Goal: Task Accomplishment & Management: Complete application form

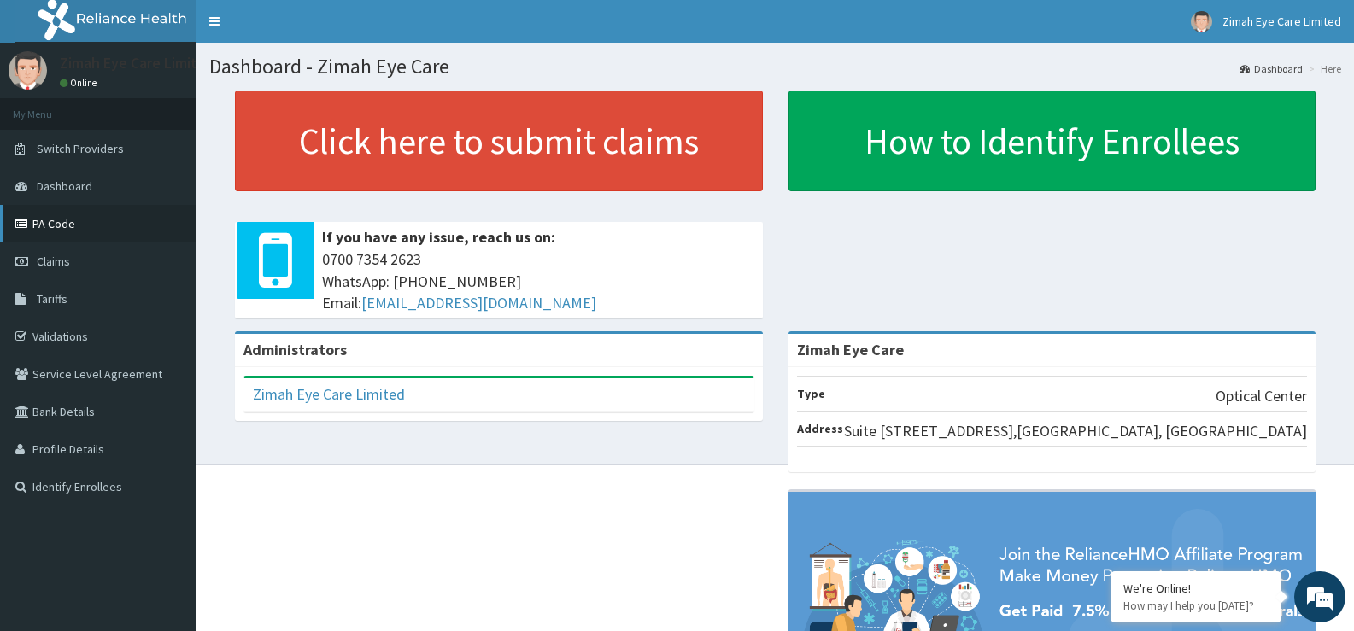
click at [90, 234] on link "PA Code" at bounding box center [98, 224] width 196 height 38
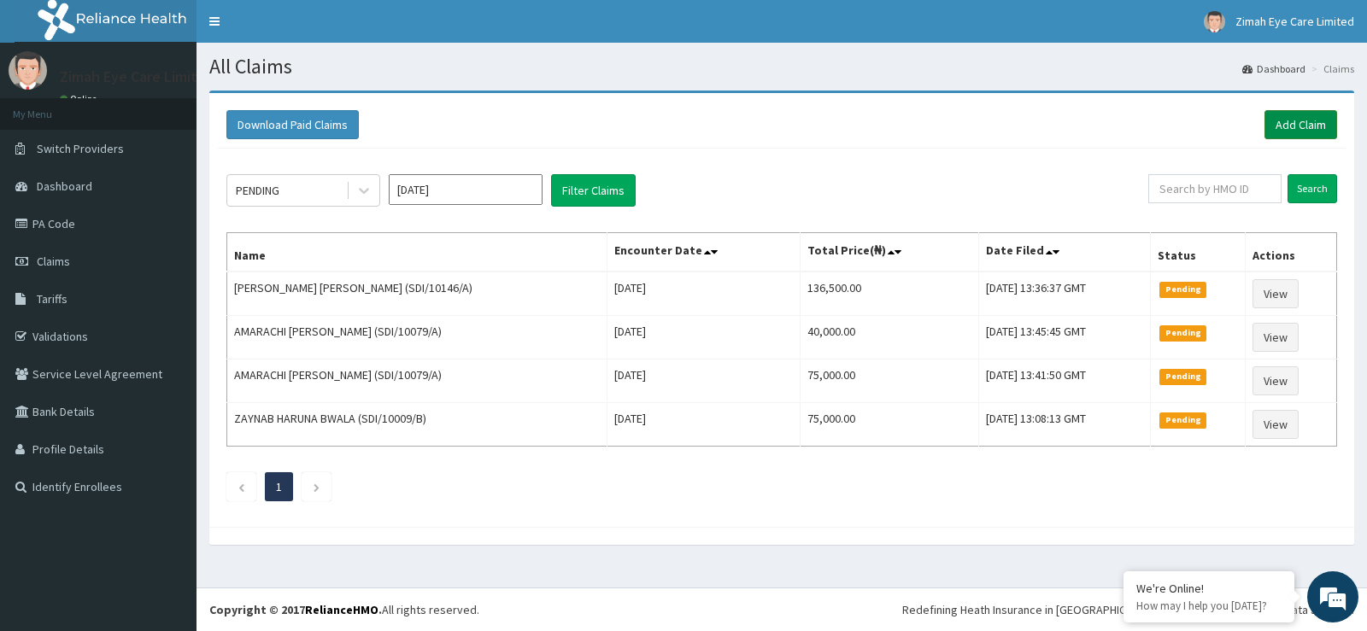
click at [1298, 122] on link "Add Claim" at bounding box center [1300, 124] width 73 height 29
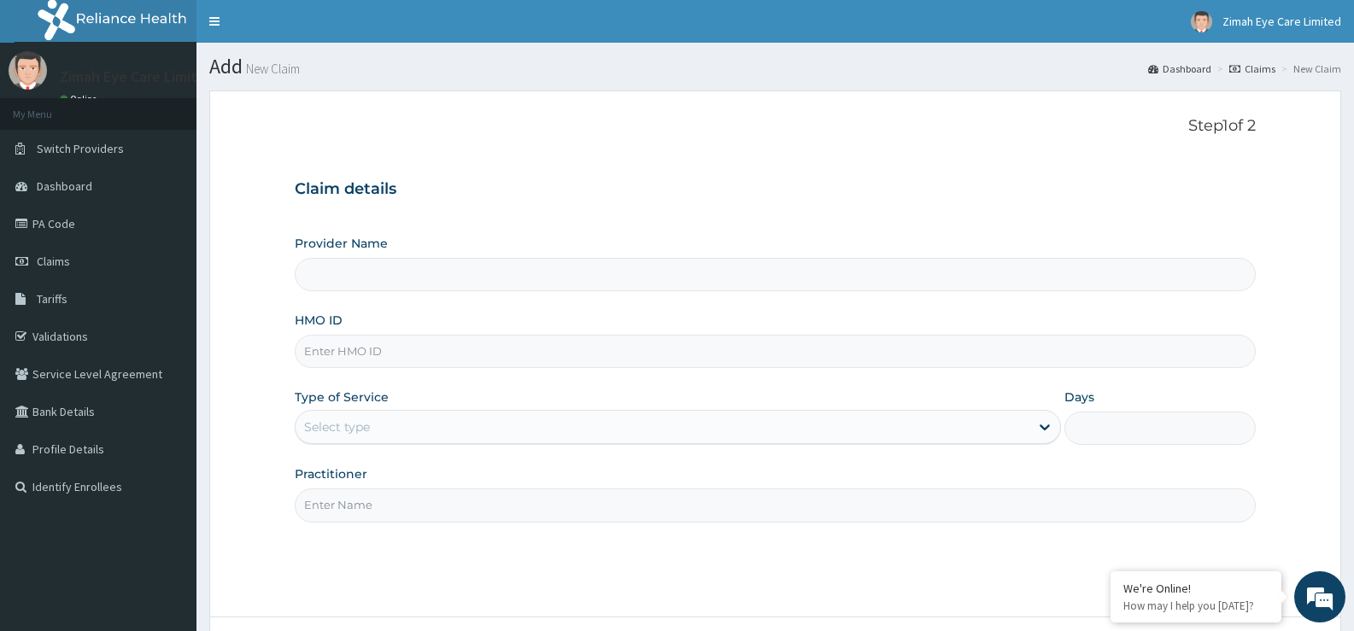
click at [591, 274] on input "Provider Name" at bounding box center [775, 274] width 961 height 33
click at [591, 337] on input "HMO ID" at bounding box center [775, 351] width 961 height 33
type input "Zimah Eye Care"
click at [347, 346] on input "HMO ID" at bounding box center [775, 351] width 961 height 33
type input "SDI/10146/D"
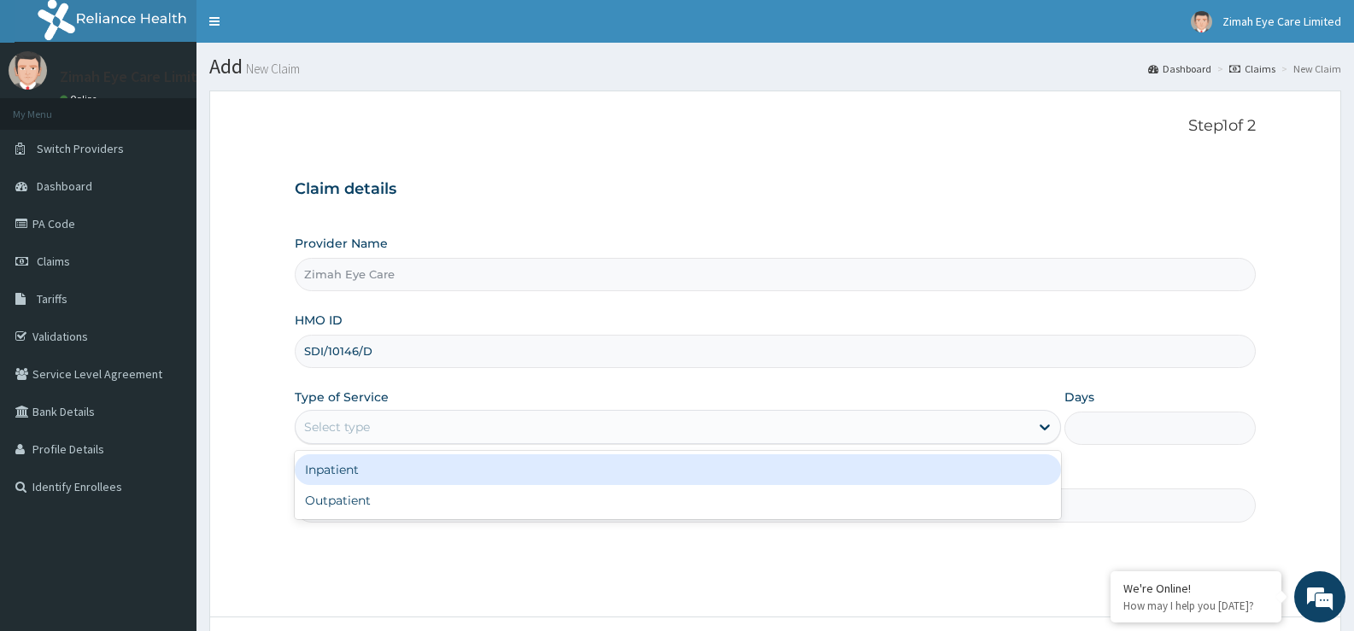
click at [415, 433] on div "Select type" at bounding box center [662, 426] width 733 height 27
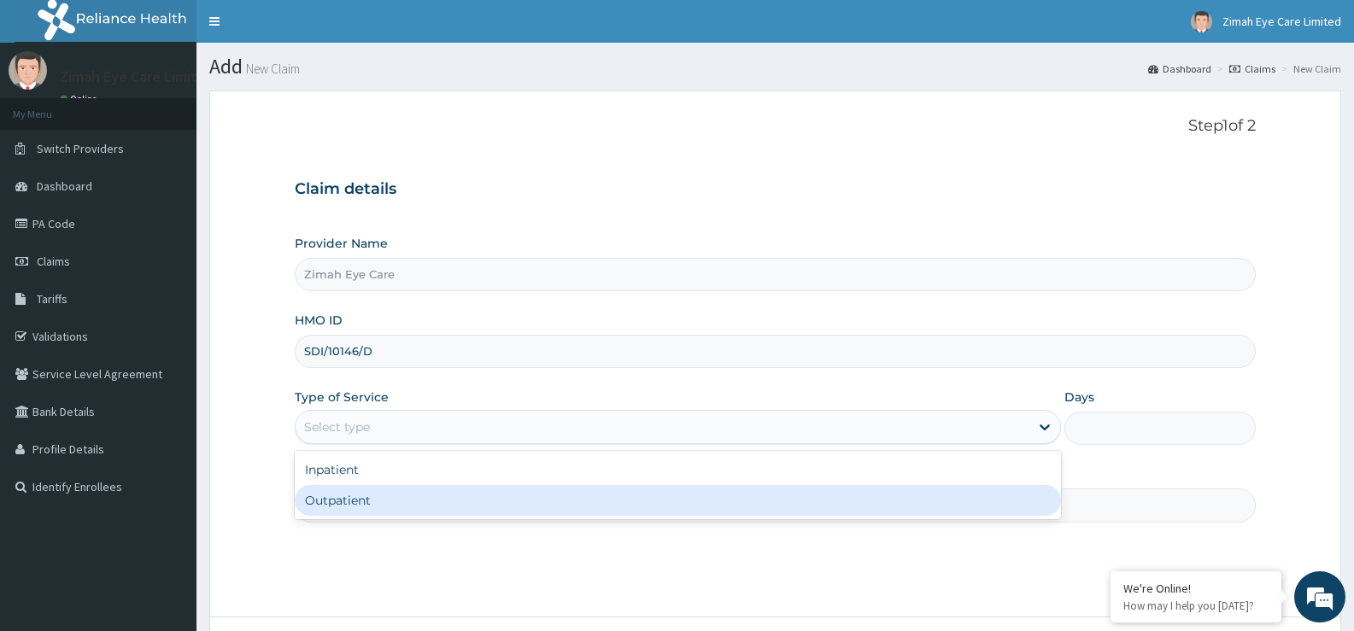
click at [412, 498] on div "Outpatient" at bounding box center [677, 500] width 765 height 31
type input "1"
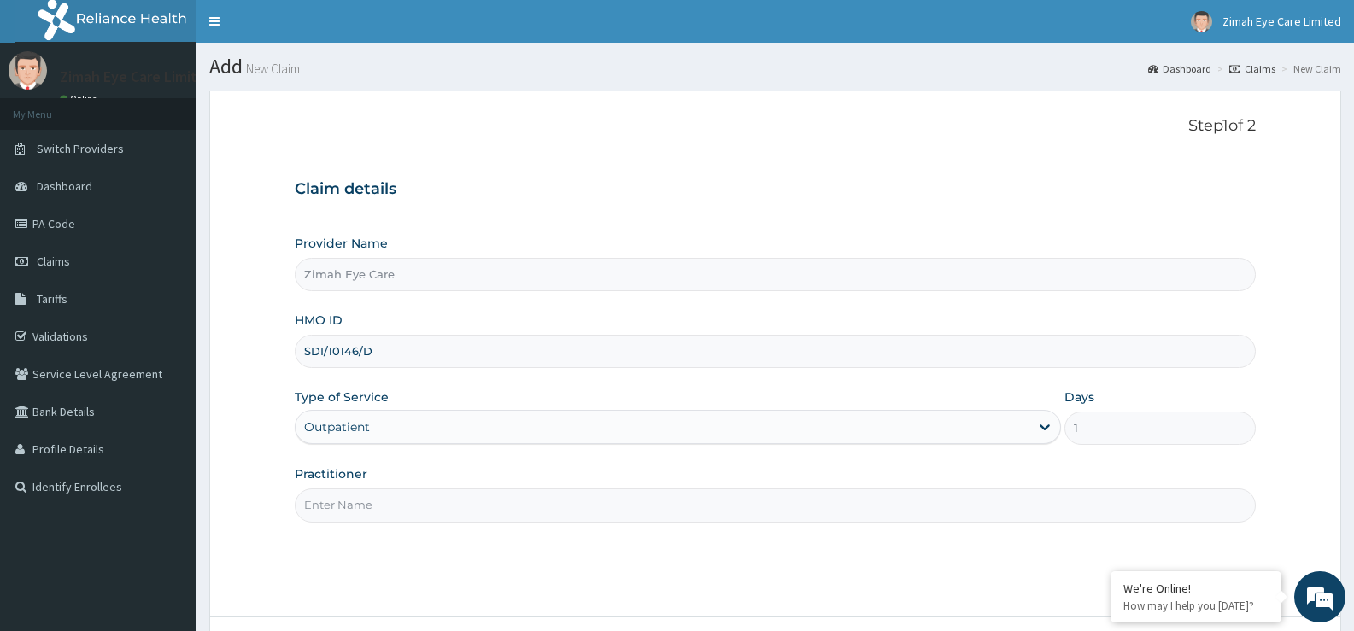
click at [416, 511] on input "Practitioner" at bounding box center [775, 505] width 961 height 33
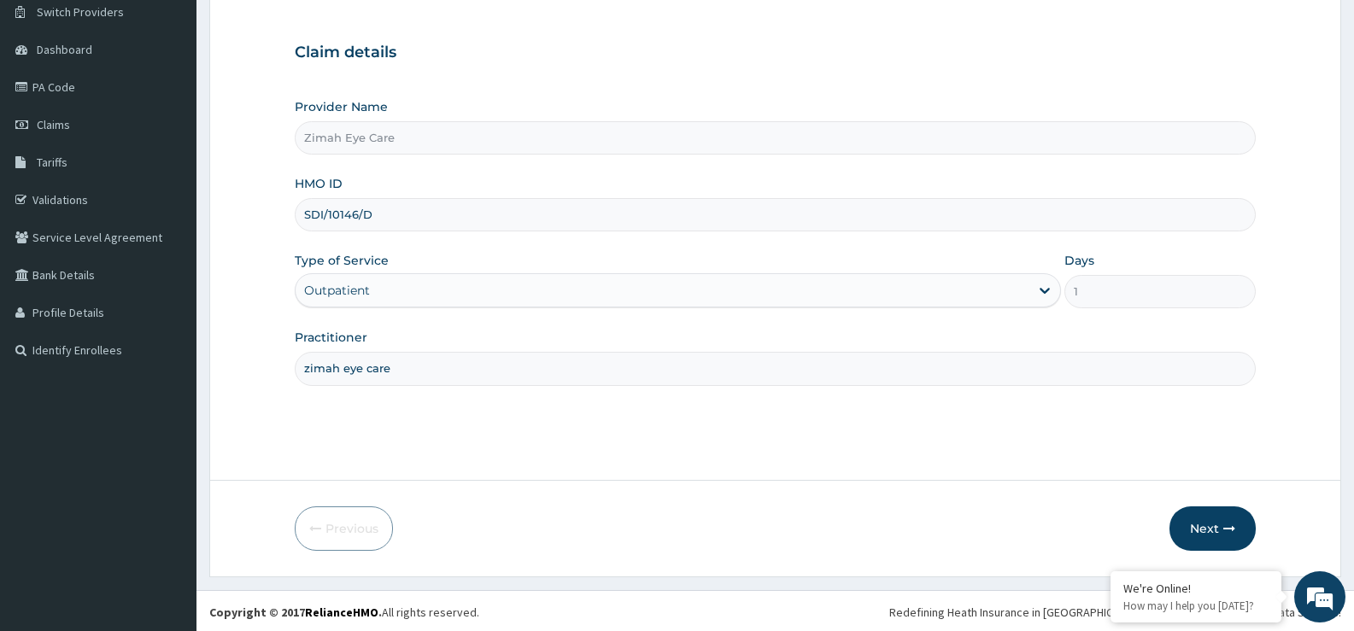
scroll to position [139, 0]
type input "zimah eye care"
click at [1225, 527] on icon "button" at bounding box center [1229, 526] width 12 height 12
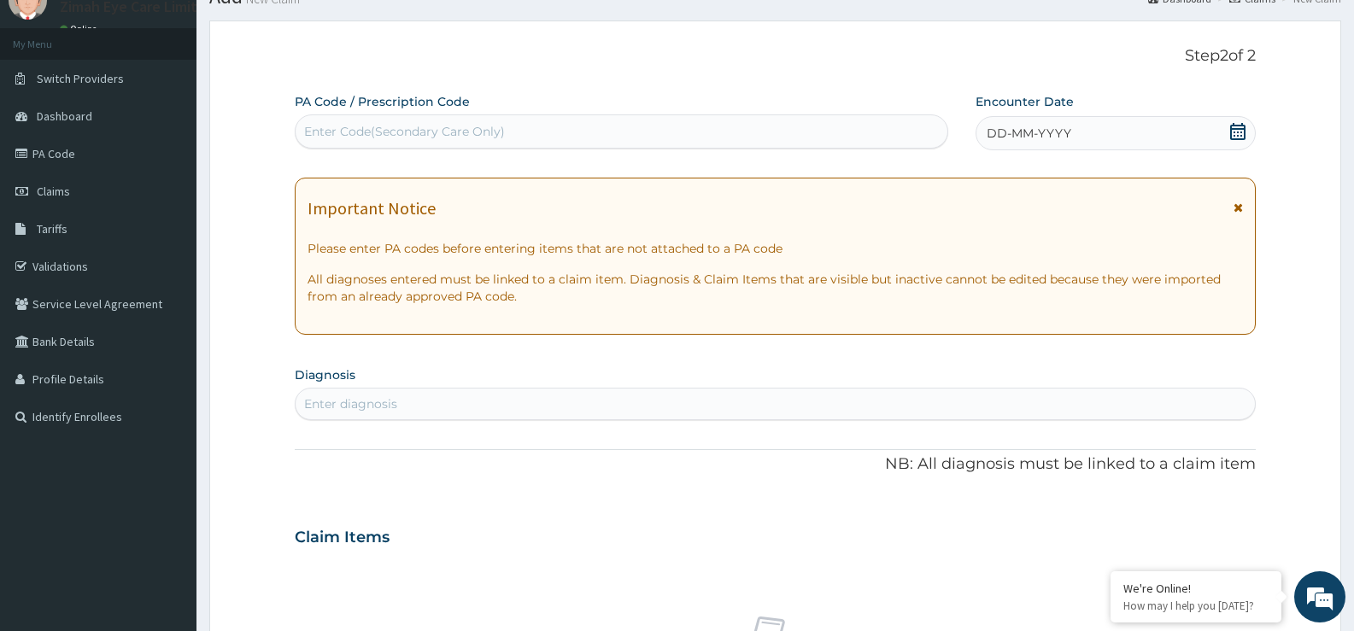
scroll to position [0, 0]
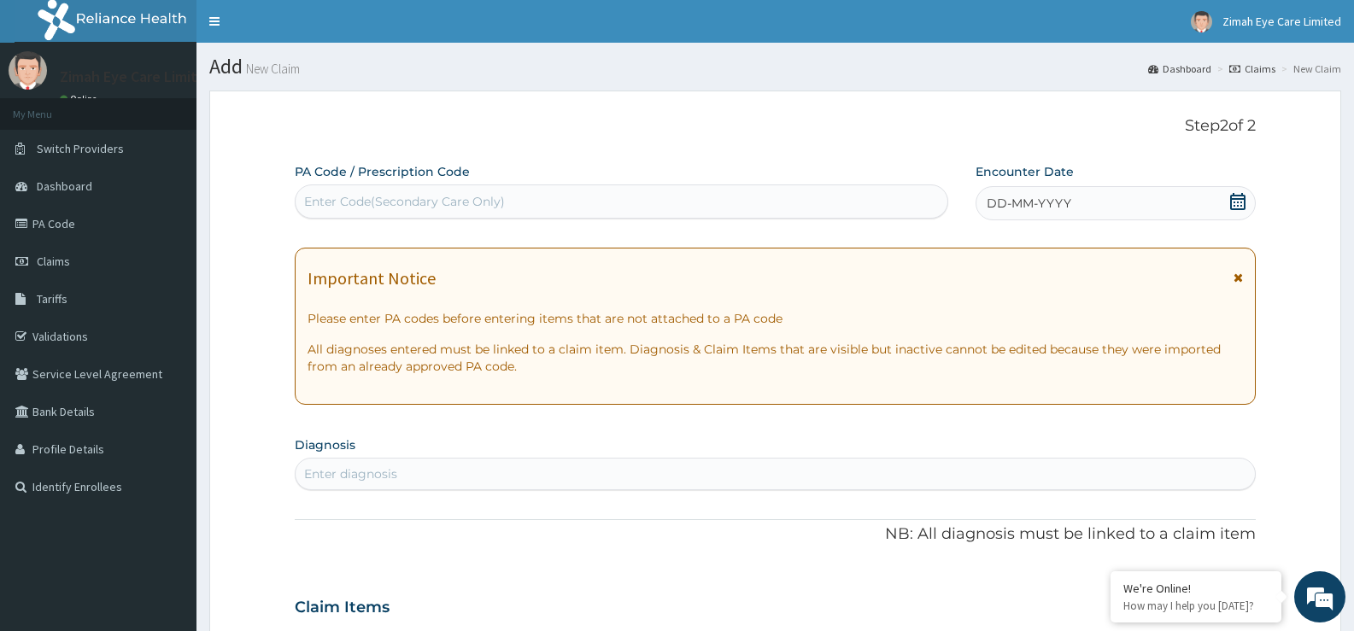
click at [331, 188] on div "Enter Code(Secondary Care Only)" at bounding box center [622, 201] width 652 height 27
paste input "PA/BD84A2"
type input "PA/BD84A2"
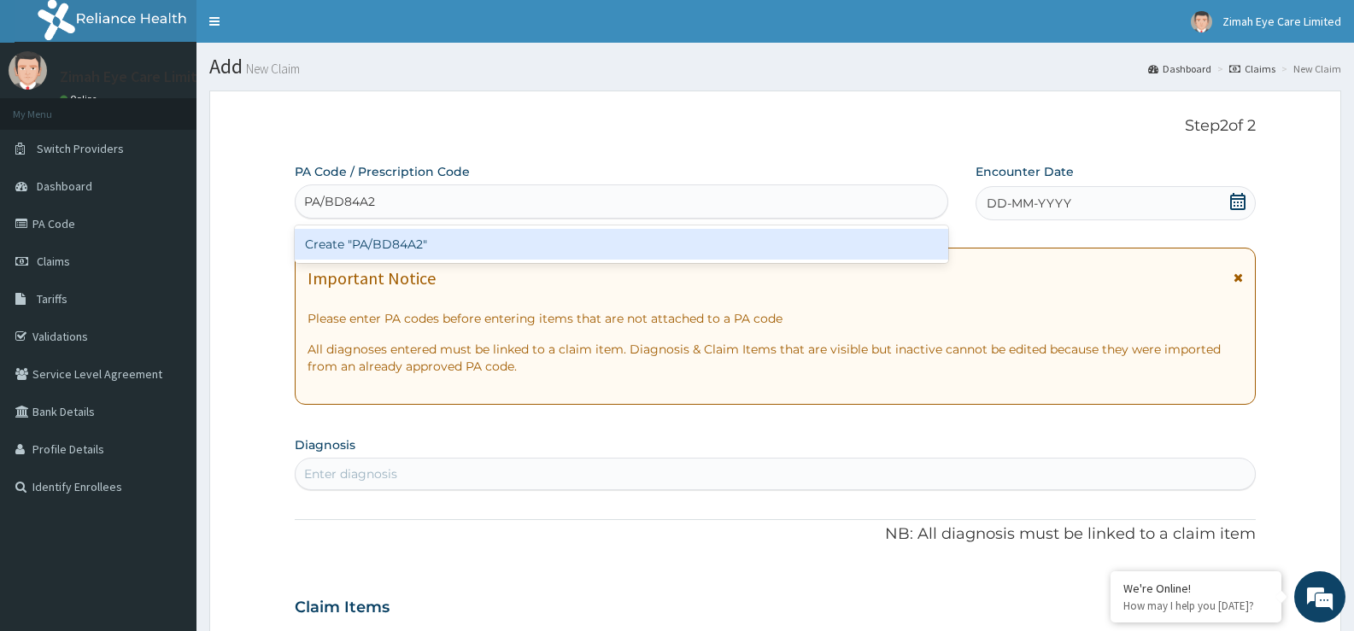
click at [372, 238] on div "Create "PA/BD84A2"" at bounding box center [622, 244] width 654 height 31
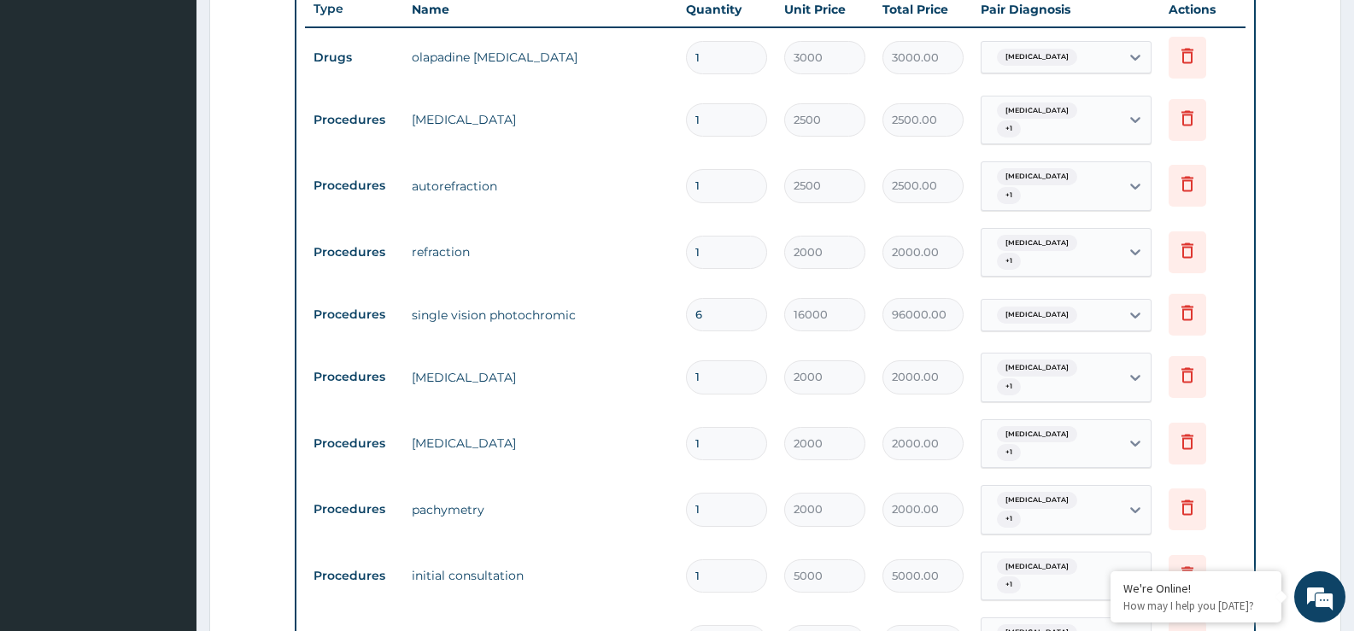
scroll to position [624, 0]
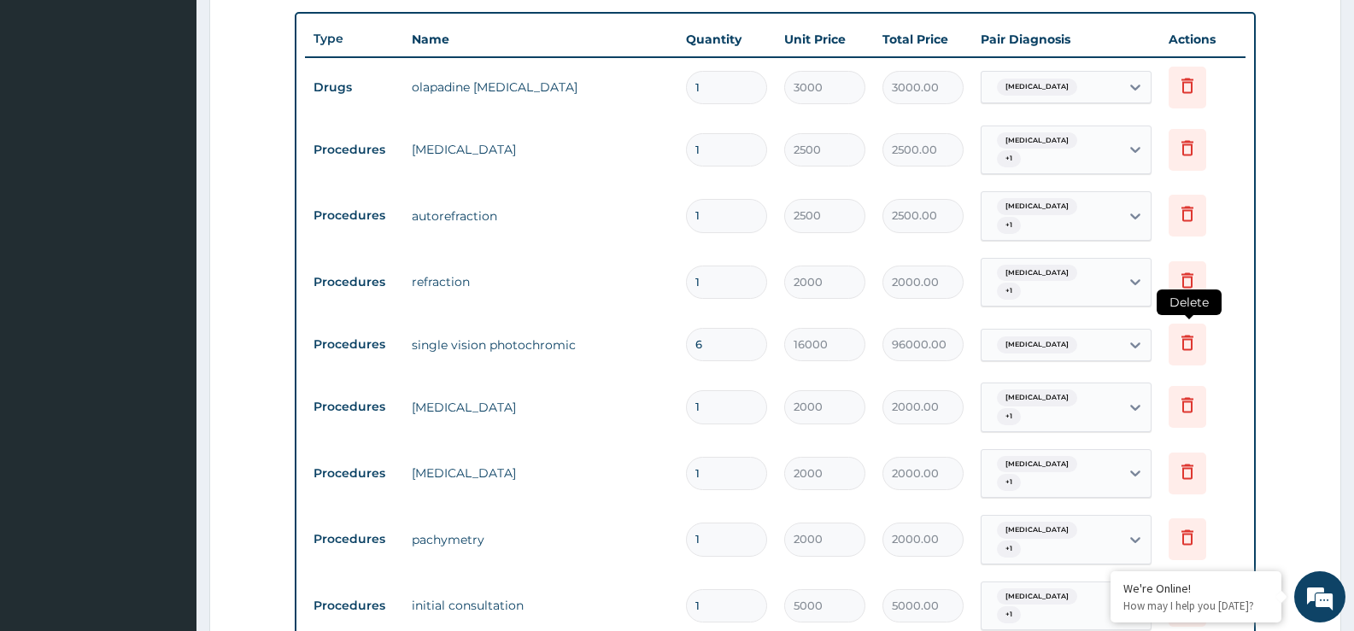
click at [1186, 341] on icon at bounding box center [1187, 342] width 21 height 21
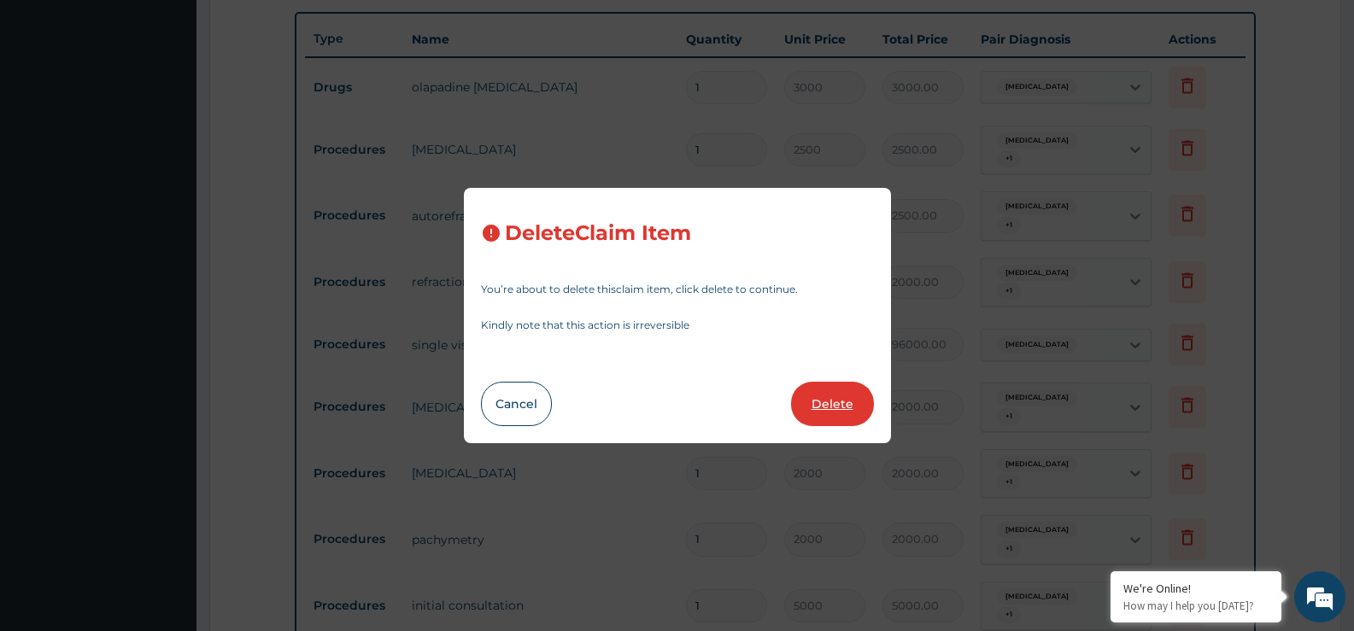
click at [843, 406] on button "Delete" at bounding box center [832, 404] width 83 height 44
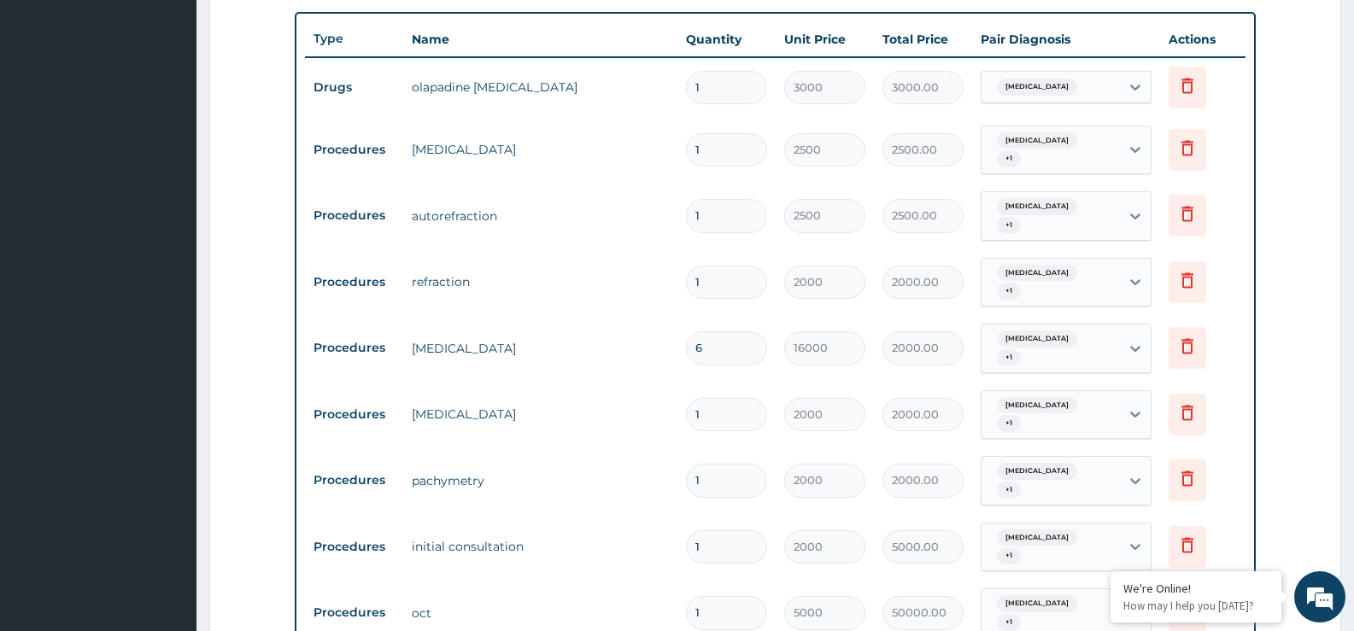
type input "1"
type input "2000"
type input "2000.00"
type input "5000"
type input "5000.00"
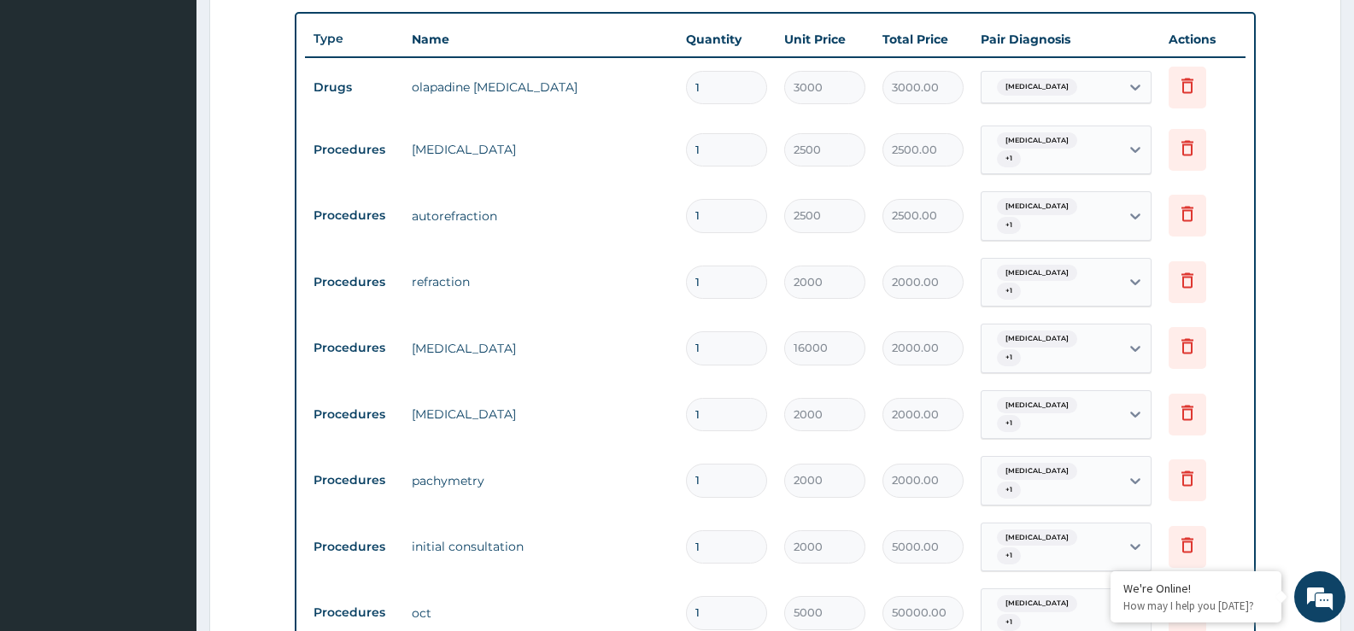
type input "50000"
type input "50000.00"
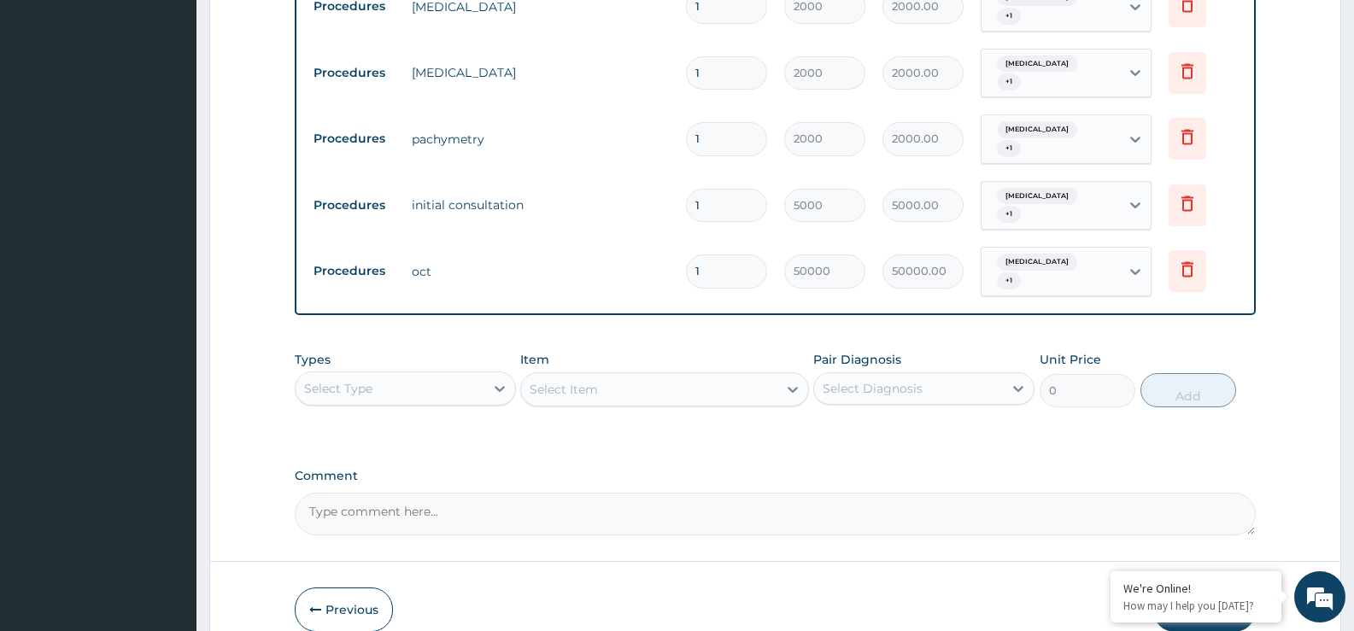
scroll to position [1035, 0]
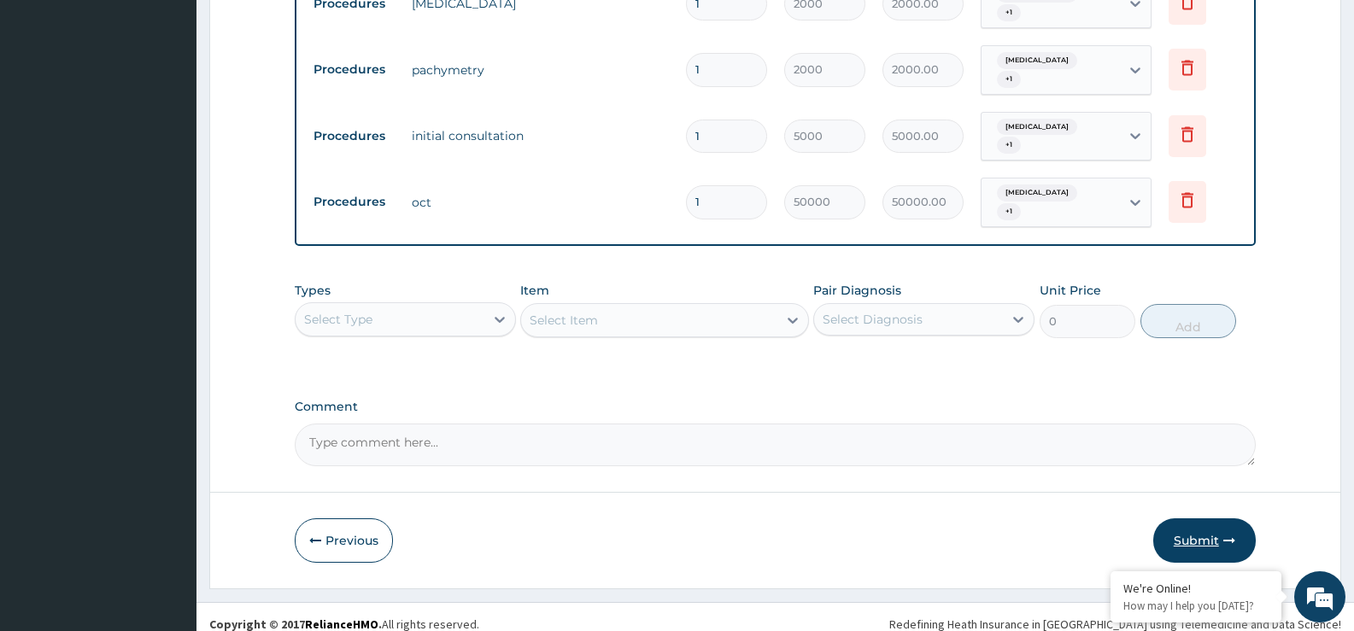
click at [1189, 524] on button "Submit" at bounding box center [1204, 541] width 103 height 44
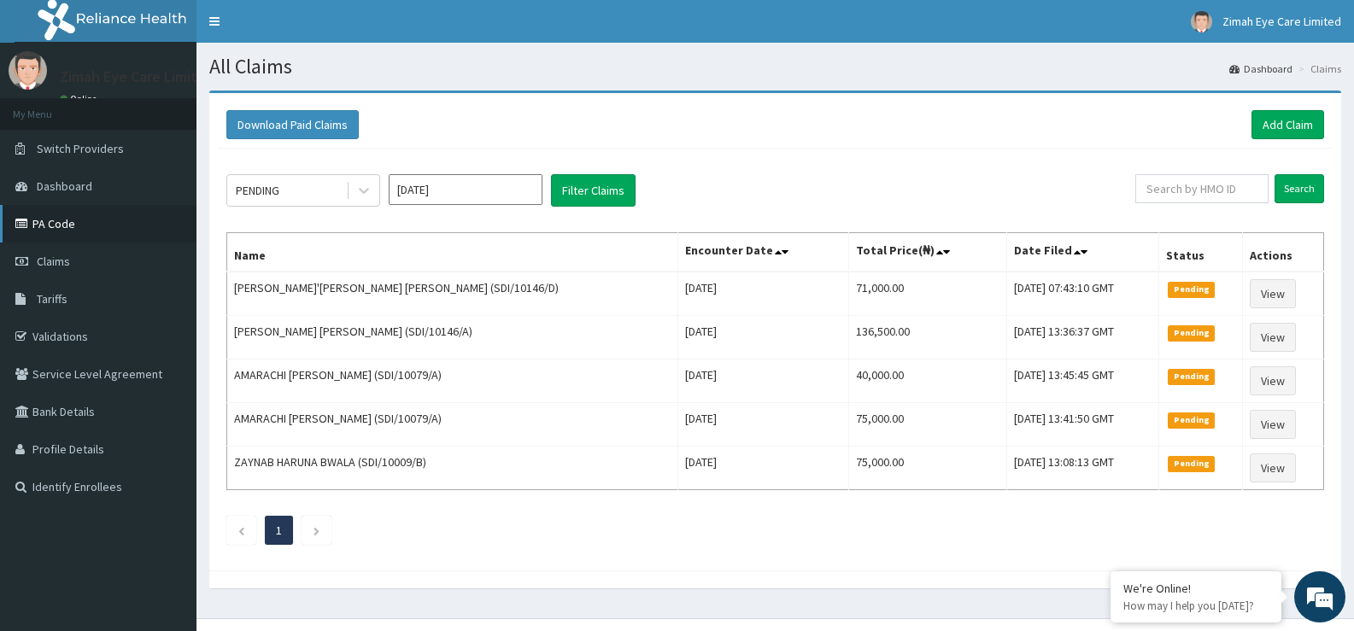
click at [54, 220] on link "PA Code" at bounding box center [98, 224] width 196 height 38
click at [1279, 126] on link "Add Claim" at bounding box center [1287, 124] width 73 height 29
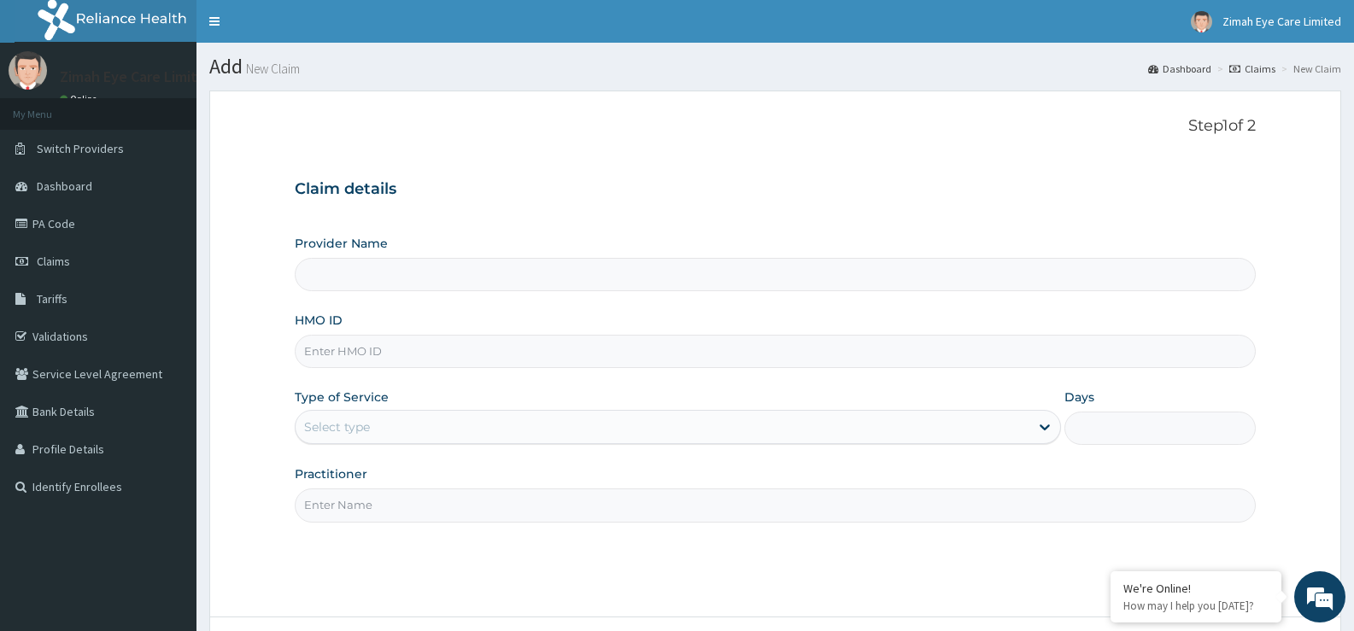
click at [437, 354] on input "HMO ID" at bounding box center [775, 351] width 961 height 33
type input "Zimah Eye Care"
type input "SDI/10146/C"
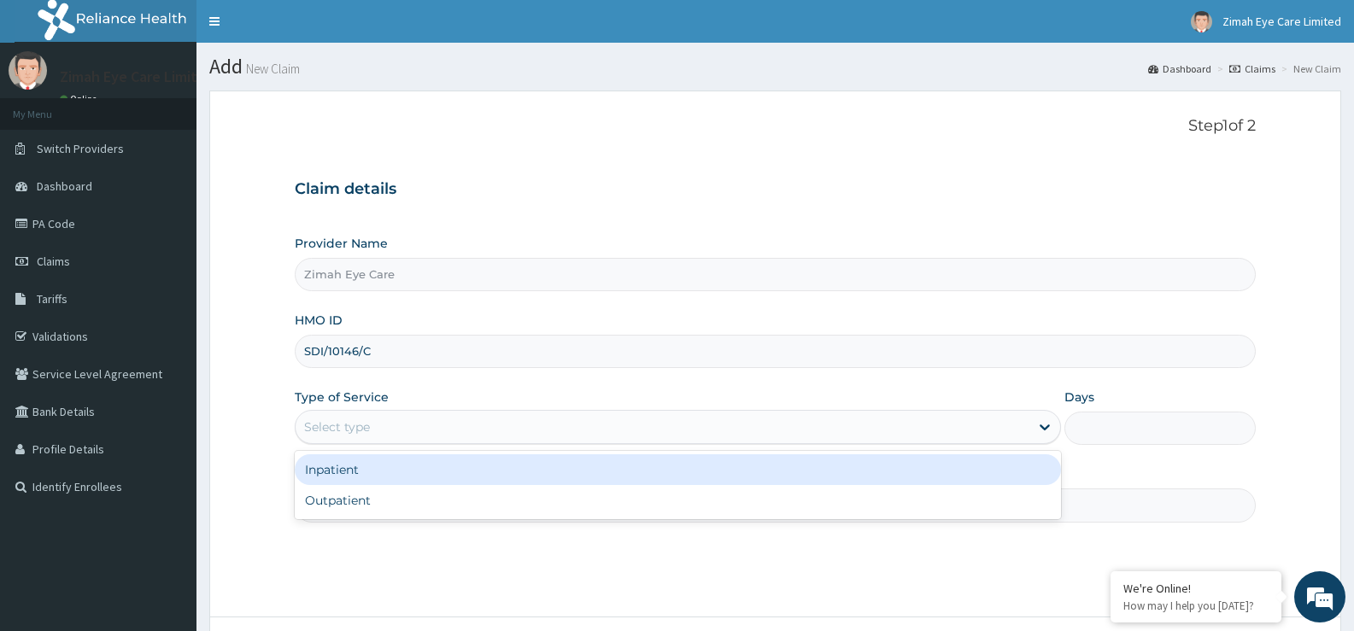
click at [499, 435] on div "Select type" at bounding box center [662, 426] width 733 height 27
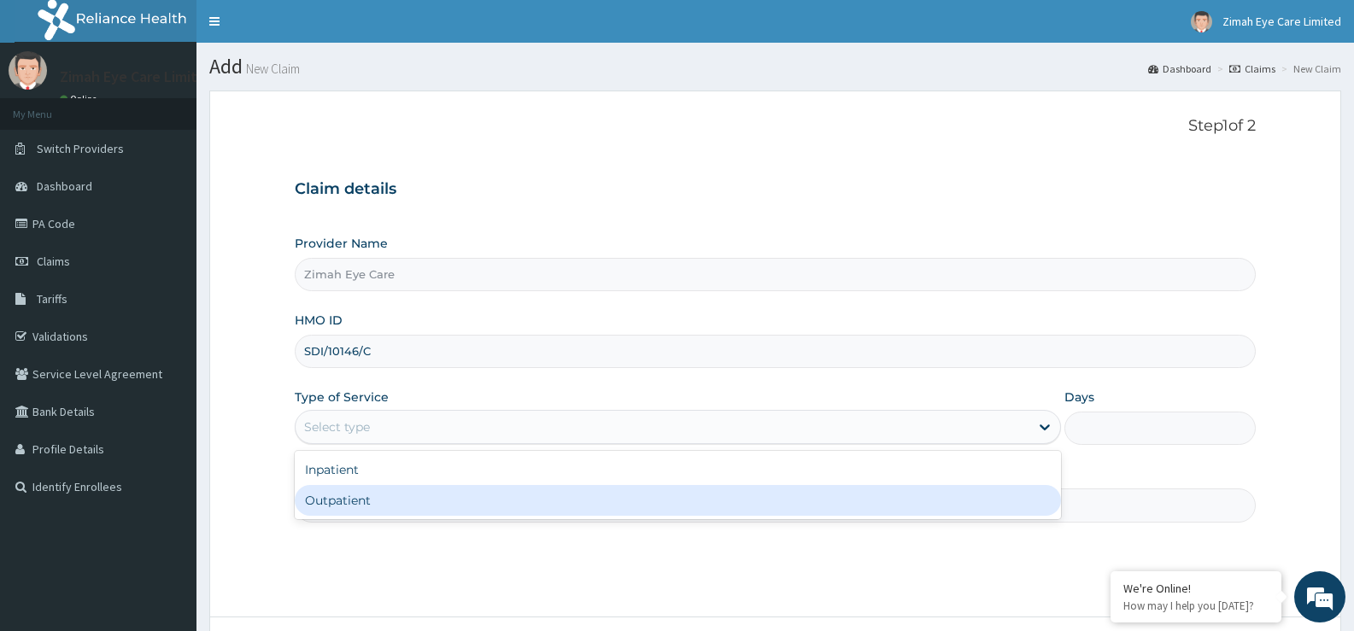
click at [490, 507] on div "Outpatient" at bounding box center [677, 500] width 765 height 31
type input "1"
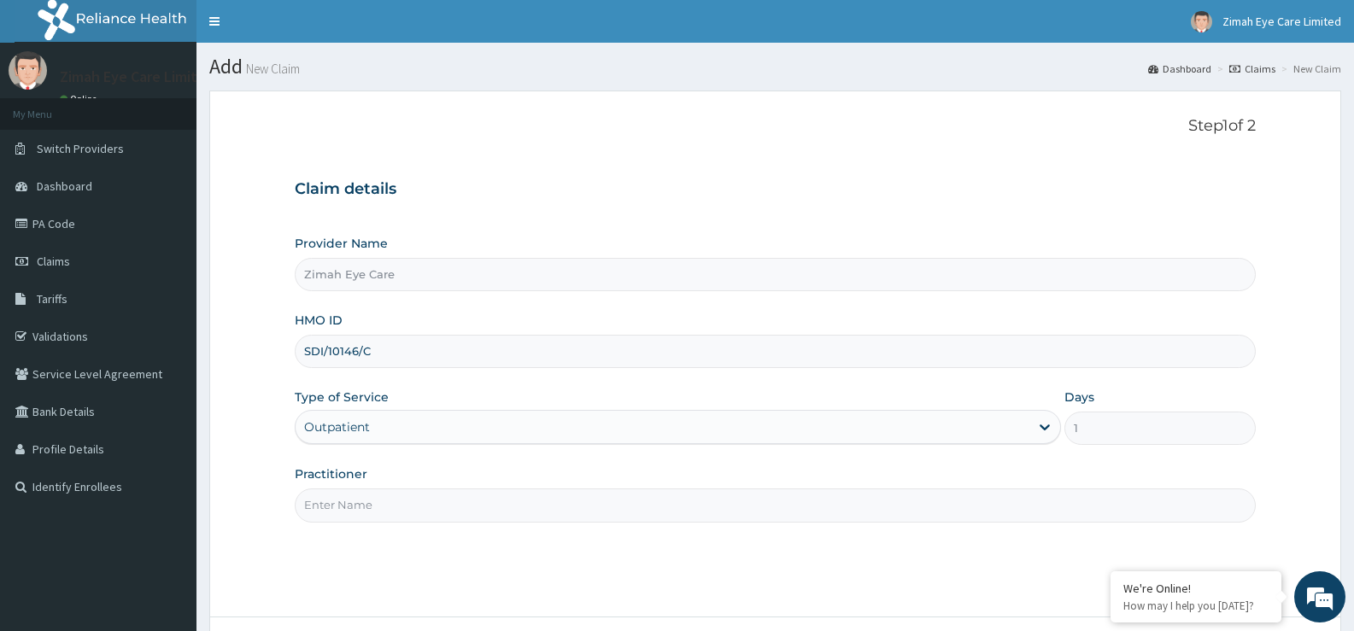
click at [488, 521] on input "Practitioner" at bounding box center [775, 505] width 961 height 33
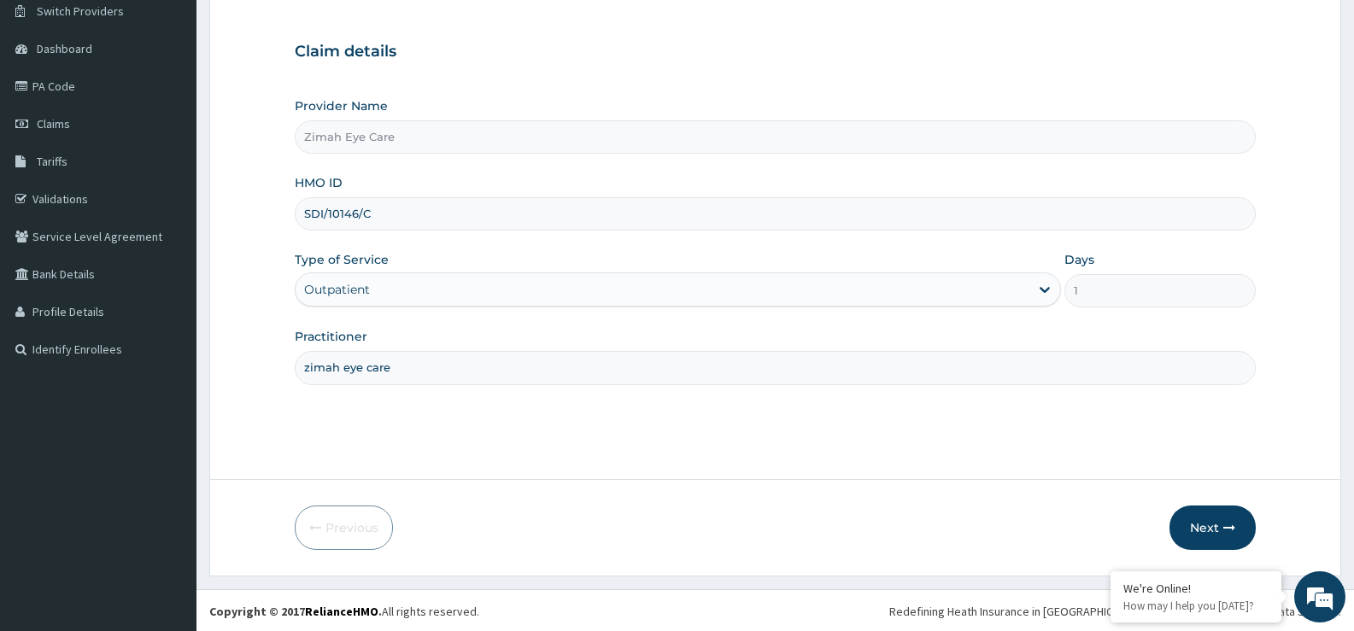
scroll to position [139, 0]
type input "zimah eye care"
click at [1228, 530] on icon "button" at bounding box center [1229, 526] width 12 height 12
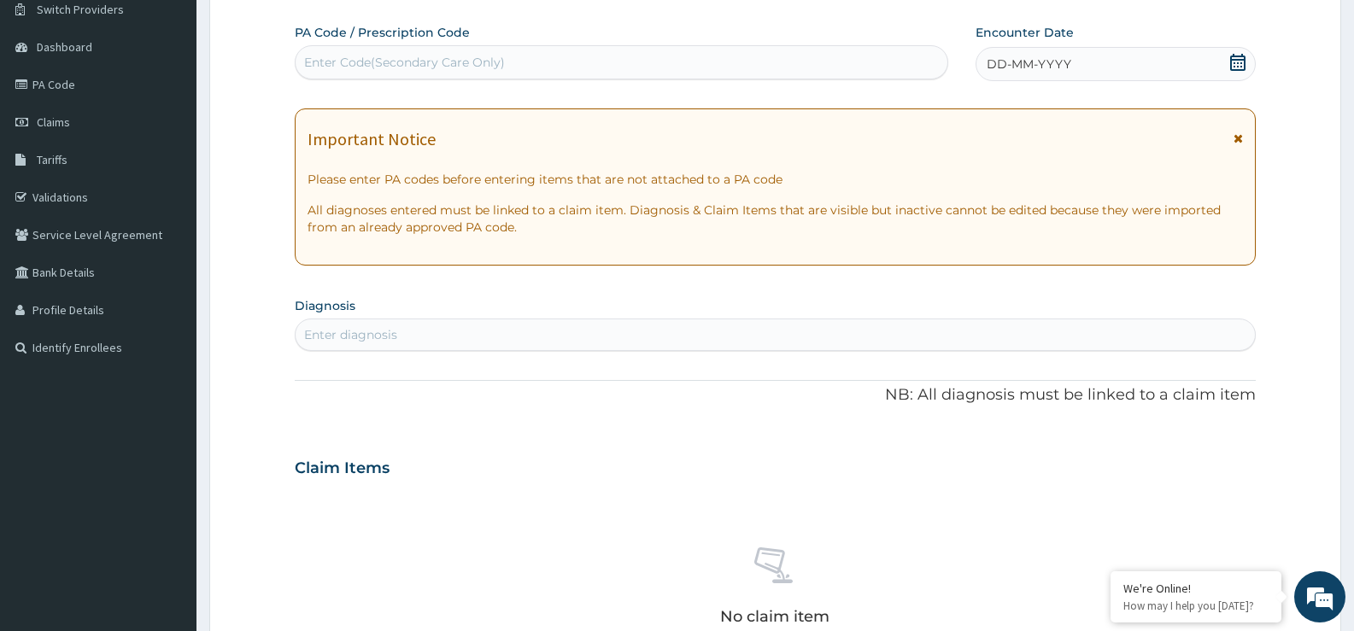
click at [589, 56] on div "Enter Code(Secondary Care Only)" at bounding box center [622, 62] width 652 height 27
paste input "PA/EC36B9"
type input "PA/EC36B9"
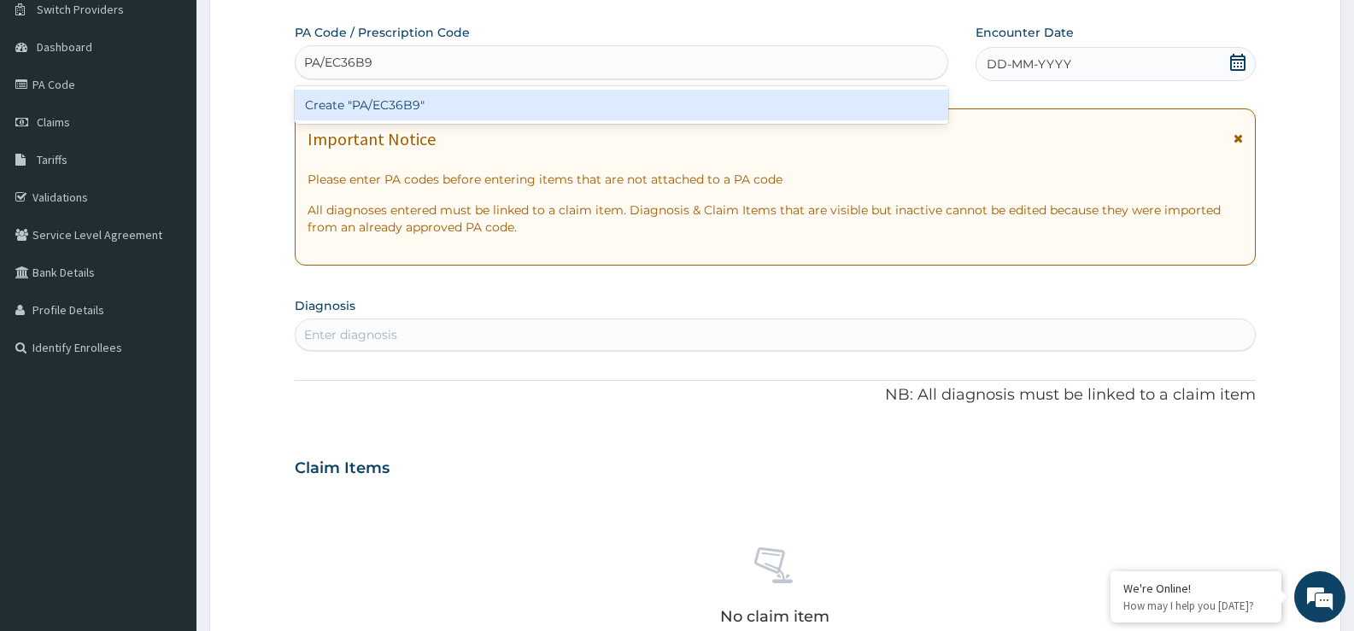
click at [694, 114] on div "Create "PA/EC36B9"" at bounding box center [622, 105] width 654 height 31
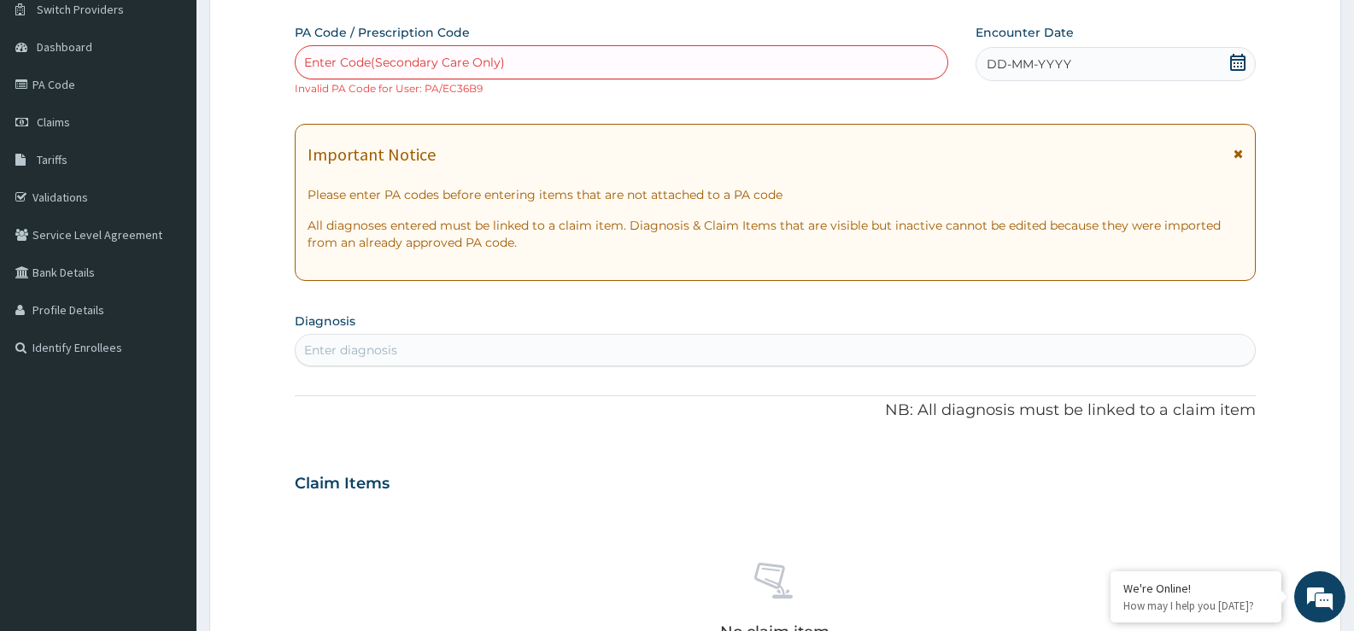
click at [472, 91] on small "Invalid PA Code for User: PA/EC36B9" at bounding box center [389, 88] width 188 height 13
click at [438, 11] on div "Step 2 of 2 PA Code / Prescription Code Enter Code(Secondary Care Only) Invalid…" at bounding box center [775, 451] width 961 height 946
click at [428, 63] on div "Enter Code(Secondary Care Only)" at bounding box center [404, 62] width 201 height 17
type input "P"
type input "PA/EC36B9"
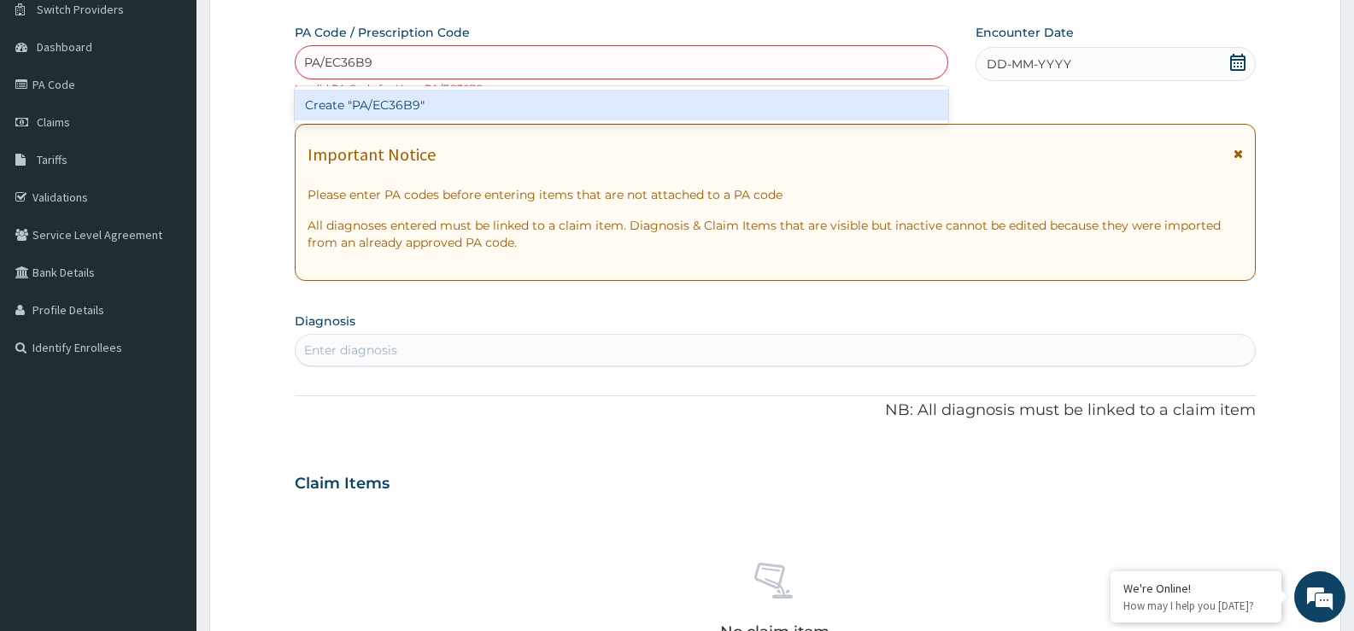
click at [430, 102] on div "Create "PA/EC36B9"" at bounding box center [622, 105] width 654 height 31
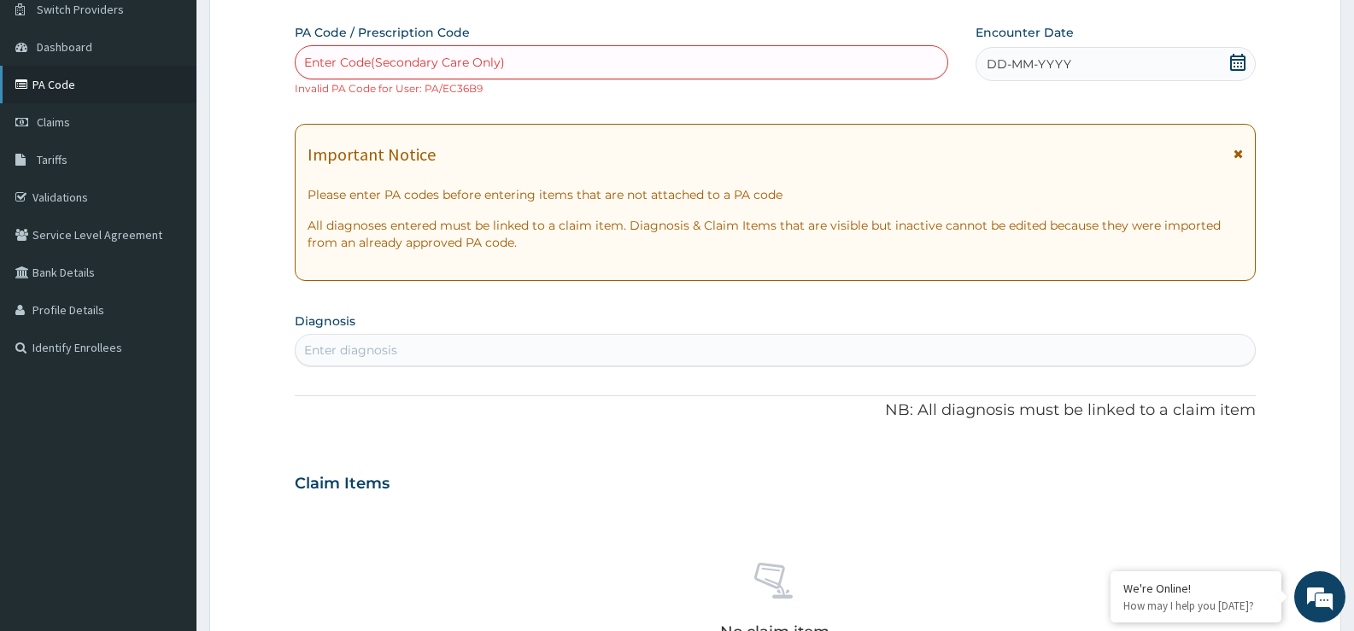
click at [74, 75] on link "PA Code" at bounding box center [98, 85] width 196 height 38
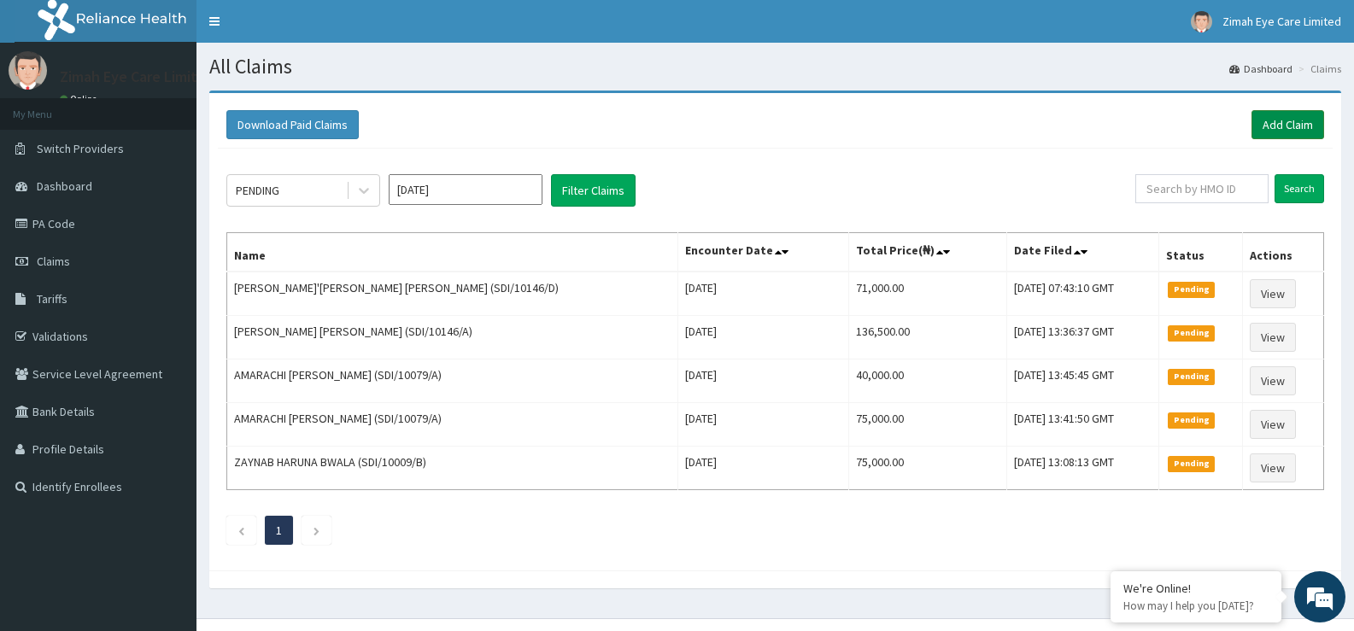
click at [1287, 117] on link "Add Claim" at bounding box center [1287, 124] width 73 height 29
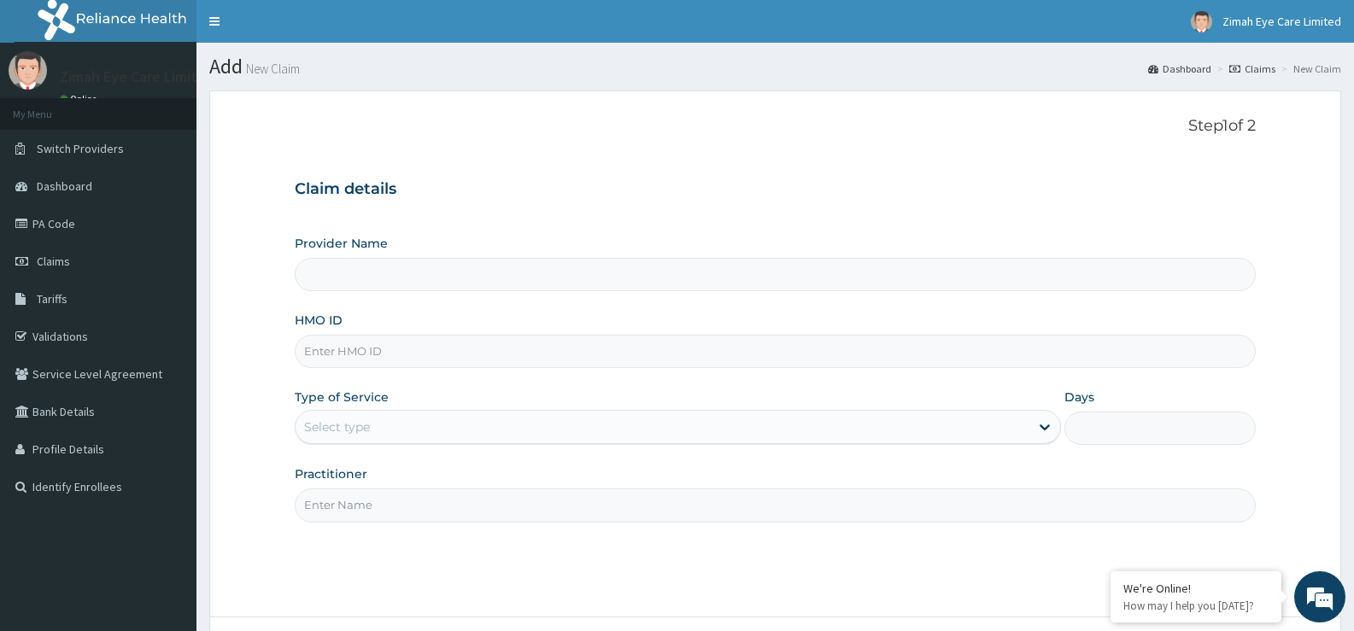
click at [557, 281] on input "Provider Name" at bounding box center [775, 274] width 961 height 33
click at [544, 363] on input "HMO ID" at bounding box center [775, 351] width 961 height 33
type input "Zimah Eye Care"
type input "s"
type input "SDI/10146/C"
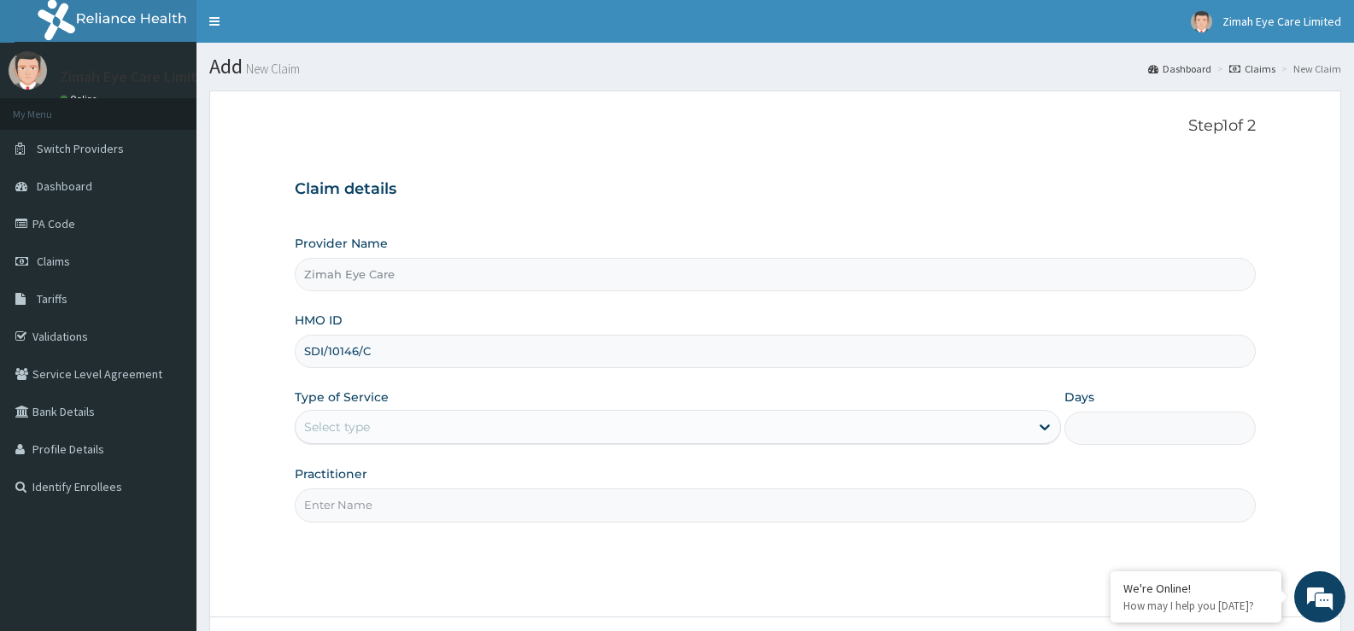
click at [481, 417] on div "Select type" at bounding box center [662, 426] width 733 height 27
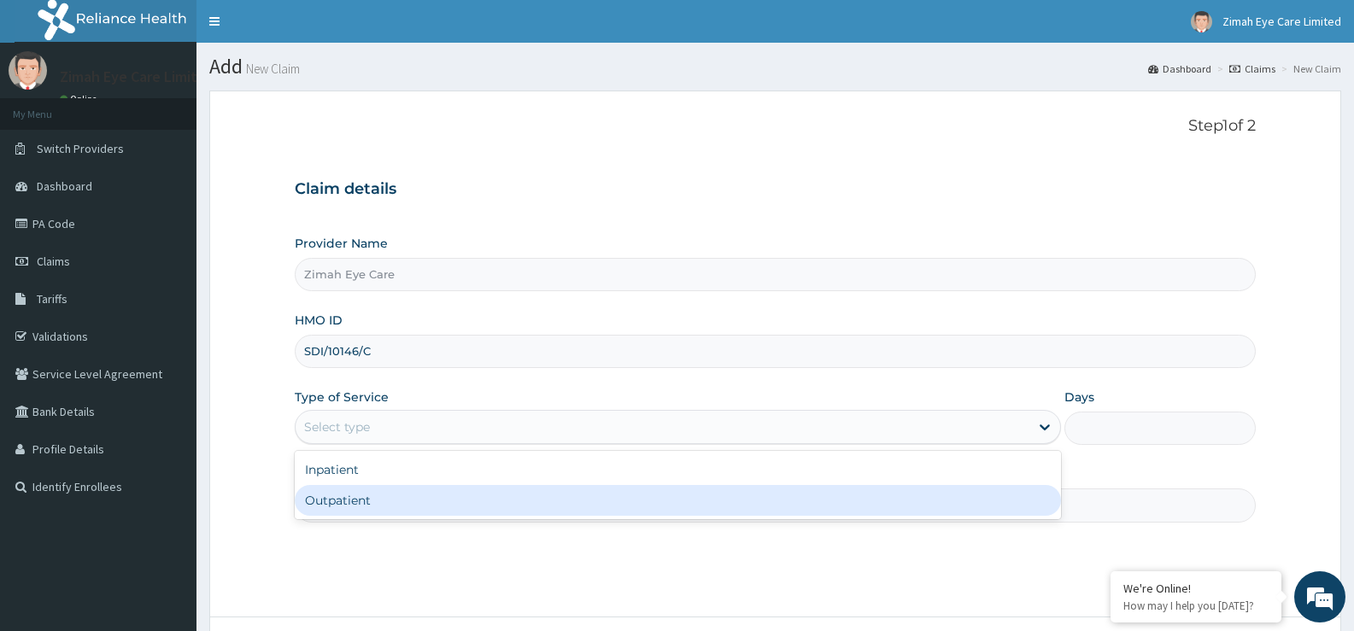
click at [748, 498] on div "Outpatient" at bounding box center [677, 500] width 765 height 31
type input "1"
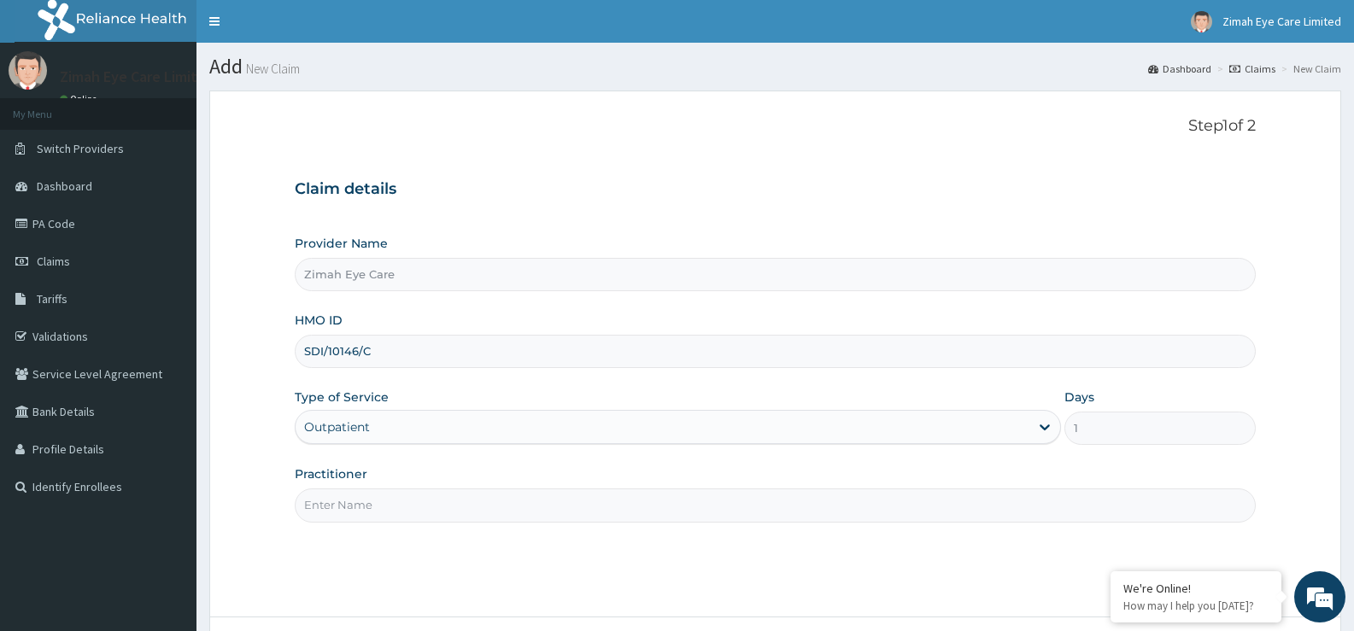
click at [581, 513] on input "Practitioner" at bounding box center [775, 505] width 961 height 33
paste input "PA/EC36B9"
type input "P"
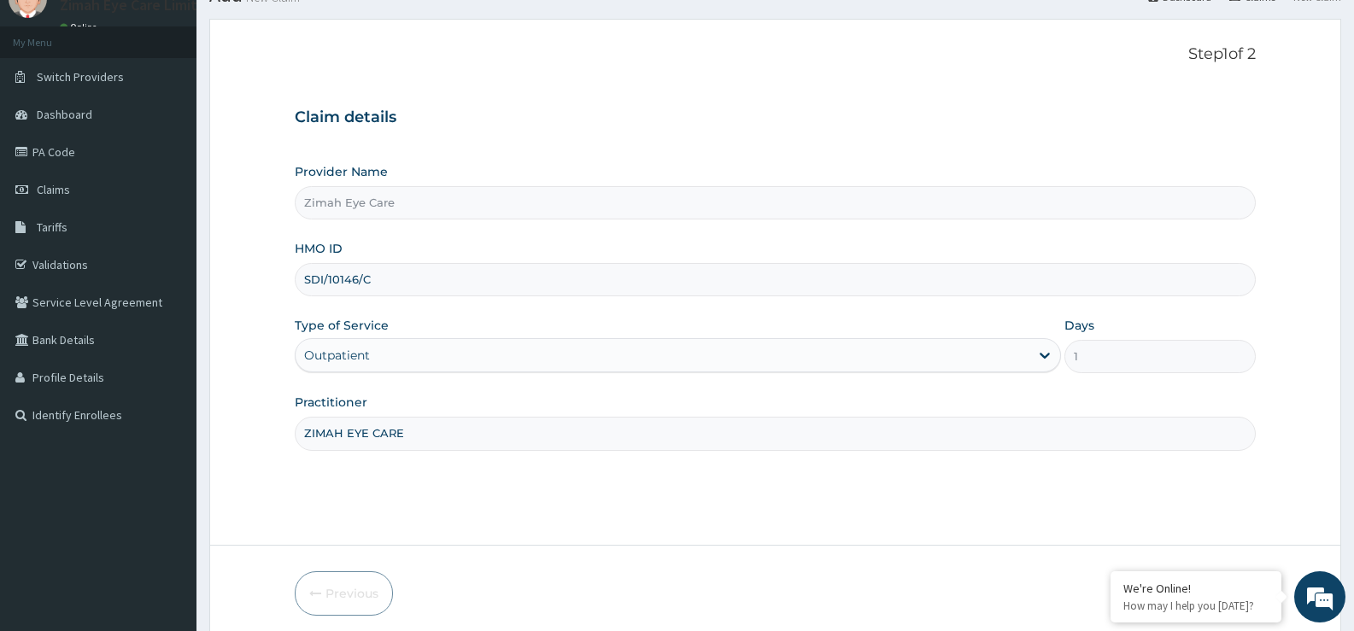
scroll to position [139, 0]
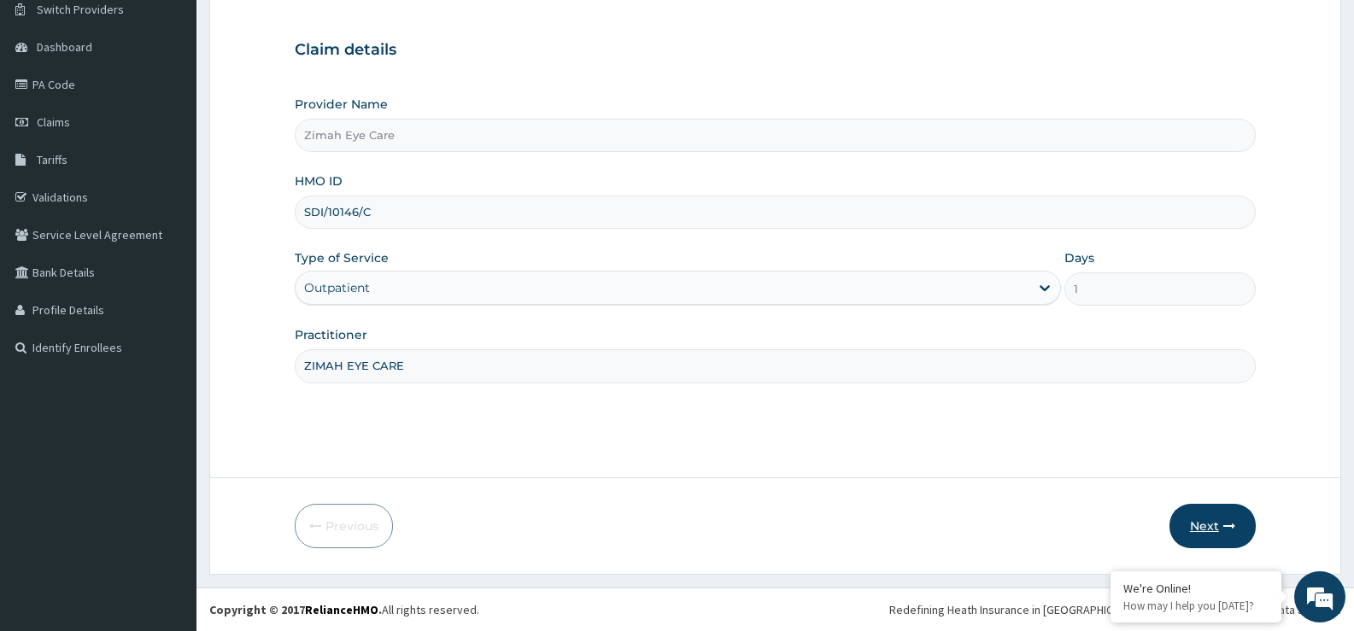
type input "ZIMAH EYE CARE"
click at [1210, 524] on button "Next" at bounding box center [1212, 526] width 86 height 44
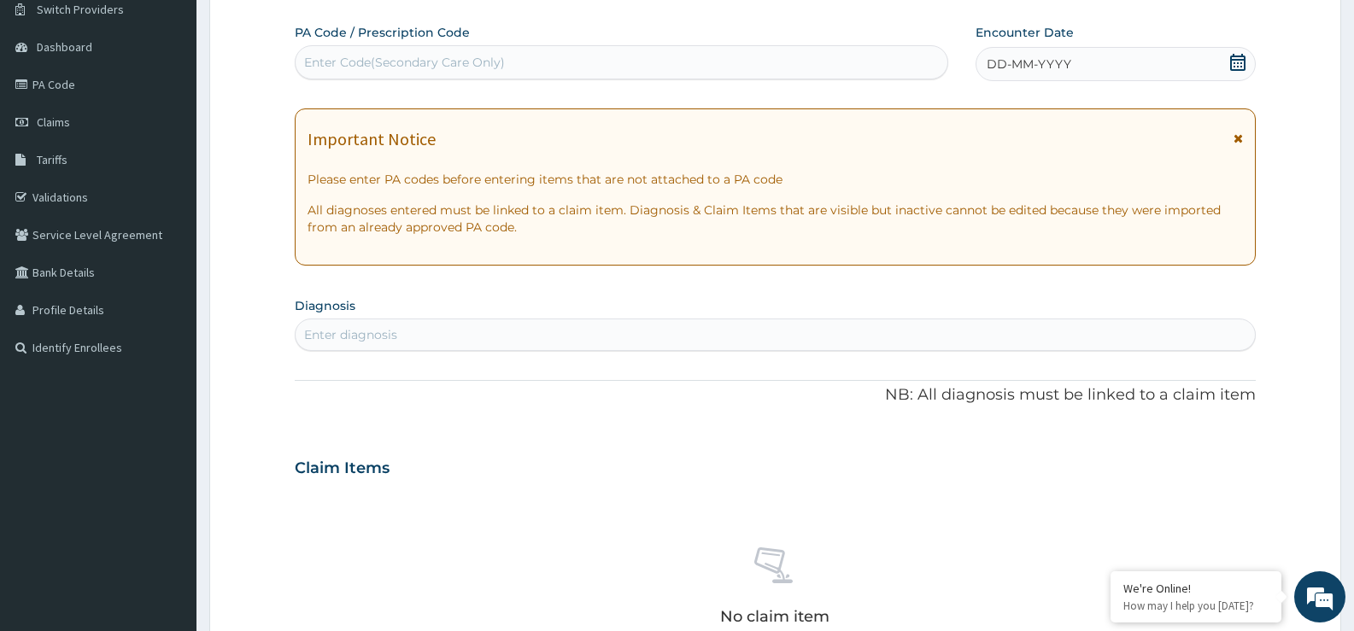
click at [454, 59] on div "Enter Code(Secondary Care Only)" at bounding box center [404, 62] width 201 height 17
paste input "PA/EC36B9"
type input "PA/EC36B9"
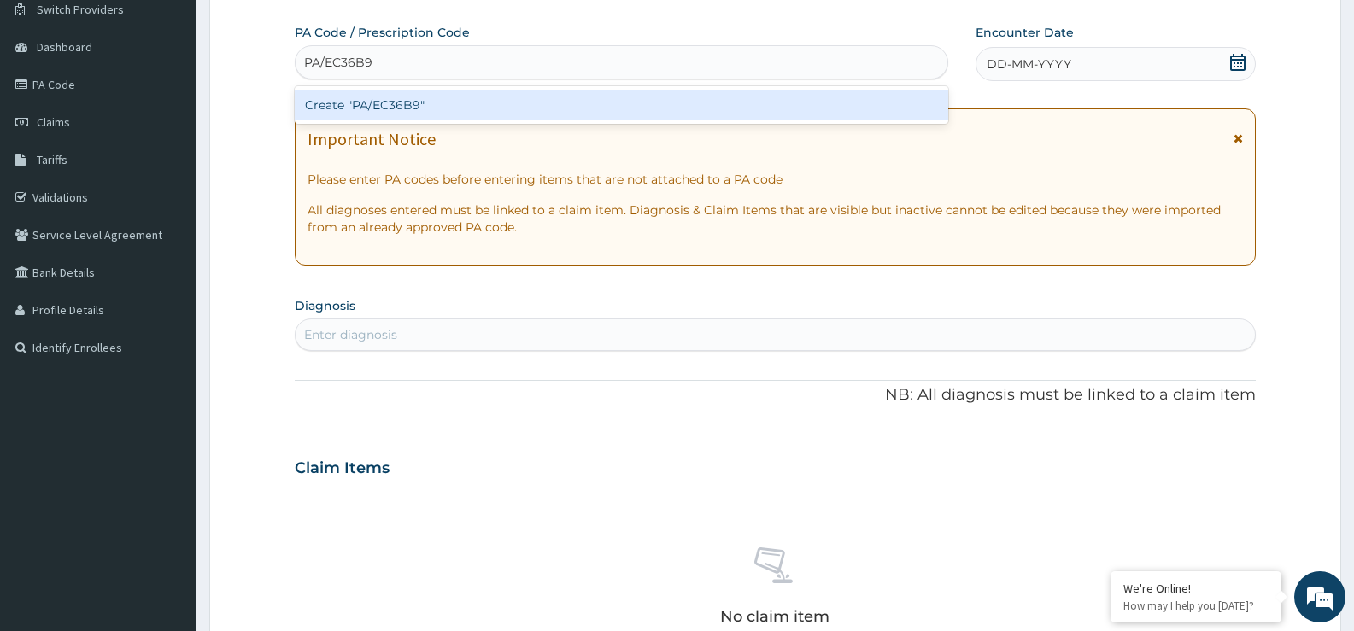
click at [630, 111] on div "Create "PA/EC36B9"" at bounding box center [622, 105] width 654 height 31
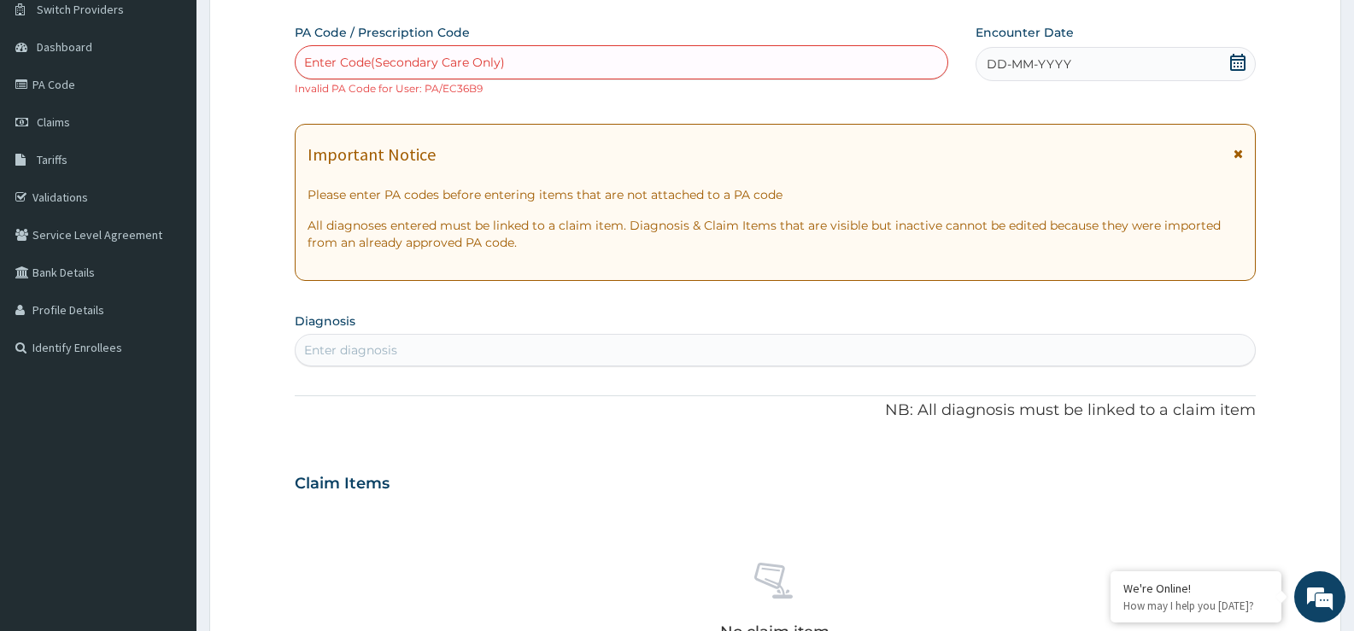
click at [1240, 58] on icon at bounding box center [1237, 62] width 17 height 17
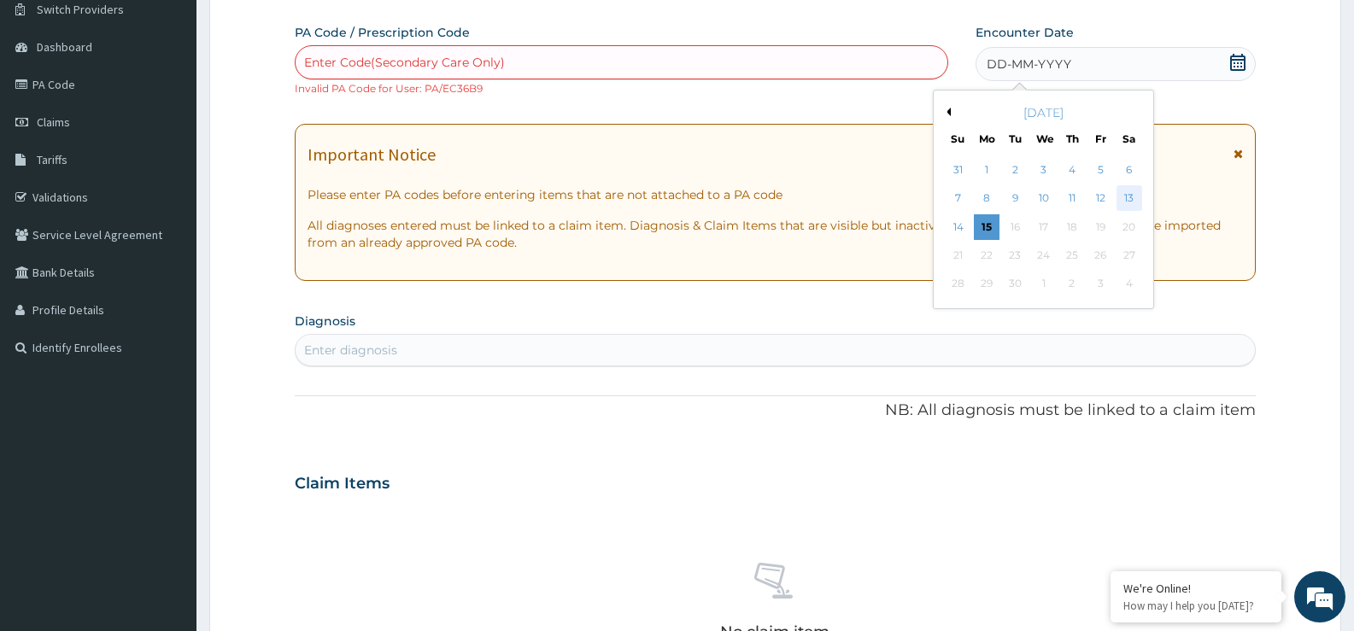
click at [1128, 195] on div "13" at bounding box center [1130, 199] width 26 height 26
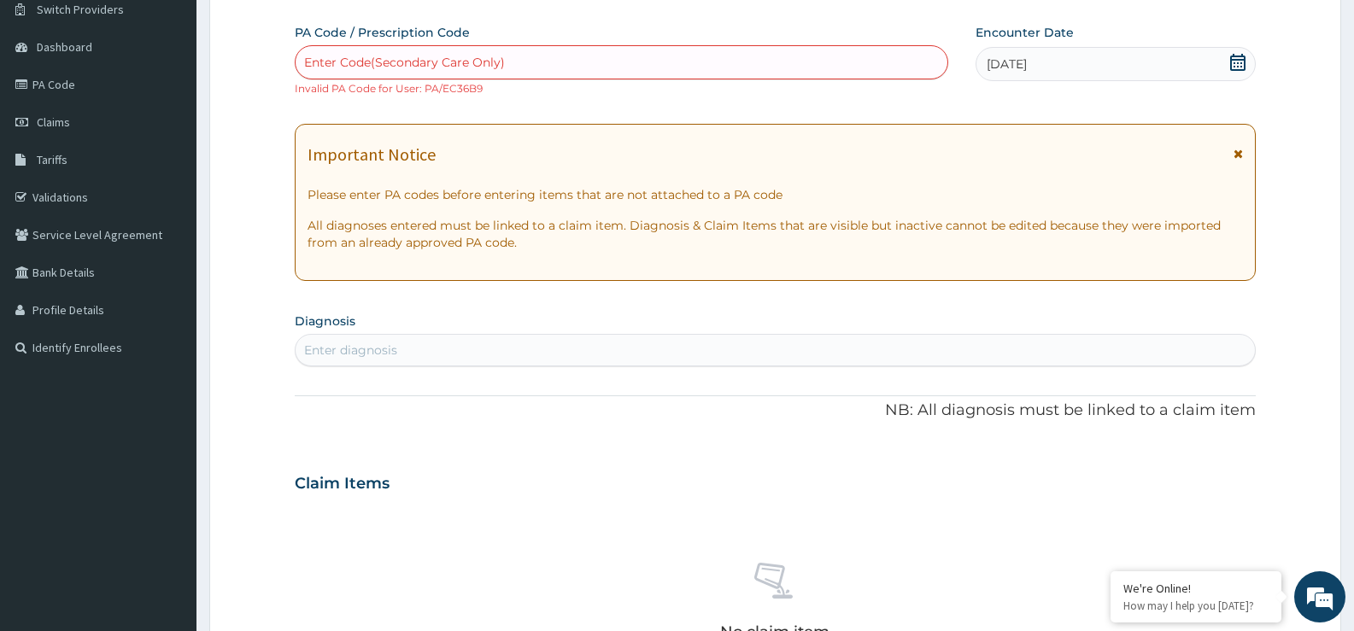
click at [725, 54] on div "Enter Code(Secondary Care Only)" at bounding box center [622, 62] width 652 height 27
paste input "PA/EC36B9"
type input "PA/EC36B9"
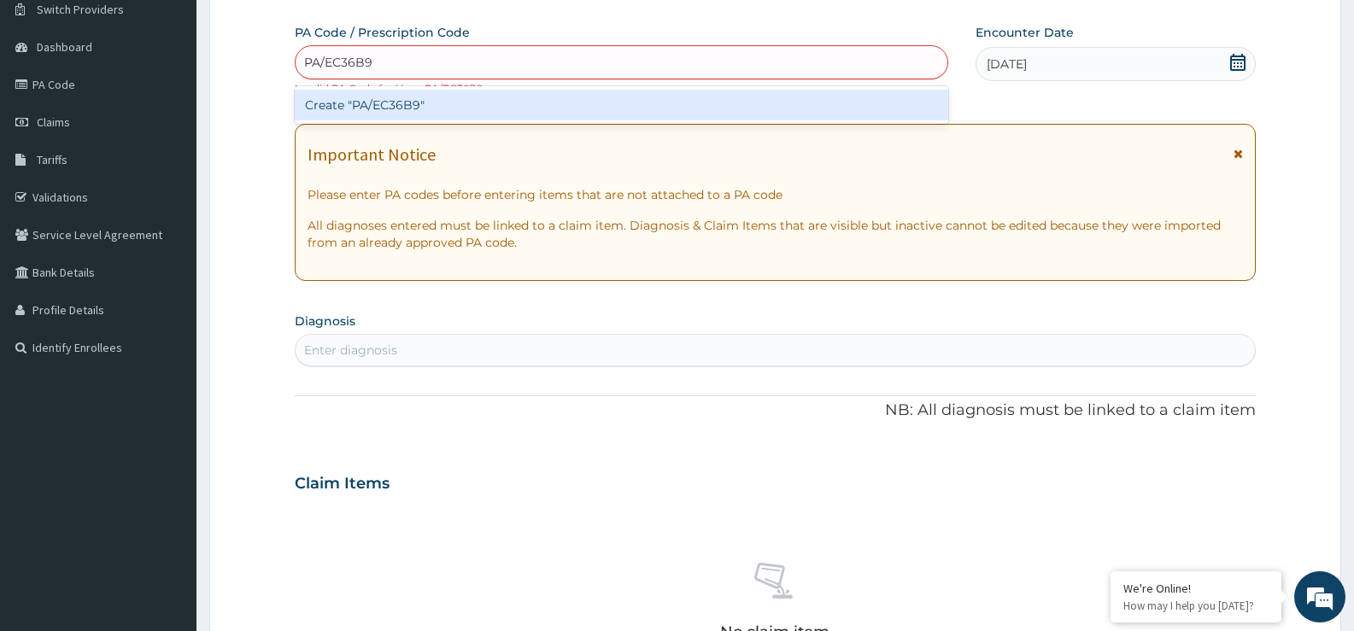
click at [547, 101] on div "Create "PA/EC36B9"" at bounding box center [622, 105] width 654 height 31
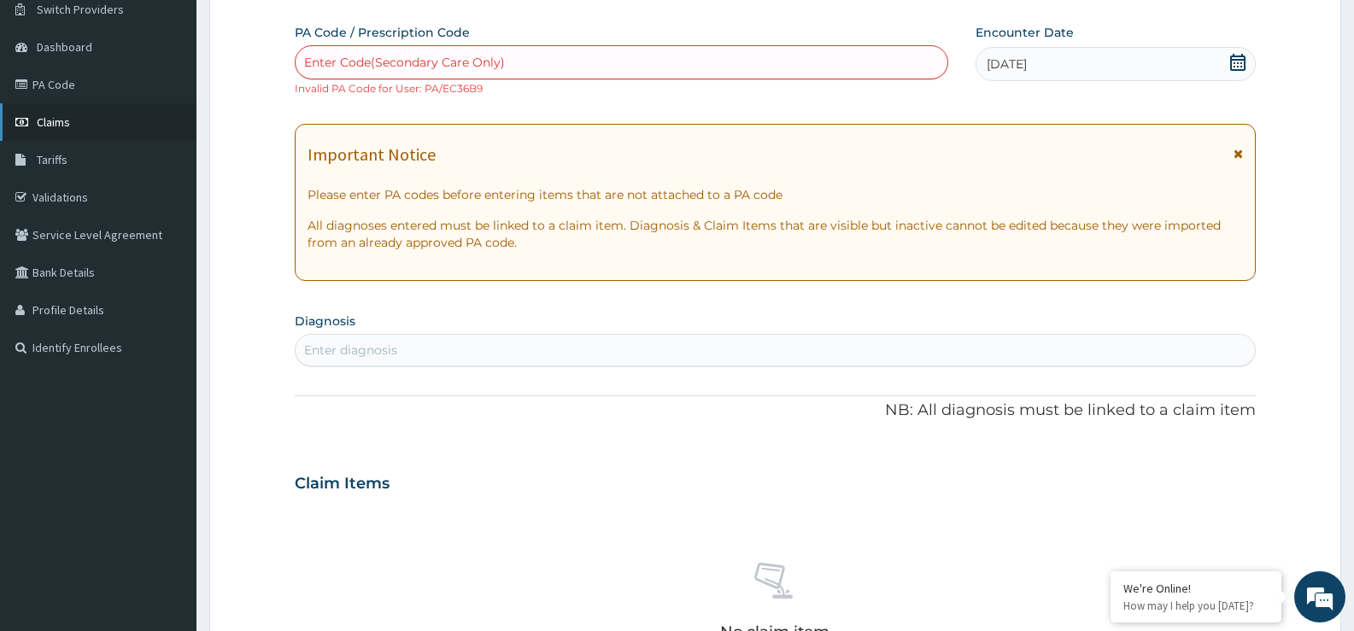
click at [111, 128] on link "Claims" at bounding box center [98, 122] width 196 height 38
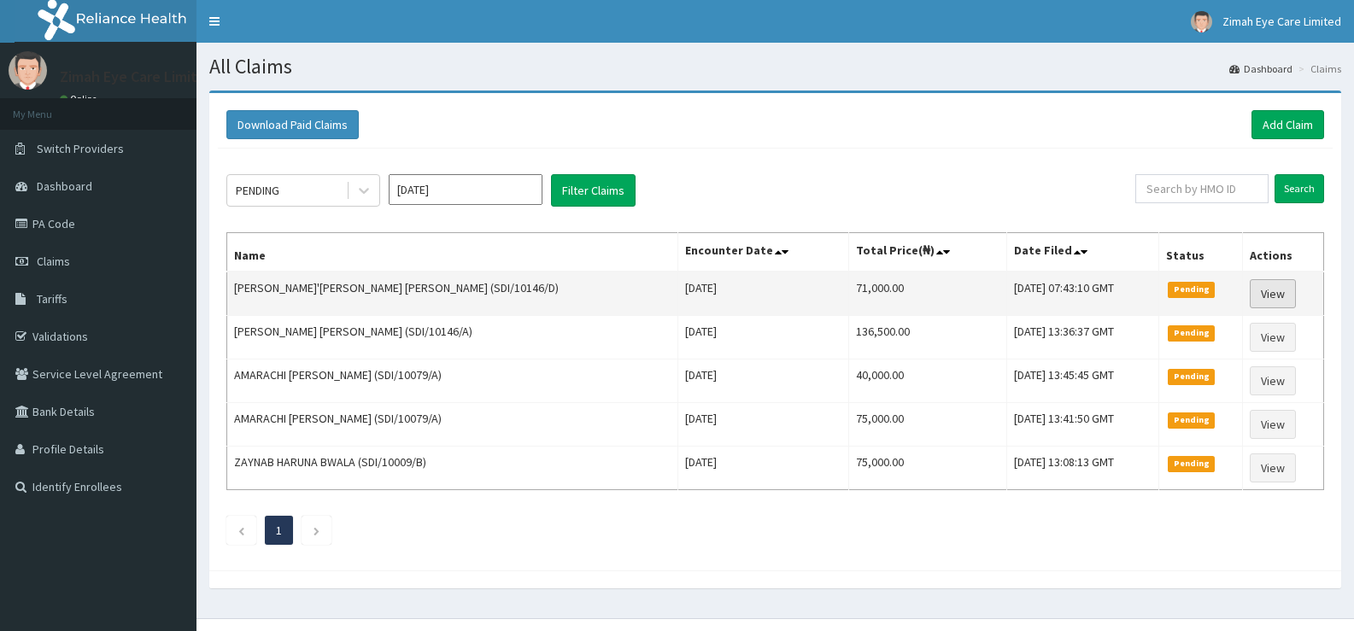
click at [1281, 297] on link "View" at bounding box center [1273, 293] width 46 height 29
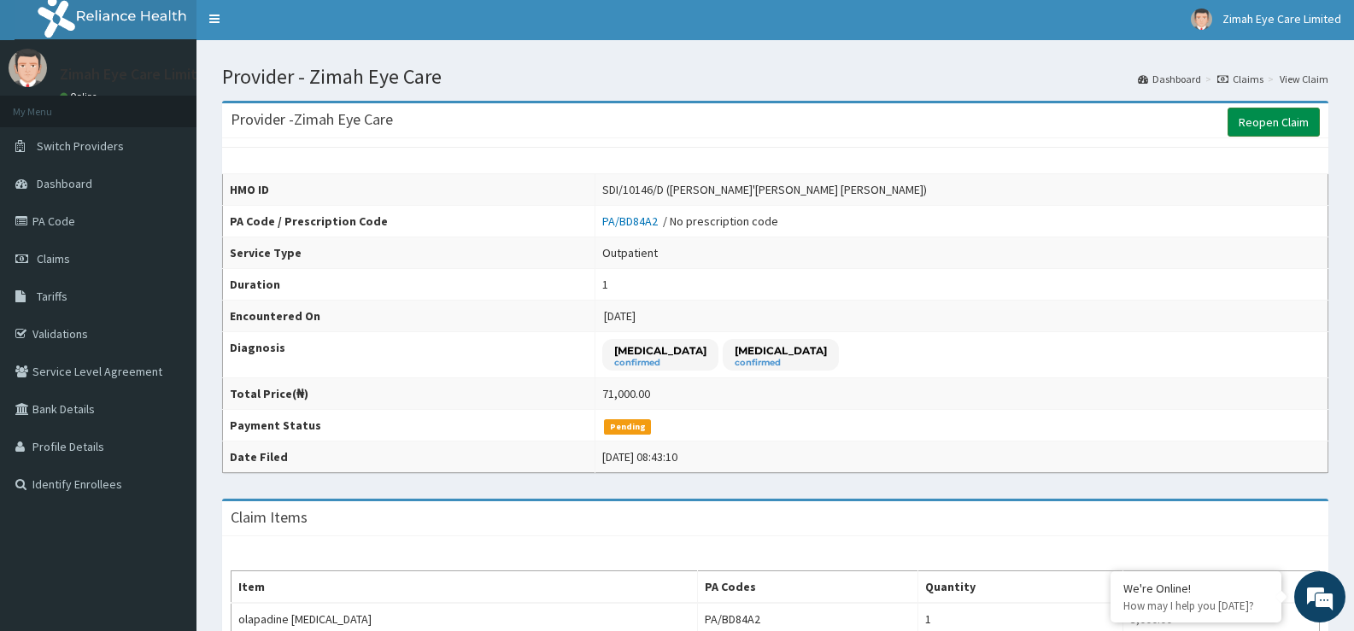
click at [1280, 120] on link "Reopen Claim" at bounding box center [1274, 122] width 92 height 29
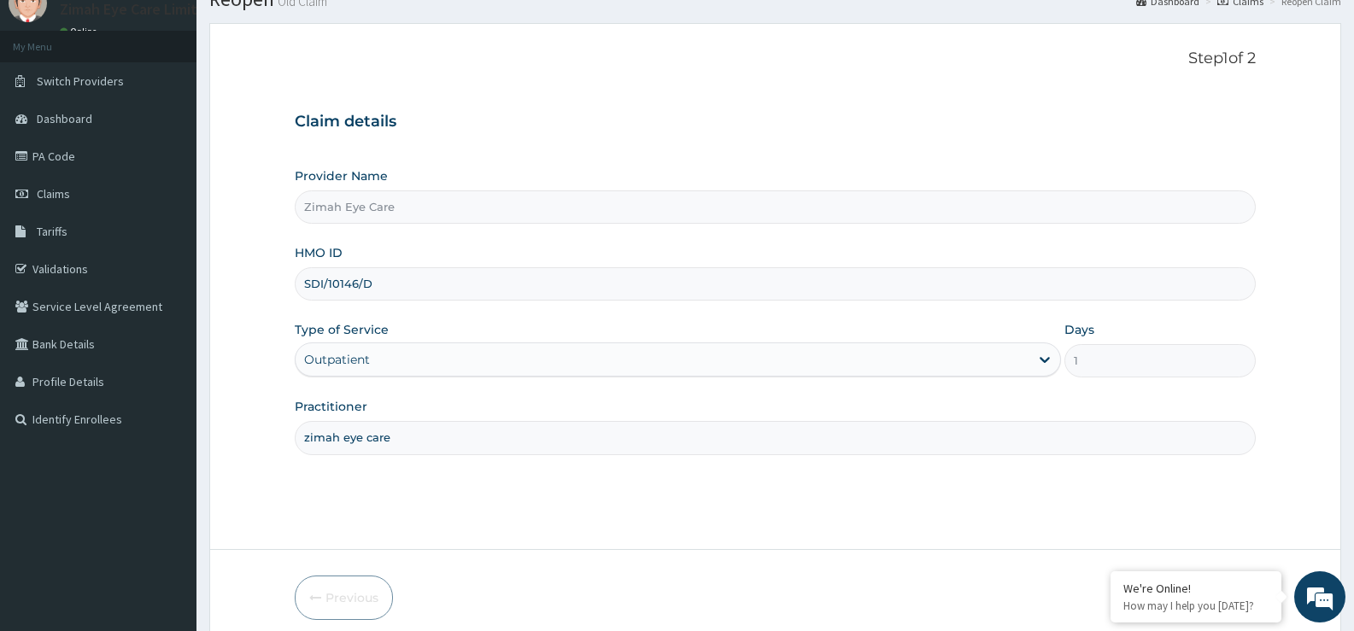
scroll to position [139, 0]
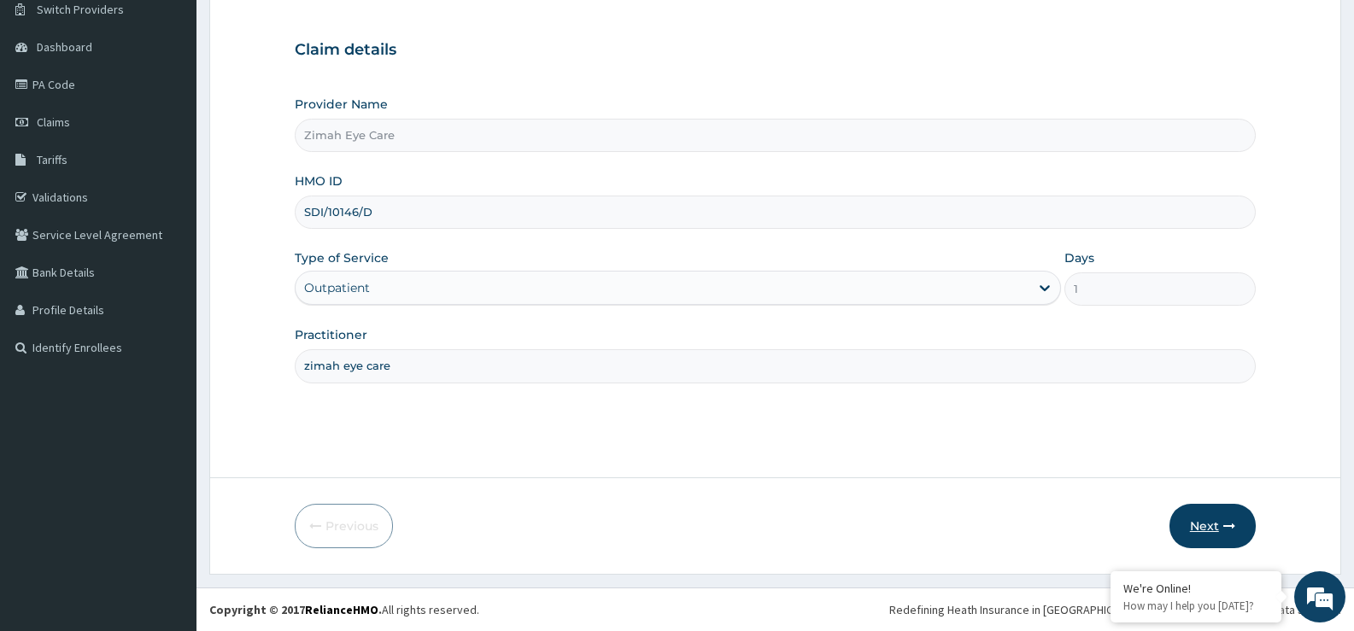
click at [1215, 525] on button "Next" at bounding box center [1212, 526] width 86 height 44
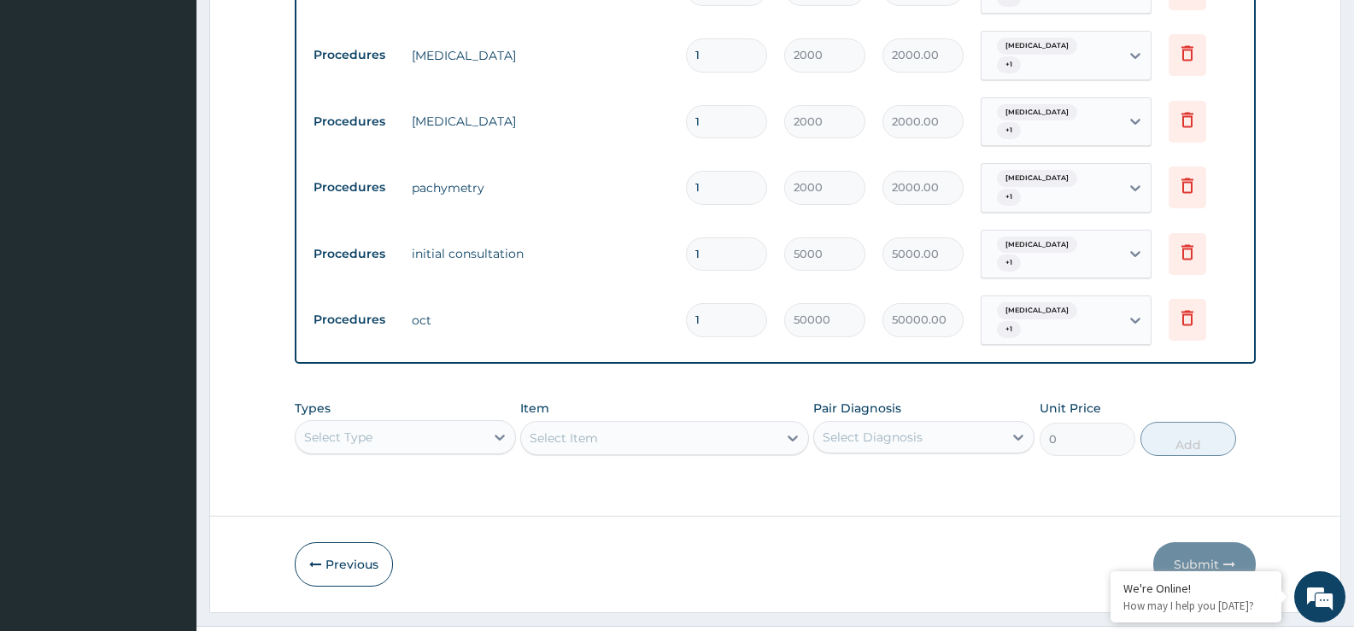
scroll to position [955, 0]
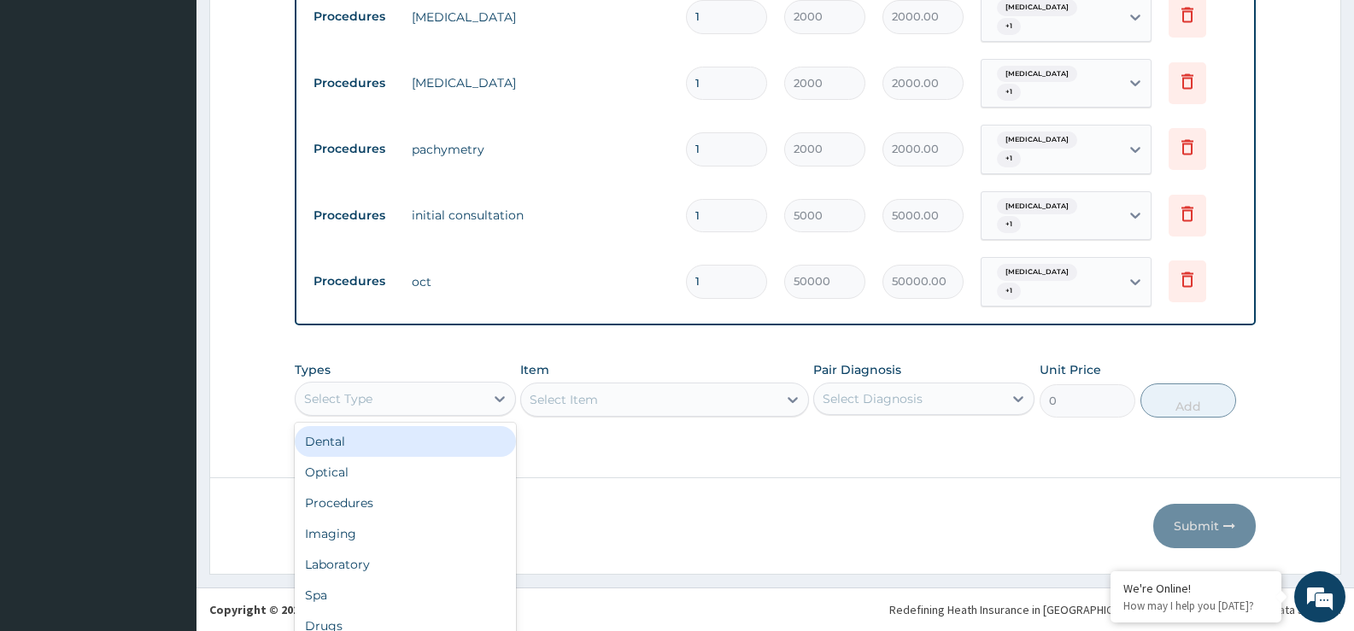
click at [402, 402] on div "option Dental focused, 1 of 10. 10 results available. Use Up and Down to choose…" at bounding box center [405, 399] width 221 height 34
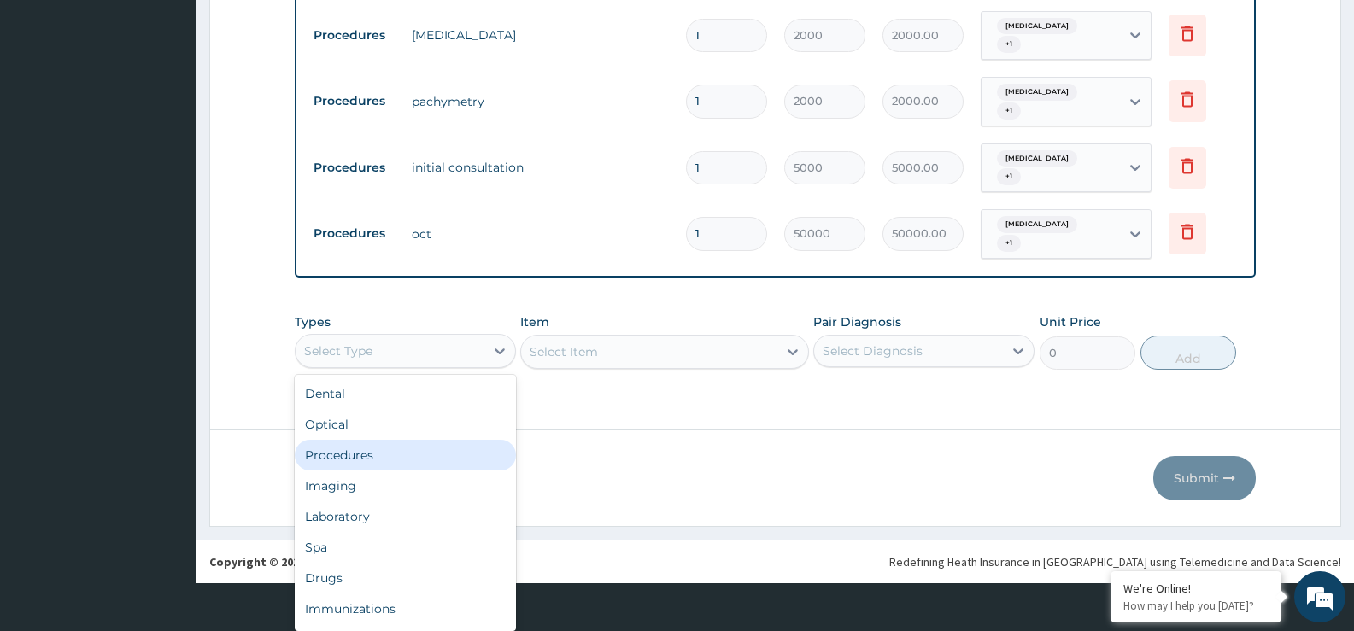
click at [431, 457] on div "Procedures" at bounding box center [405, 455] width 221 height 31
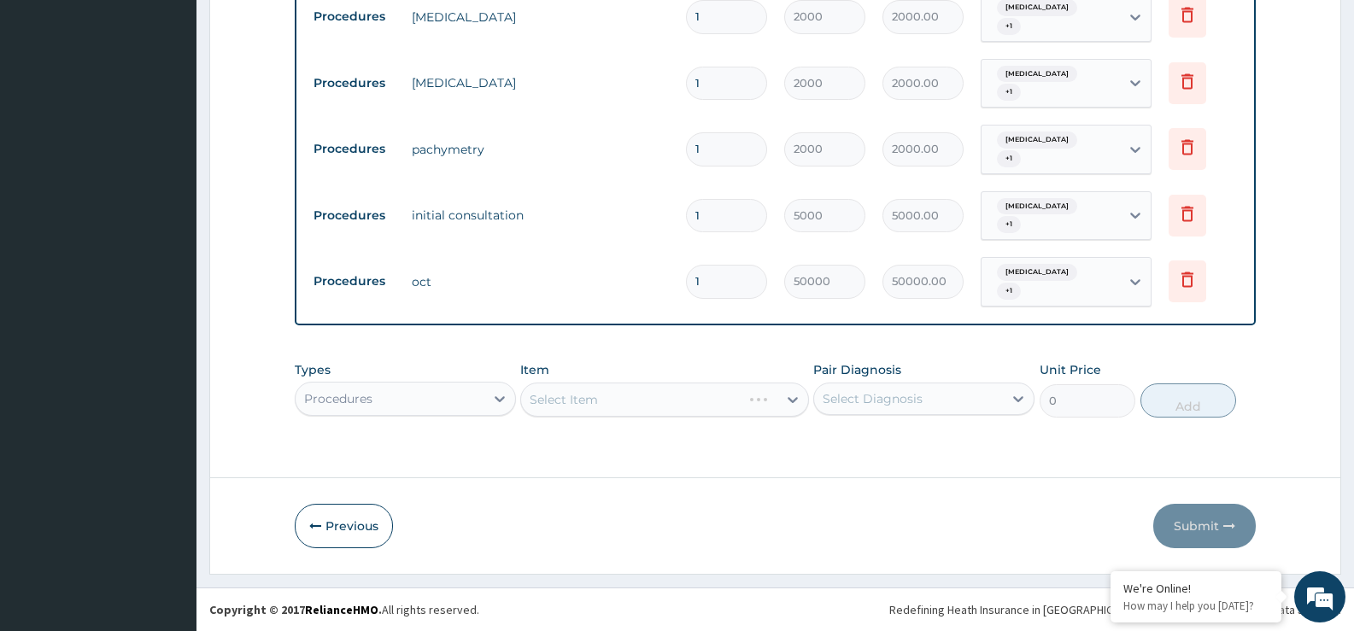
scroll to position [0, 0]
click at [642, 402] on div "Select Item" at bounding box center [664, 400] width 288 height 34
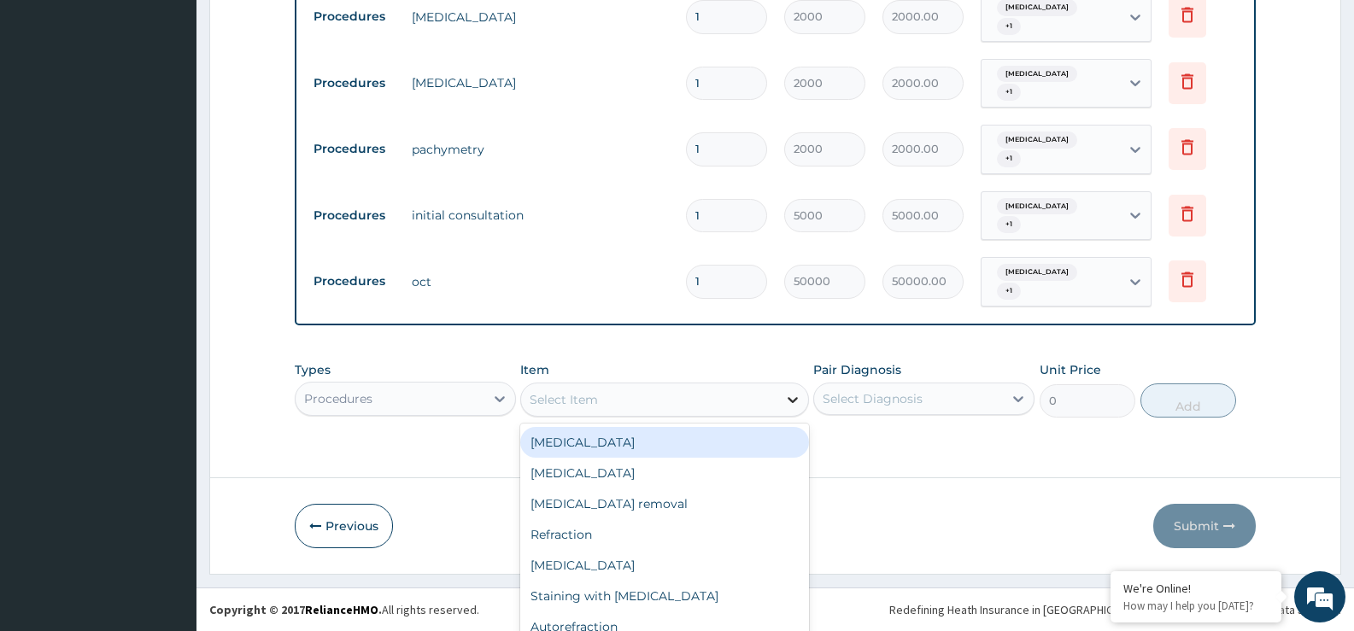
scroll to position [49, 0]
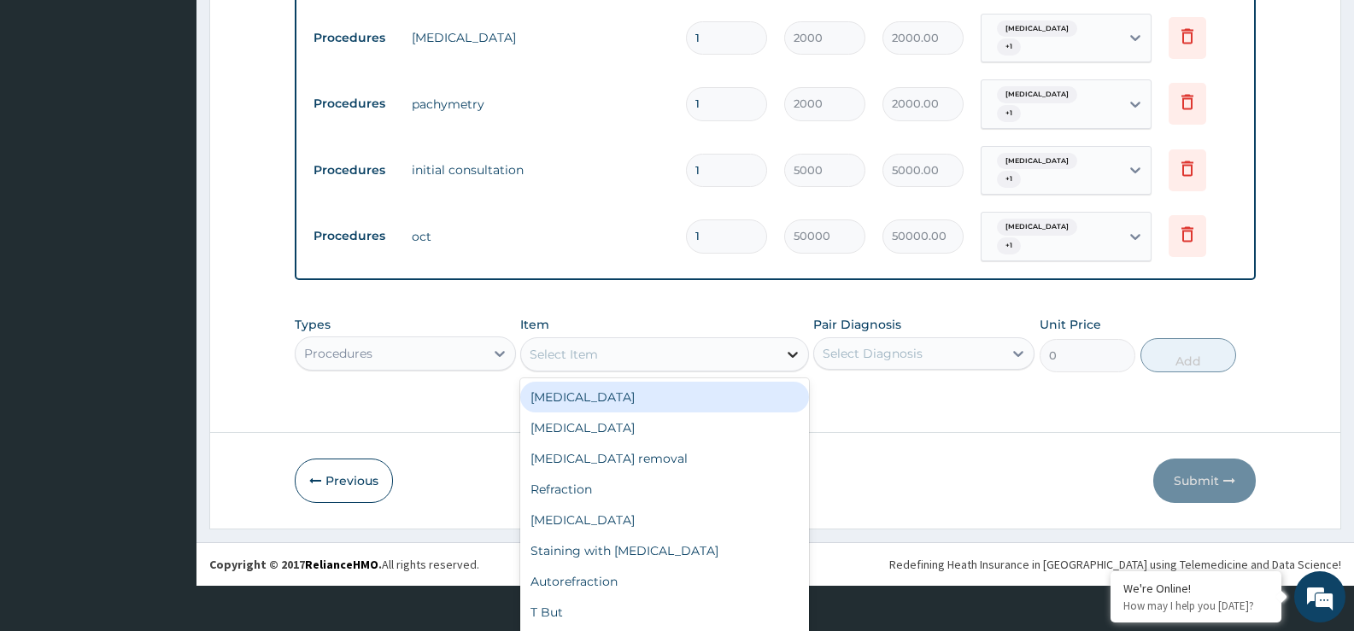
click at [792, 372] on div "option Ophthalmoscopy focused, 1 of 39. 39 results available. Use Up and Down t…" at bounding box center [664, 354] width 288 height 34
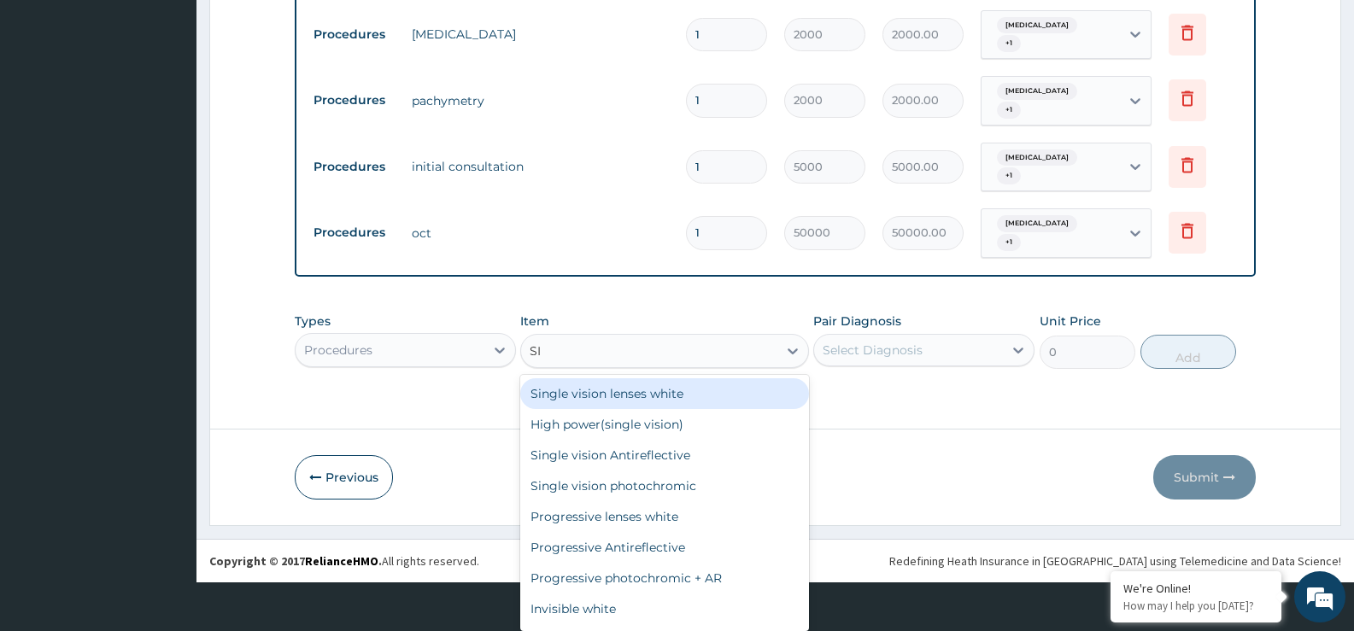
type input "SIN"
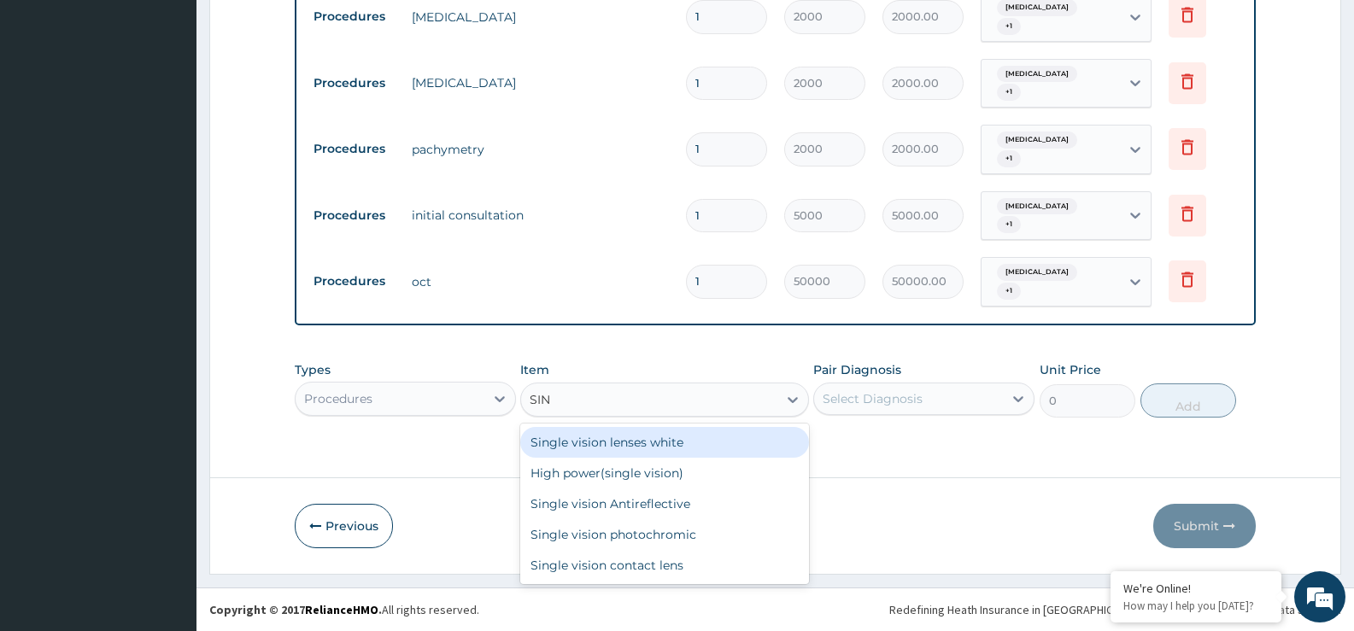
click at [724, 445] on div "Single vision lenses white" at bounding box center [664, 442] width 288 height 31
type input "8000"
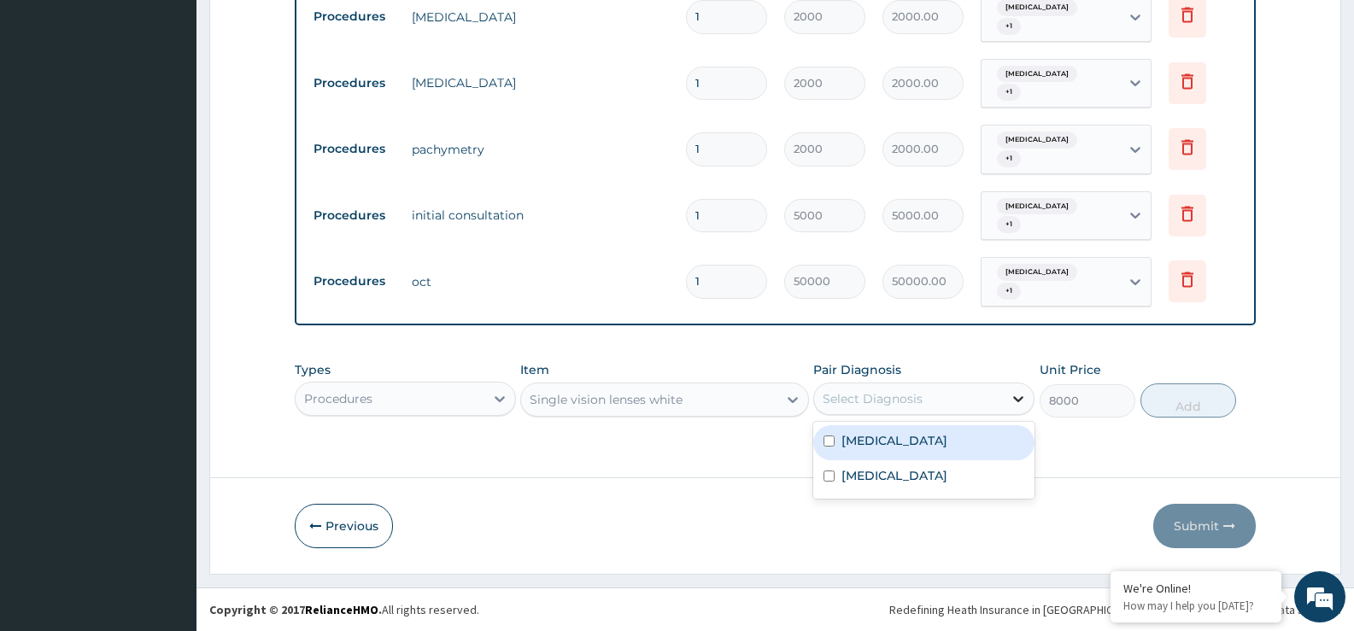
click at [1015, 396] on icon at bounding box center [1018, 398] width 17 height 17
click at [976, 442] on div "Allergic conjunctivitis" at bounding box center [923, 442] width 221 height 35
checkbox input "true"
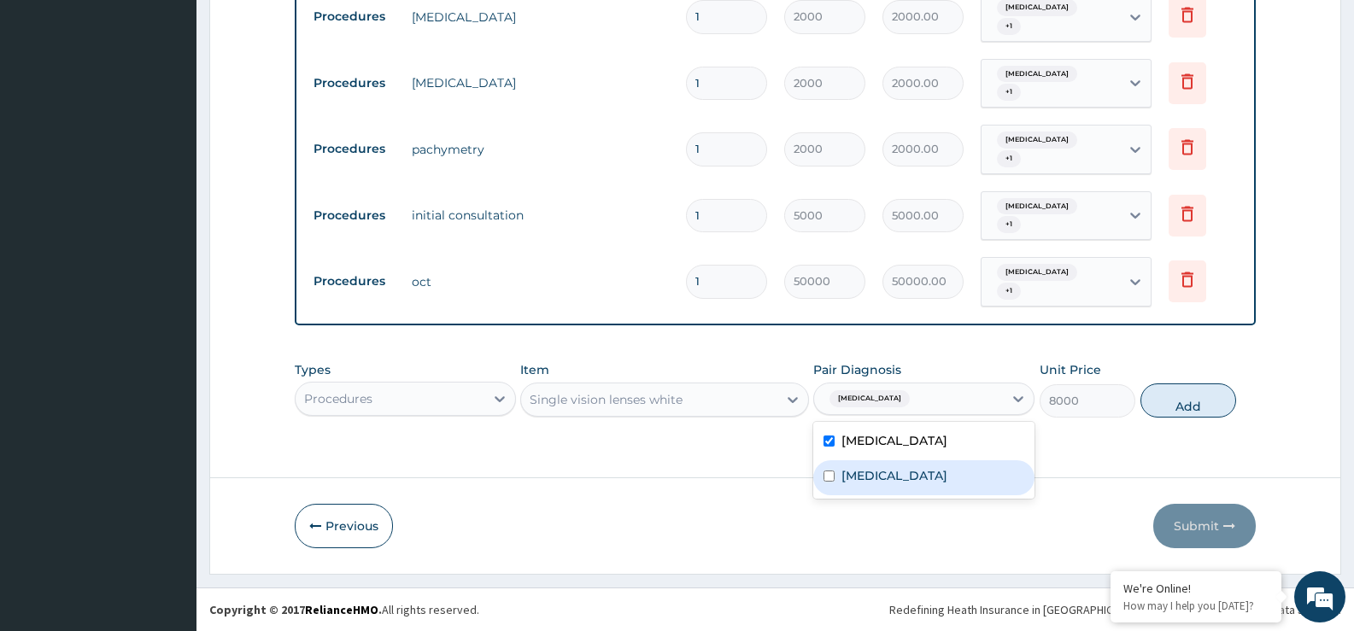
click at [952, 497] on div "Allergic conjunctivitis Myopia" at bounding box center [923, 460] width 221 height 77
click at [831, 476] on input "checkbox" at bounding box center [829, 476] width 11 height 11
checkbox input "true"
click at [1020, 400] on icon at bounding box center [1018, 399] width 10 height 6
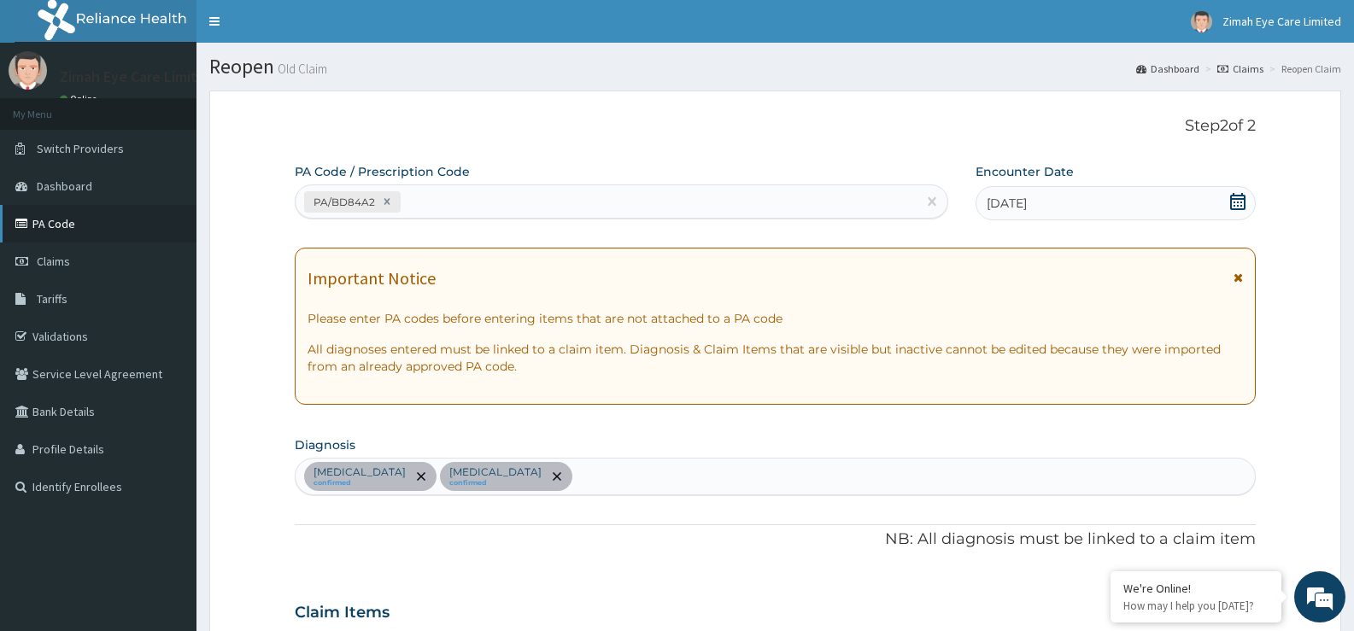
click at [91, 213] on link "PA Code" at bounding box center [98, 224] width 196 height 38
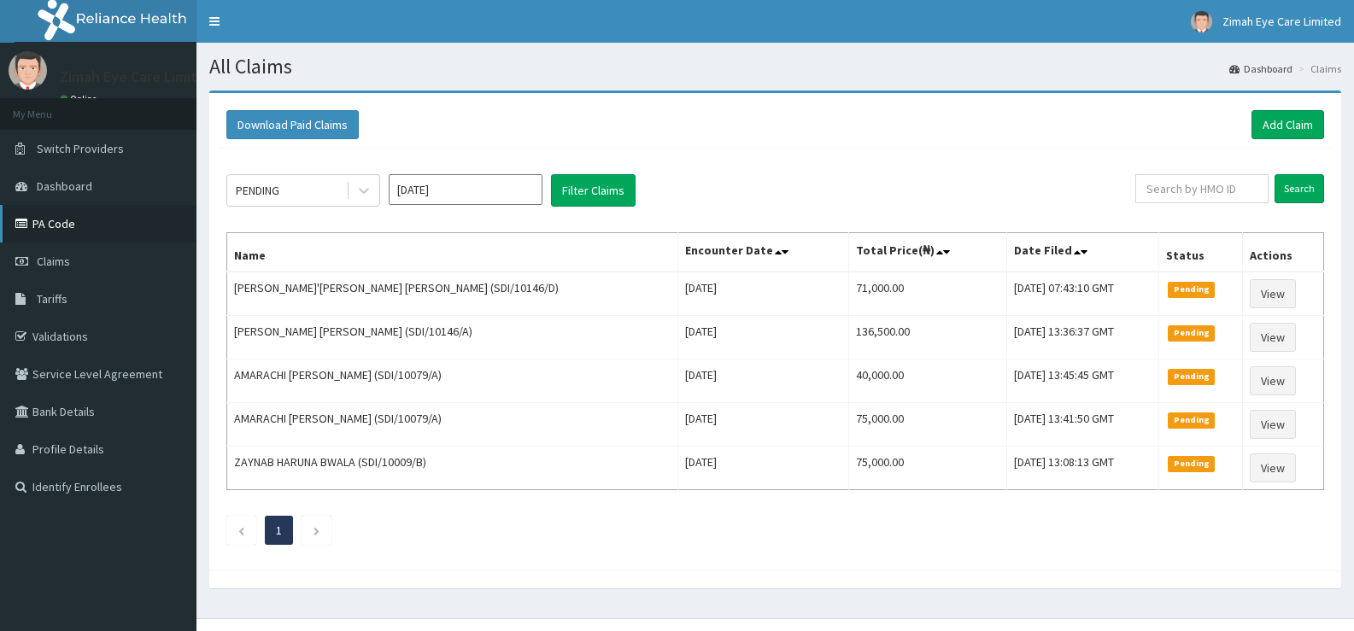
click at [75, 226] on link "PA Code" at bounding box center [98, 224] width 196 height 38
click at [52, 219] on link "PA Code" at bounding box center [98, 224] width 196 height 38
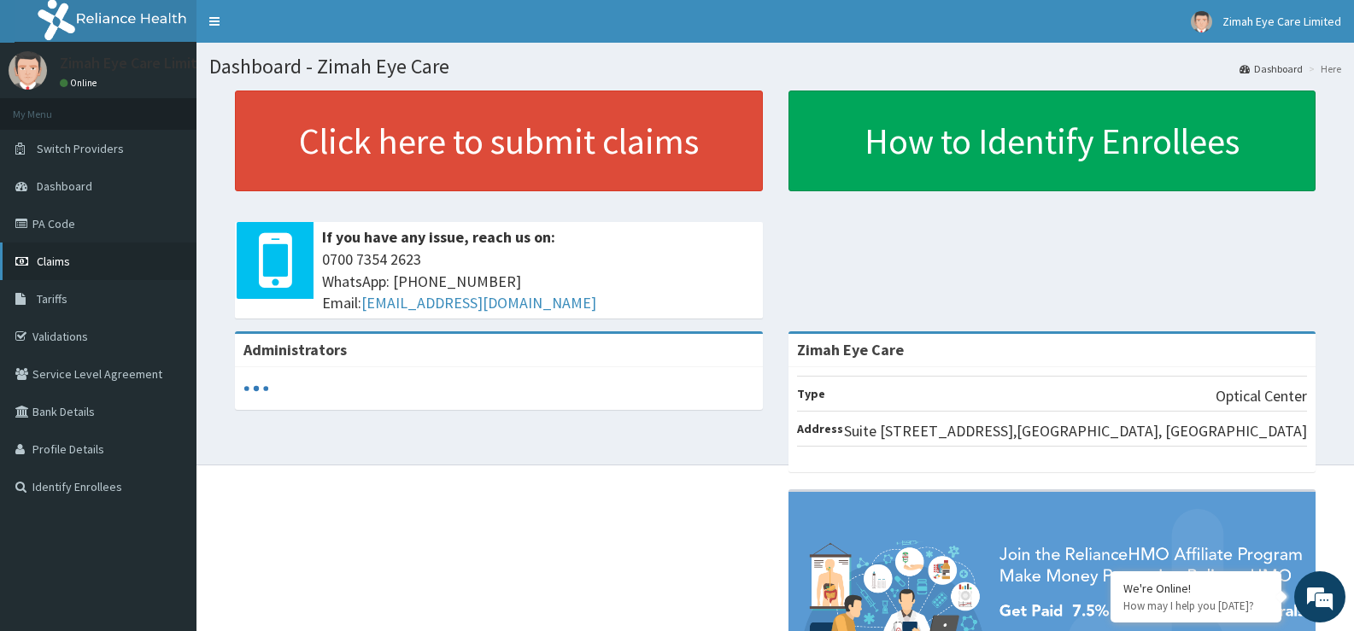
click at [79, 267] on link "Claims" at bounding box center [98, 262] width 196 height 38
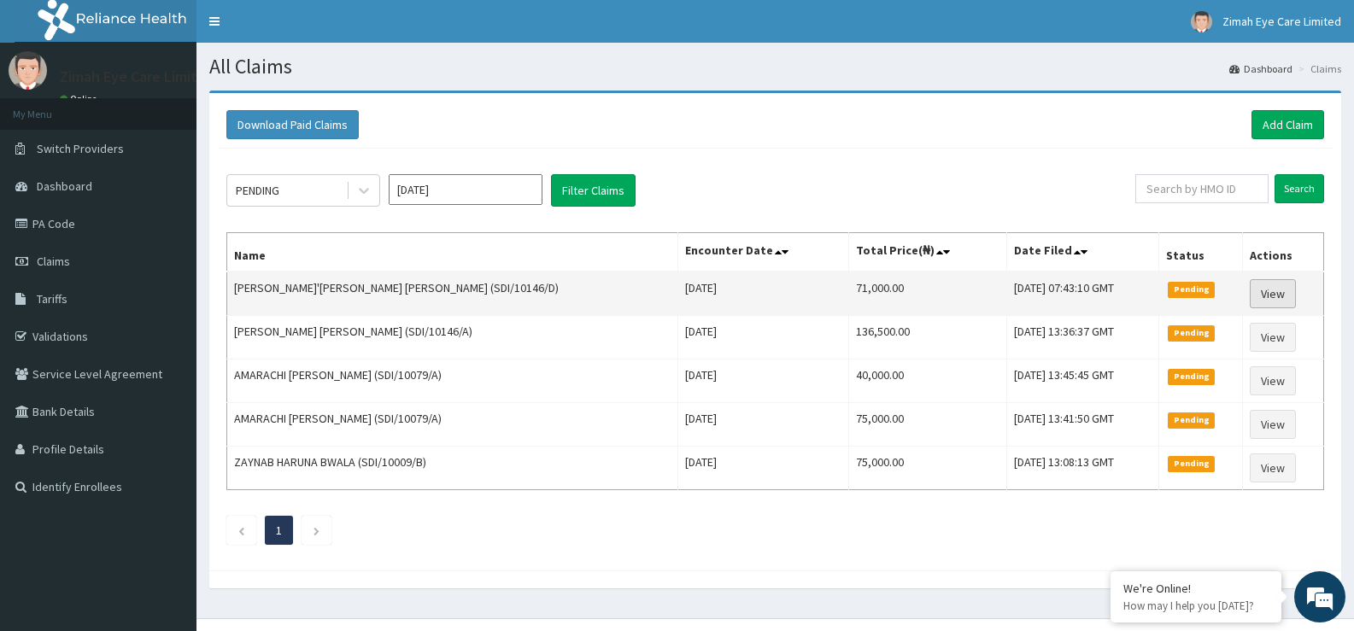
click at [1264, 298] on link "View" at bounding box center [1273, 293] width 46 height 29
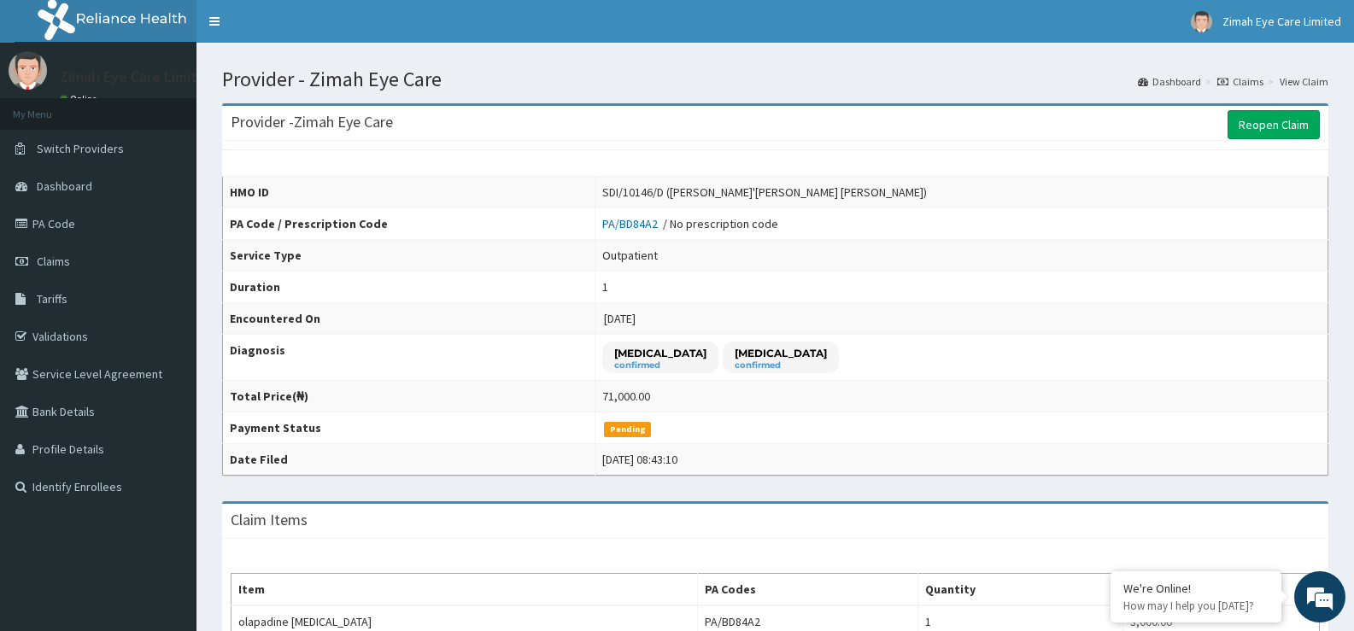
drag, startPoint x: 0, startPoint y: 0, endPoint x: 918, endPoint y: 111, distance: 925.0
click at [918, 111] on div "Provider - Zimah Eye Care Reopen Claim" at bounding box center [775, 123] width 1106 height 35
click at [1273, 126] on link "Reopen Claim" at bounding box center [1274, 124] width 92 height 29
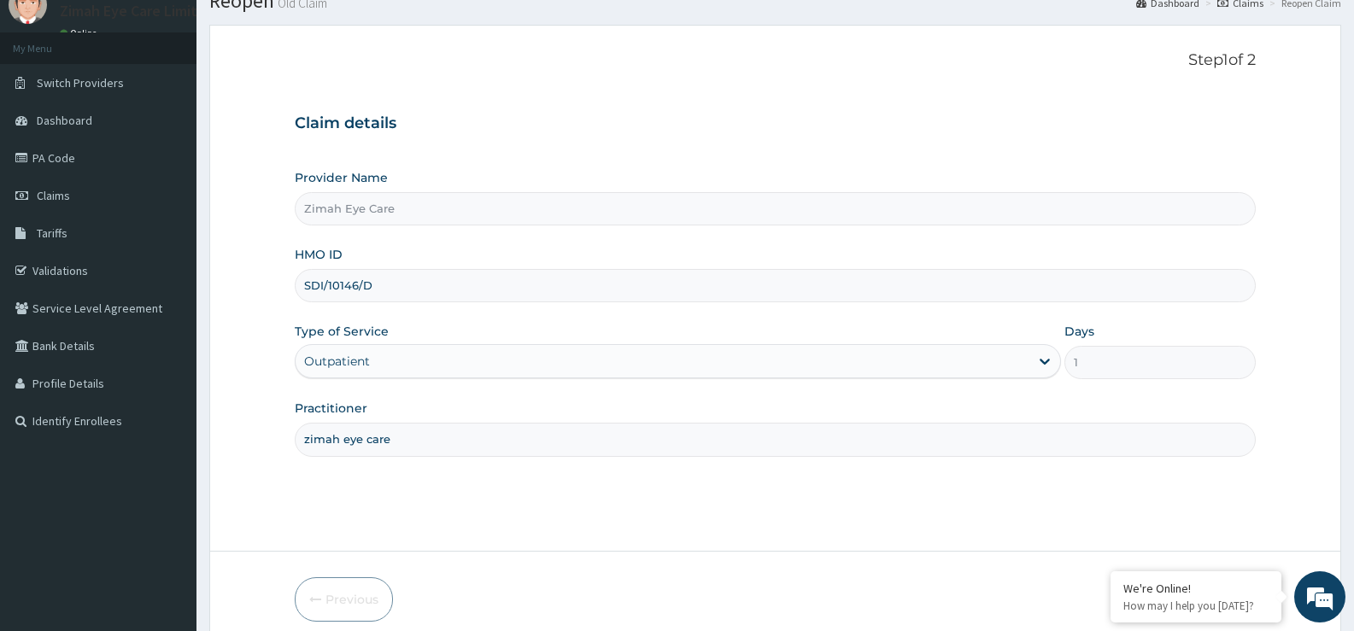
scroll to position [139, 0]
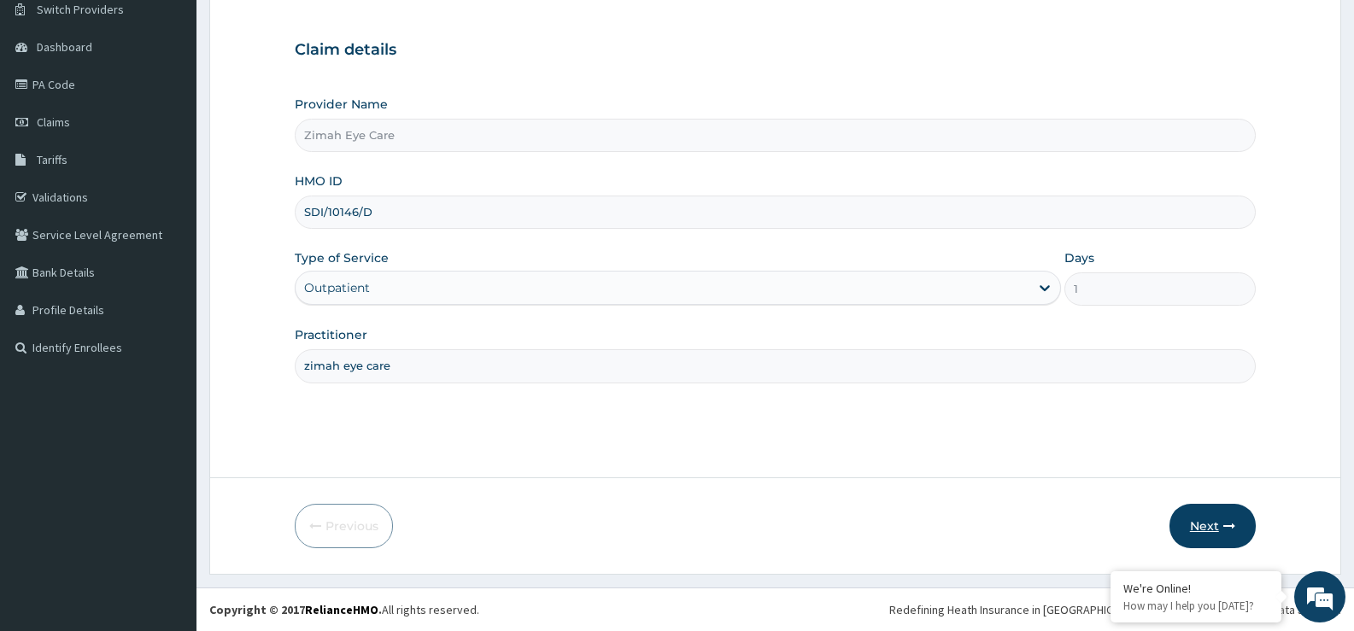
click at [1231, 523] on icon "button" at bounding box center [1229, 526] width 12 height 12
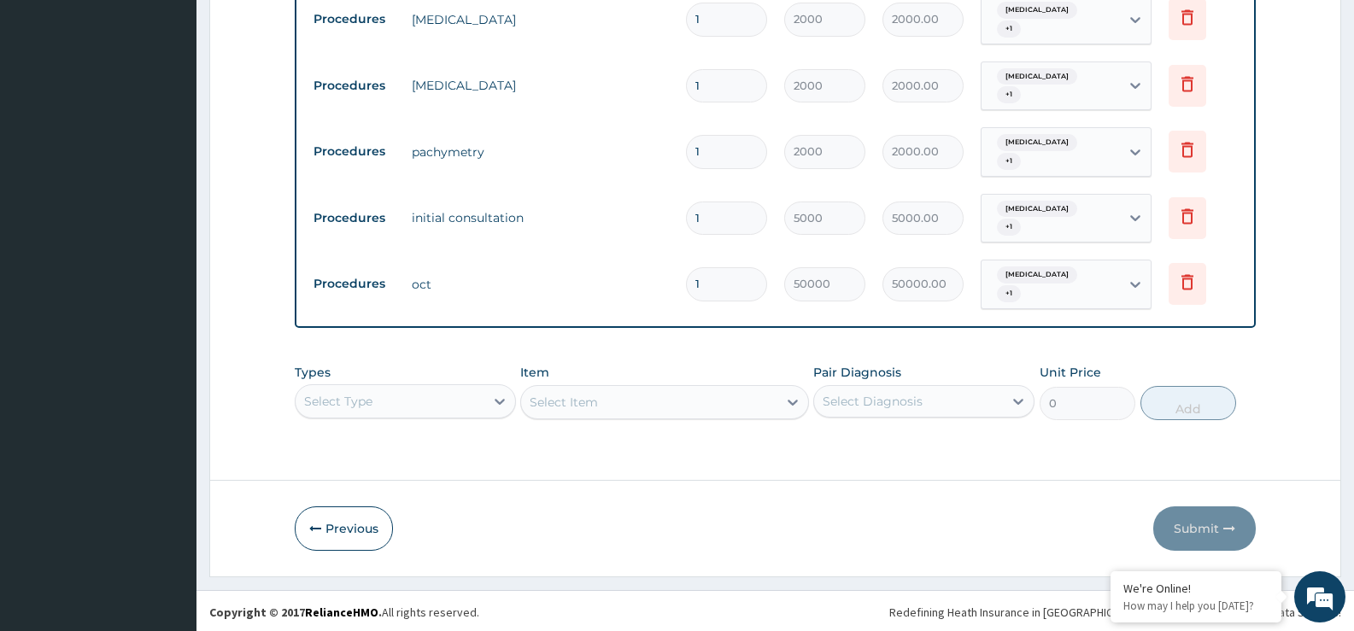
scroll to position [955, 0]
click at [359, 522] on button "Previous" at bounding box center [344, 526] width 98 height 44
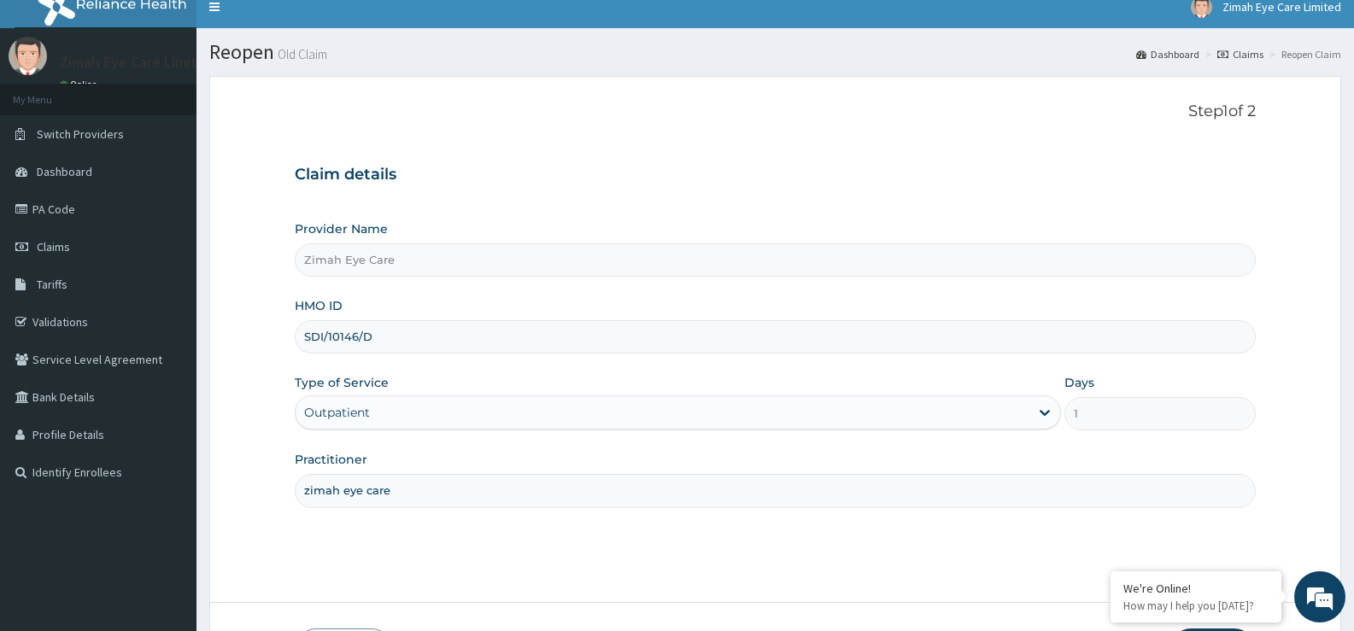
scroll to position [0, 0]
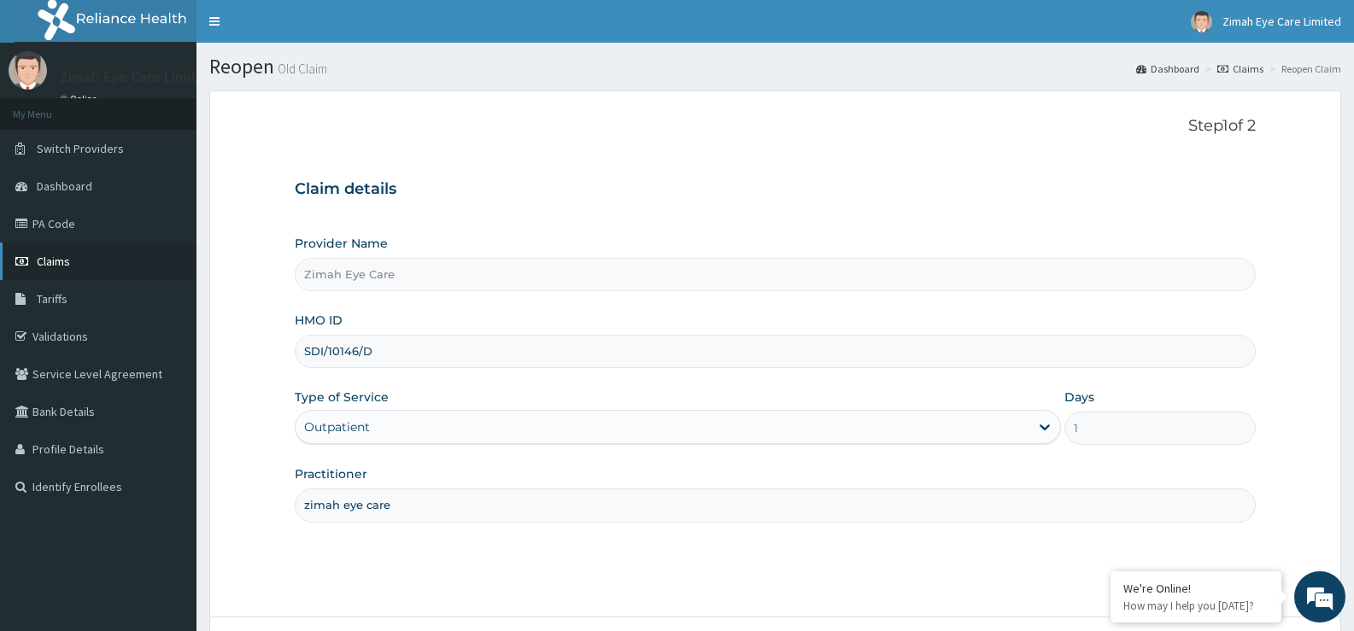
click at [93, 264] on link "Claims" at bounding box center [98, 262] width 196 height 38
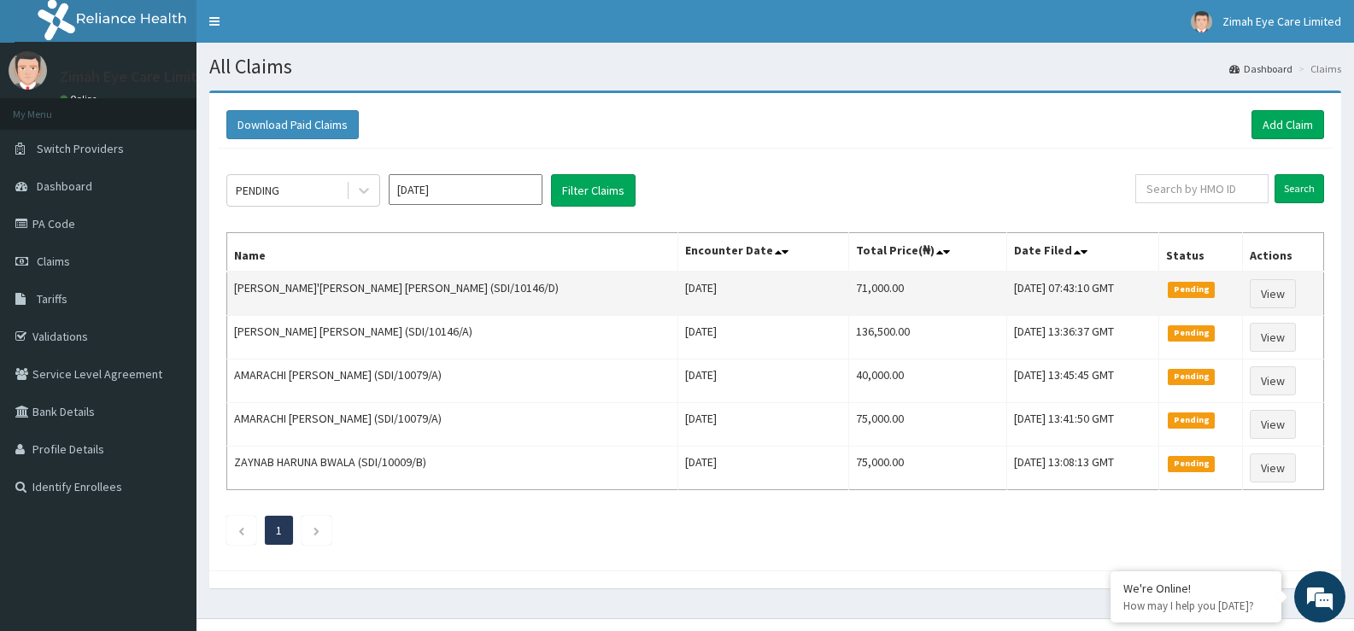
drag, startPoint x: 479, startPoint y: 295, endPoint x: 268, endPoint y: 296, distance: 211.0
click at [268, 296] on td "[PERSON_NAME]'[PERSON_NAME] [PERSON_NAME] (SDI/10146/D)" at bounding box center [452, 294] width 451 height 44
click at [1266, 302] on link "View" at bounding box center [1273, 293] width 46 height 29
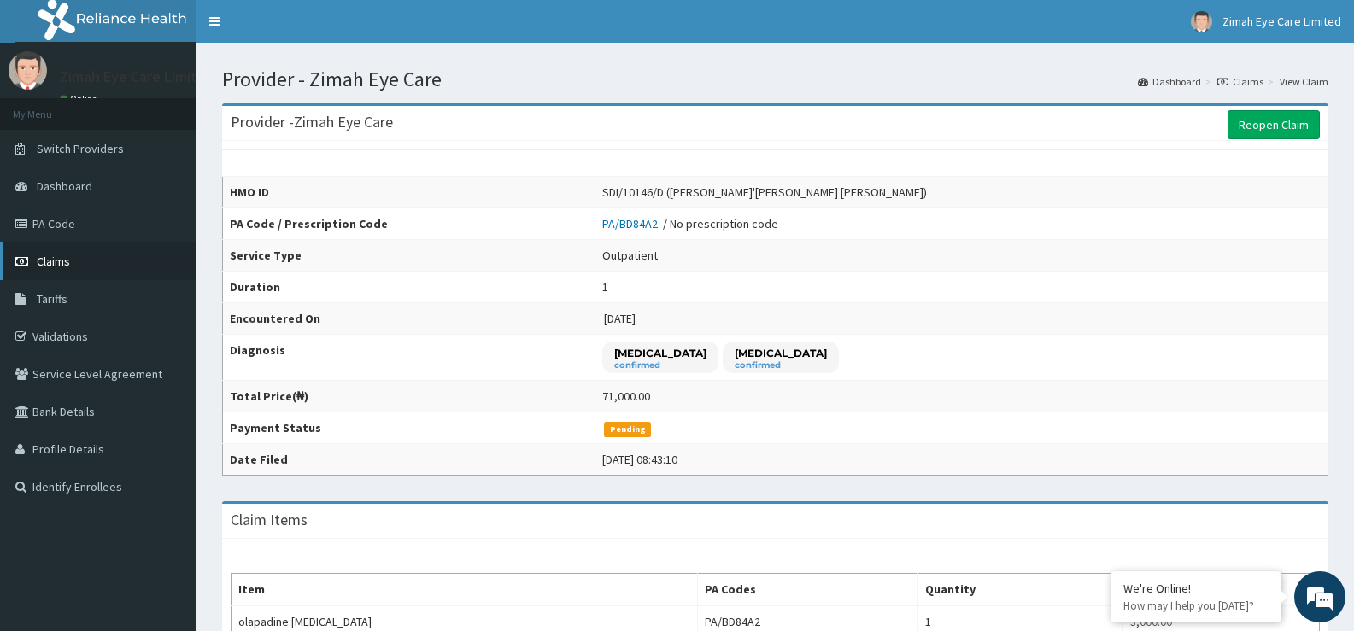
click at [120, 267] on link "Claims" at bounding box center [98, 262] width 196 height 38
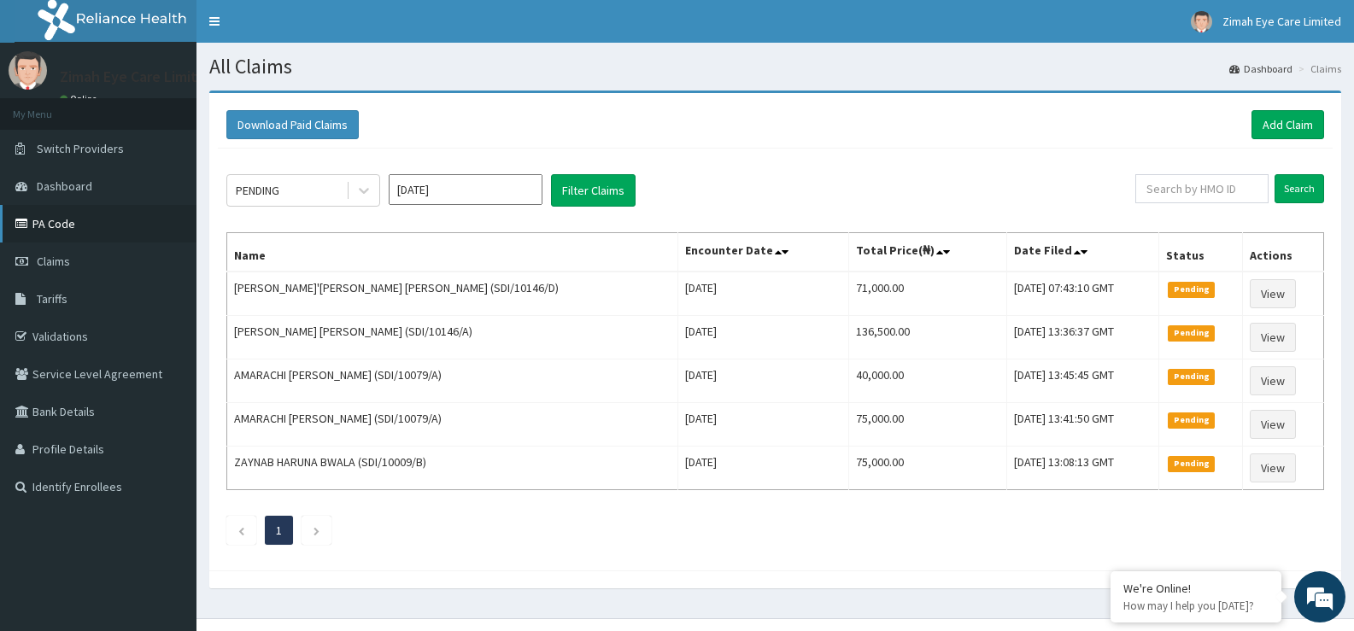
click at [131, 225] on link "PA Code" at bounding box center [98, 224] width 196 height 38
click at [1284, 129] on link "Add Claim" at bounding box center [1287, 124] width 73 height 29
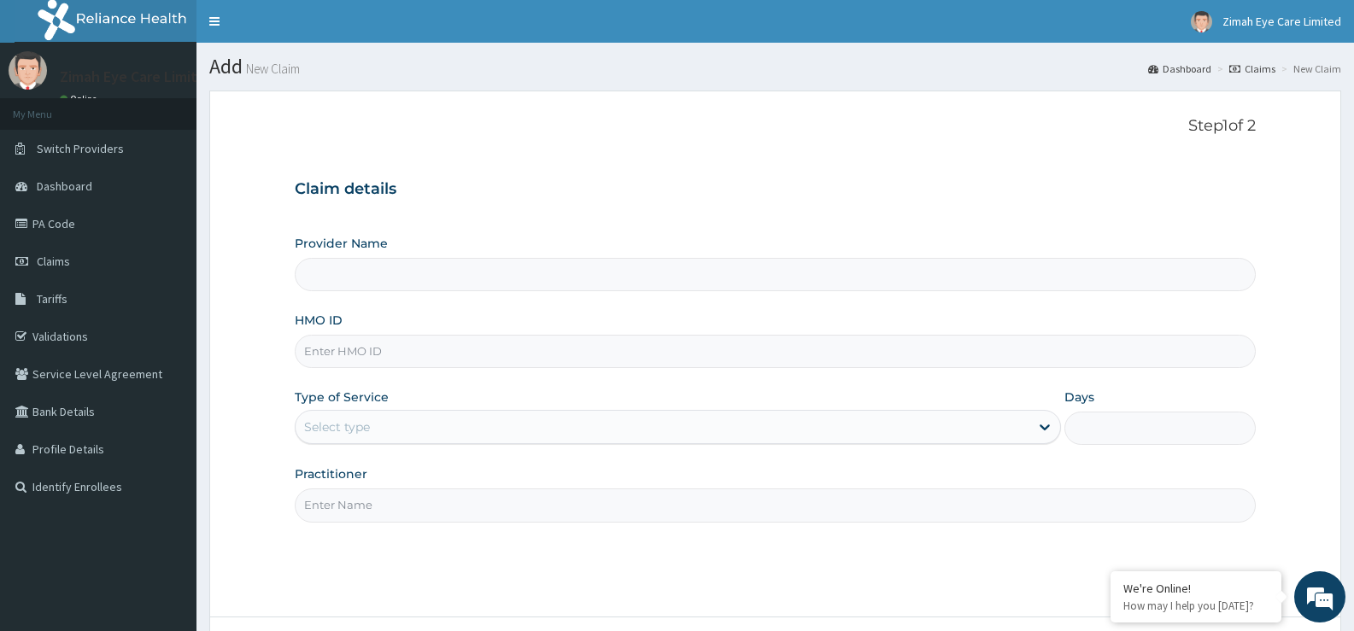
click at [450, 343] on input "HMO ID" at bounding box center [775, 351] width 961 height 33
type input "Zimah Eye Care"
type input "s"
type input "SDI/10146/D"
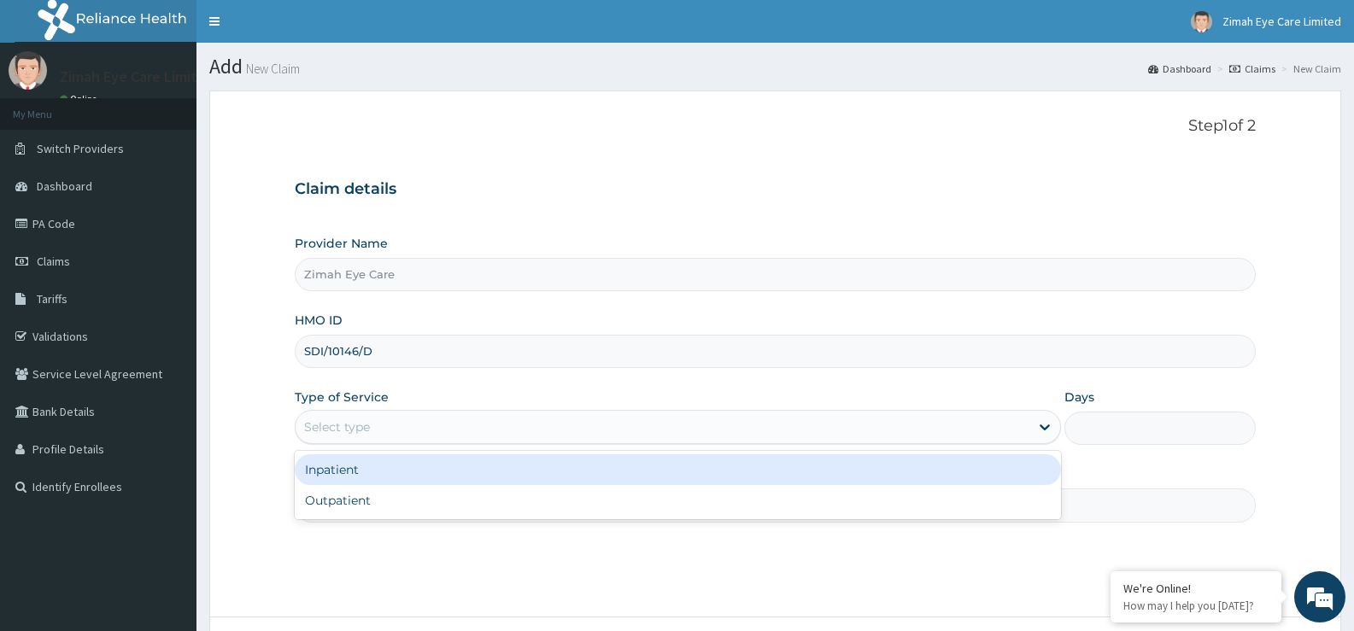
click at [544, 429] on div "Select type" at bounding box center [662, 426] width 733 height 27
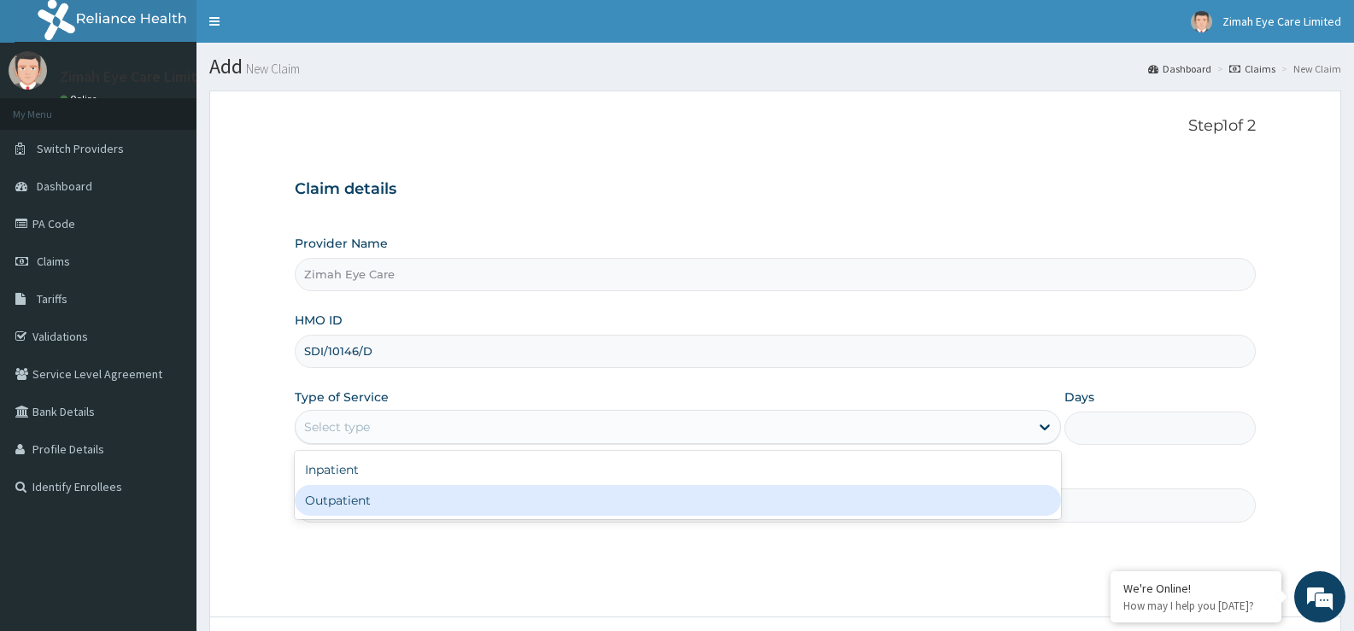
click at [550, 518] on div "Inpatient Outpatient" at bounding box center [677, 485] width 765 height 68
click at [544, 507] on div "Outpatient" at bounding box center [677, 500] width 765 height 31
type input "1"
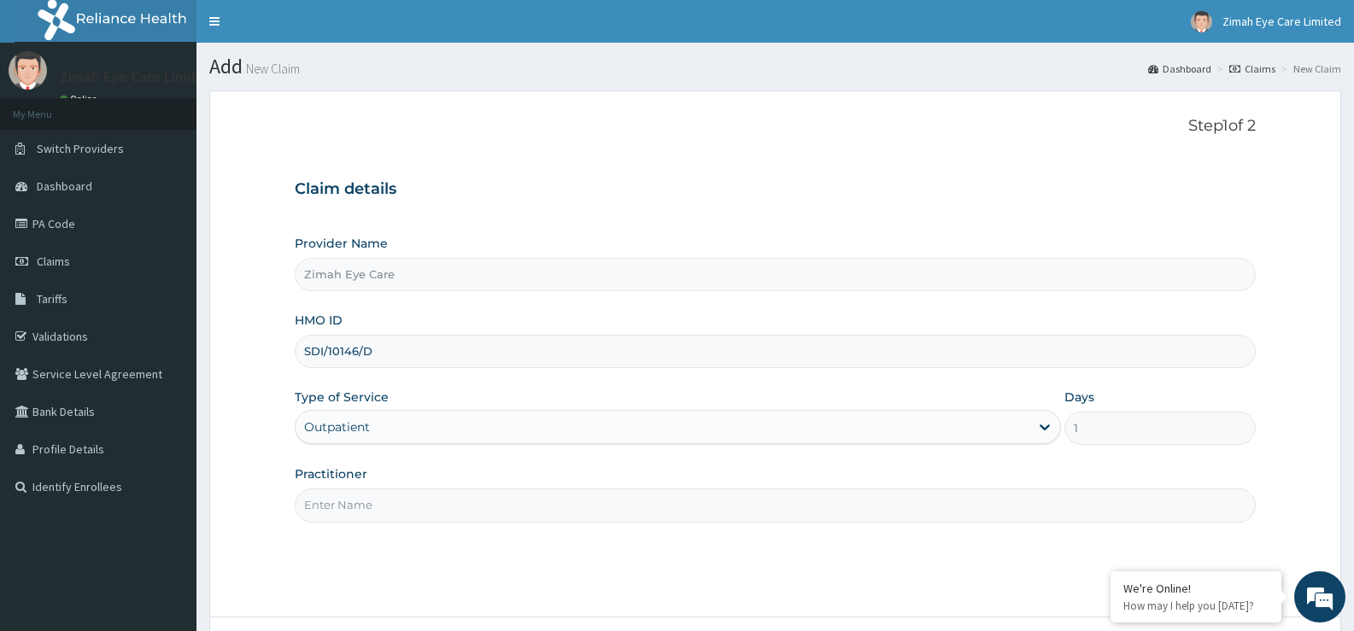
click at [544, 507] on input "Practitioner" at bounding box center [775, 505] width 961 height 33
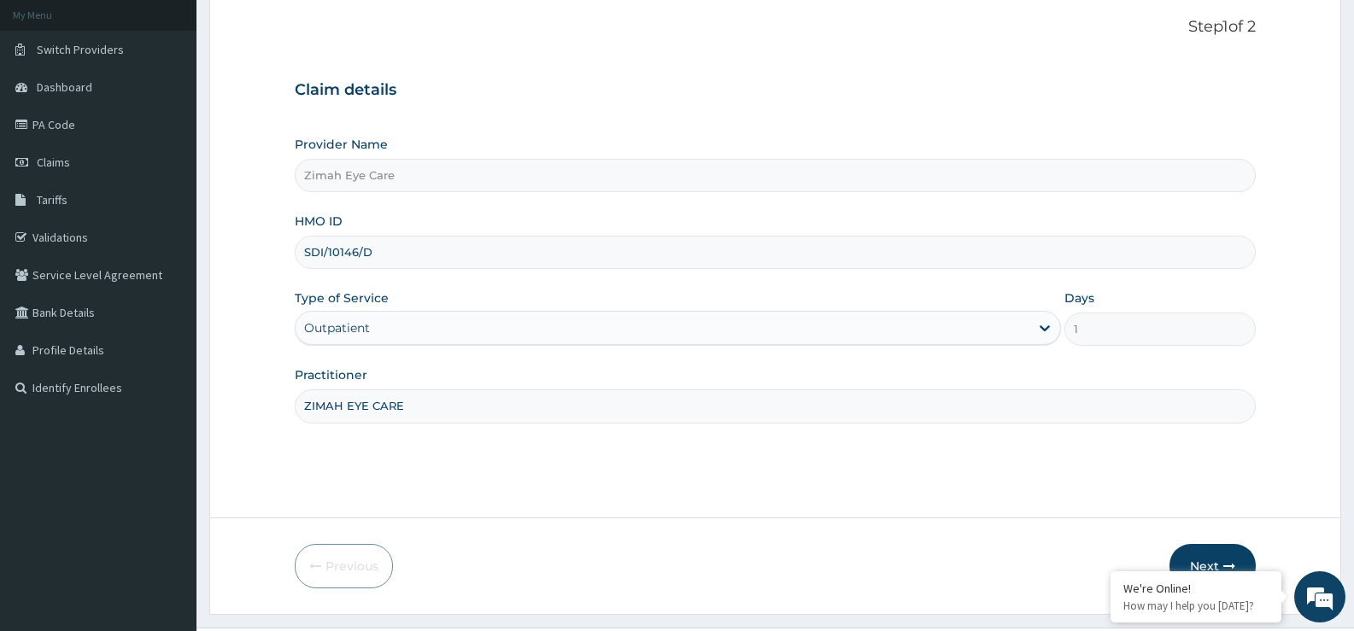
scroll to position [139, 0]
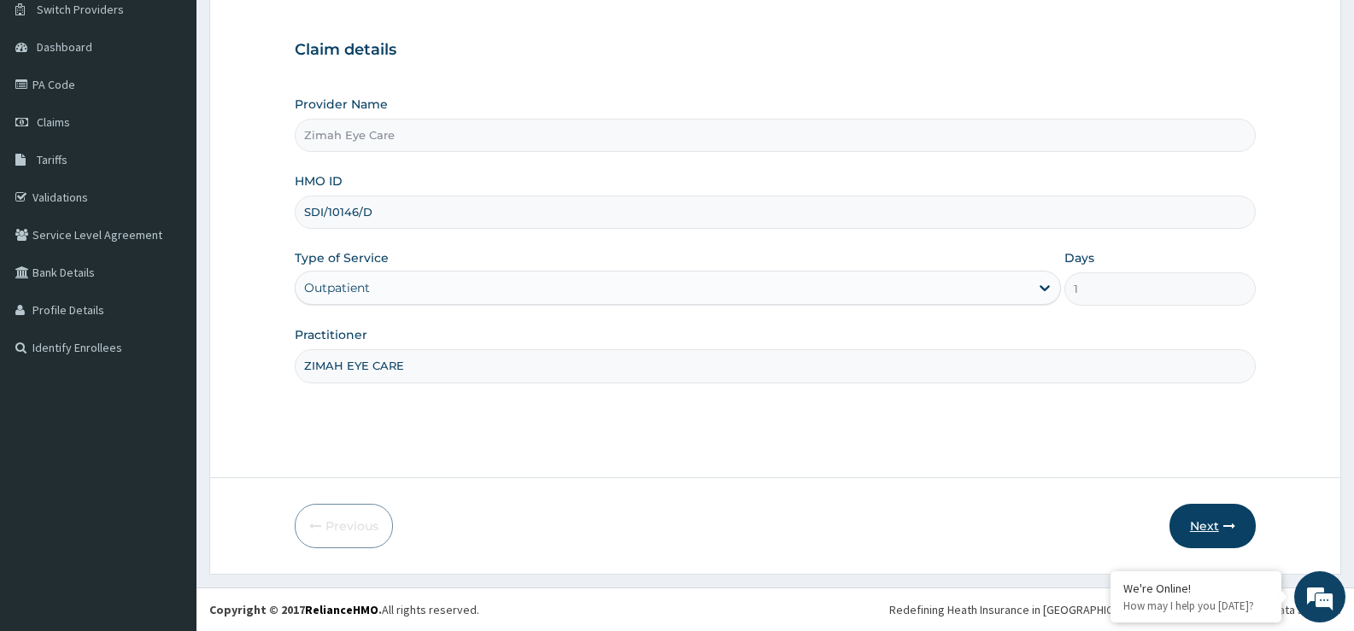
type input "ZIMAH EYE CARE"
click at [1213, 530] on button "Next" at bounding box center [1212, 526] width 86 height 44
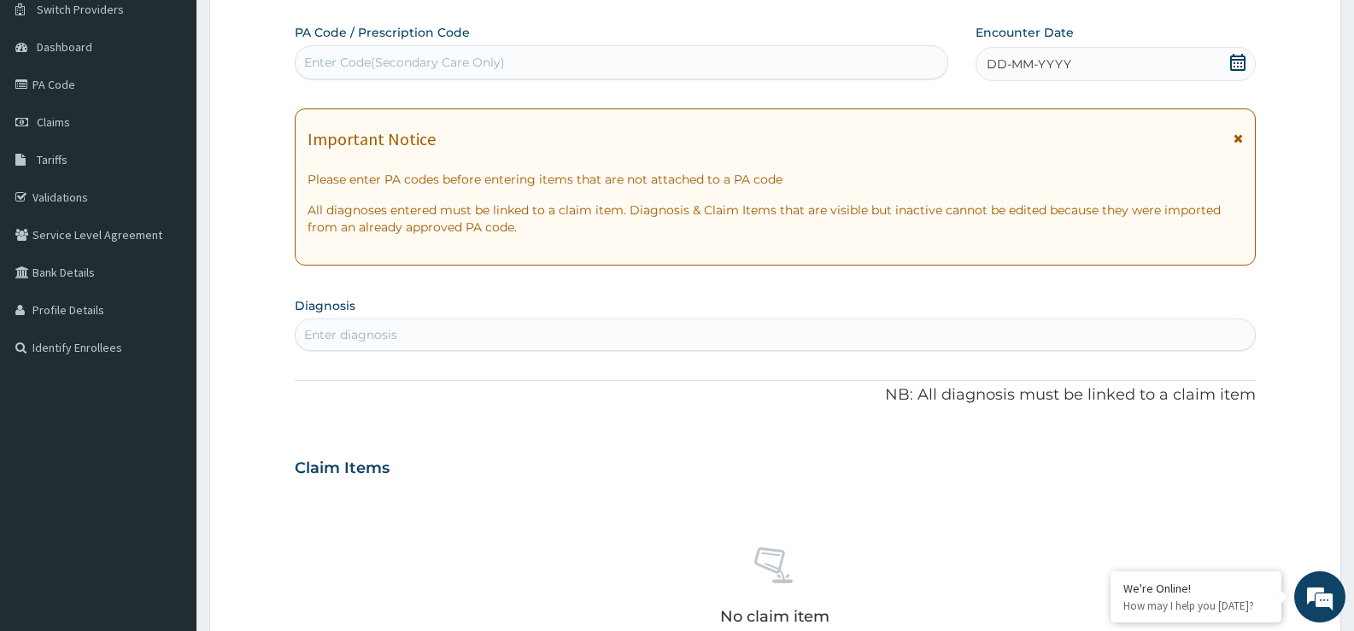
click at [412, 62] on div "Enter Code(Secondary Care Only)" at bounding box center [404, 62] width 201 height 17
paste input "PA/BD84A2"
type input "PA/BD84A2"
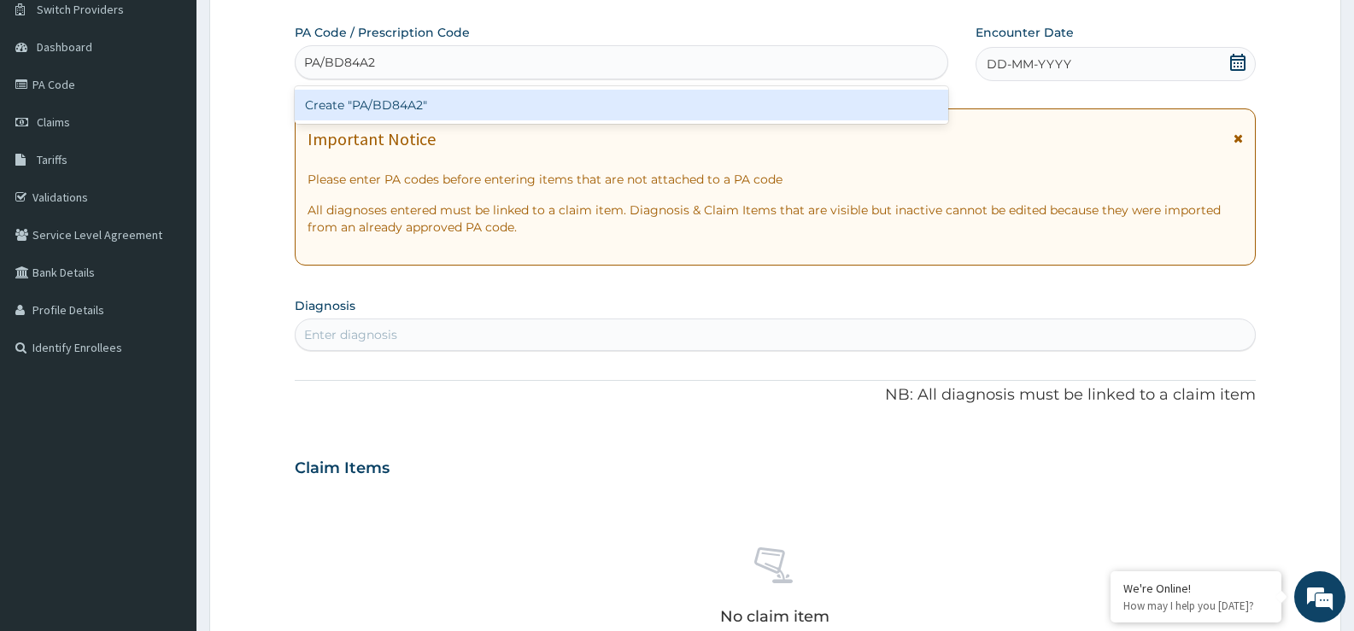
click at [437, 106] on div "Create "PA/BD84A2"" at bounding box center [622, 105] width 654 height 31
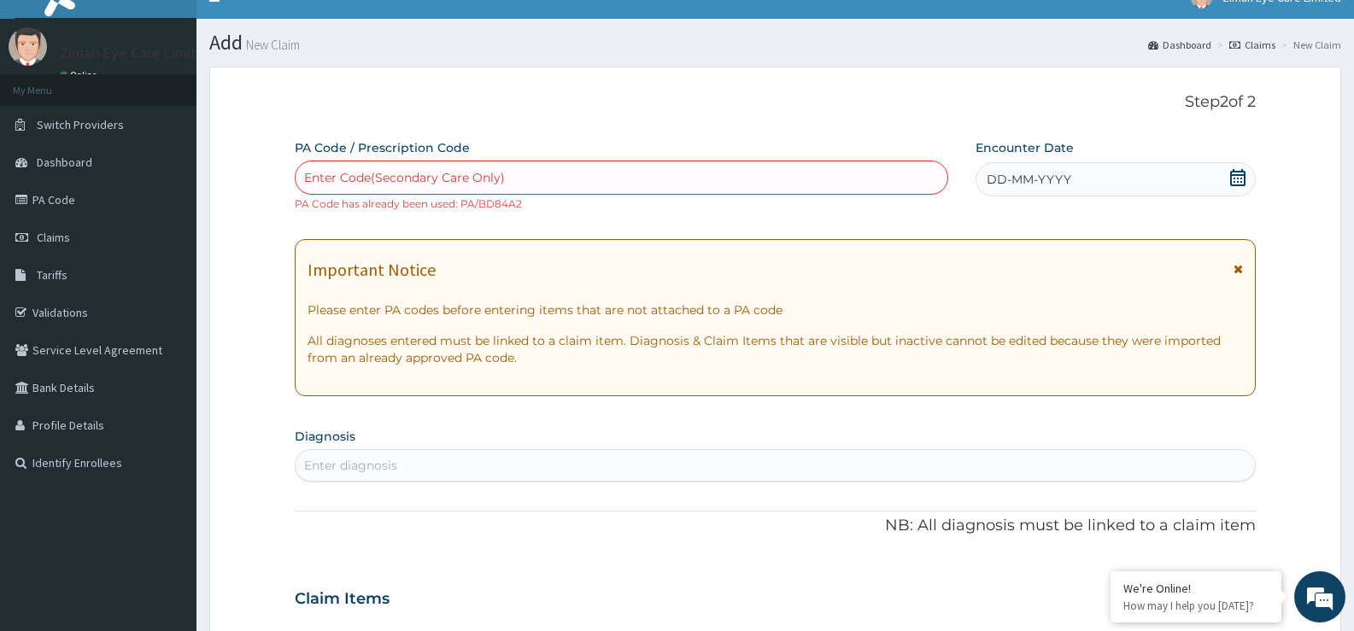
scroll to position [0, 0]
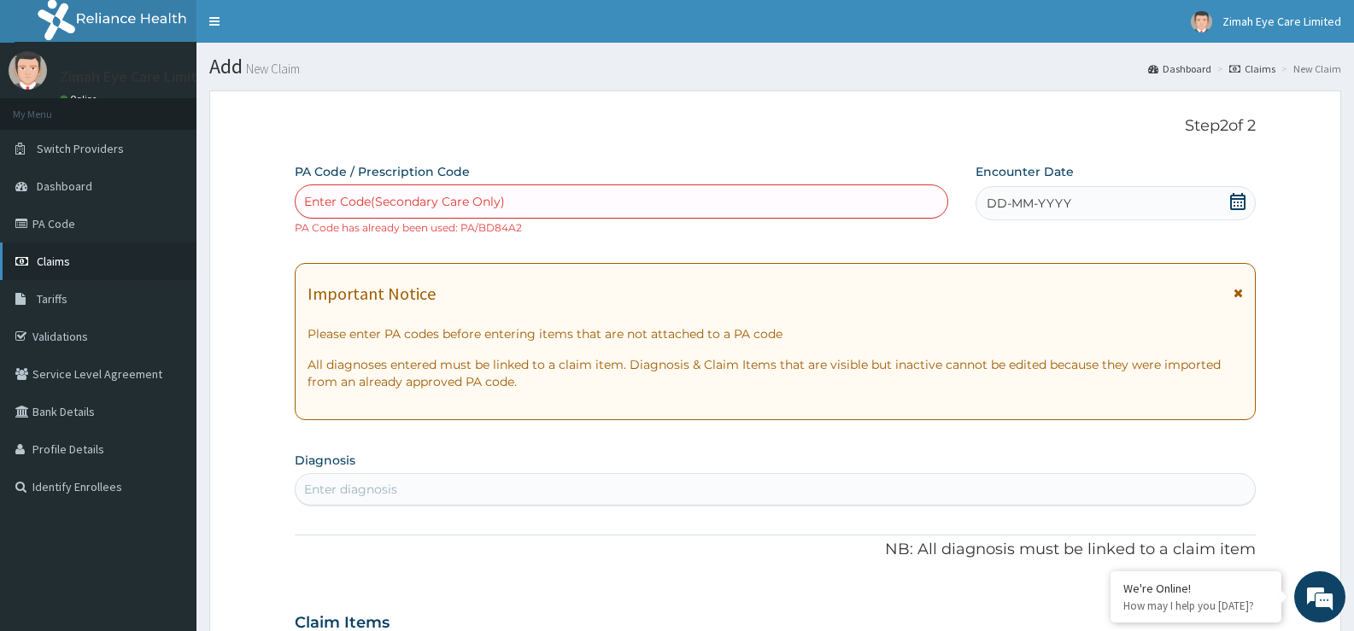
click at [95, 266] on link "Claims" at bounding box center [98, 262] width 196 height 38
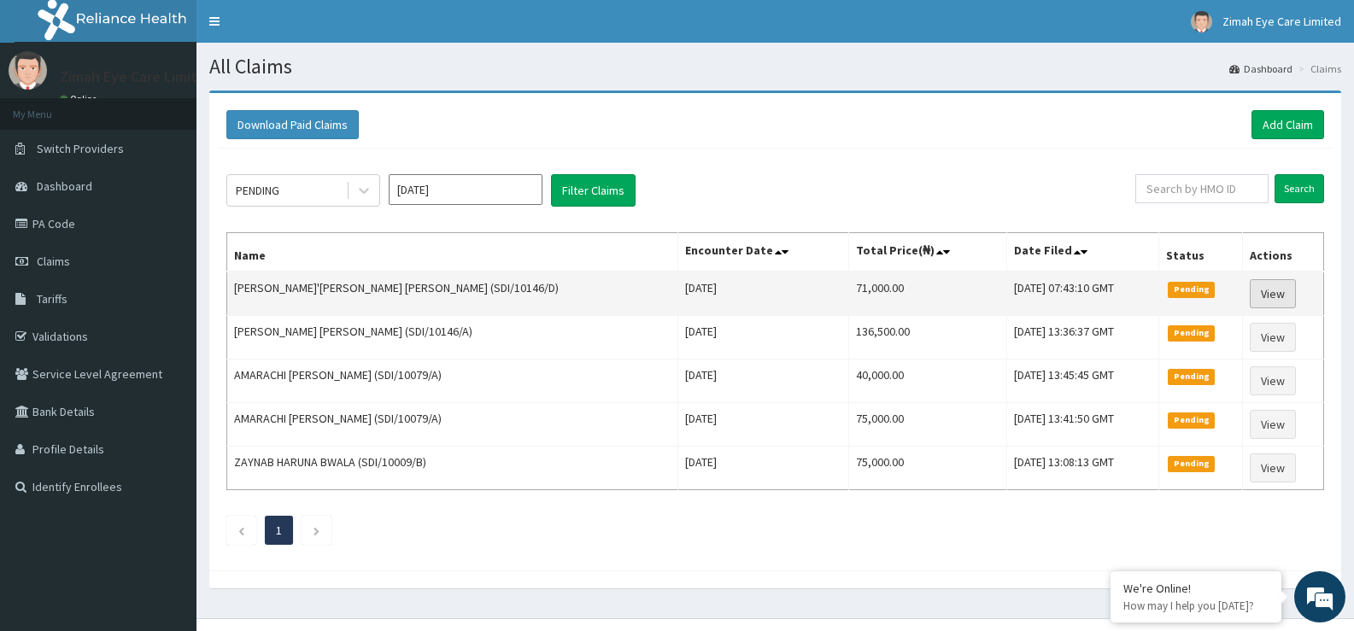
click at [1258, 295] on link "View" at bounding box center [1273, 293] width 46 height 29
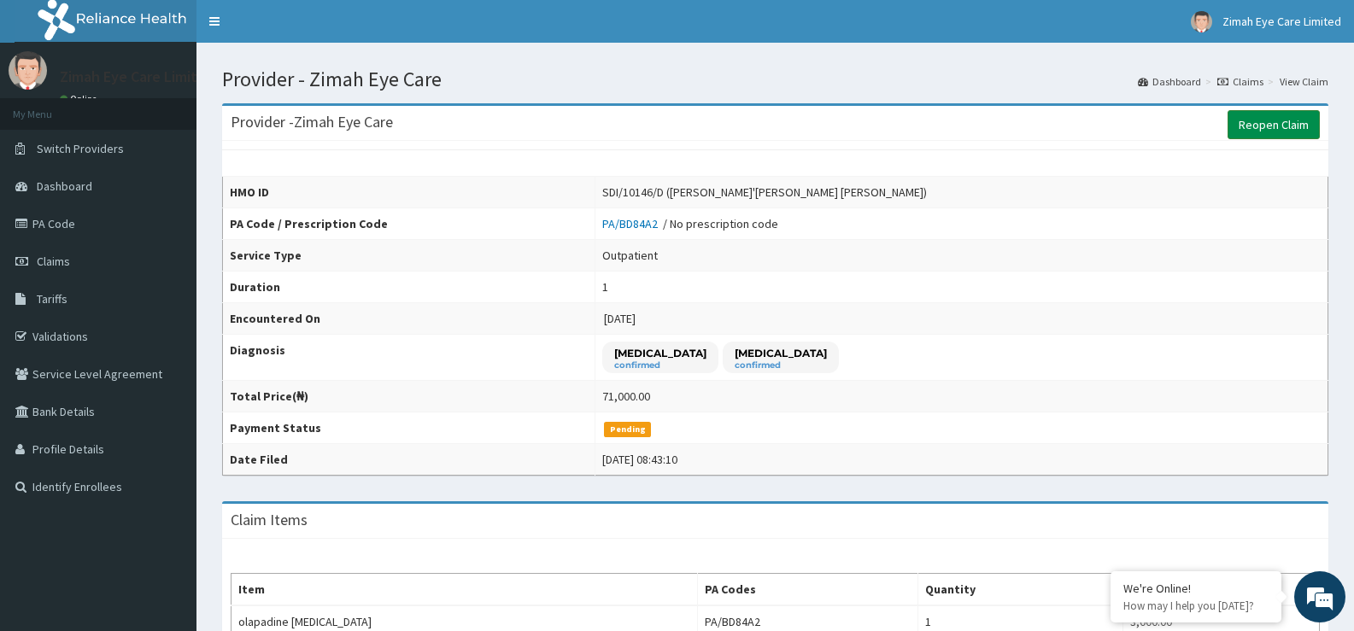
click at [1268, 121] on link "Reopen Claim" at bounding box center [1274, 124] width 92 height 29
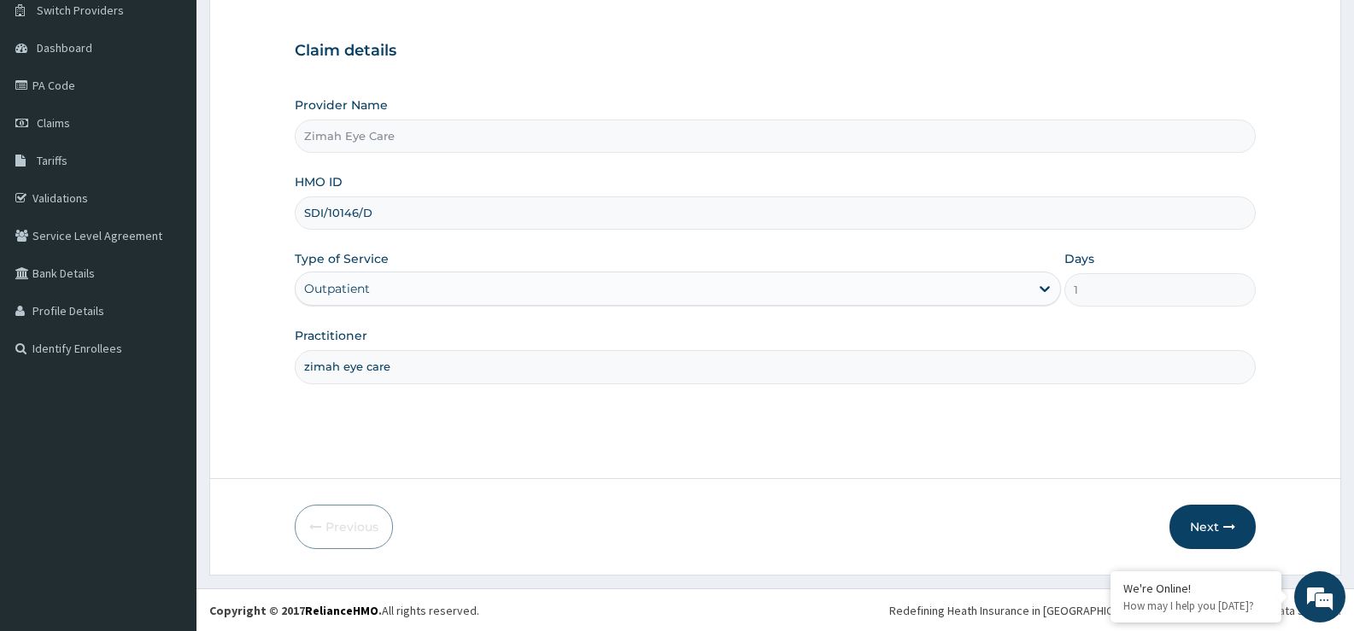
scroll to position [139, 0]
click at [1228, 531] on icon "button" at bounding box center [1229, 526] width 12 height 12
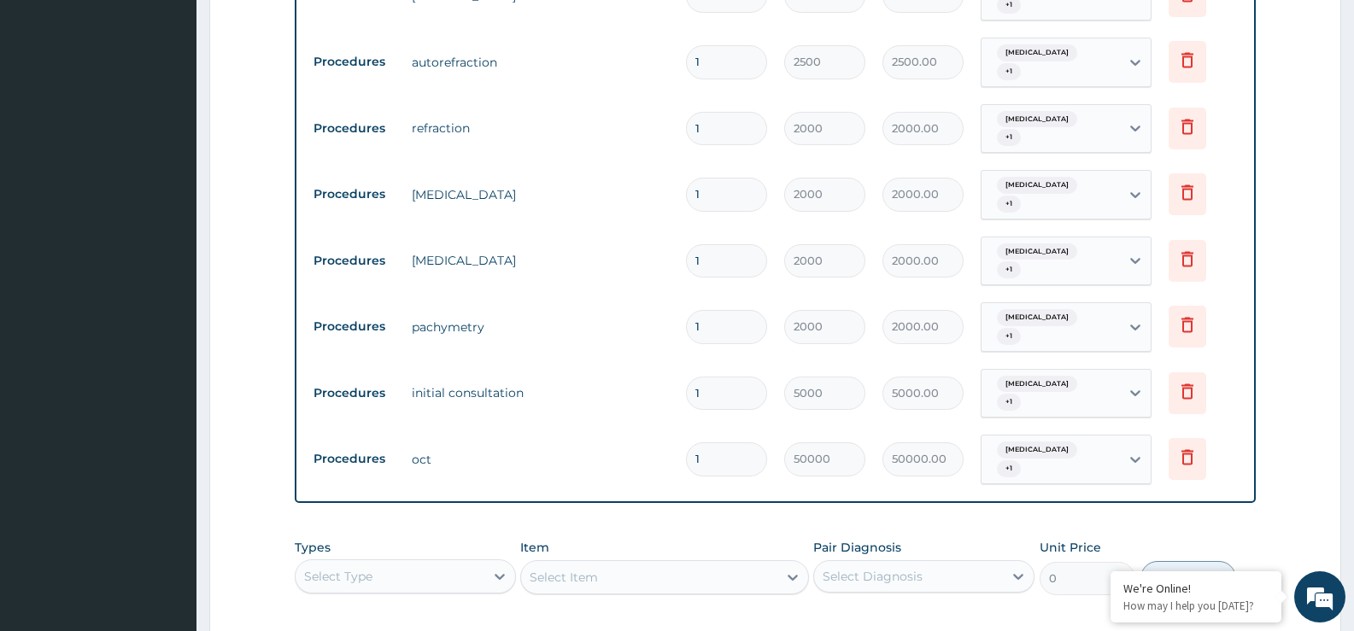
scroll to position [955, 0]
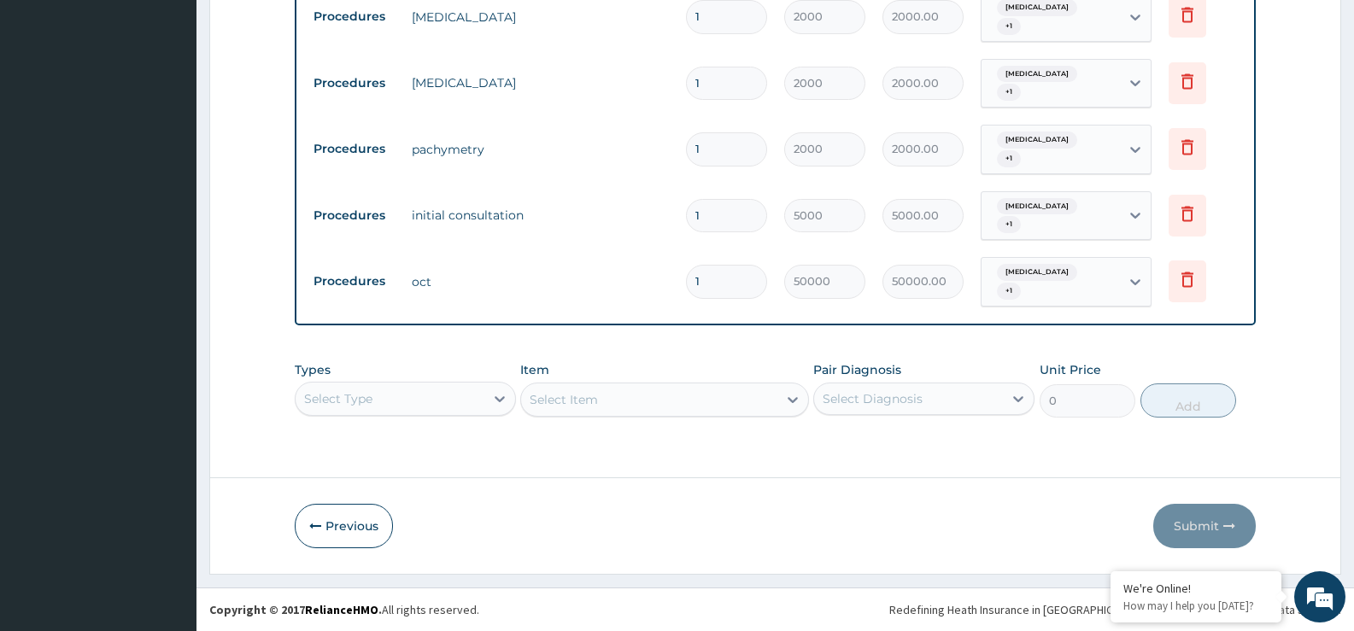
click at [466, 395] on div "Select Type" at bounding box center [405, 399] width 221 height 34
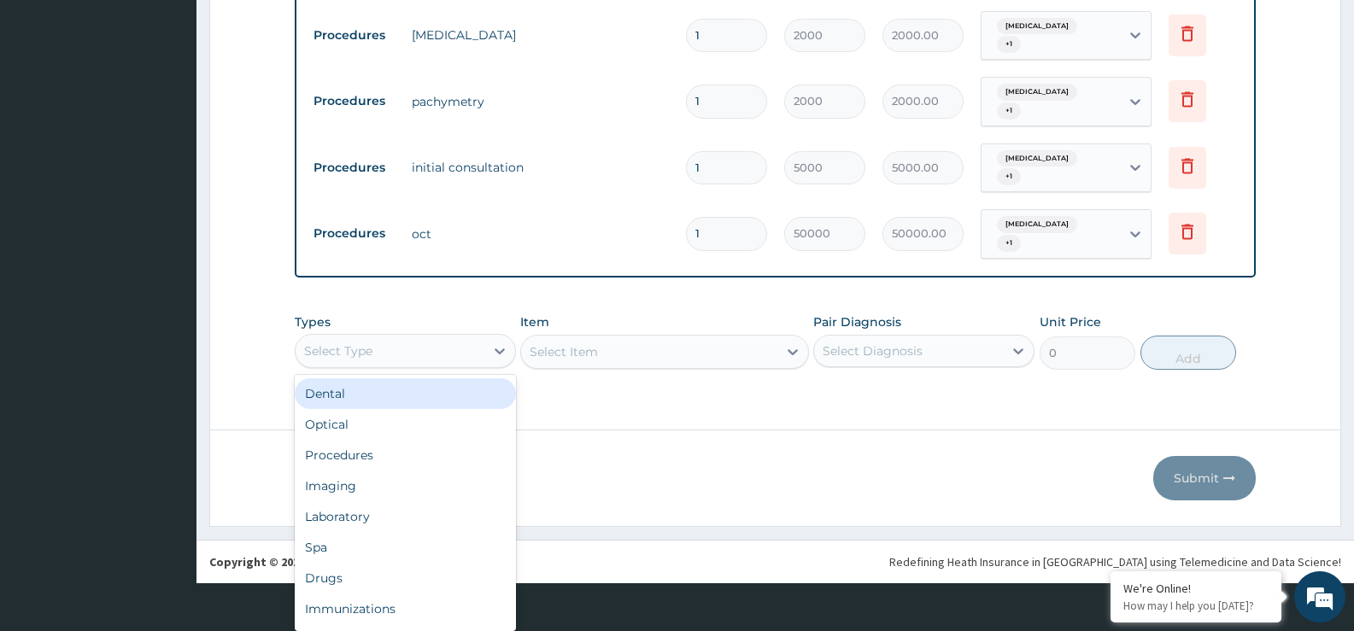
scroll to position [48, 0]
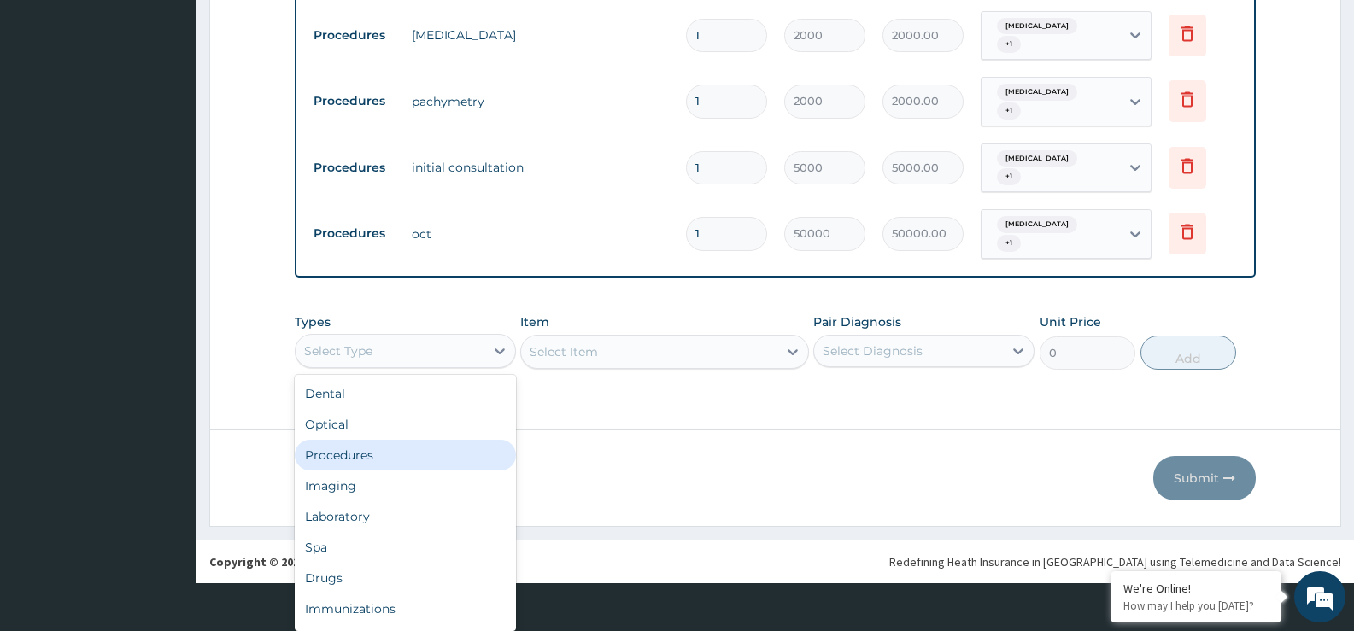
click at [444, 451] on div "Procedures" at bounding box center [405, 455] width 221 height 31
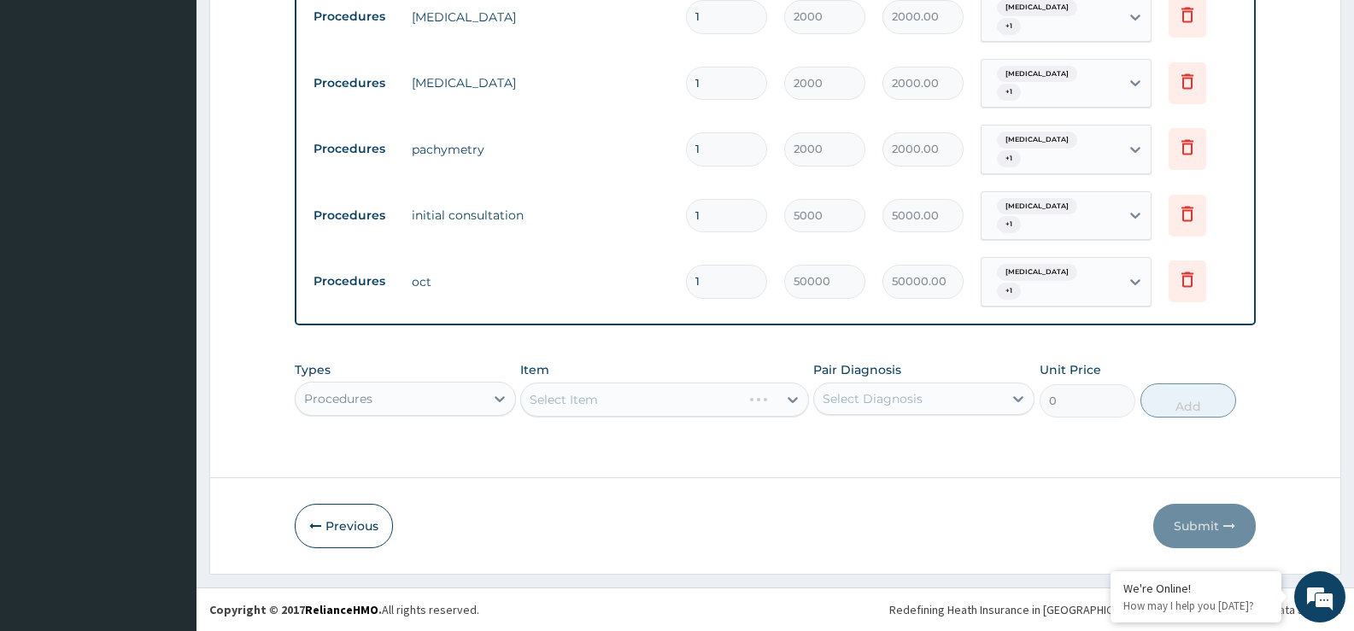
click at [642, 397] on div "Select Item" at bounding box center [664, 400] width 288 height 34
click at [644, 404] on div "Select Item" at bounding box center [664, 400] width 288 height 34
click at [781, 402] on div "Select Item" at bounding box center [664, 400] width 288 height 34
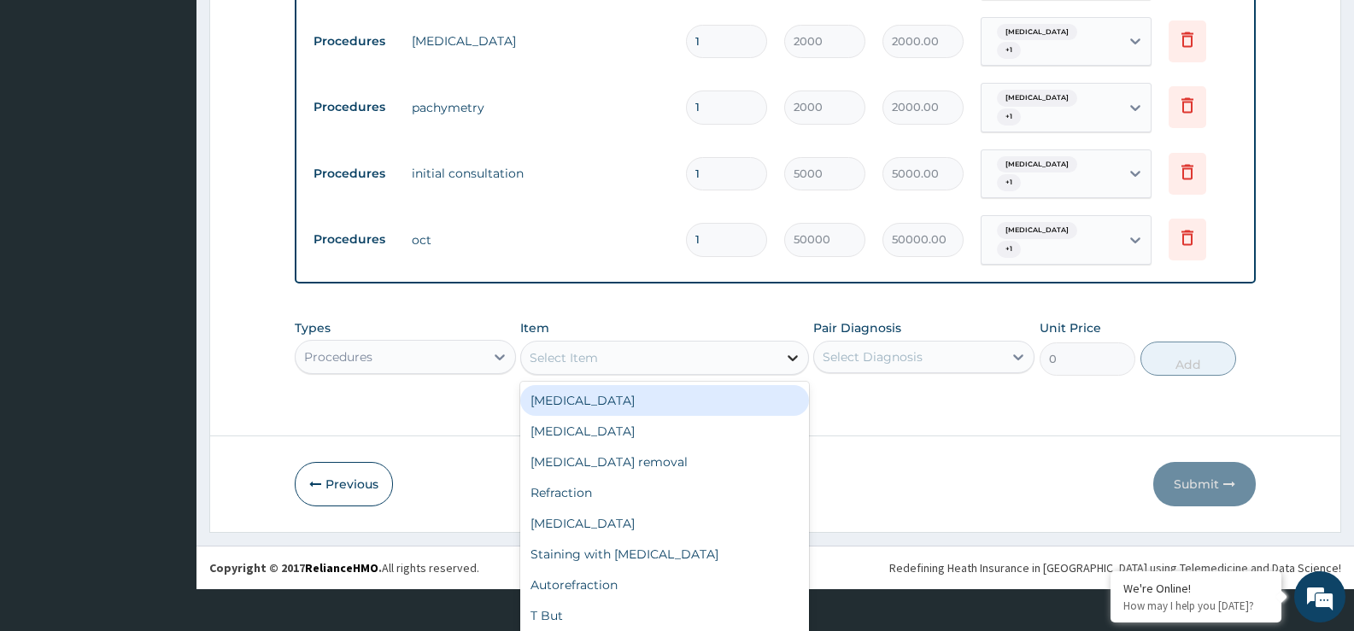
scroll to position [49, 0]
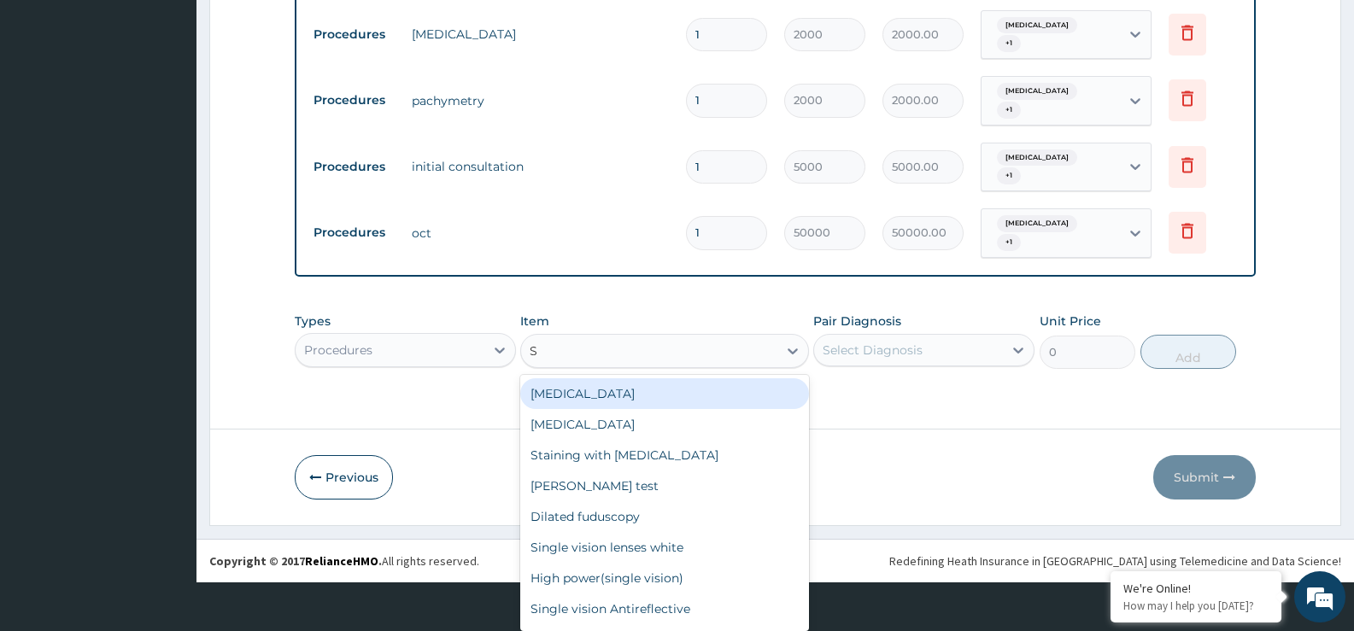
type input "SI"
click at [736, 398] on div "Single vision lenses white" at bounding box center [664, 393] width 288 height 31
type input "8000"
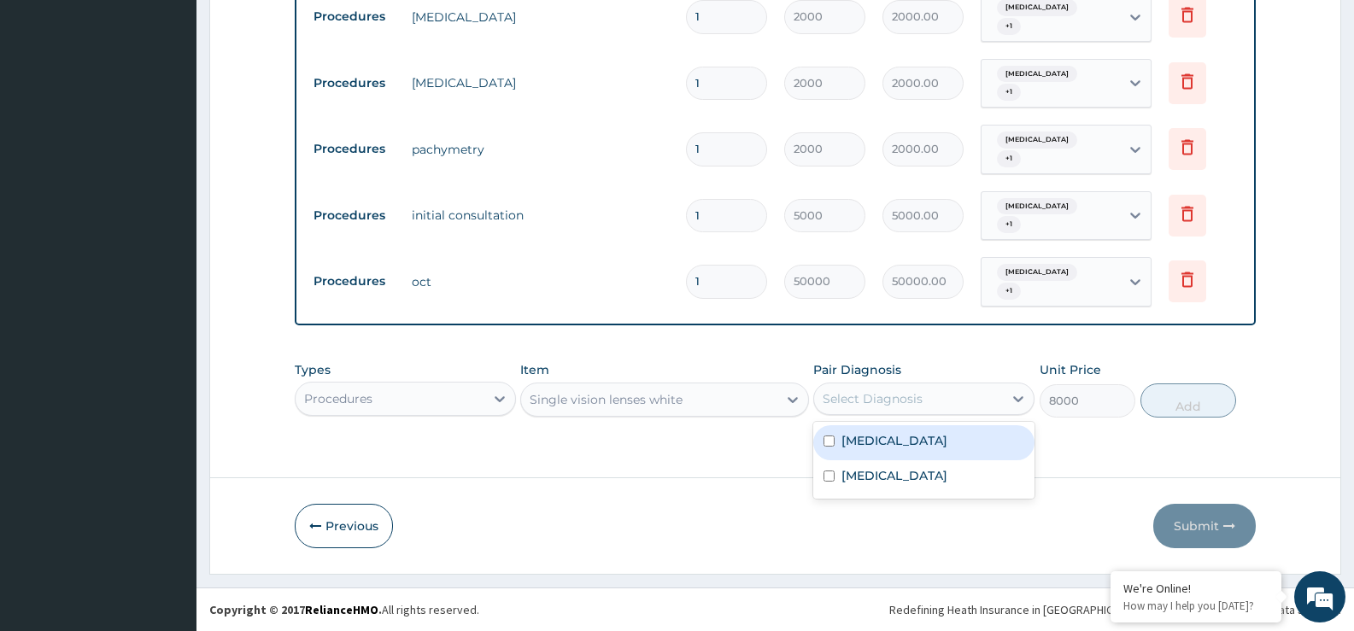
click at [917, 390] on div "Select Diagnosis" at bounding box center [873, 398] width 100 height 17
click at [917, 435] on label "[MEDICAL_DATA]" at bounding box center [894, 440] width 106 height 17
checkbox input "true"
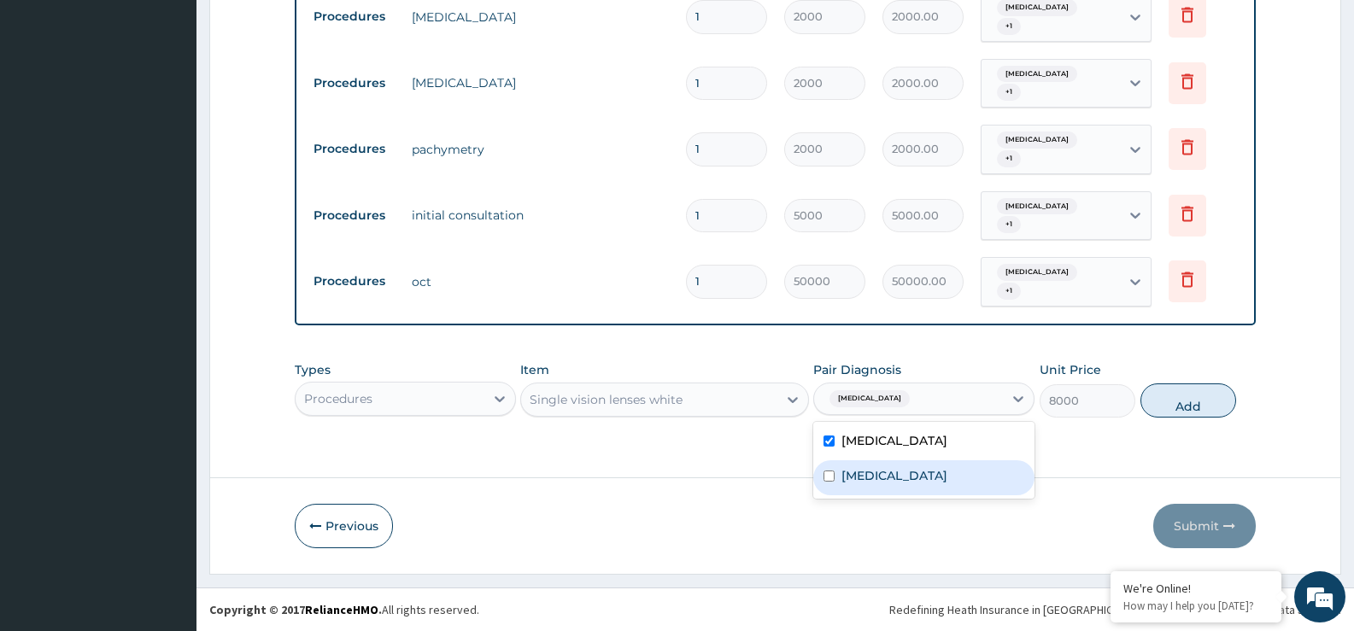
click at [916, 481] on div "[MEDICAL_DATA]" at bounding box center [923, 477] width 221 height 35
checkbox input "true"
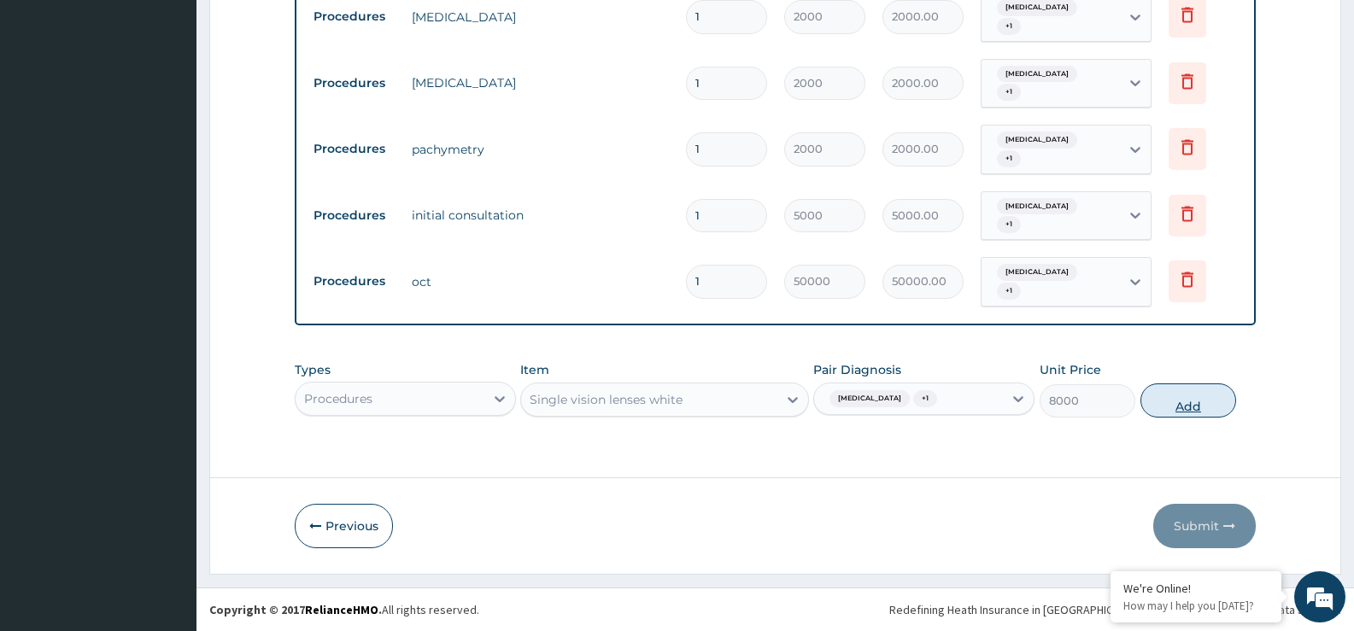
click at [1195, 404] on button "Add" at bounding box center [1188, 401] width 96 height 34
type input "0"
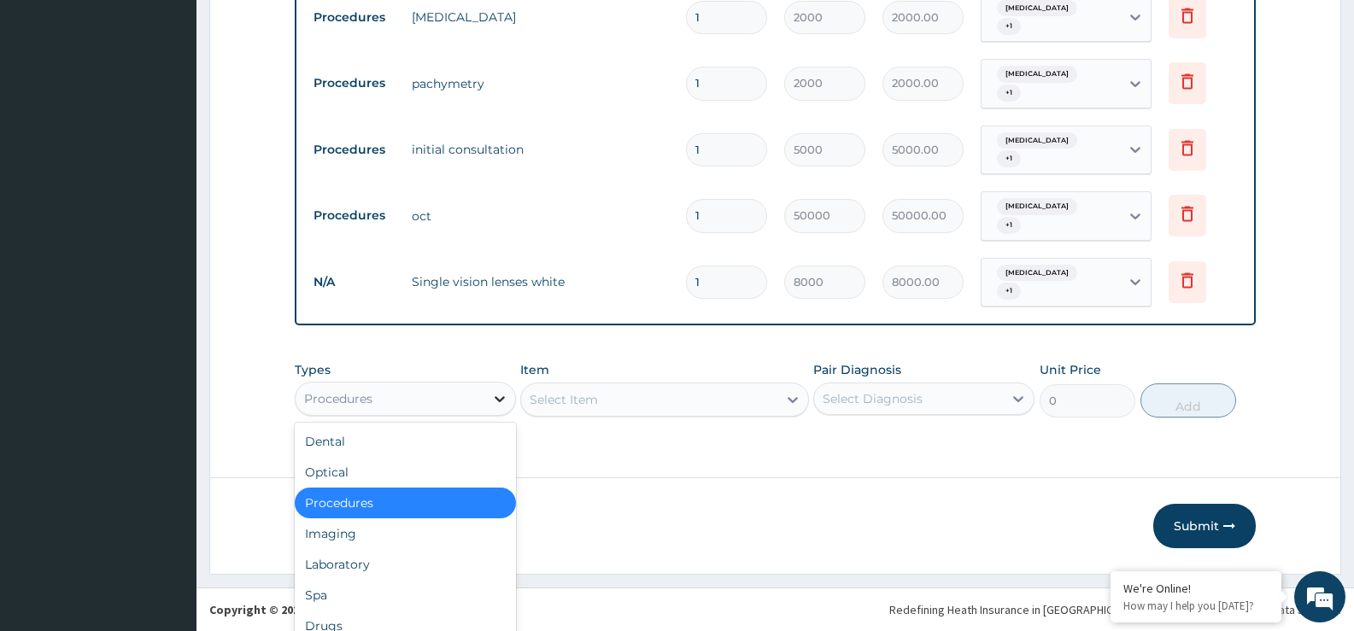
scroll to position [48, 0]
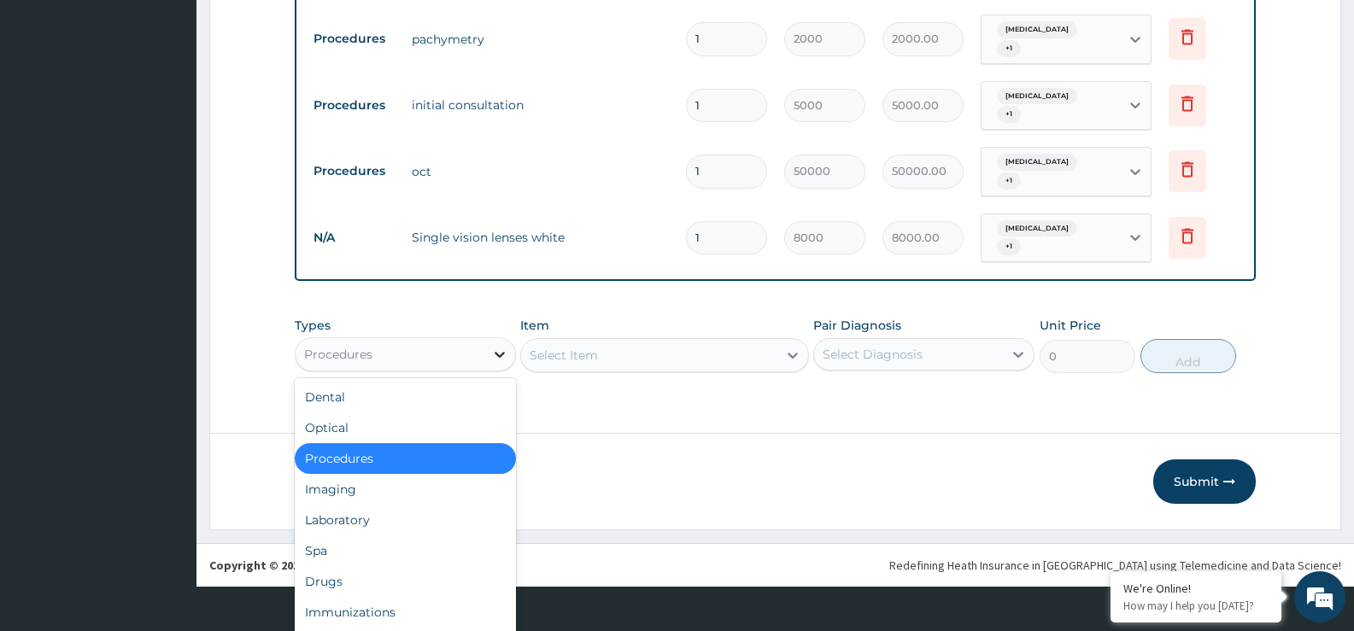
click at [500, 372] on div "option Procedures, selected. option Procedures selected, 3 of 10. 10 results av…" at bounding box center [405, 354] width 221 height 34
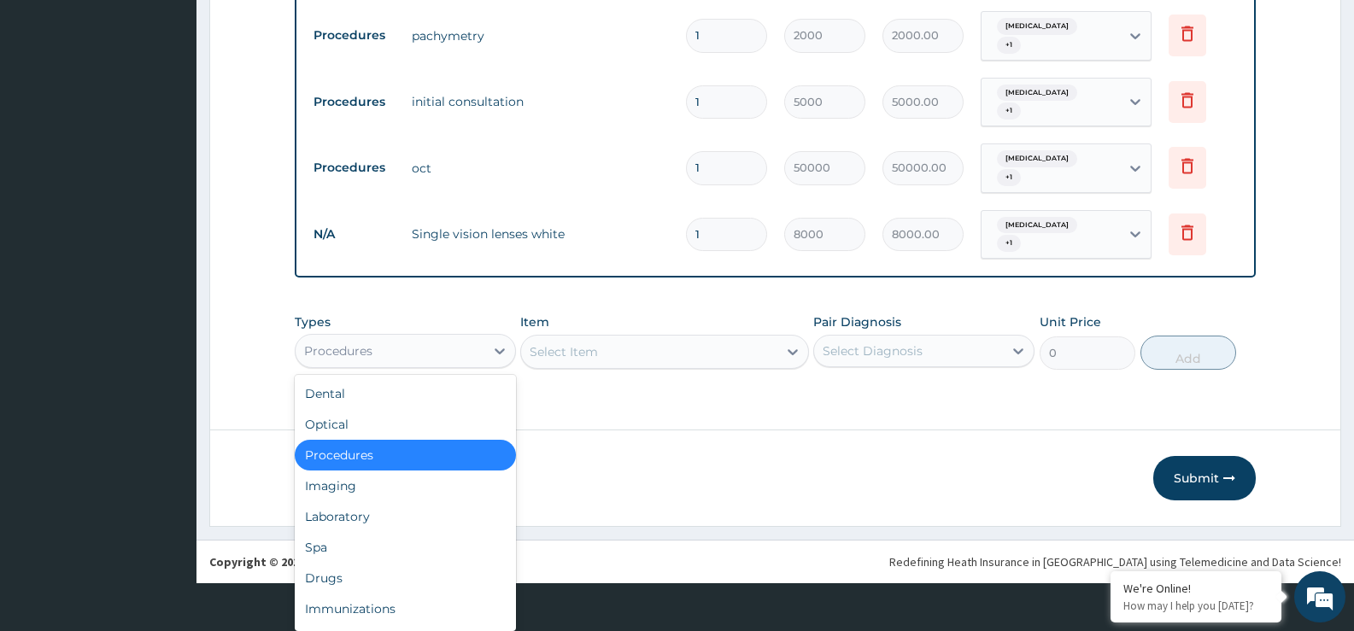
click at [482, 452] on div "Procedures" at bounding box center [405, 455] width 221 height 31
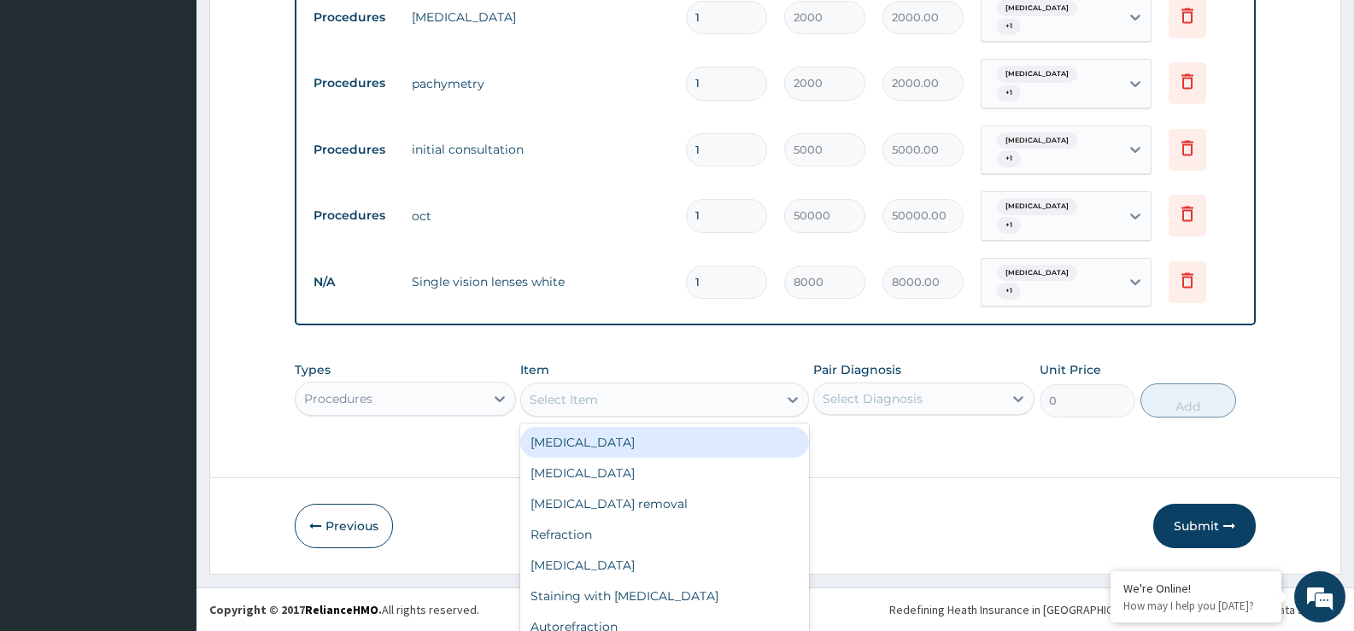
scroll to position [49, 0]
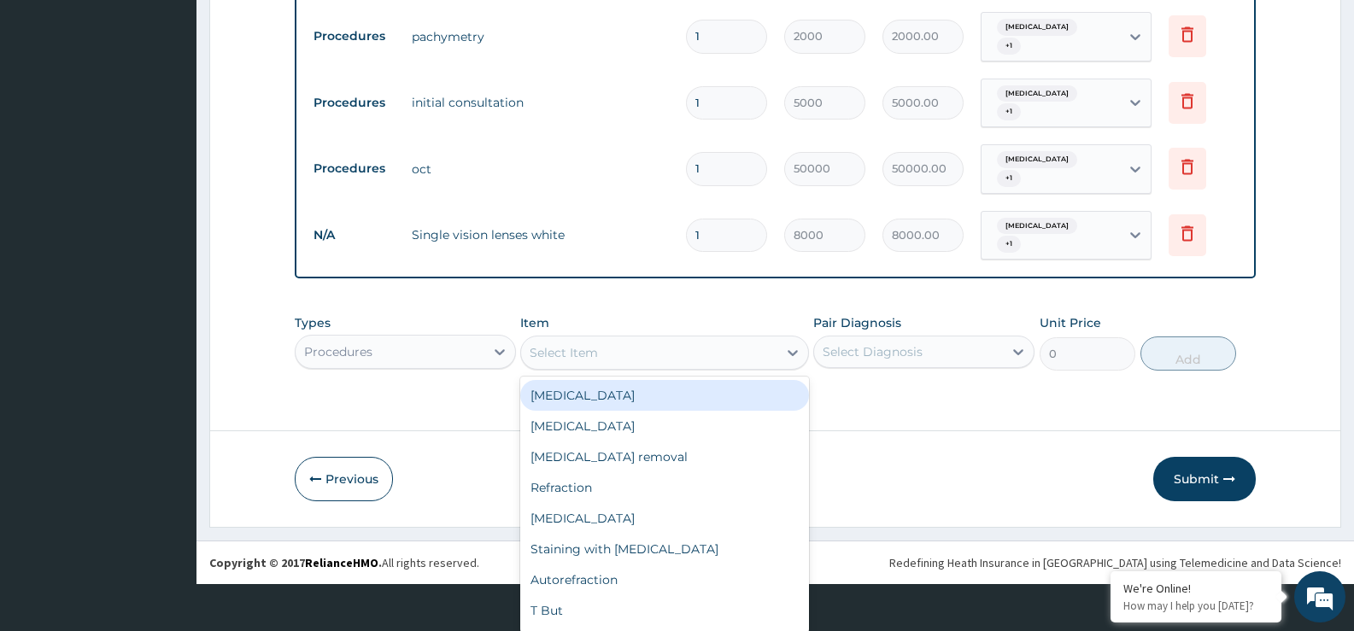
click at [632, 370] on div "option Single vision lenses white , selected. option Ophthalmoscopy focused, 1 …" at bounding box center [664, 353] width 288 height 34
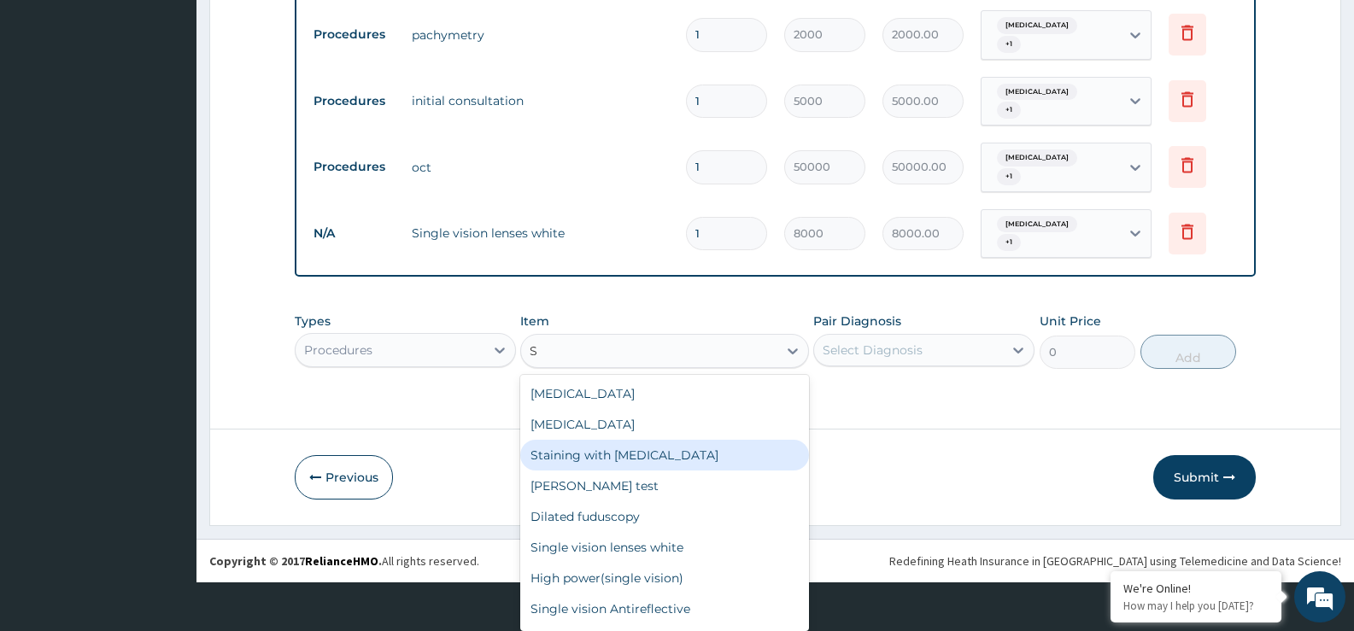
type input "SI"
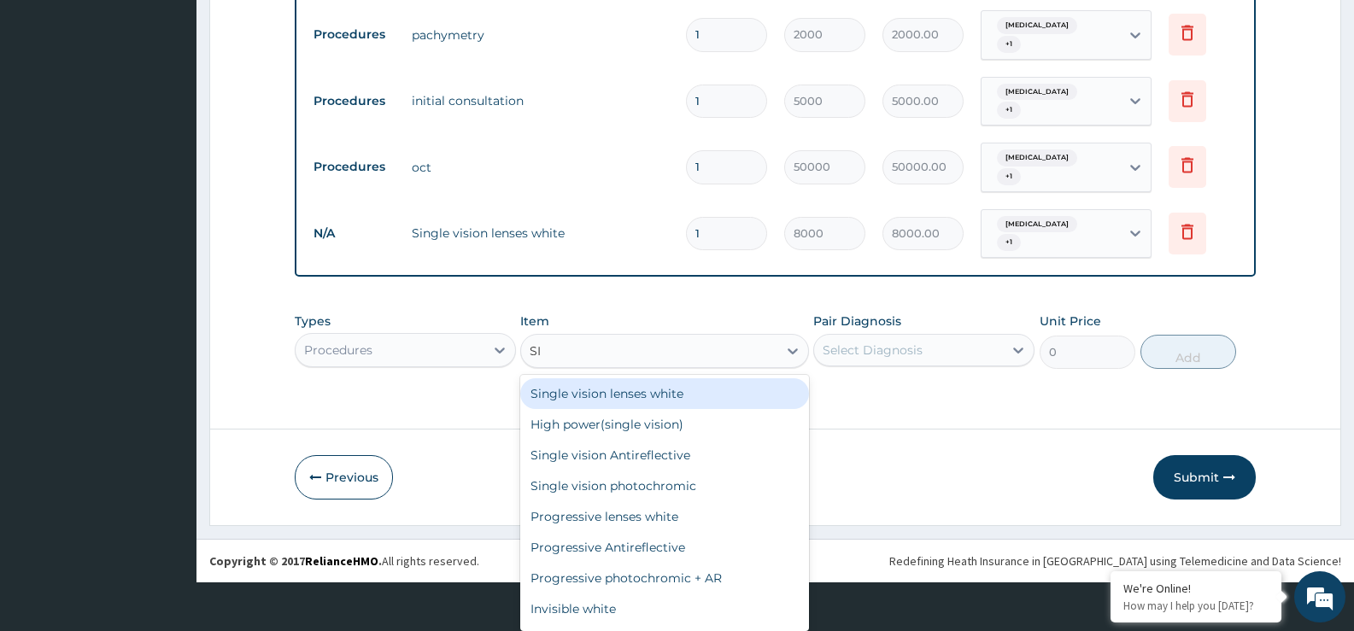
click at [676, 393] on div "Single vision lenses white" at bounding box center [664, 393] width 288 height 31
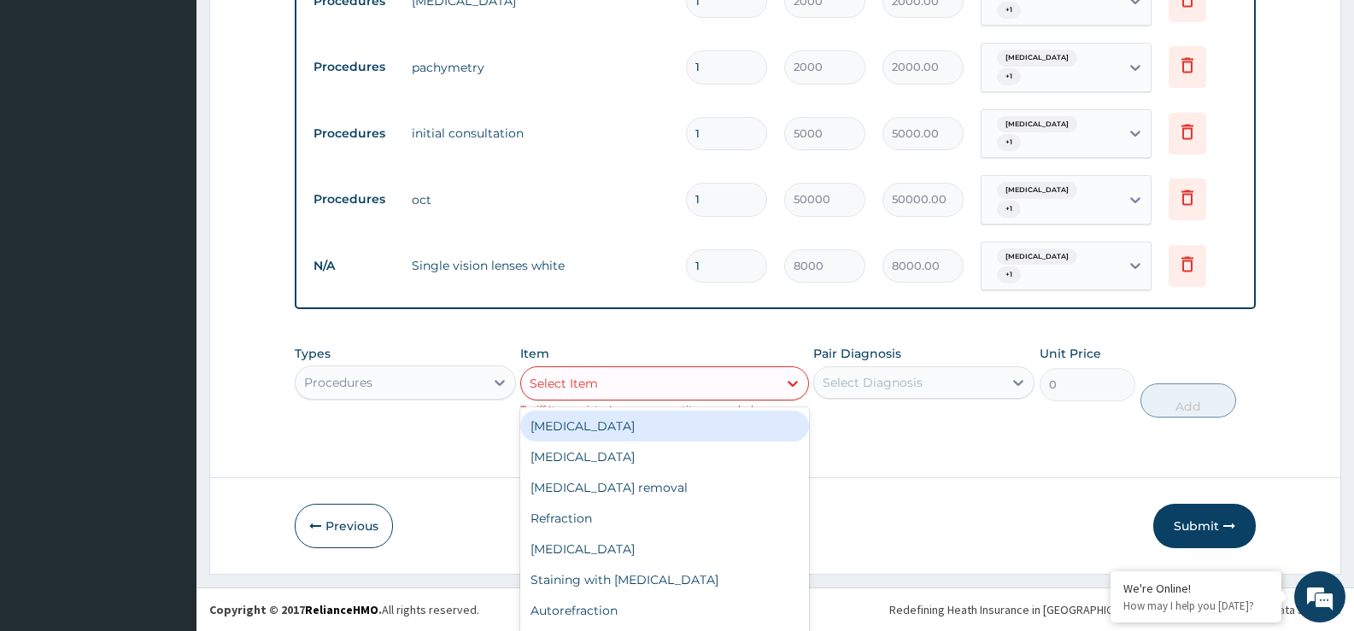
scroll to position [32, 0]
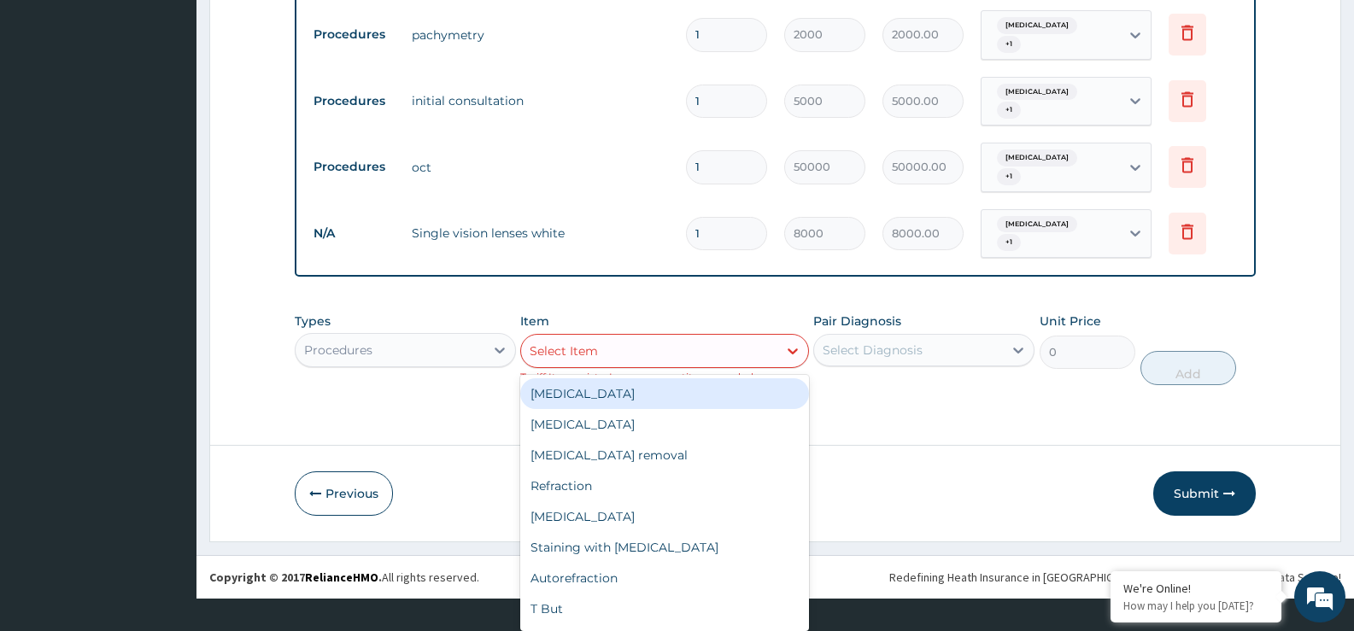
click at [753, 368] on div "option Single vision lenses white , selected. option Ophthalmoscopy focused, 1 …" at bounding box center [664, 351] width 288 height 34
type input "SI"
click at [719, 394] on div "Single vision lenses white" at bounding box center [664, 393] width 288 height 31
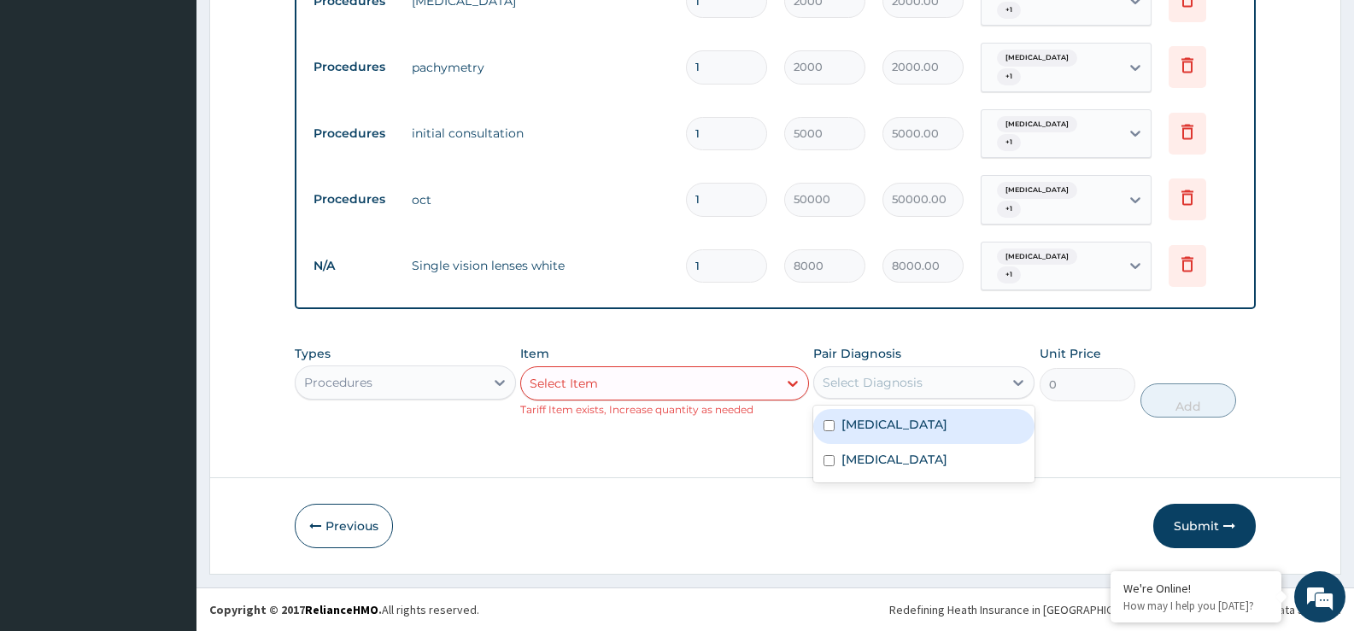
click at [905, 384] on div "Select Diagnosis" at bounding box center [873, 382] width 100 height 17
click at [592, 426] on div "Types Procedures Item Select Item Tariff Item exists, Increase quantity as need…" at bounding box center [775, 382] width 961 height 90
click at [758, 387] on div "Select Item" at bounding box center [664, 383] width 288 height 34
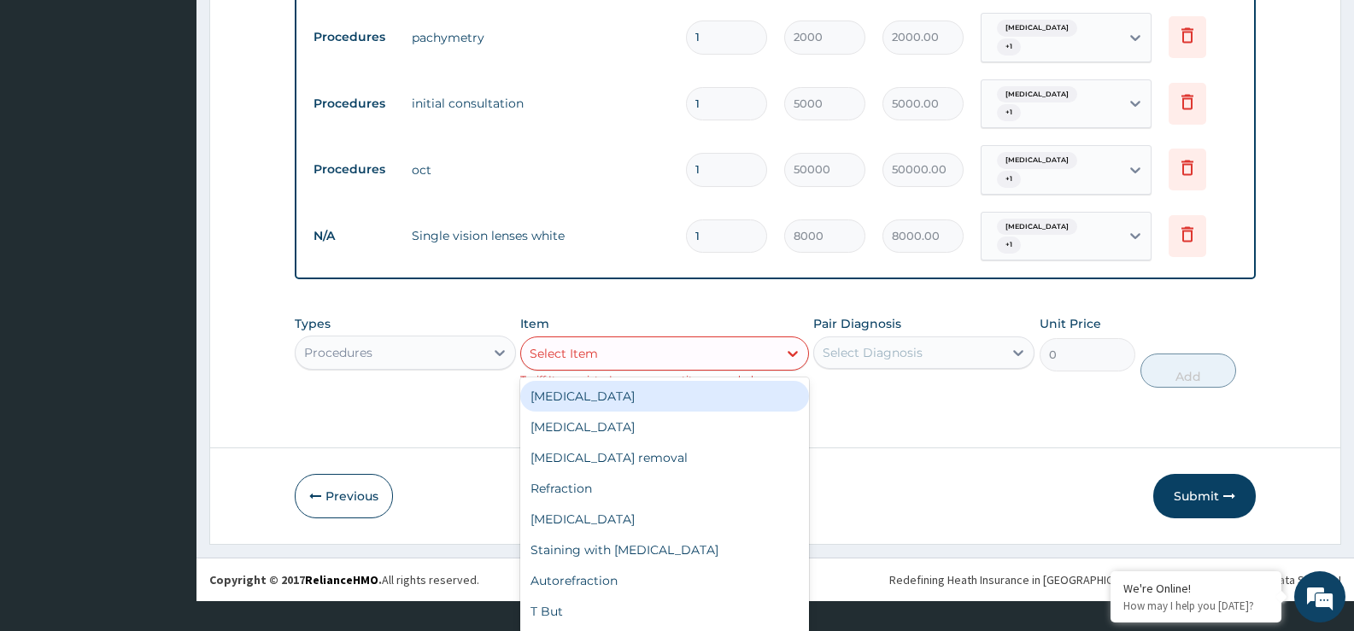
scroll to position [32, 0]
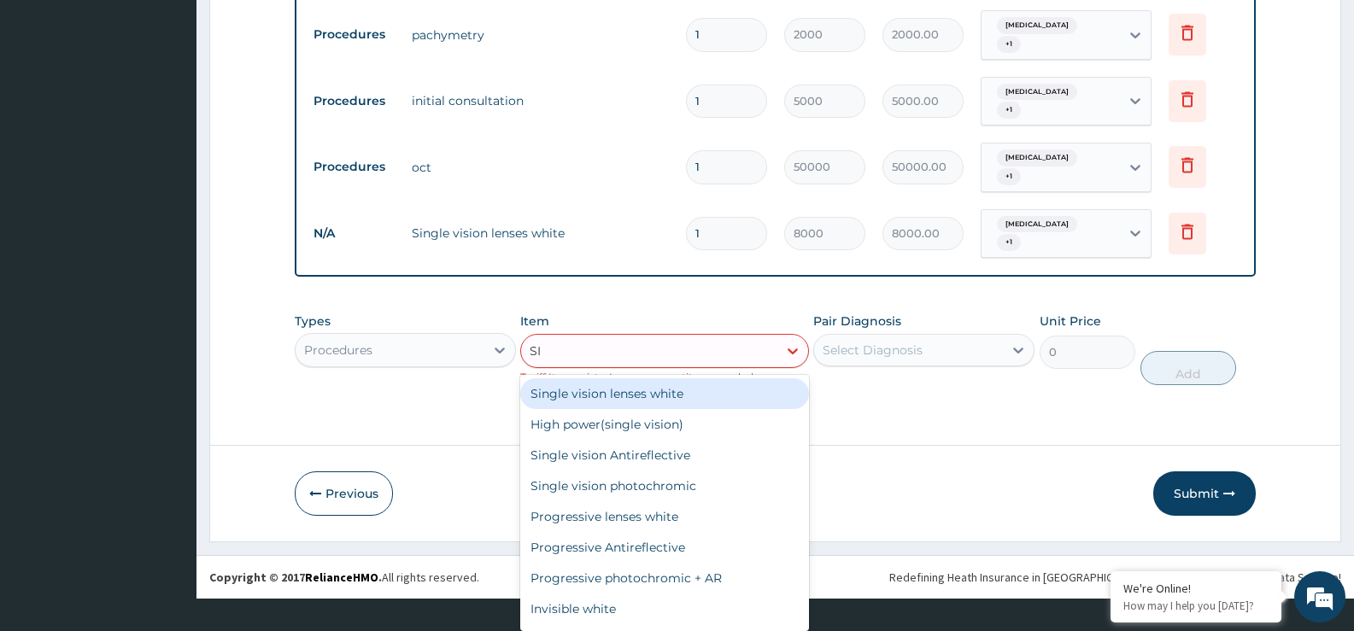
type input "SIN"
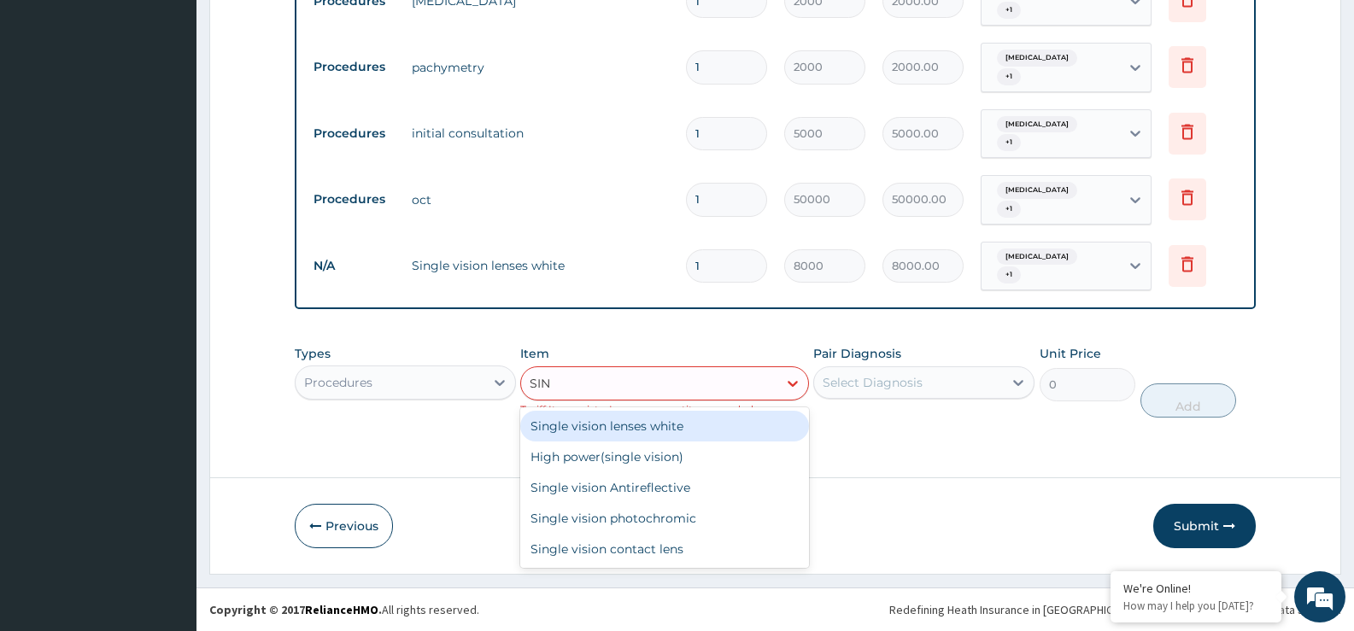
scroll to position [0, 0]
click at [747, 429] on div "Single vision lenses white" at bounding box center [664, 426] width 288 height 31
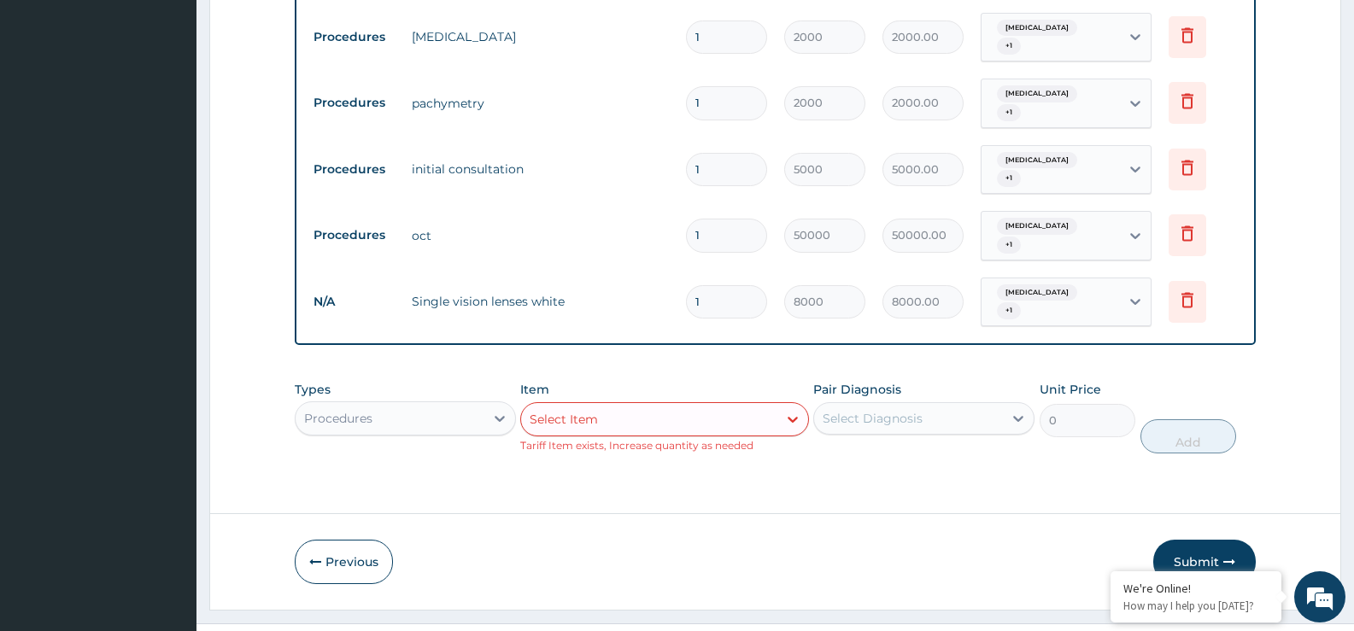
scroll to position [1037, 0]
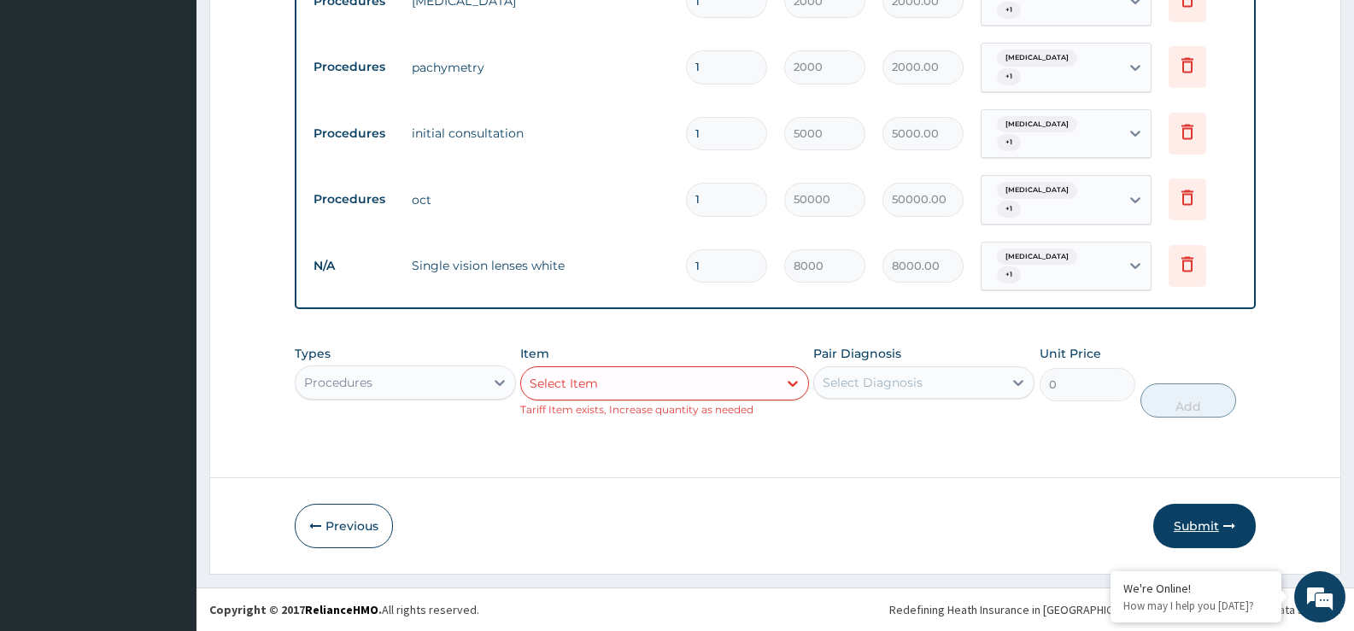
click at [1207, 521] on button "Submit" at bounding box center [1204, 526] width 103 height 44
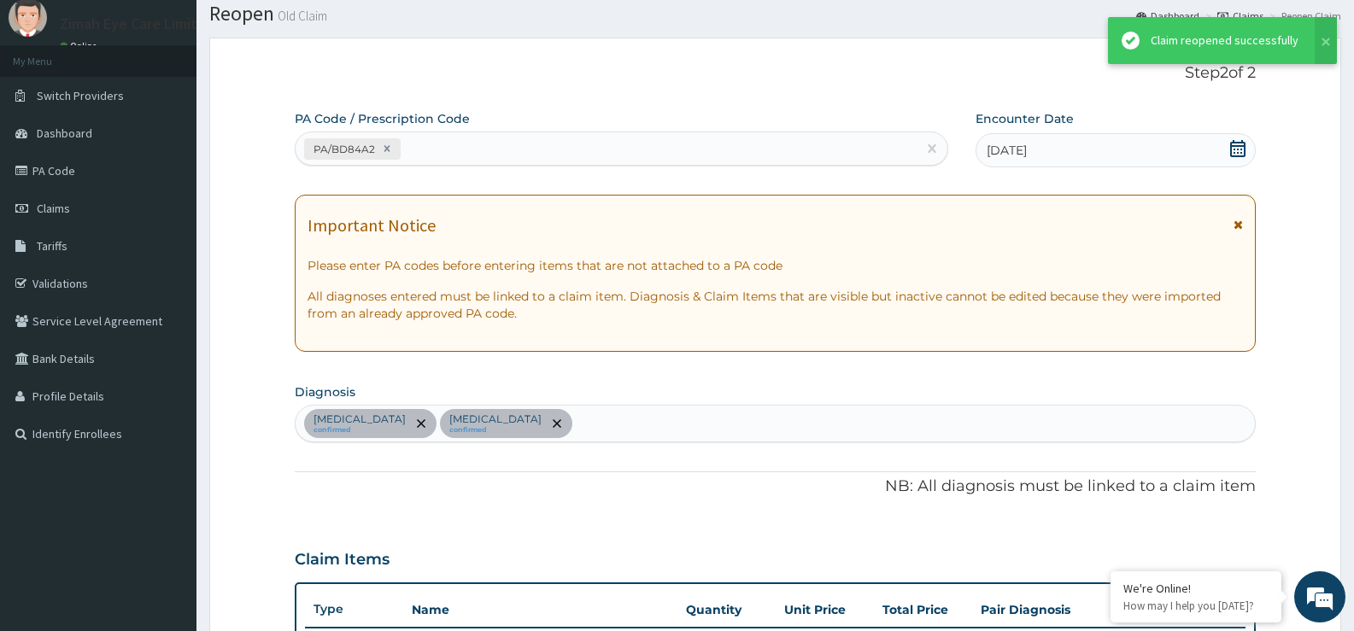
scroll to position [1021, 0]
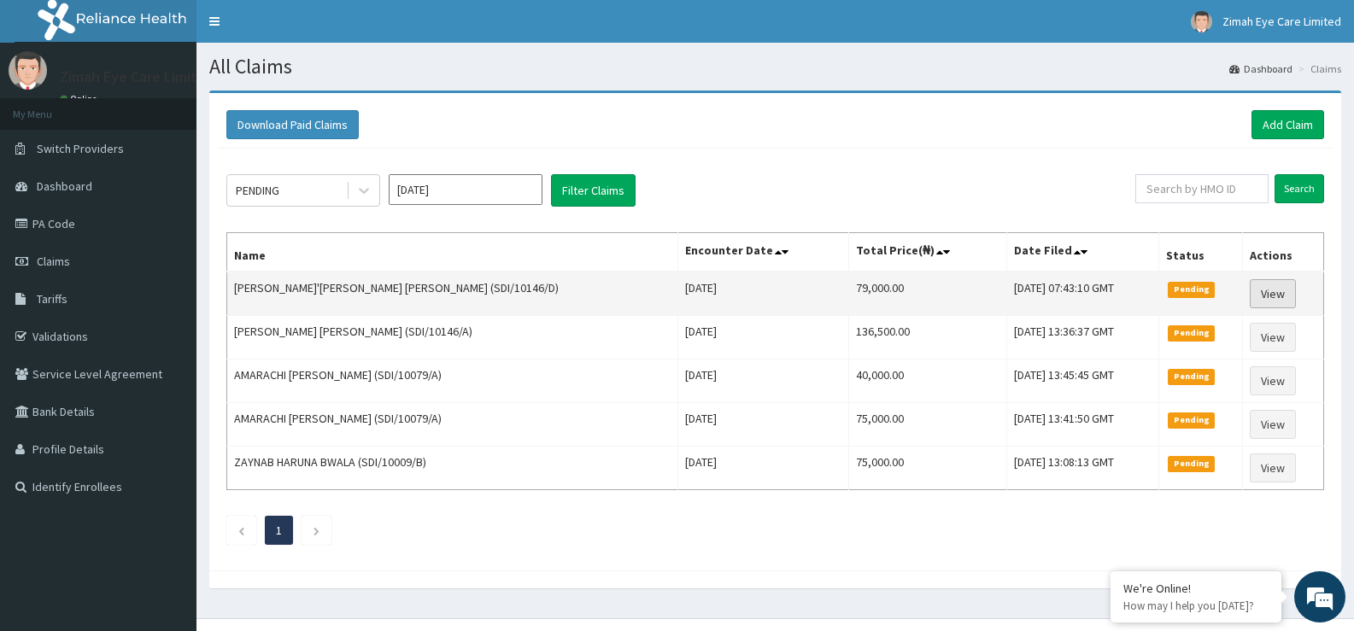
click at [1263, 290] on link "View" at bounding box center [1273, 293] width 46 height 29
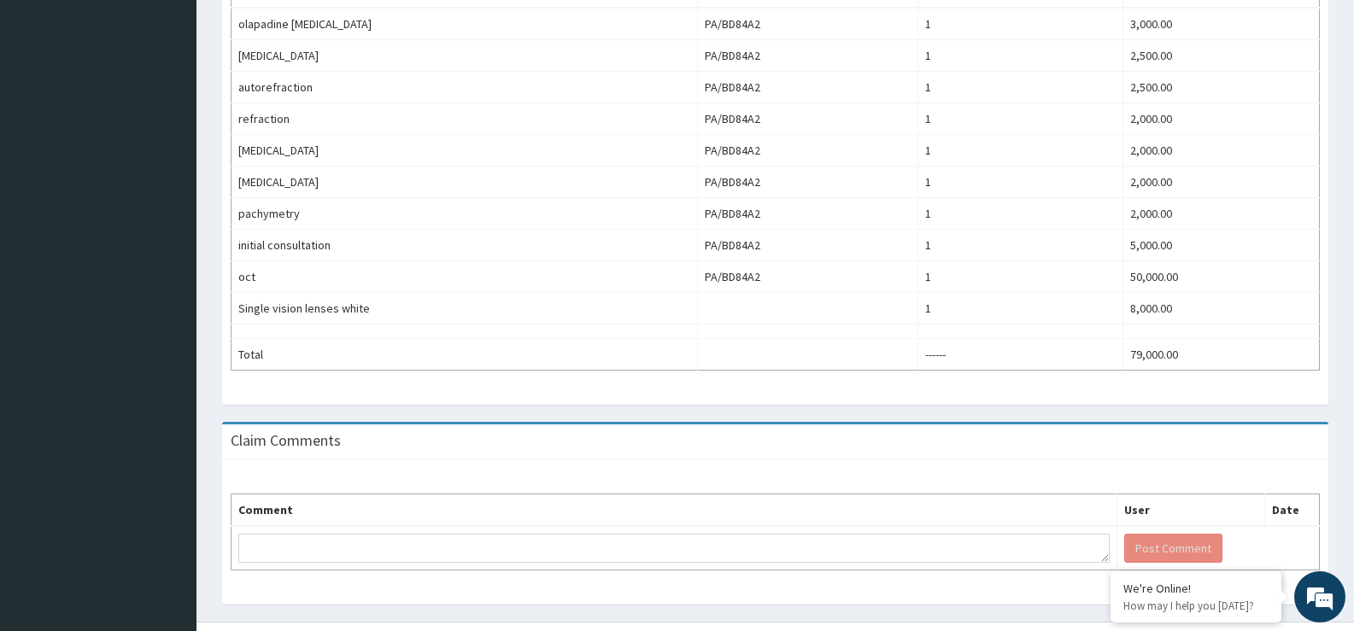
scroll to position [632, 0]
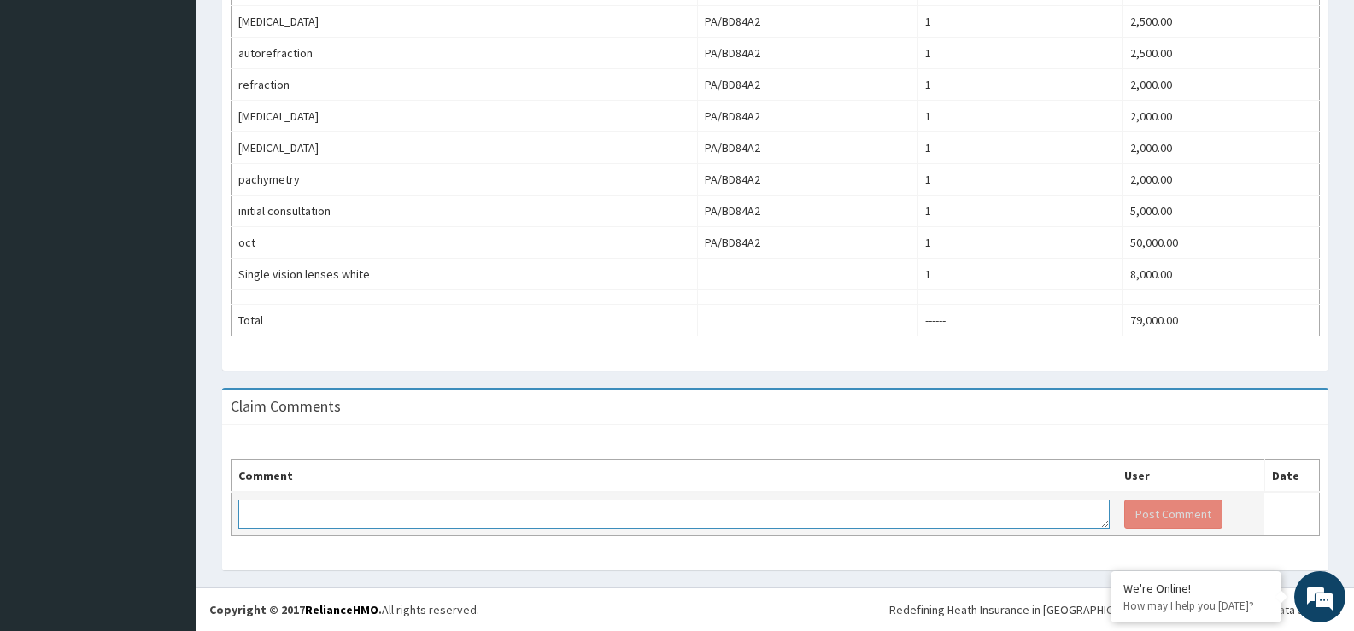
click at [648, 520] on textarea at bounding box center [673, 514] width 871 height 29
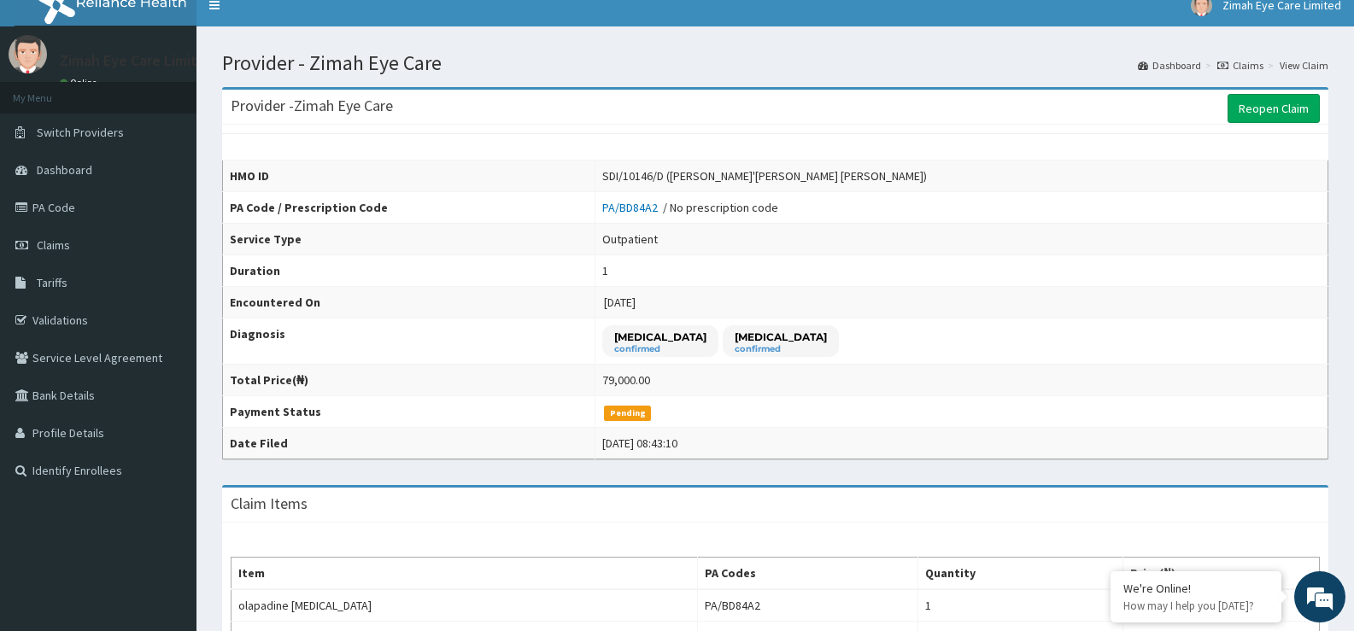
scroll to position [0, 0]
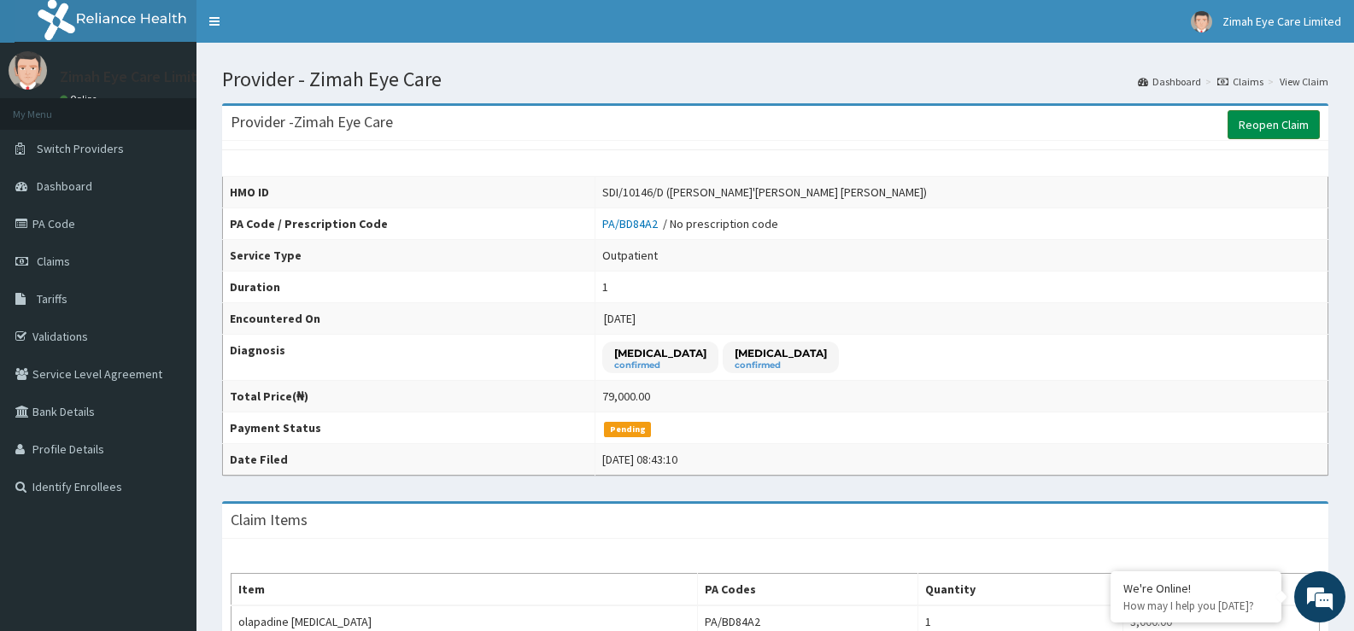
click at [1261, 119] on link "Reopen Claim" at bounding box center [1274, 124] width 92 height 29
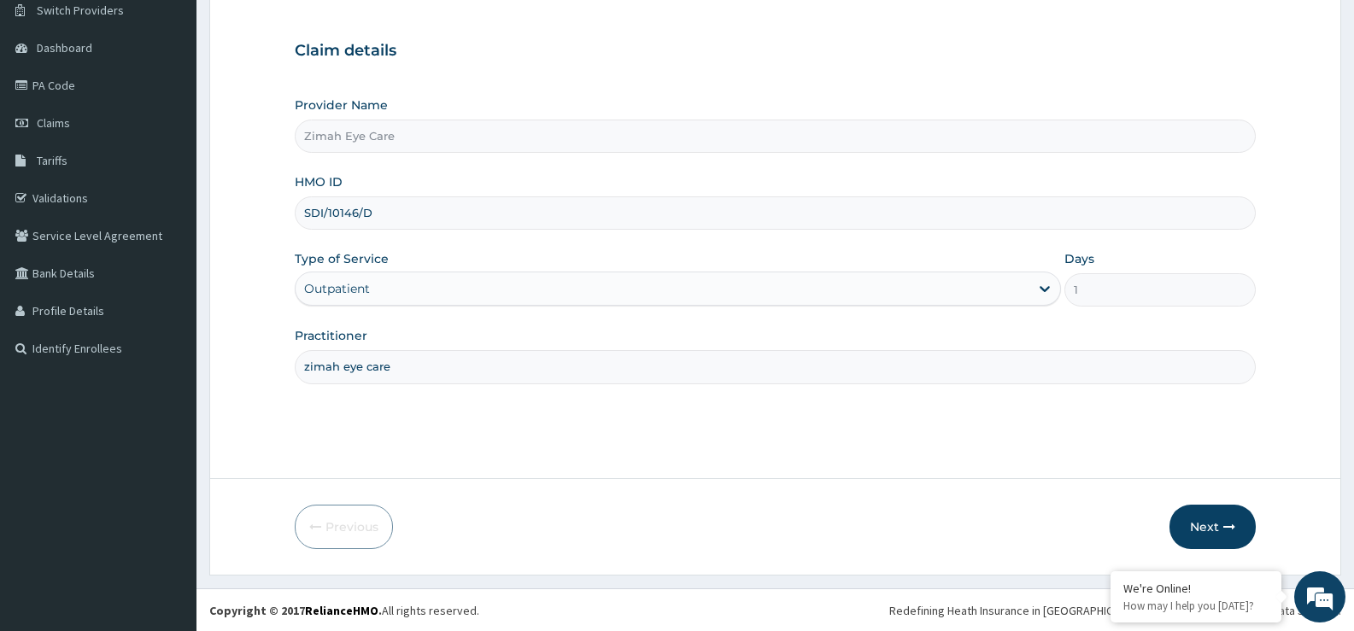
scroll to position [139, 0]
click at [1223, 525] on icon "button" at bounding box center [1229, 526] width 12 height 12
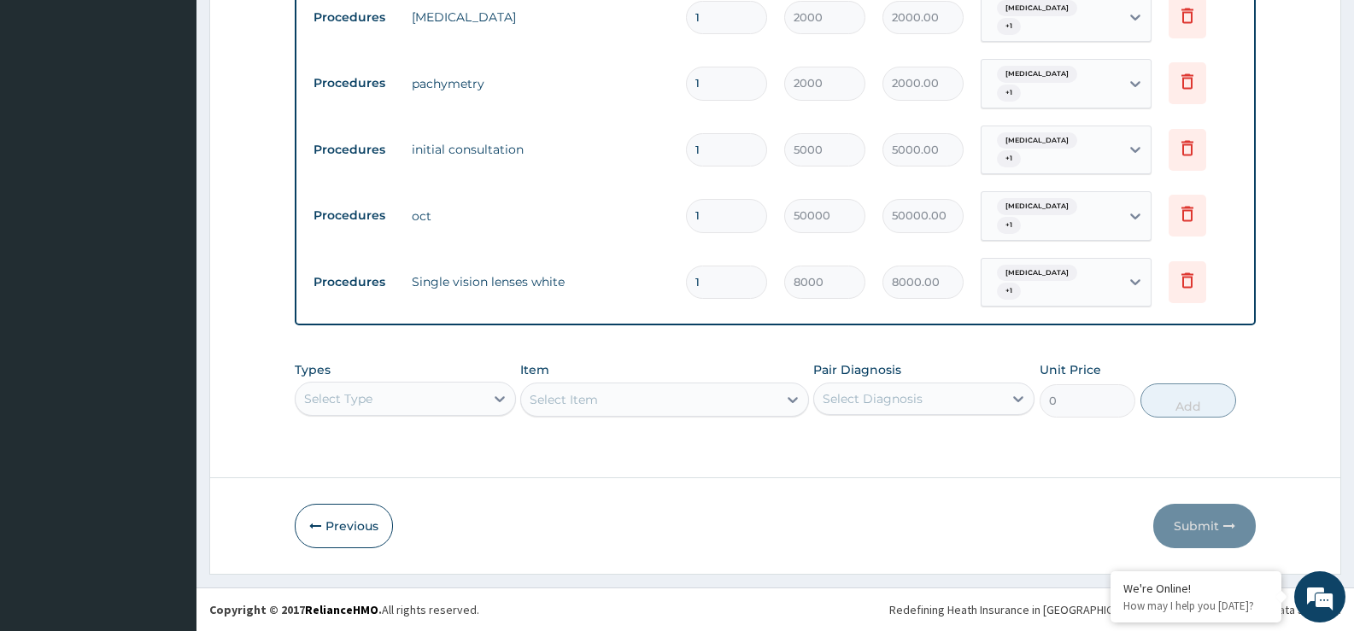
scroll to position [0, 0]
click at [727, 287] on input "1" at bounding box center [726, 282] width 81 height 33
type input "0.00"
type input "5"
type input "40000.00"
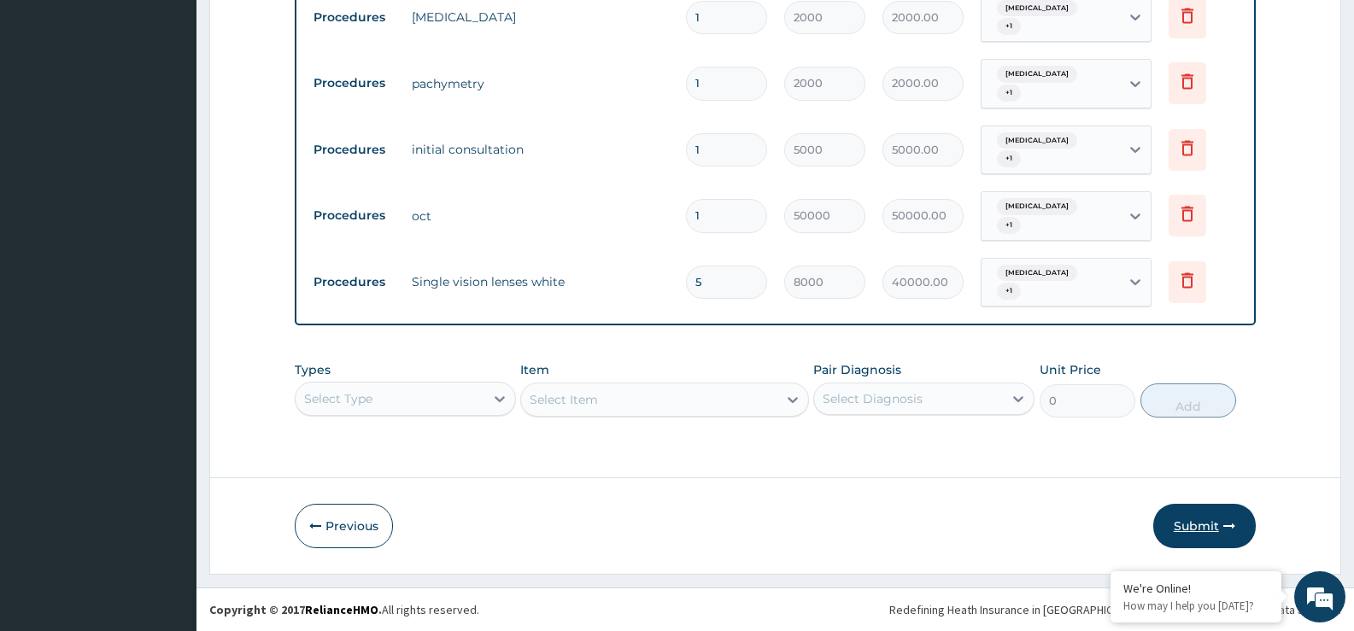
type input "5"
click at [1217, 526] on button "Submit" at bounding box center [1204, 526] width 103 height 44
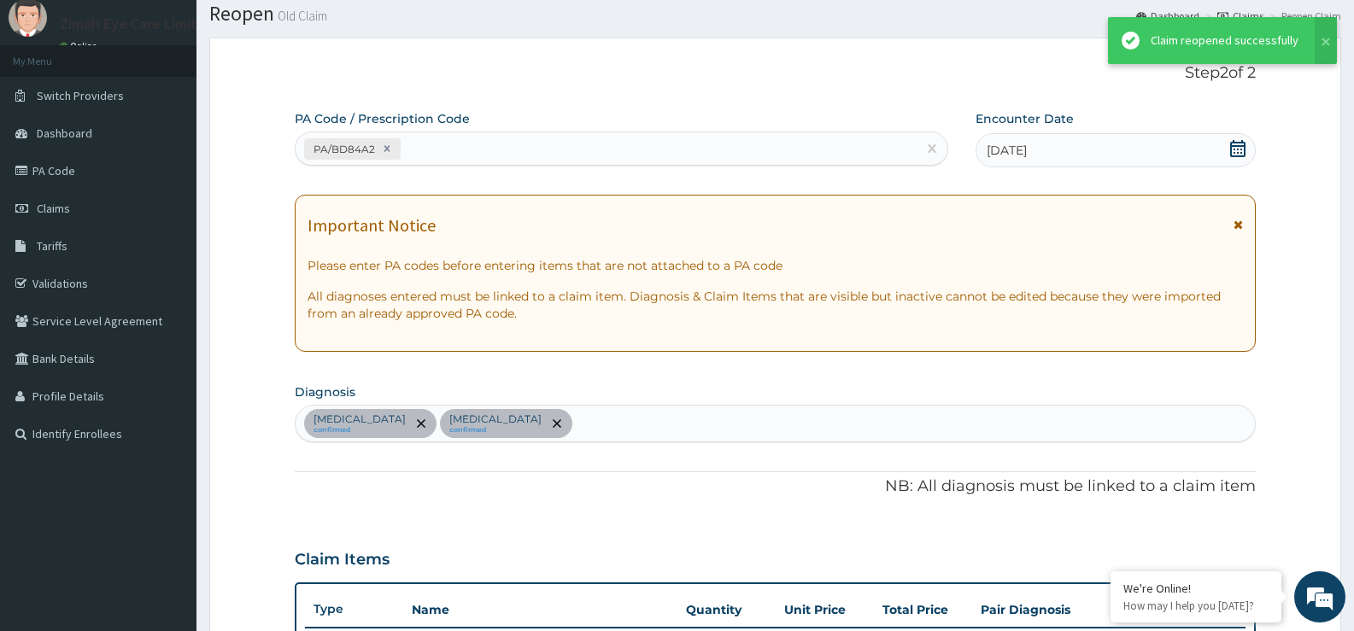
scroll to position [1021, 0]
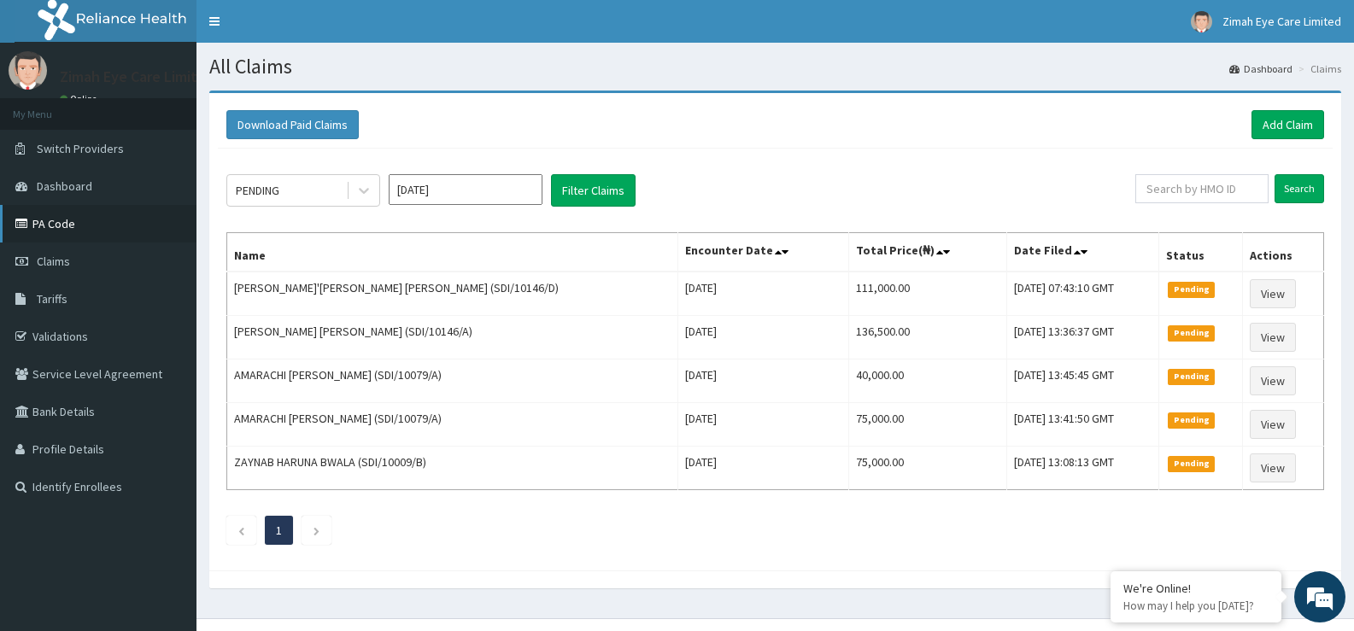
click at [73, 216] on link "PA Code" at bounding box center [98, 224] width 196 height 38
click at [1285, 131] on link "Add Claim" at bounding box center [1287, 124] width 73 height 29
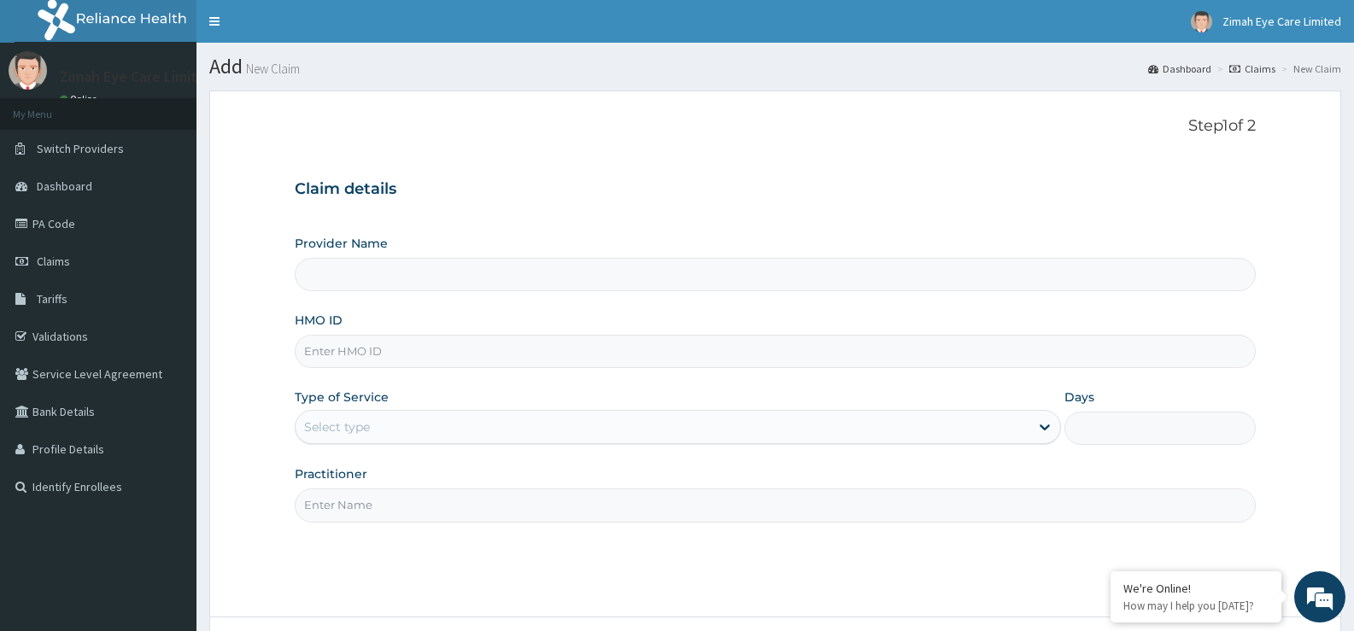
click at [505, 360] on input "HMO ID" at bounding box center [775, 351] width 961 height 33
type input "S"
type input "Zimah Eye Care"
type input "SDI/10146/C"
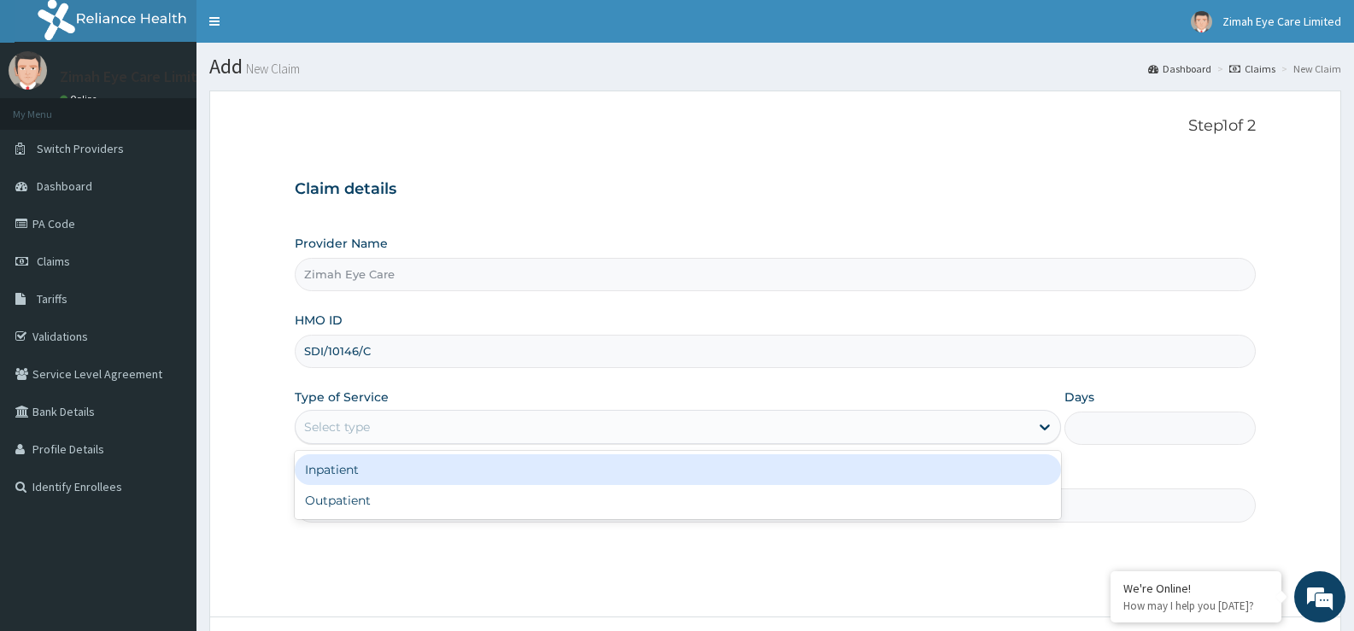
click at [435, 418] on div "Select type" at bounding box center [662, 426] width 733 height 27
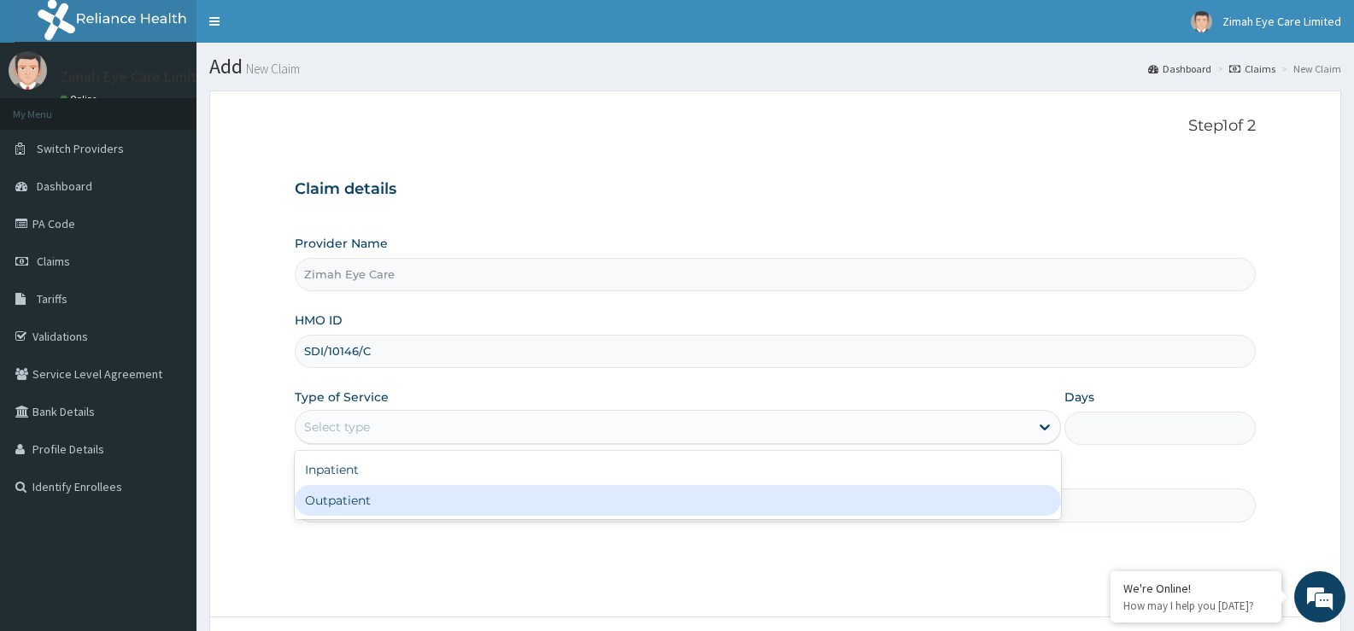
click at [429, 496] on div "Outpatient" at bounding box center [677, 500] width 765 height 31
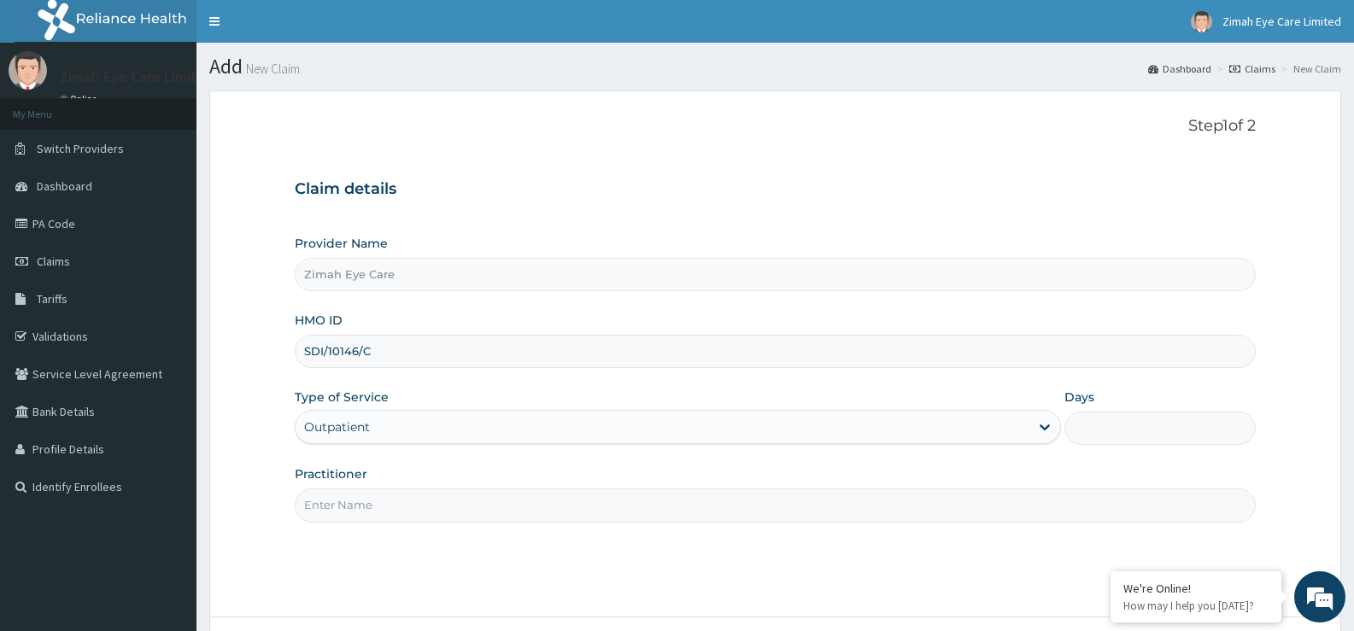
type input "1"
click at [422, 501] on input "Practitioner" at bounding box center [775, 505] width 961 height 33
type input "C"
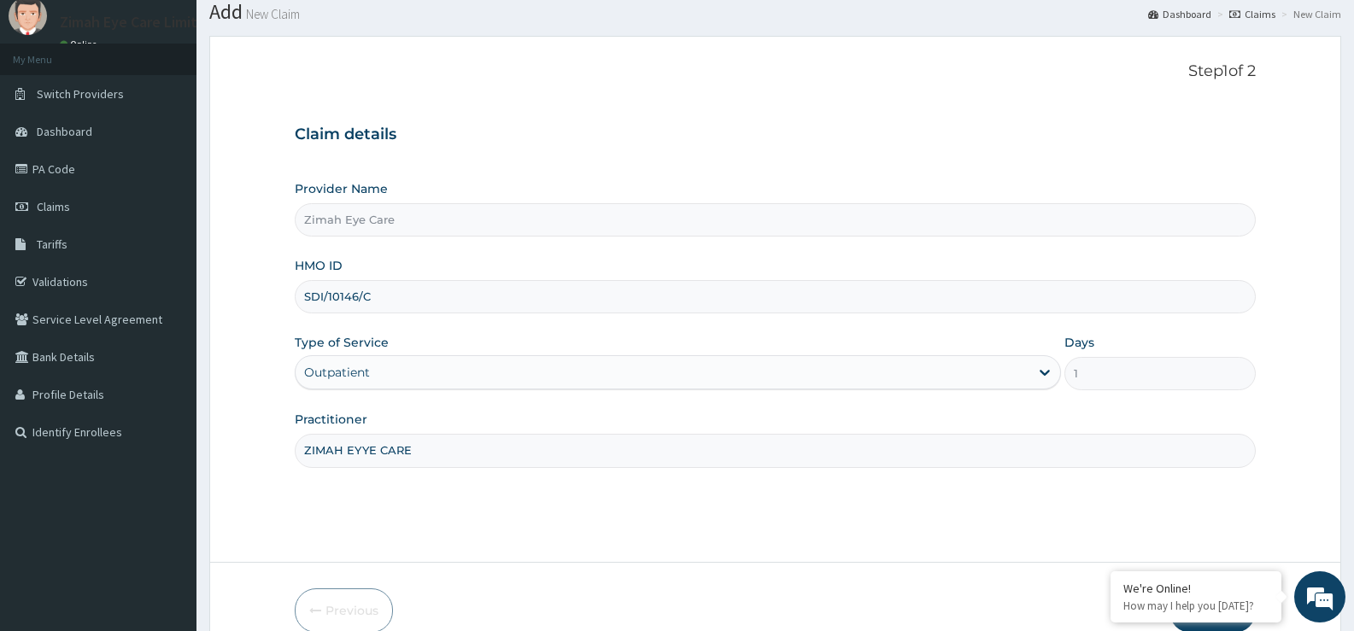
scroll to position [139, 0]
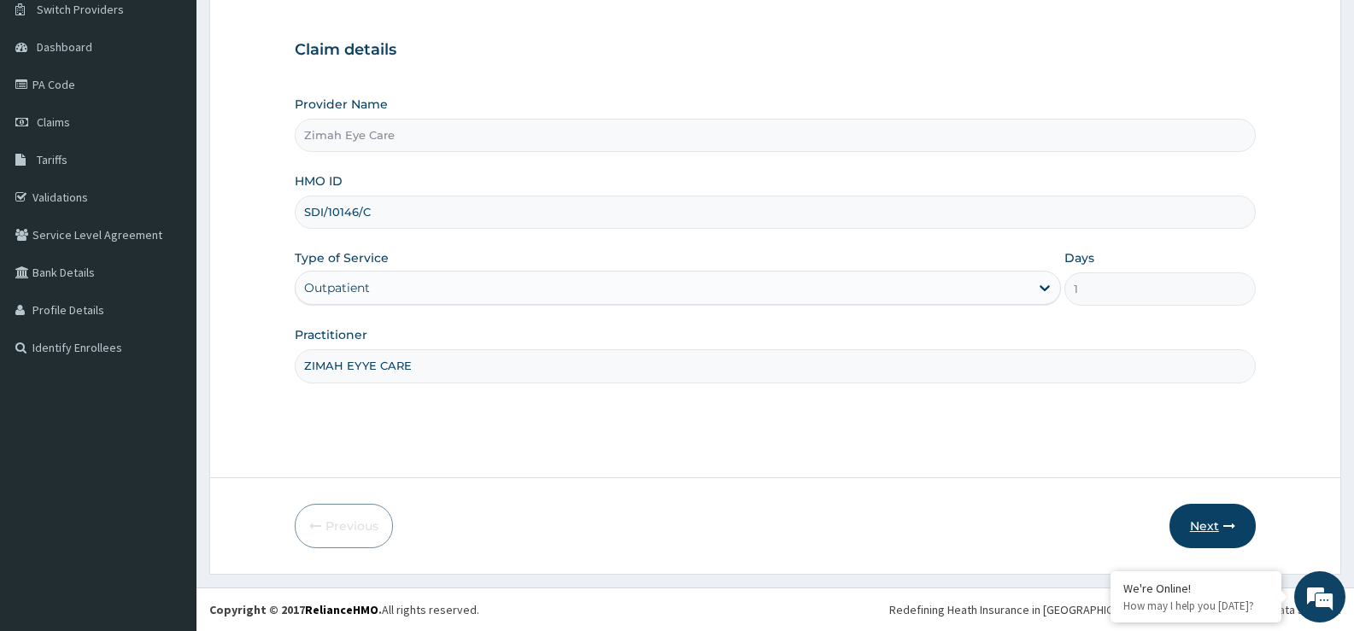
type input "ZIMAH EYYE CARE"
click at [1234, 519] on button "Next" at bounding box center [1212, 526] width 86 height 44
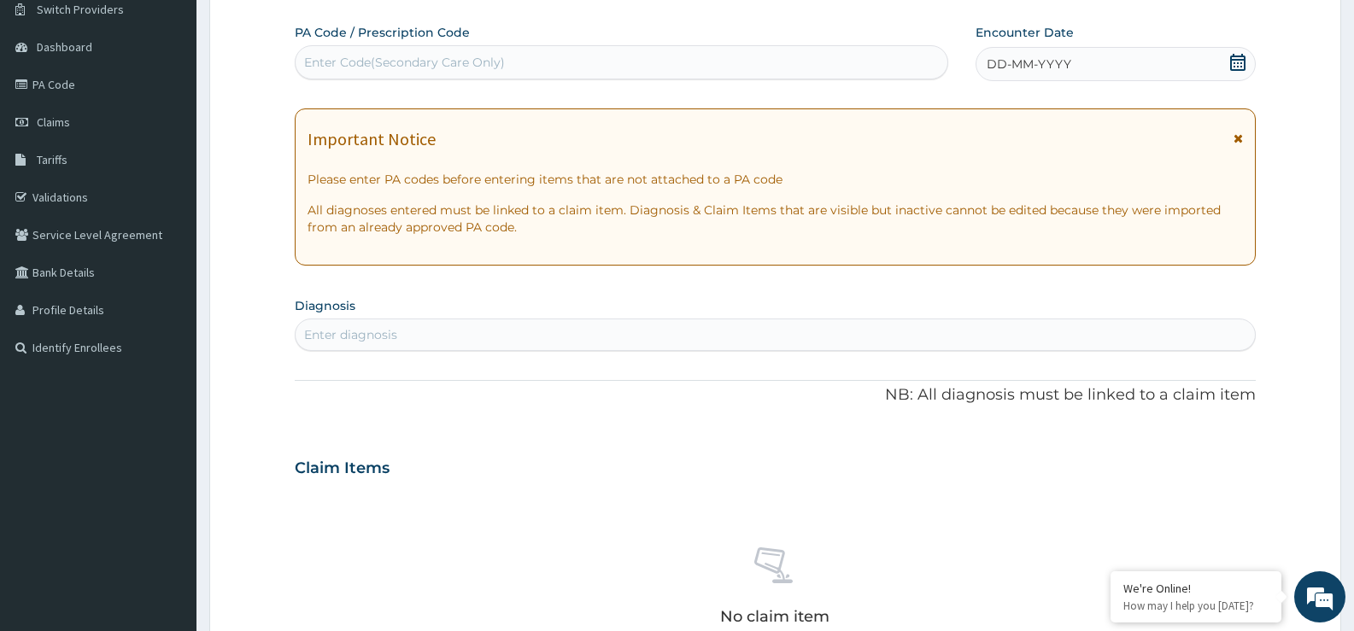
click at [589, 53] on div "Enter Code(Secondary Care Only)" at bounding box center [622, 62] width 652 height 27
paste input "PA/30CD9B"
type input "PA/30CD9B"
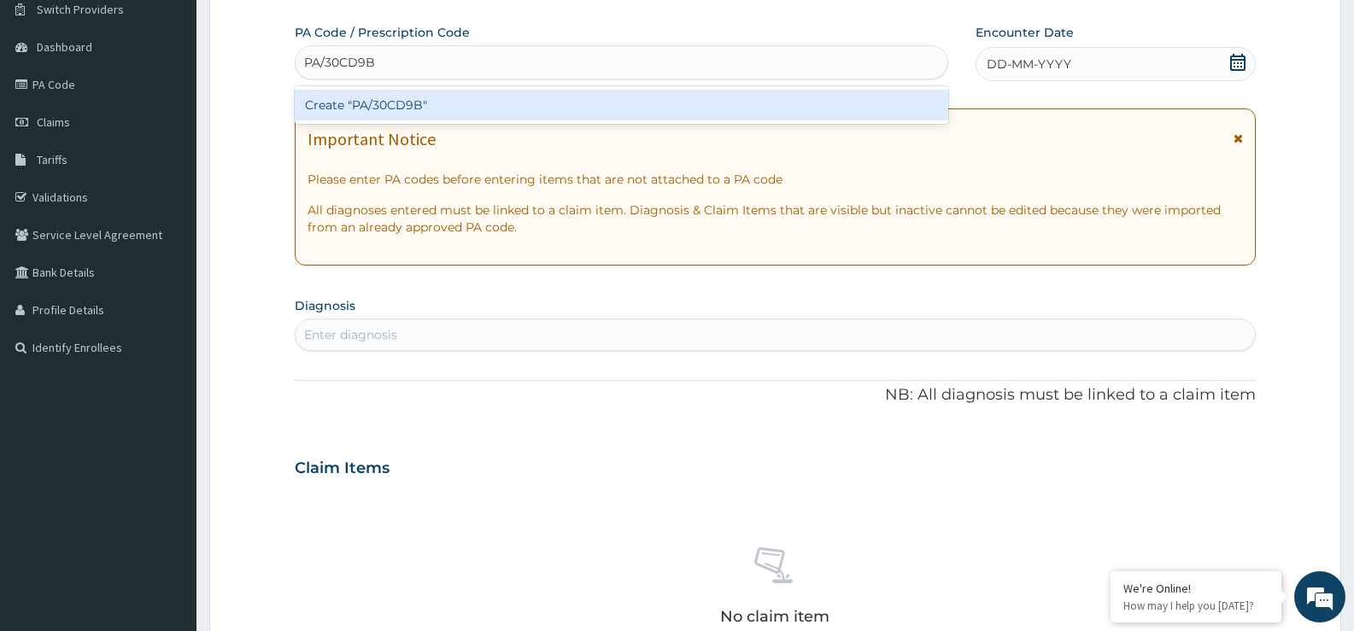
click at [587, 108] on div "Create "PA/30CD9B"" at bounding box center [622, 105] width 654 height 31
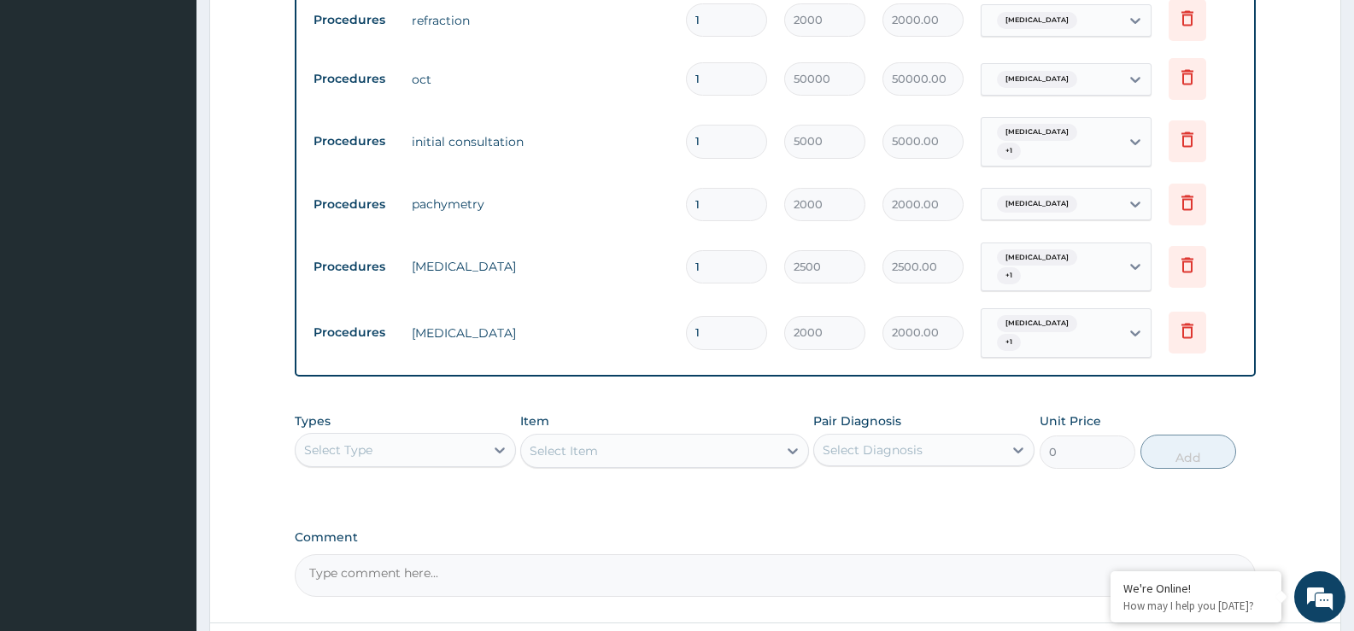
scroll to position [1116, 0]
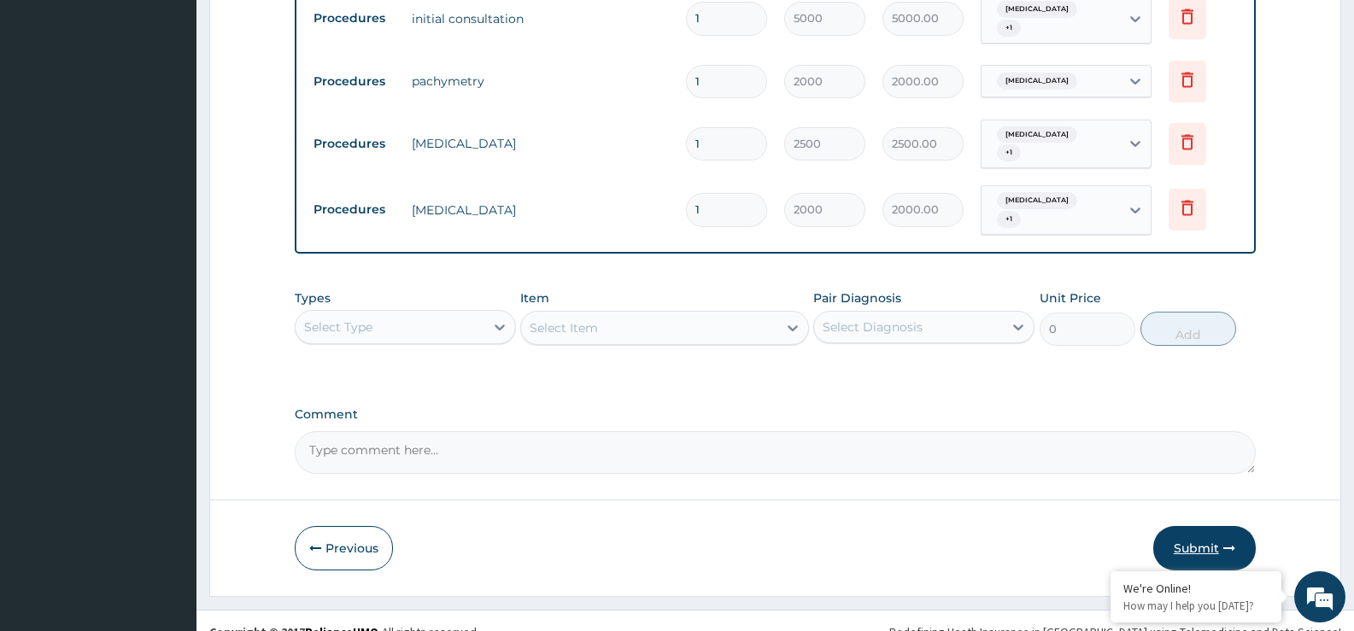
click at [1211, 528] on button "Submit" at bounding box center [1204, 548] width 103 height 44
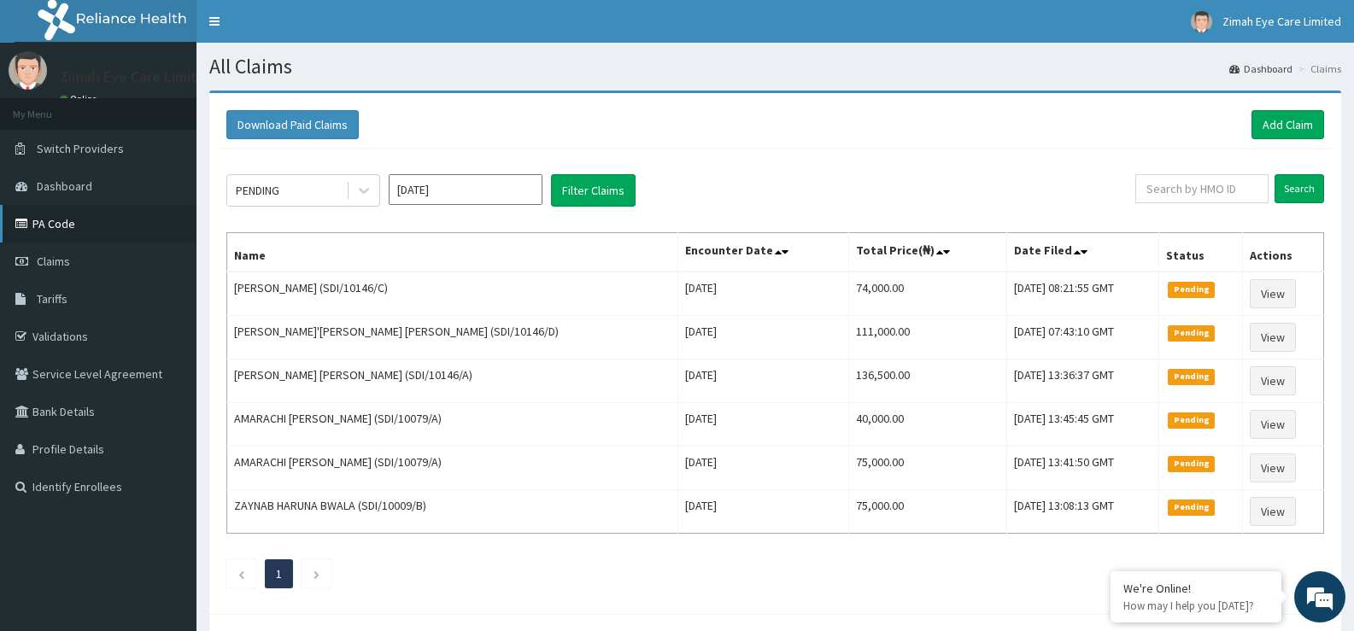
click at [65, 226] on link "PA Code" at bounding box center [98, 224] width 196 height 38
click at [1281, 121] on link "Add Claim" at bounding box center [1287, 124] width 73 height 29
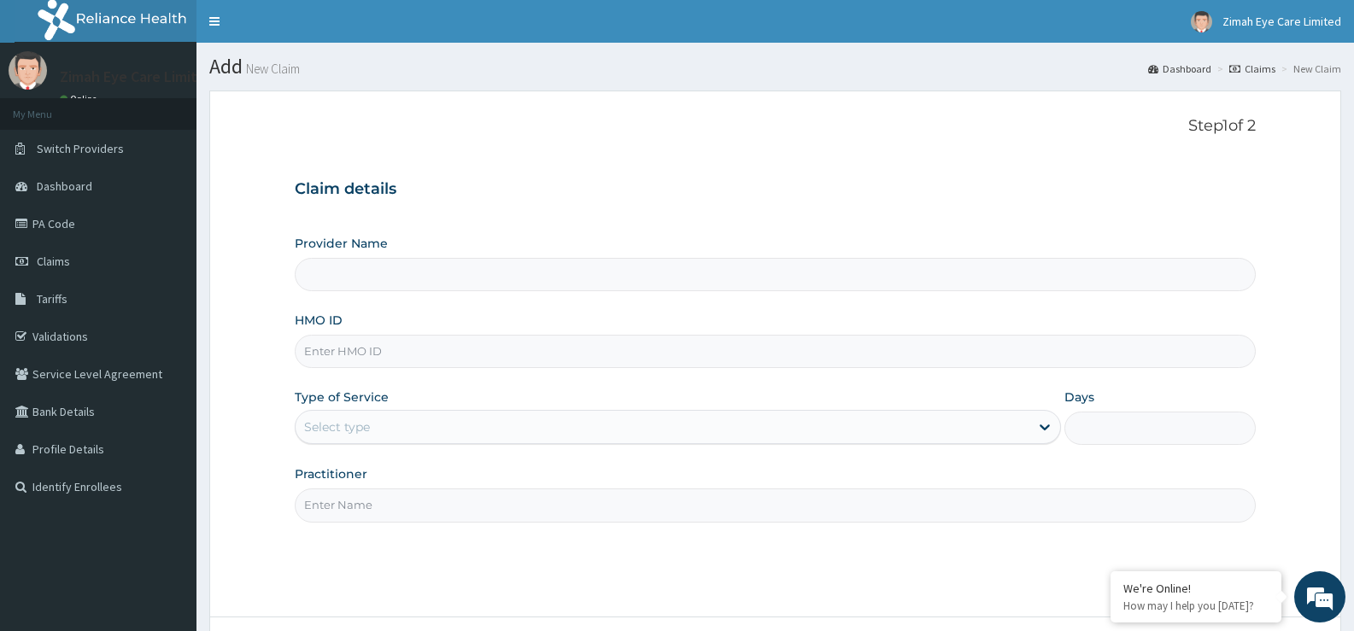
click at [583, 343] on input "HMO ID" at bounding box center [775, 351] width 961 height 33
type input "SD"
type input "Zimah Eye Care"
type input "SDI/10146/C"
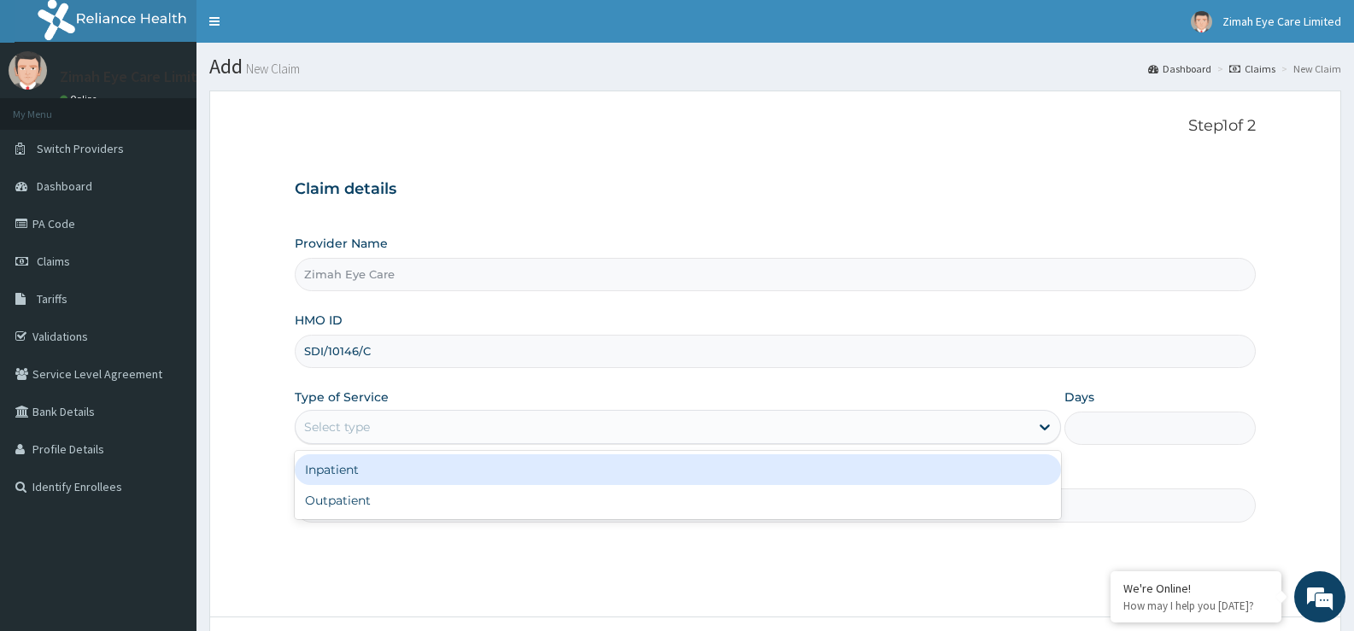
click at [488, 429] on div "Select type" at bounding box center [662, 426] width 733 height 27
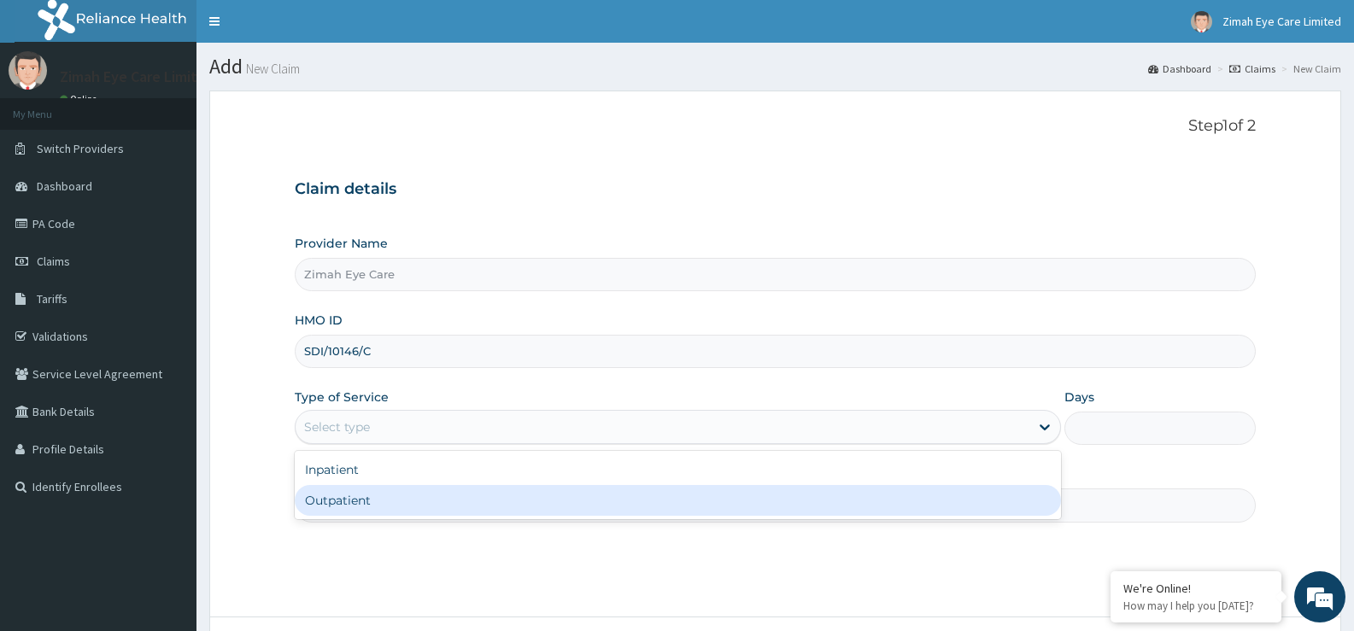
click at [482, 495] on div "Outpatient" at bounding box center [677, 500] width 765 height 31
type input "1"
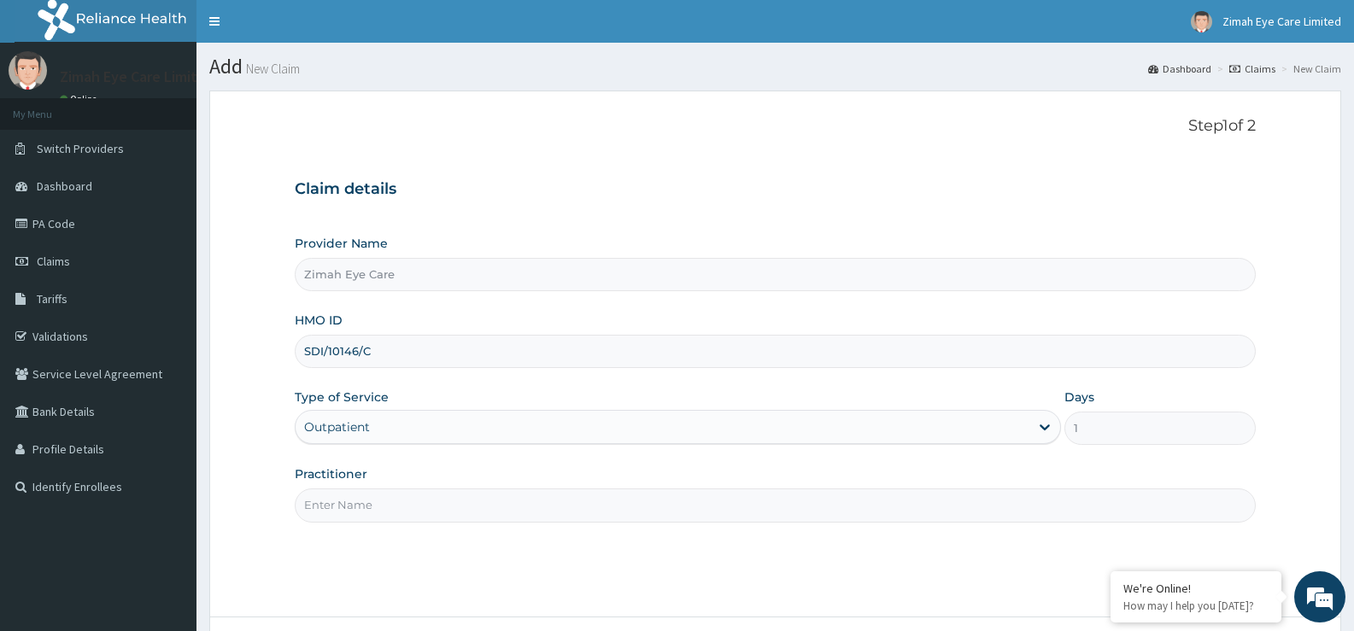
click at [482, 504] on input "Practitioner" at bounding box center [775, 505] width 961 height 33
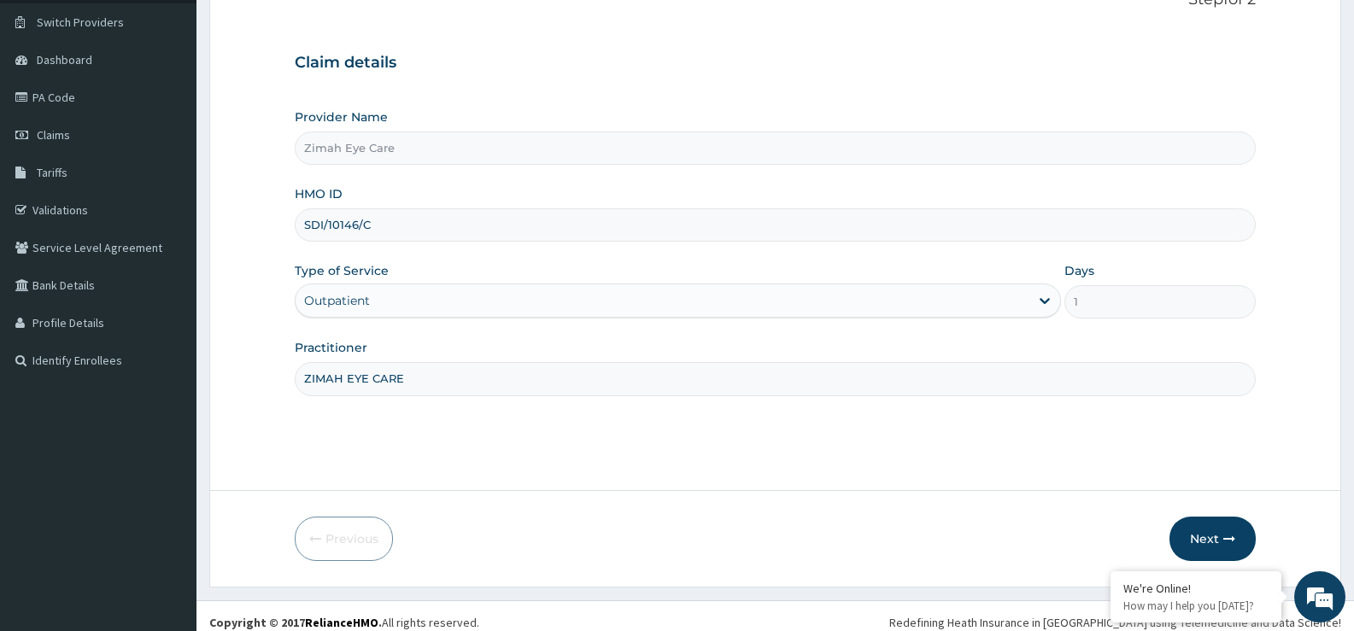
scroll to position [139, 0]
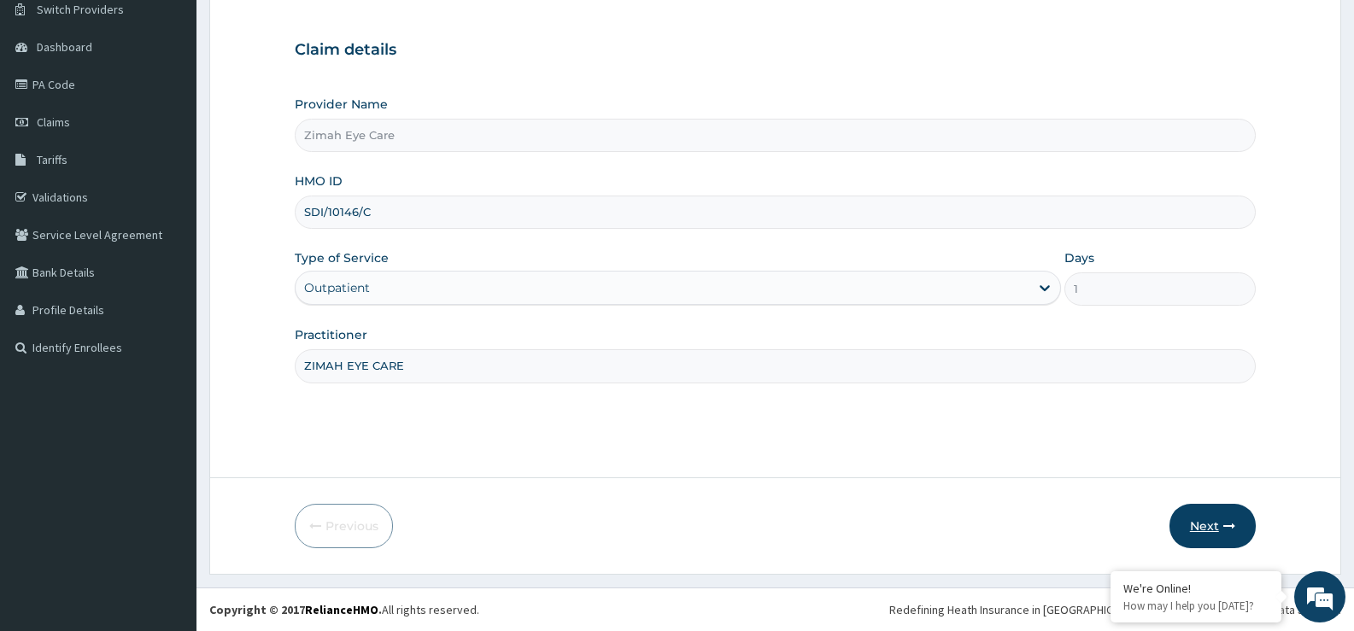
type input "ZIMAH EYE CARE"
click at [1221, 530] on button "Next" at bounding box center [1212, 526] width 86 height 44
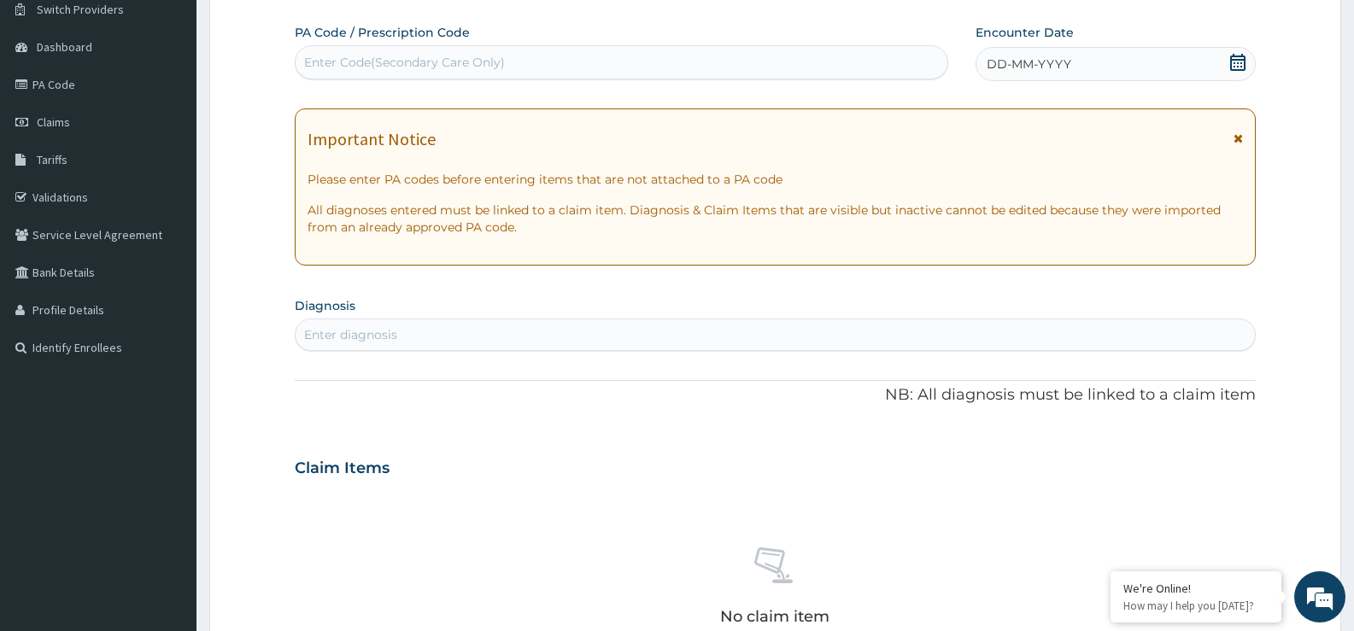
click at [501, 65] on div "Enter Code(Secondary Care Only)" at bounding box center [404, 62] width 201 height 17
paste input "PA/5B4AD8"
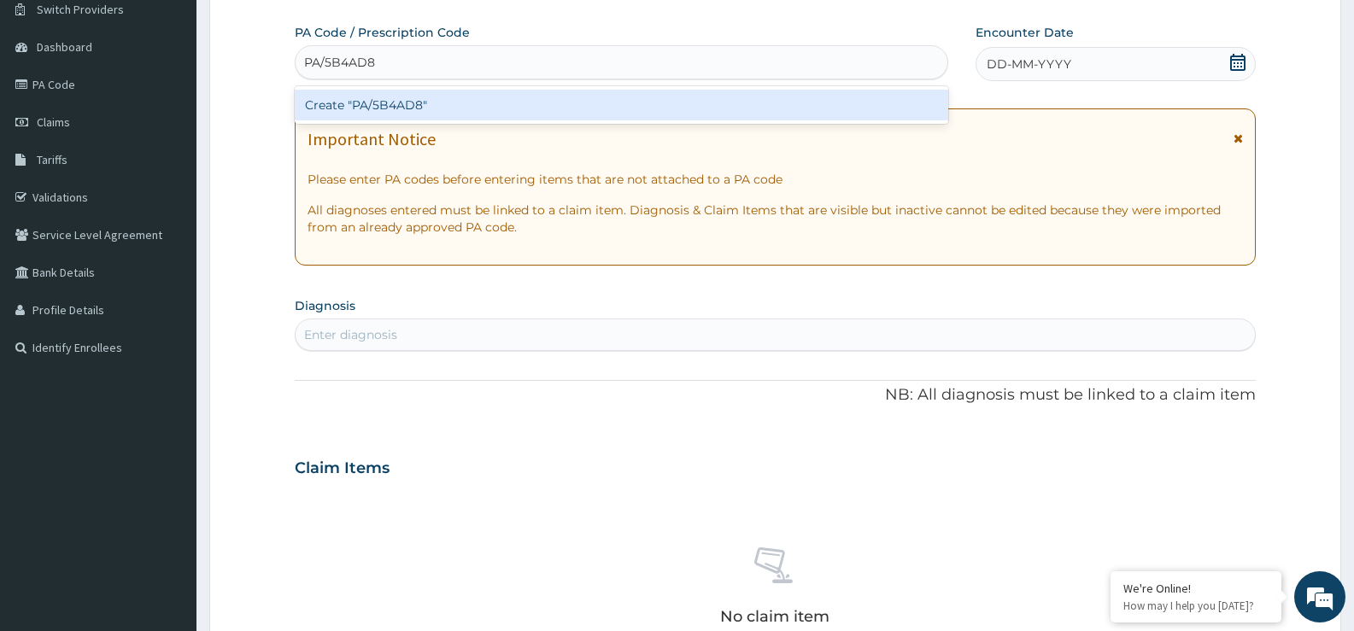
type input "PA/5B4AD8"
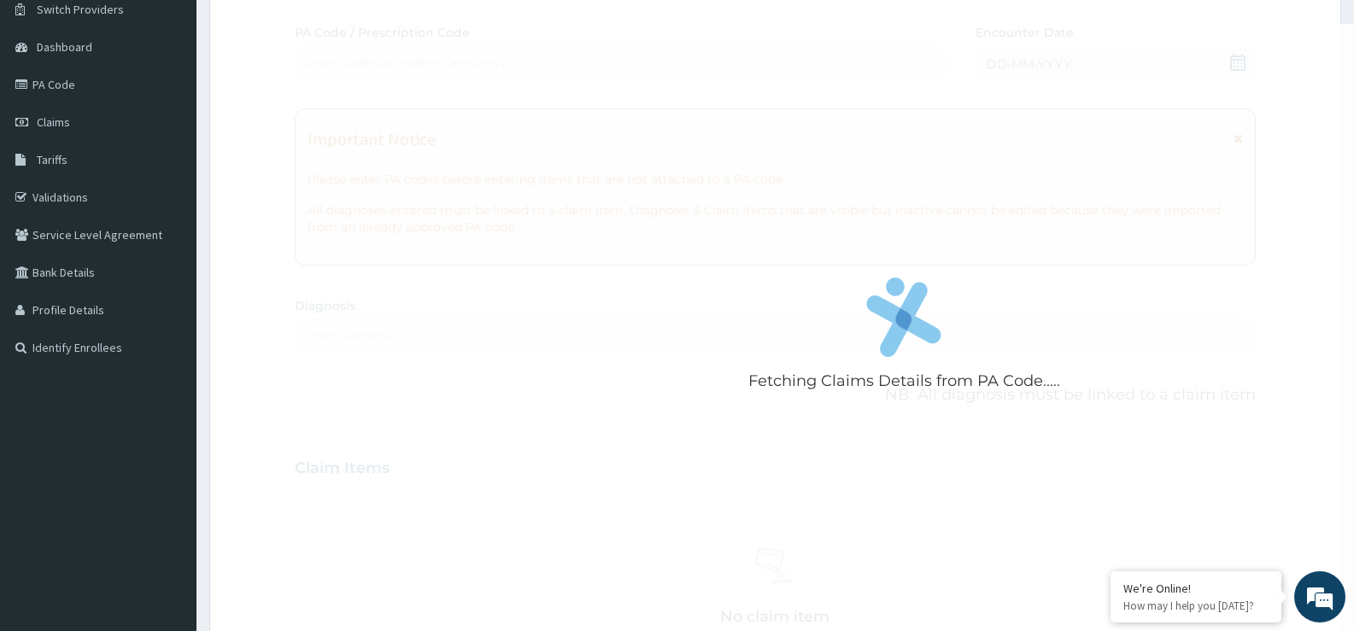
click at [518, 132] on div "Fetching Claims Details from PA Code..... PA Code / Prescription Code Enter Cod…" at bounding box center [775, 466] width 961 height 884
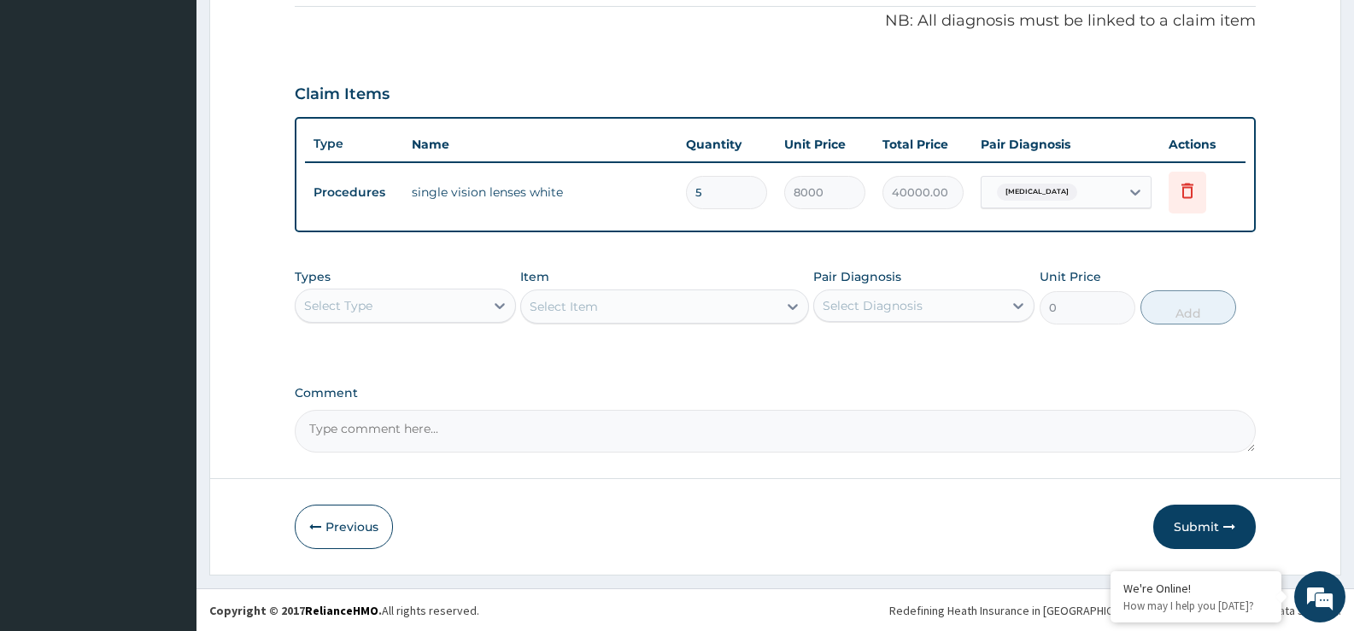
scroll to position [519, 0]
click at [1206, 530] on button "Submit" at bounding box center [1204, 526] width 103 height 44
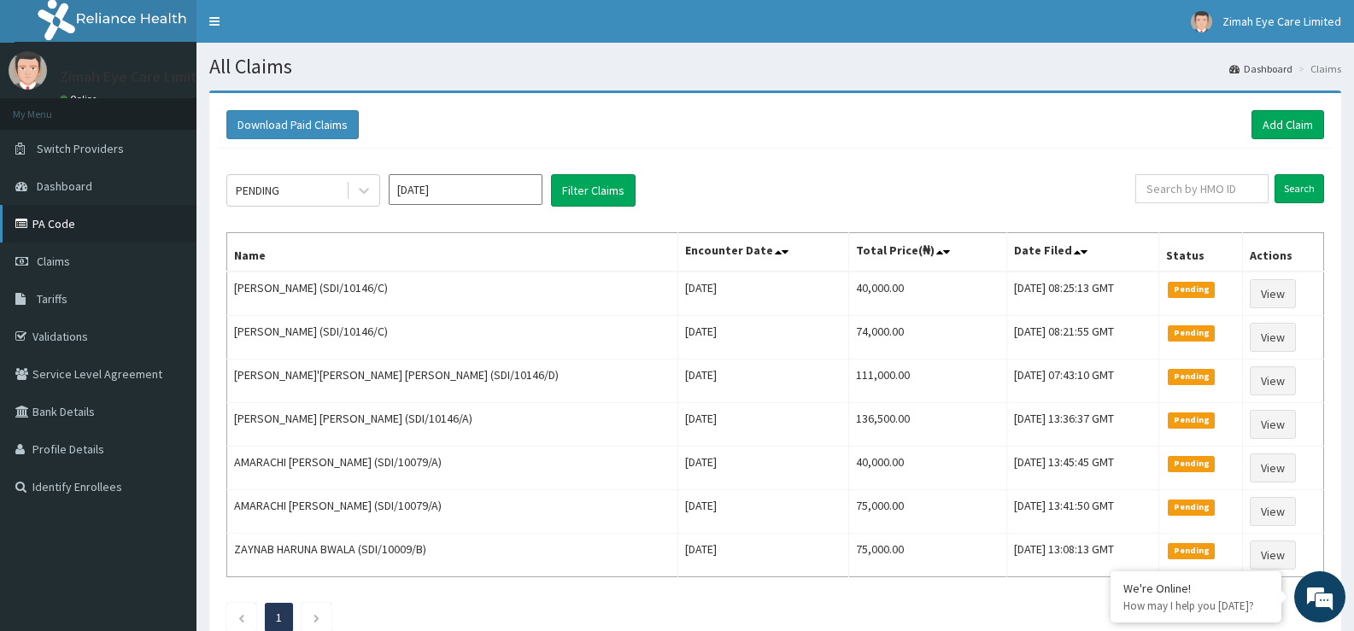
click at [79, 223] on link "PA Code" at bounding box center [98, 224] width 196 height 38
click at [1298, 128] on link "Add Claim" at bounding box center [1287, 124] width 73 height 29
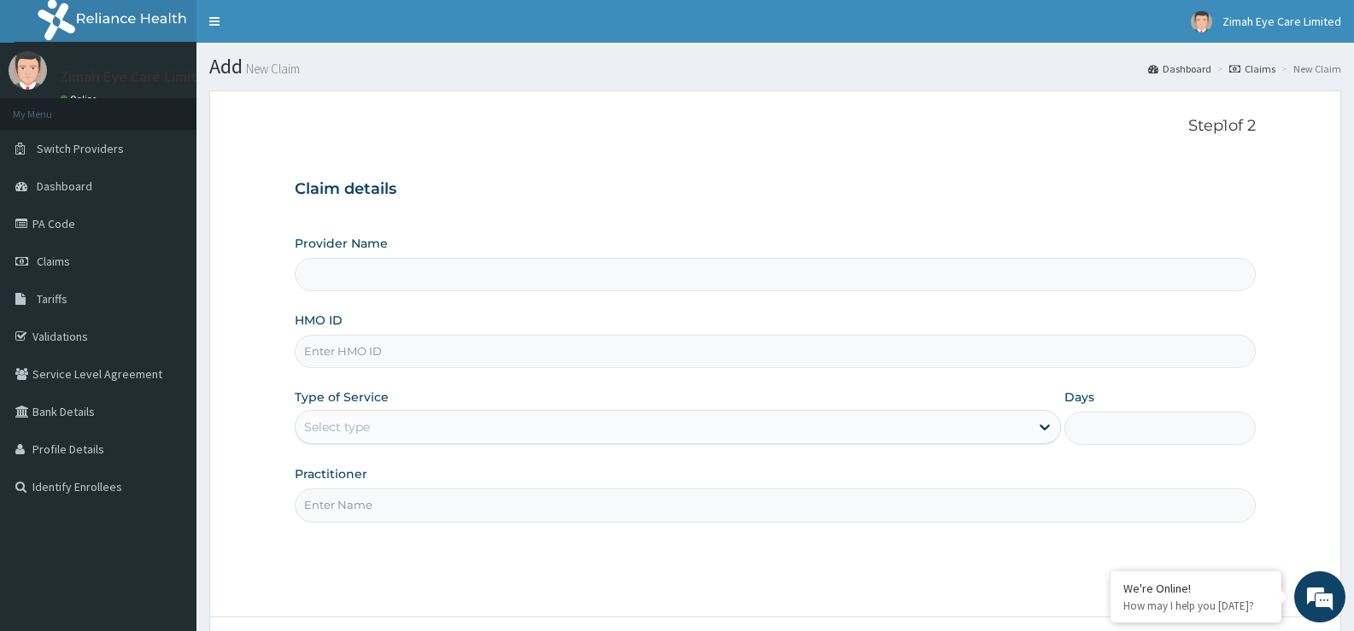
click at [416, 350] on input "HMO ID" at bounding box center [775, 351] width 961 height 33
type input "Zimah Eye Care"
type input "SDI/10146/B"
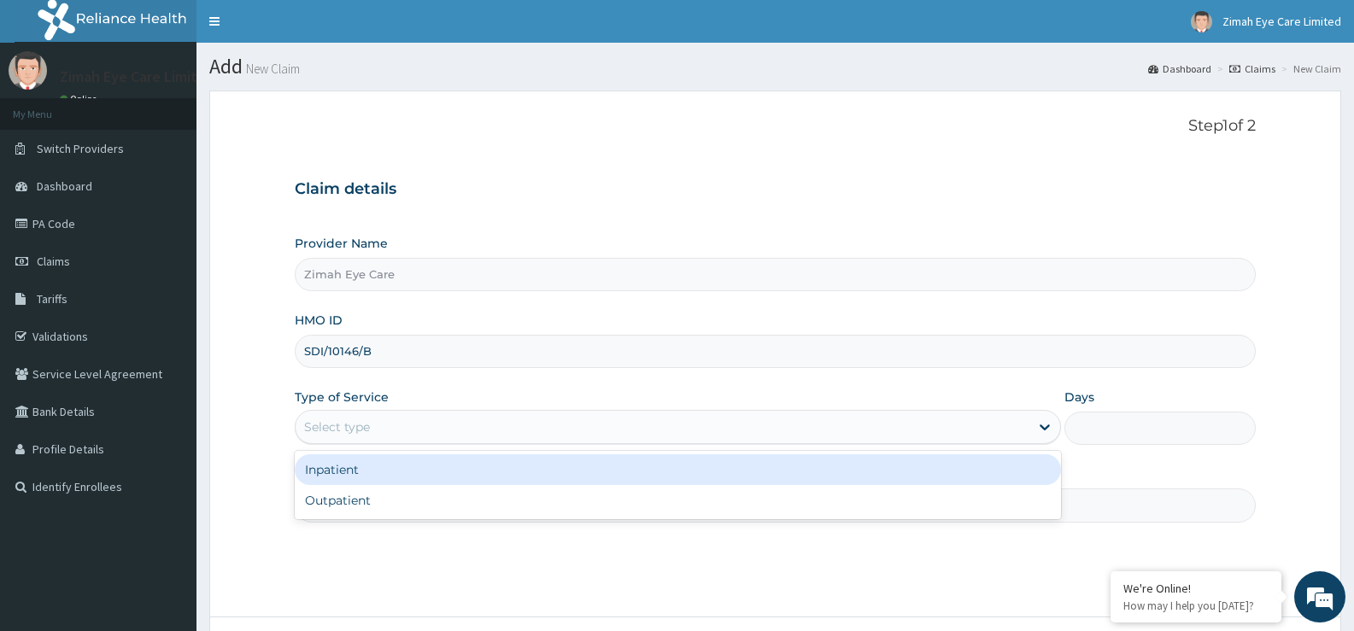
click at [456, 419] on div "Select type" at bounding box center [662, 426] width 733 height 27
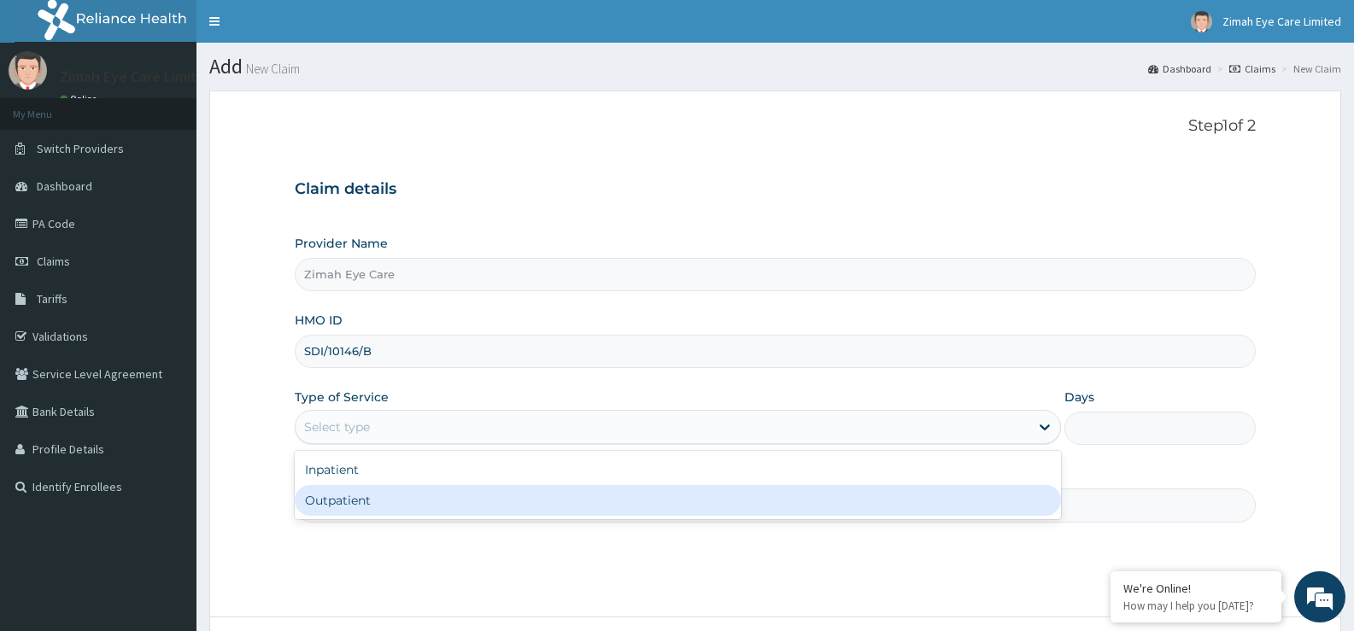
click at [444, 489] on div "Outpatient" at bounding box center [677, 500] width 765 height 31
type input "1"
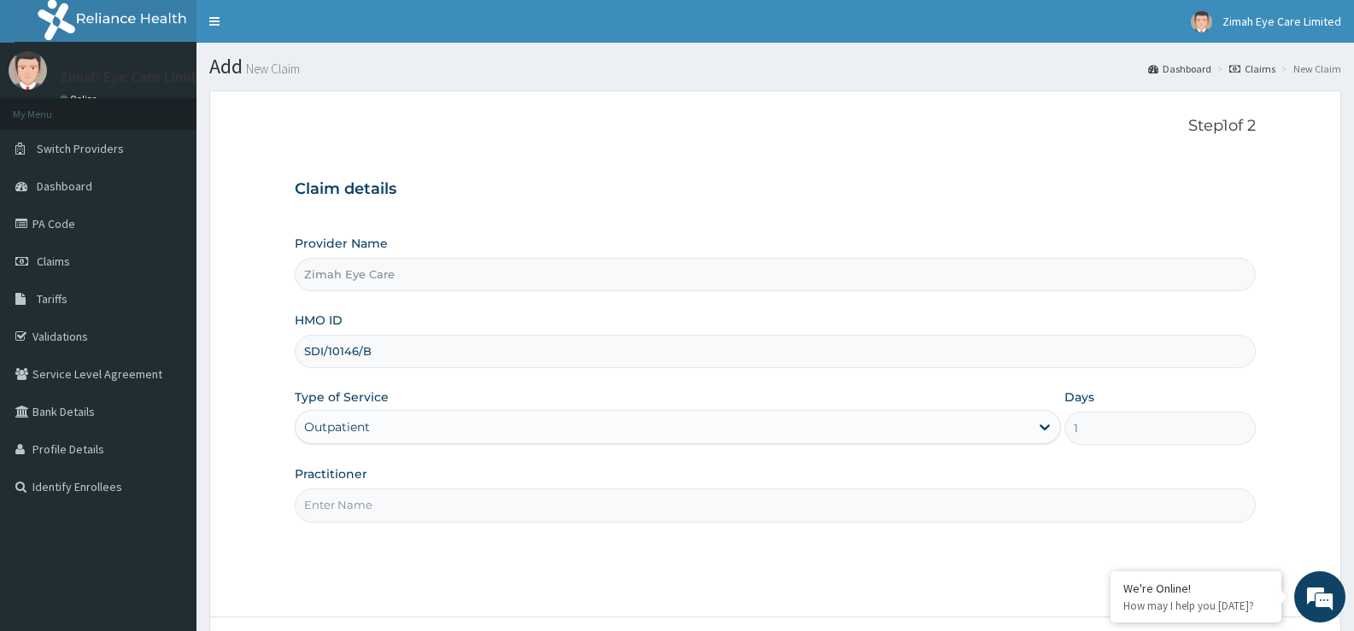
click at [630, 516] on input "Practitioner" at bounding box center [775, 505] width 961 height 33
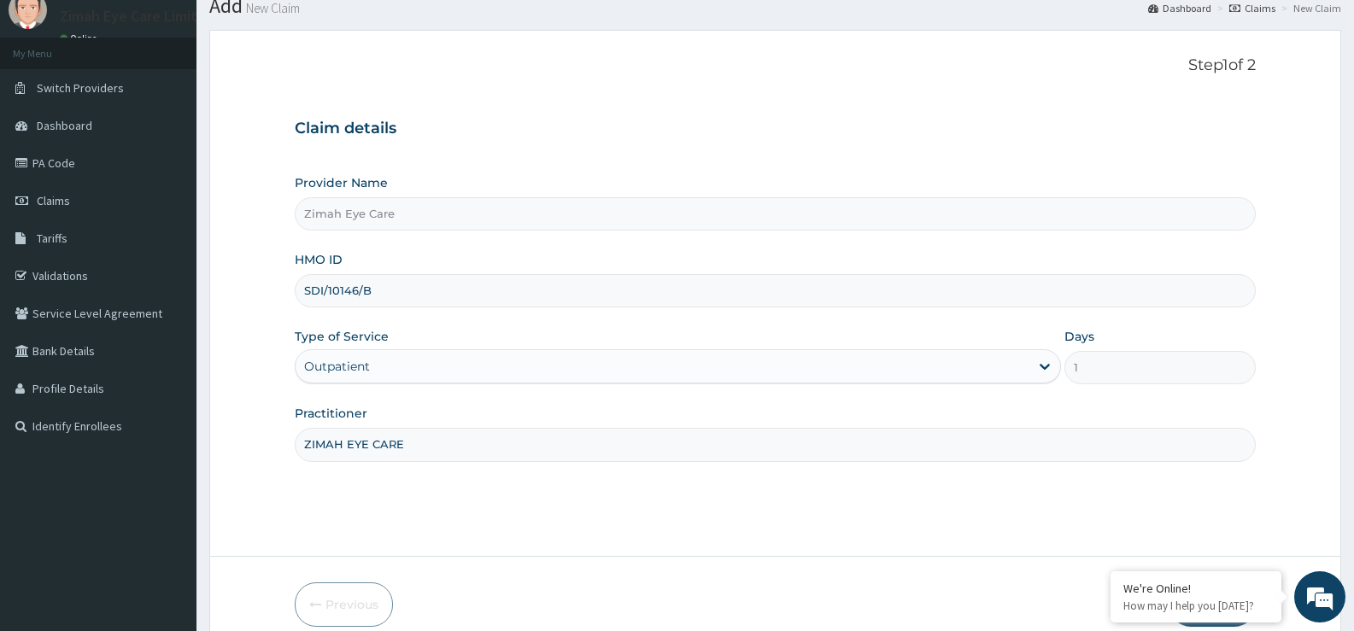
scroll to position [139, 0]
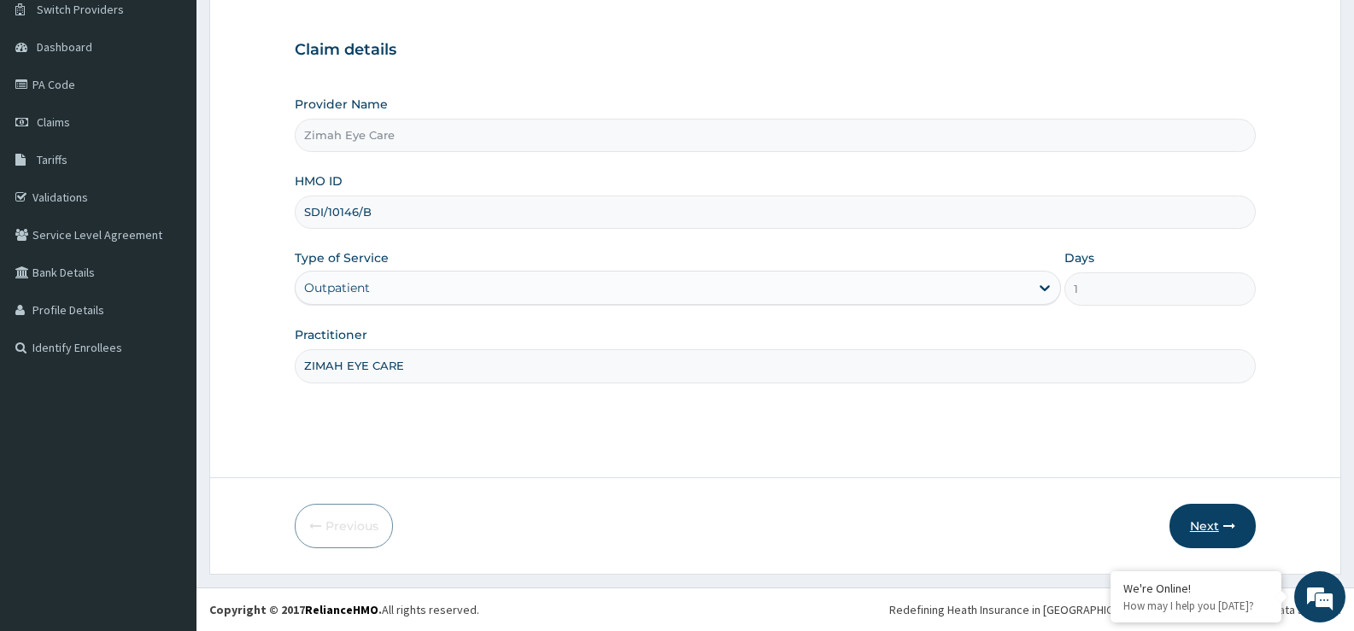
type input "ZIMAH EYE CARE"
click at [1222, 533] on button "Next" at bounding box center [1212, 526] width 86 height 44
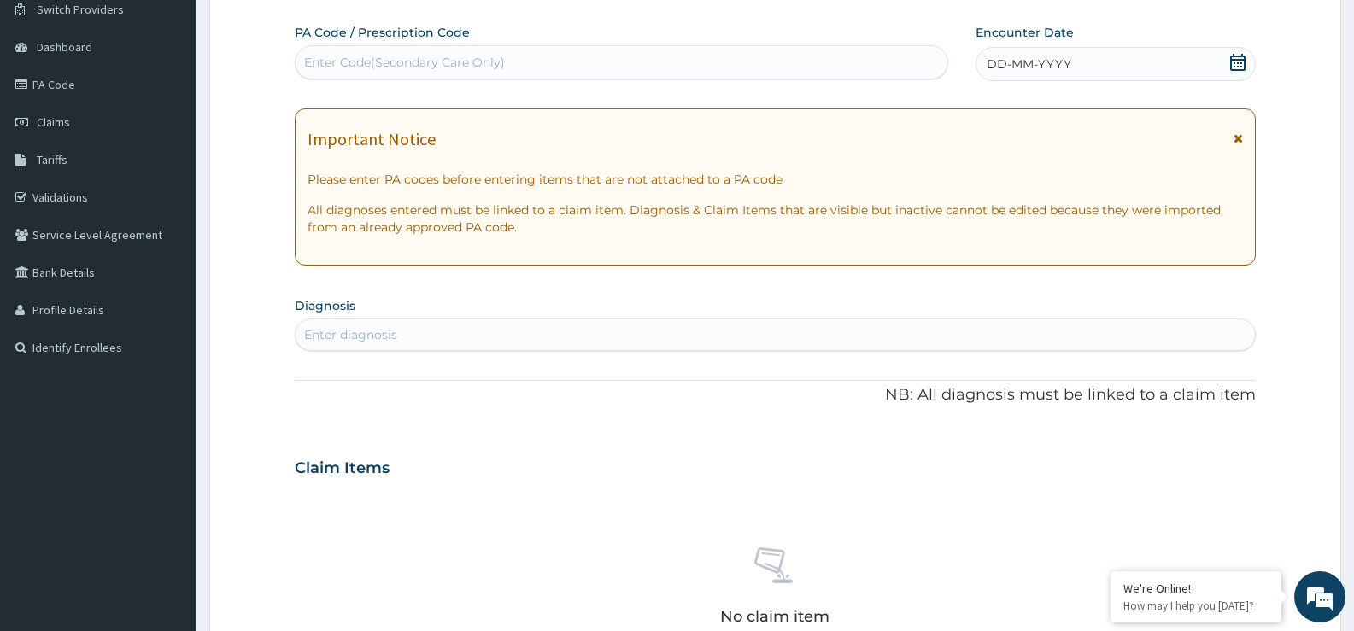
click at [553, 47] on div "Enter Code(Secondary Care Only)" at bounding box center [622, 62] width 654 height 34
paste input "PA/E73DF8"
type input "PA/E73DF8"
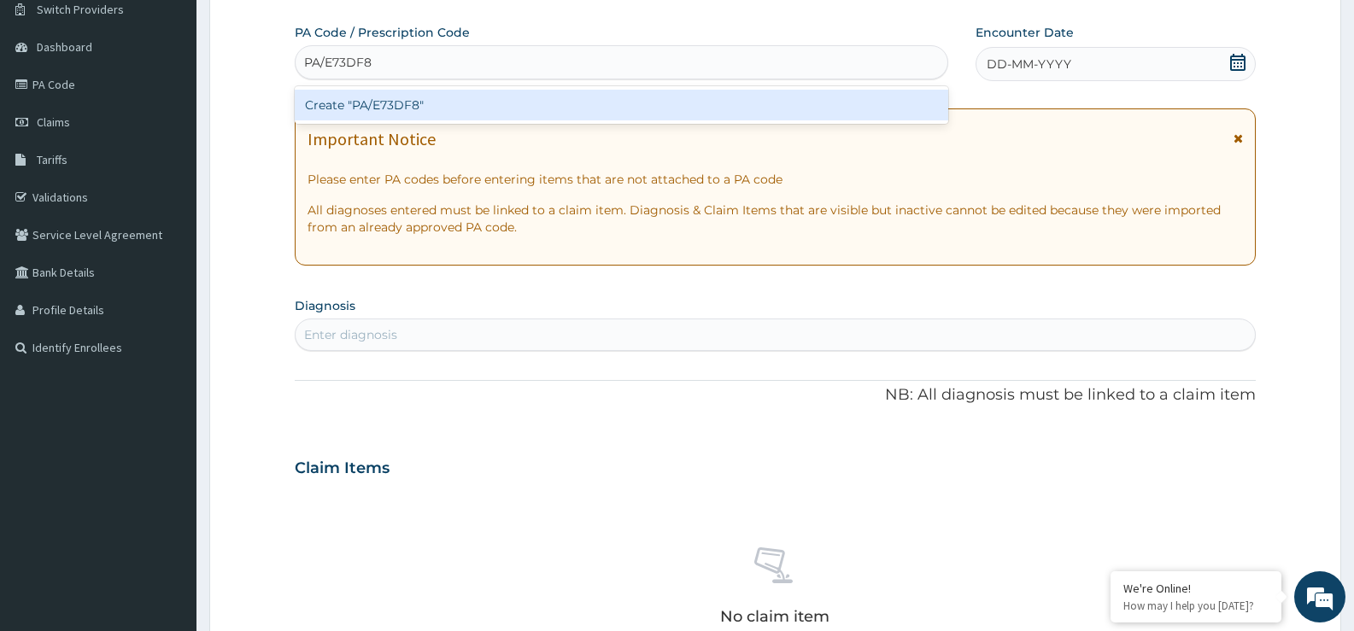
click at [535, 99] on div "Create "PA/E73DF8"" at bounding box center [622, 105] width 654 height 31
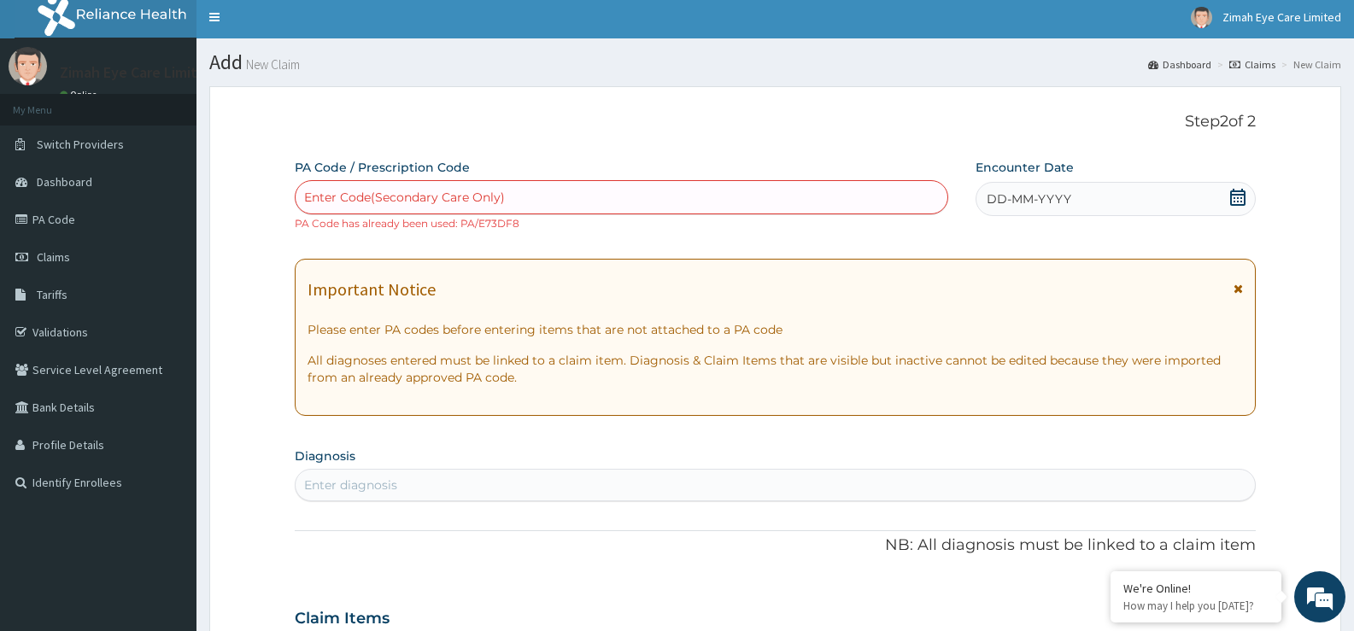
scroll to position [0, 0]
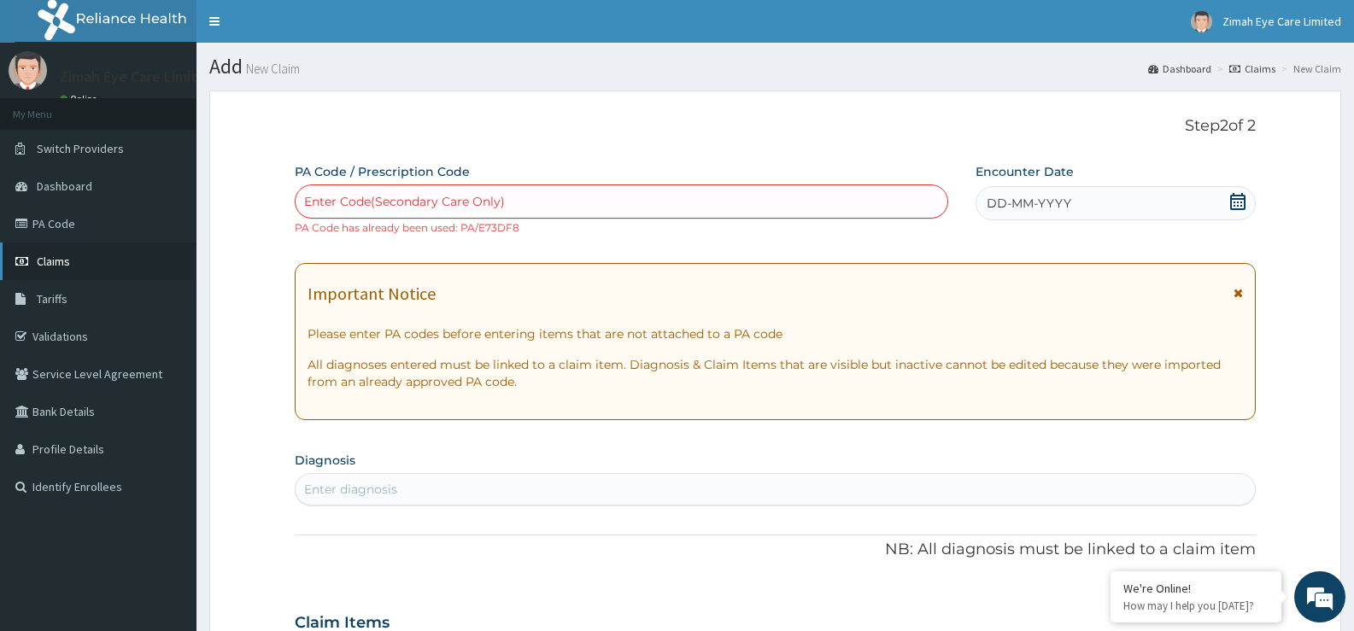
click at [97, 262] on link "Claims" at bounding box center [98, 262] width 196 height 38
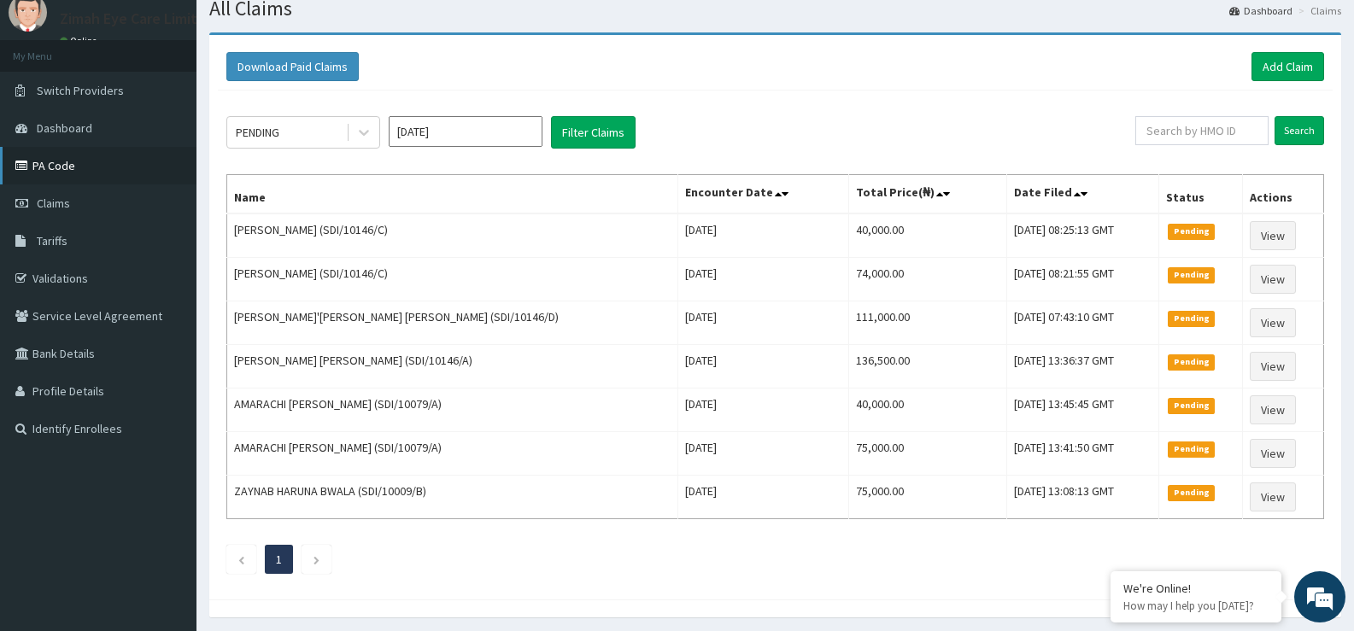
scroll to position [32, 0]
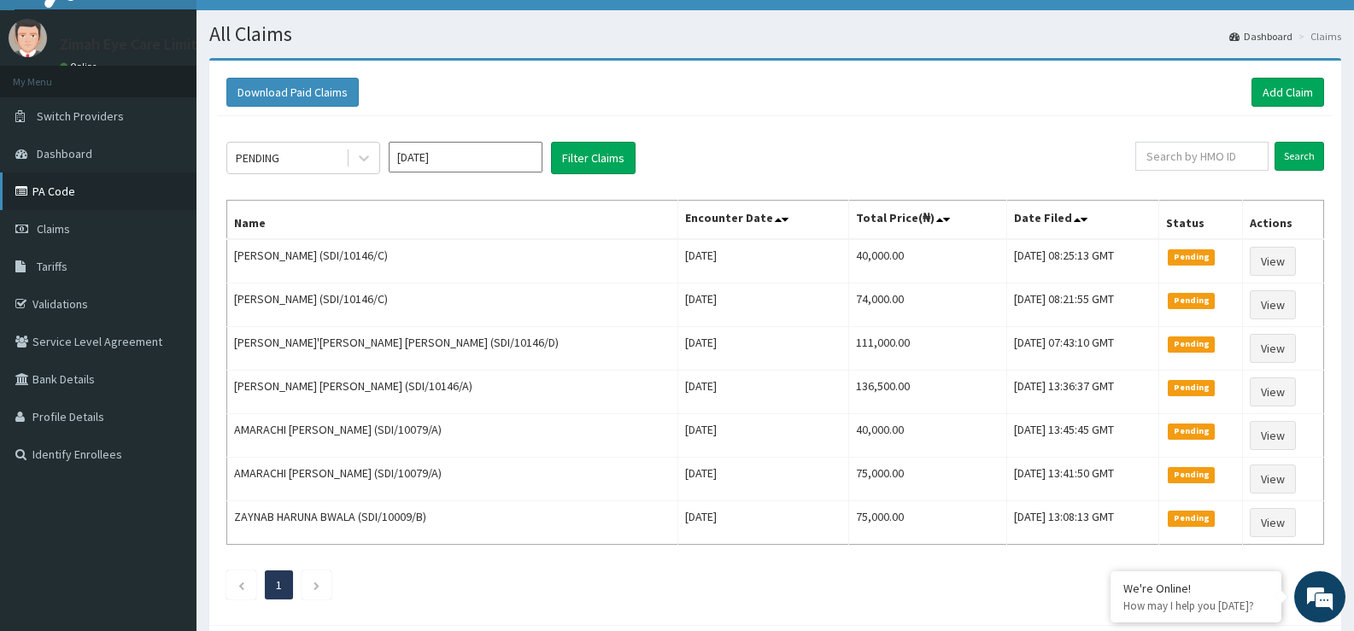
click at [74, 192] on link "PA Code" at bounding box center [98, 192] width 196 height 38
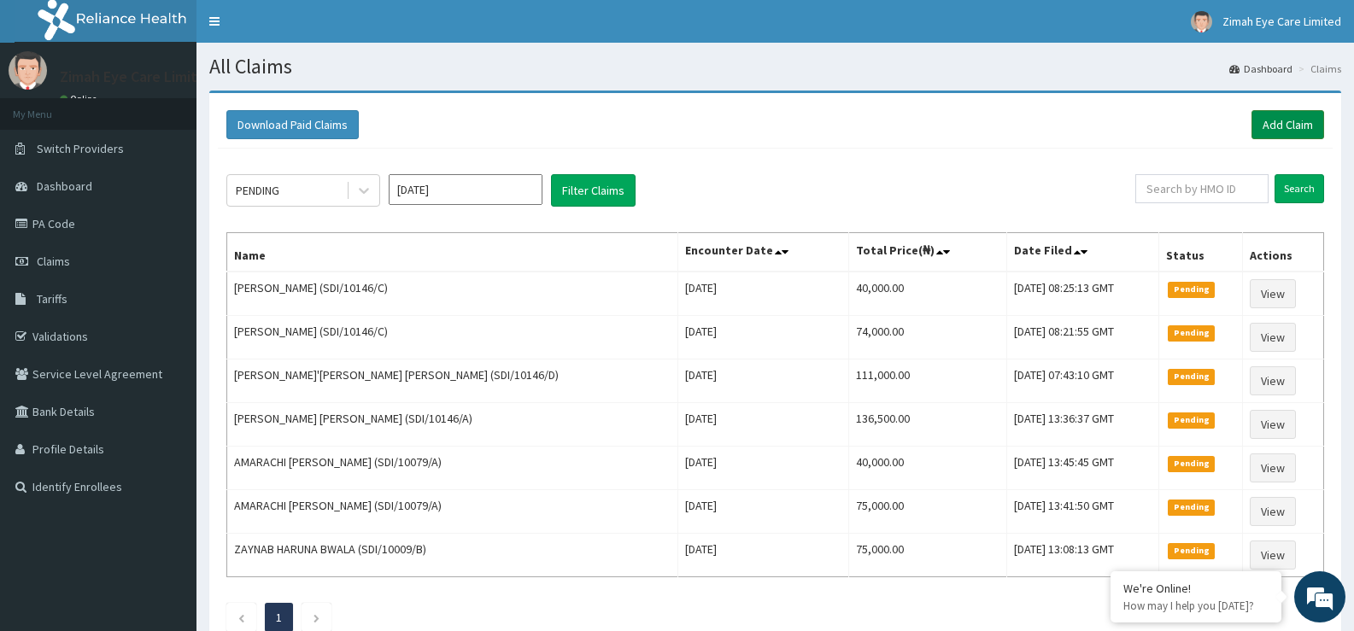
click at [1301, 123] on link "Add Claim" at bounding box center [1287, 124] width 73 height 29
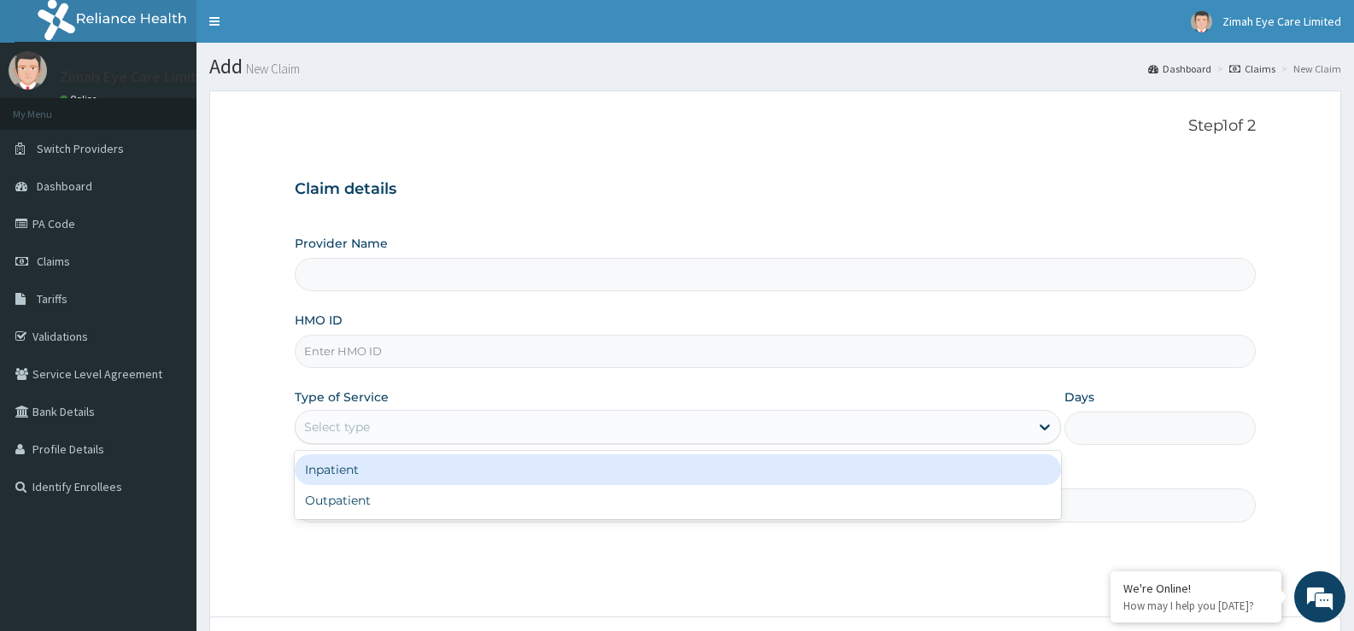
click at [464, 419] on div "Select type" at bounding box center [662, 426] width 733 height 27
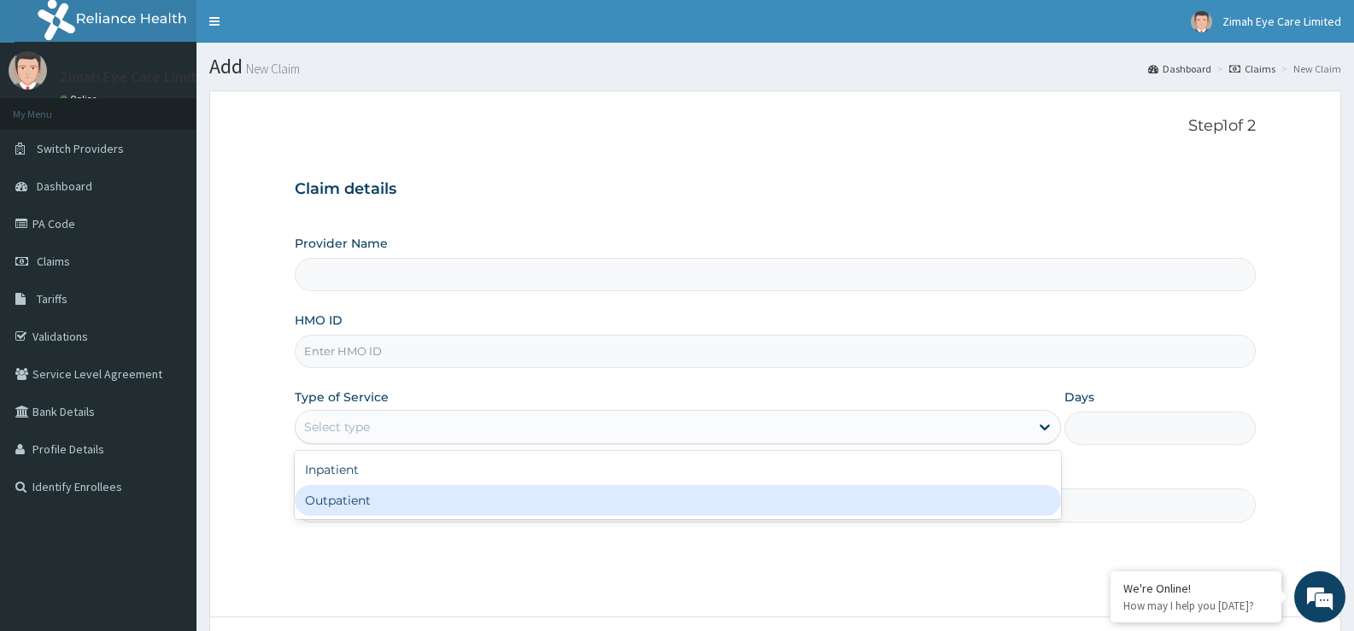
click at [408, 492] on div "Outpatient" at bounding box center [677, 500] width 765 height 31
type input "1"
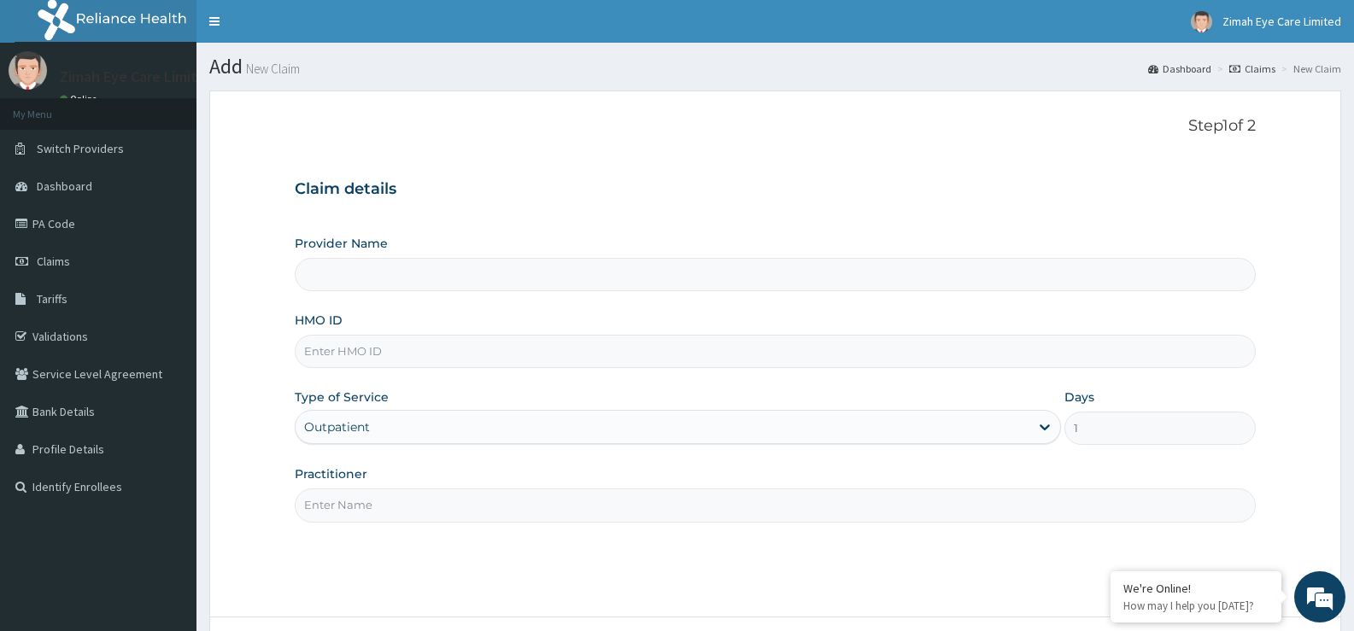
type input "Zimah Eye Care"
click at [419, 358] on input "HMO ID" at bounding box center [775, 351] width 961 height 33
type input "SDI/10146/B"
click at [465, 504] on input "Practitioner" at bounding box center [775, 505] width 961 height 33
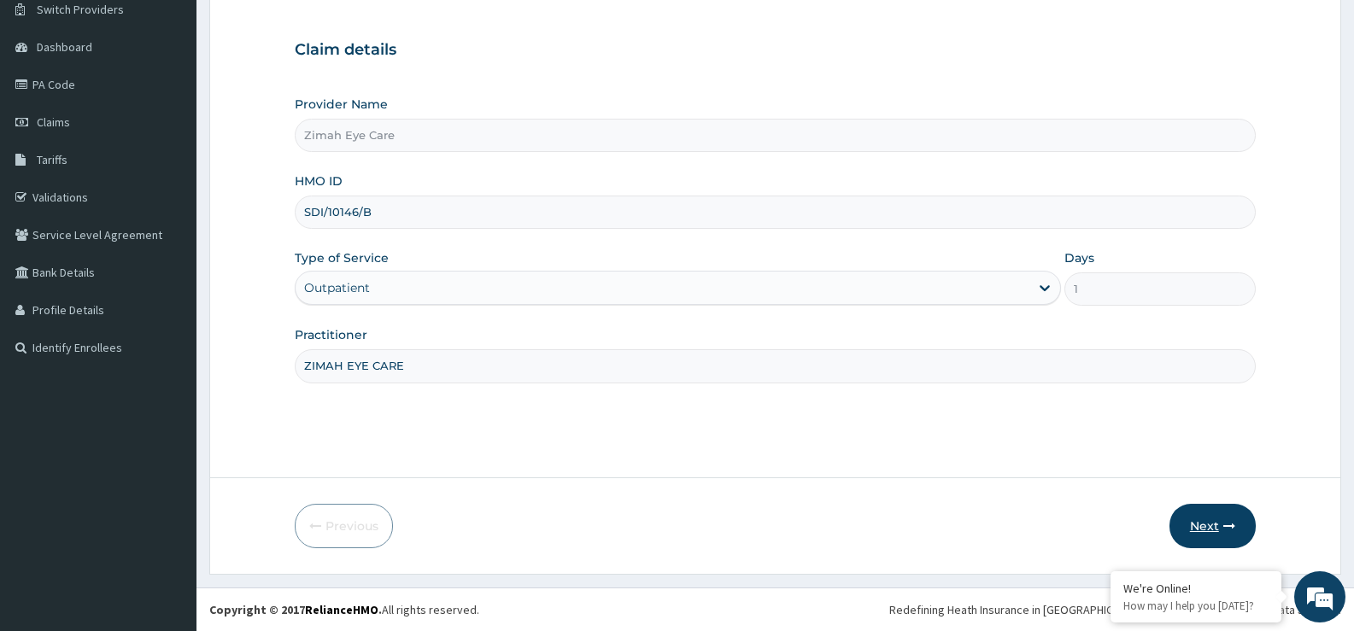
type input "ZIMAH EYE CARE"
click at [1226, 520] on icon "button" at bounding box center [1229, 526] width 12 height 12
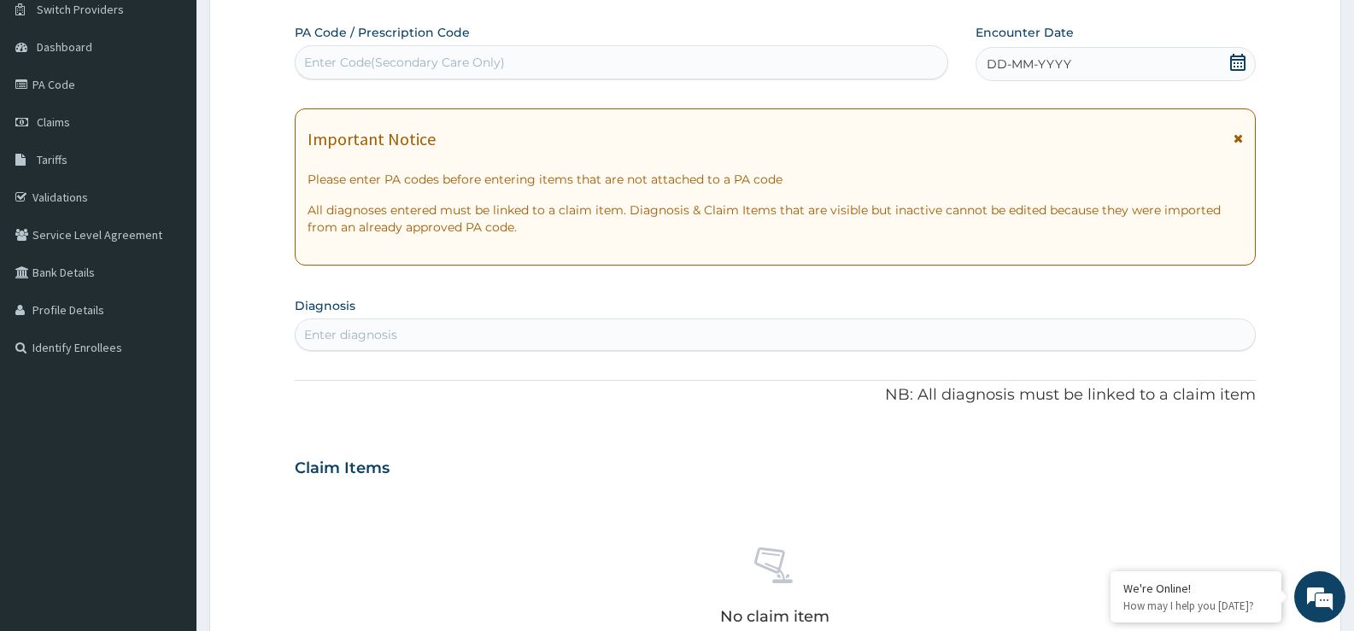
click at [674, 73] on div "Enter Code(Secondary Care Only)" at bounding box center [622, 62] width 652 height 27
type input "V"
paste input "PA/AB9AB5"
type input "PA/AB9AB5"
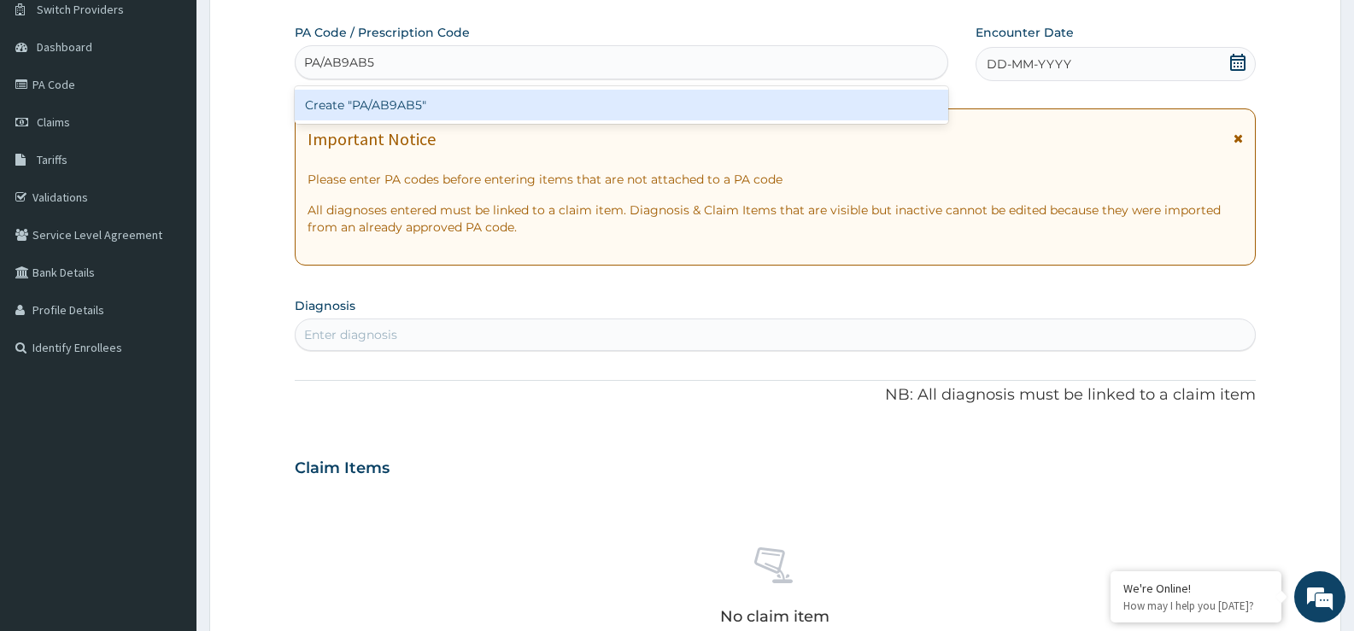
click at [663, 110] on div "Create "PA/AB9AB5"" at bounding box center [622, 105] width 654 height 31
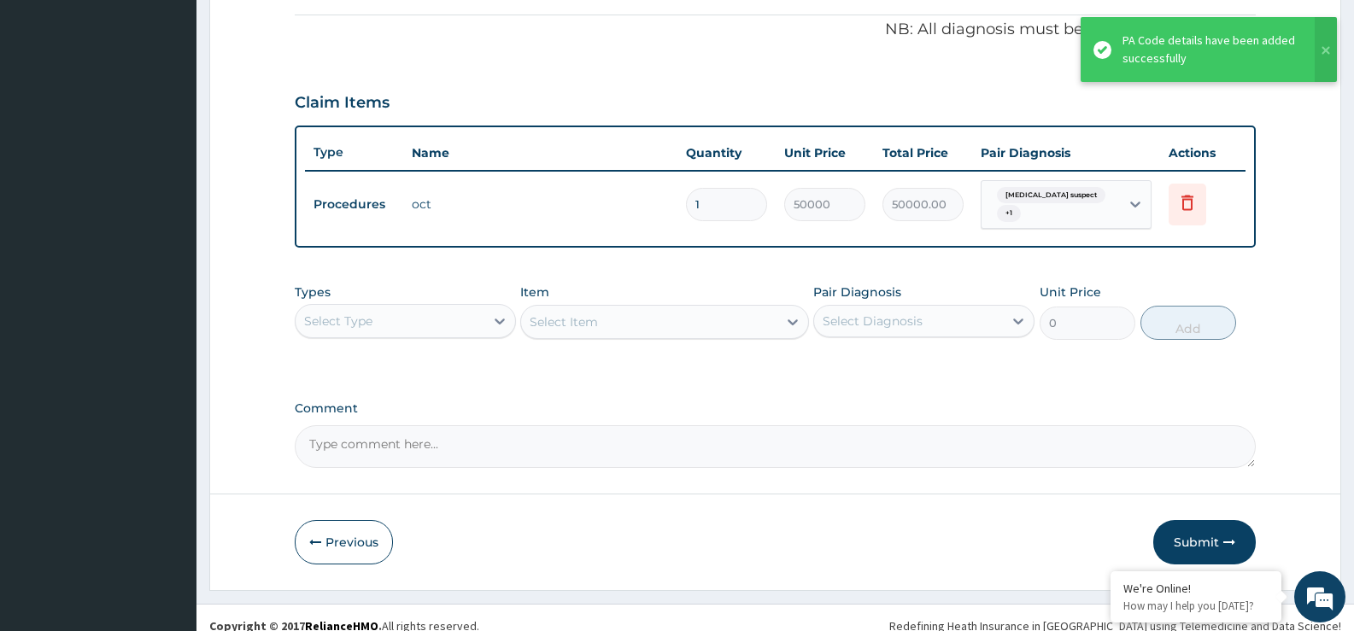
scroll to position [526, 0]
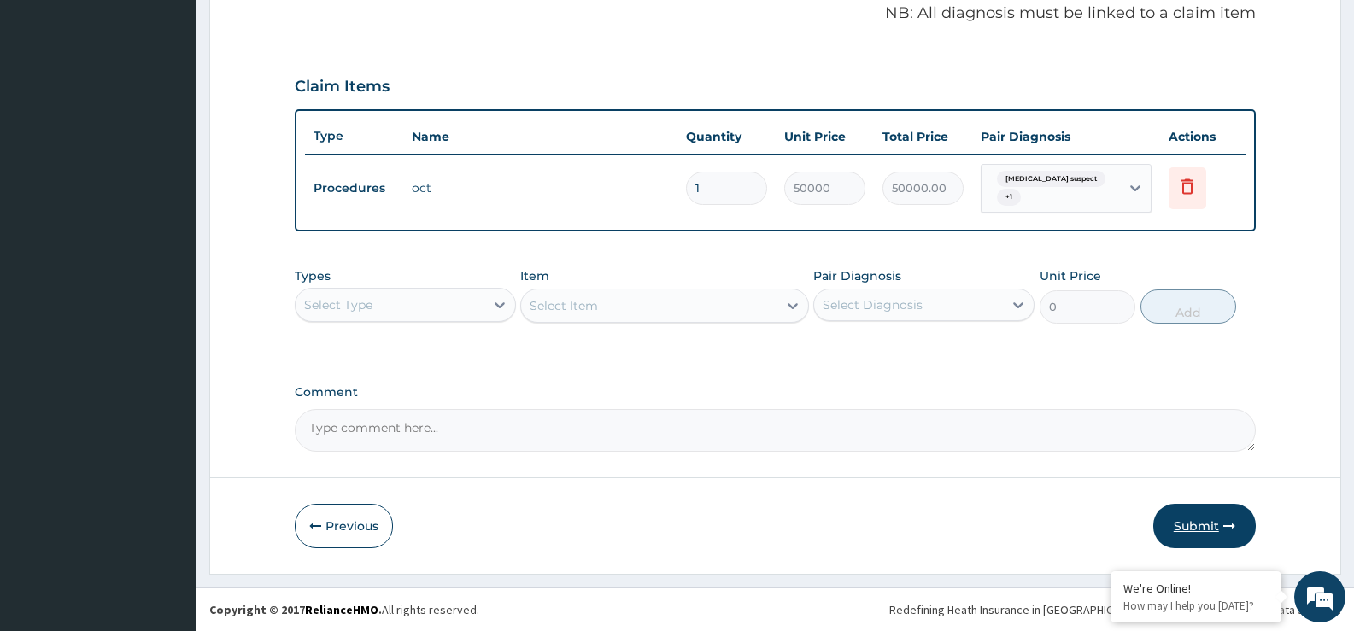
click at [1207, 523] on button "Submit" at bounding box center [1204, 526] width 103 height 44
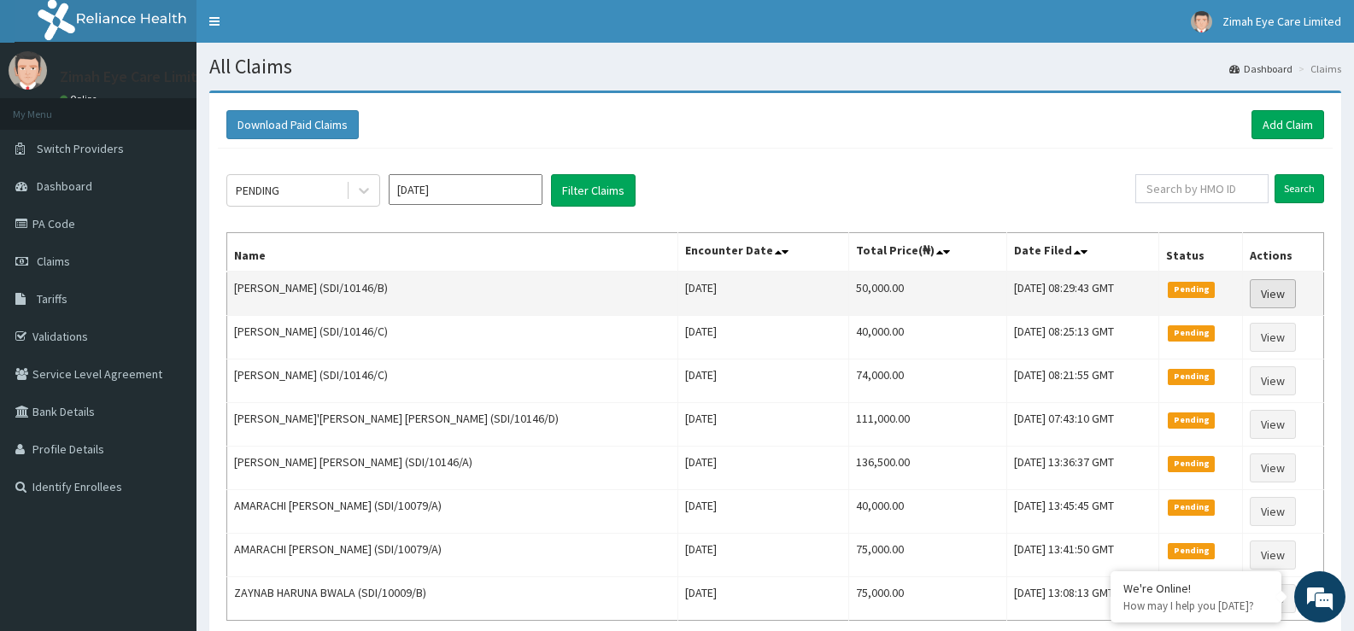
click at [1274, 289] on link "View" at bounding box center [1273, 293] width 46 height 29
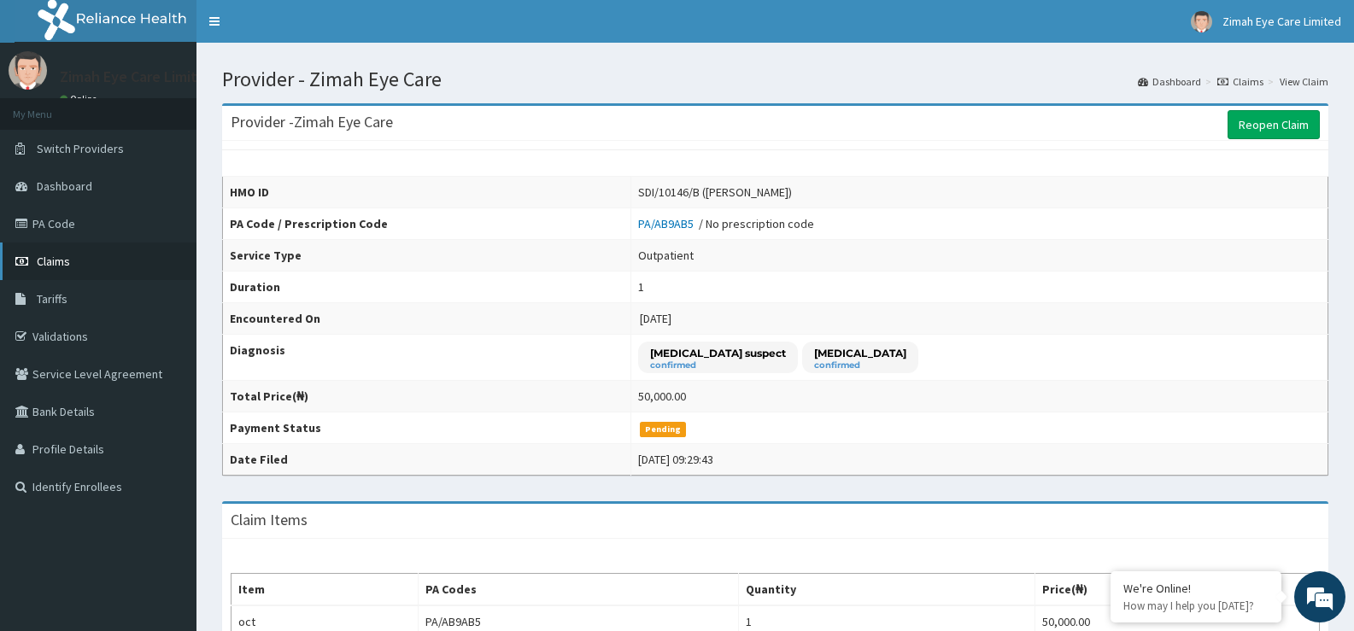
click at [91, 261] on link "Claims" at bounding box center [98, 262] width 196 height 38
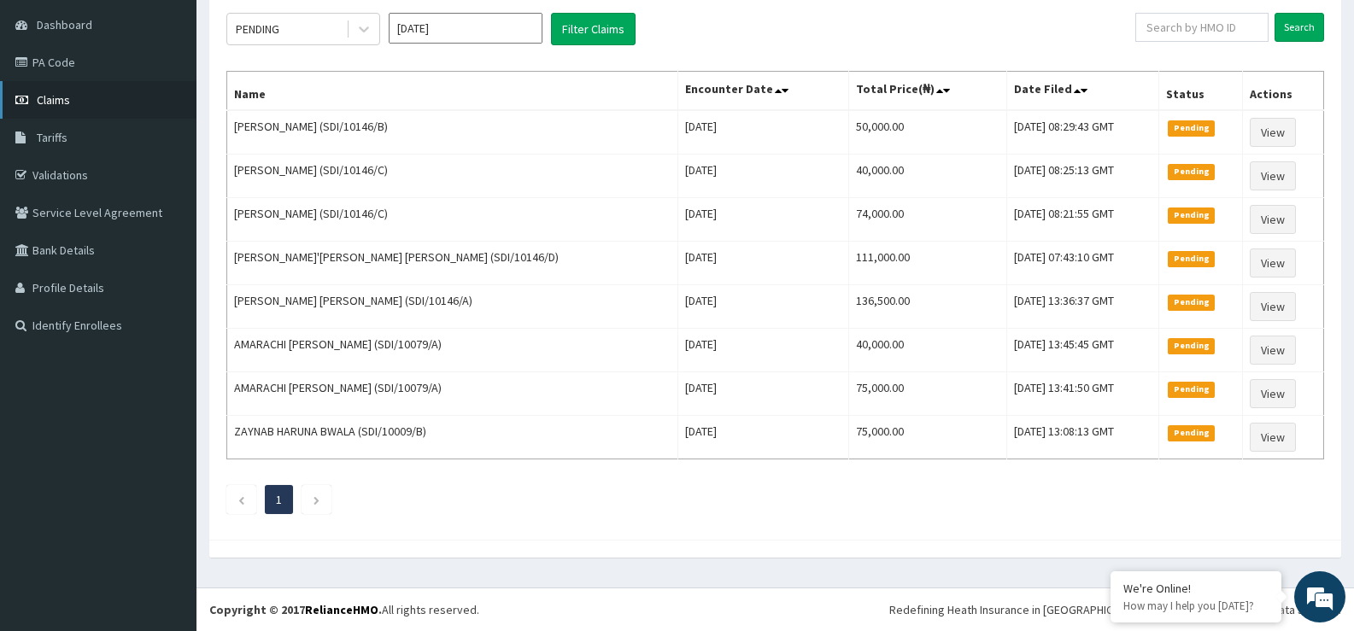
click at [66, 95] on span "Claims" at bounding box center [53, 99] width 33 height 15
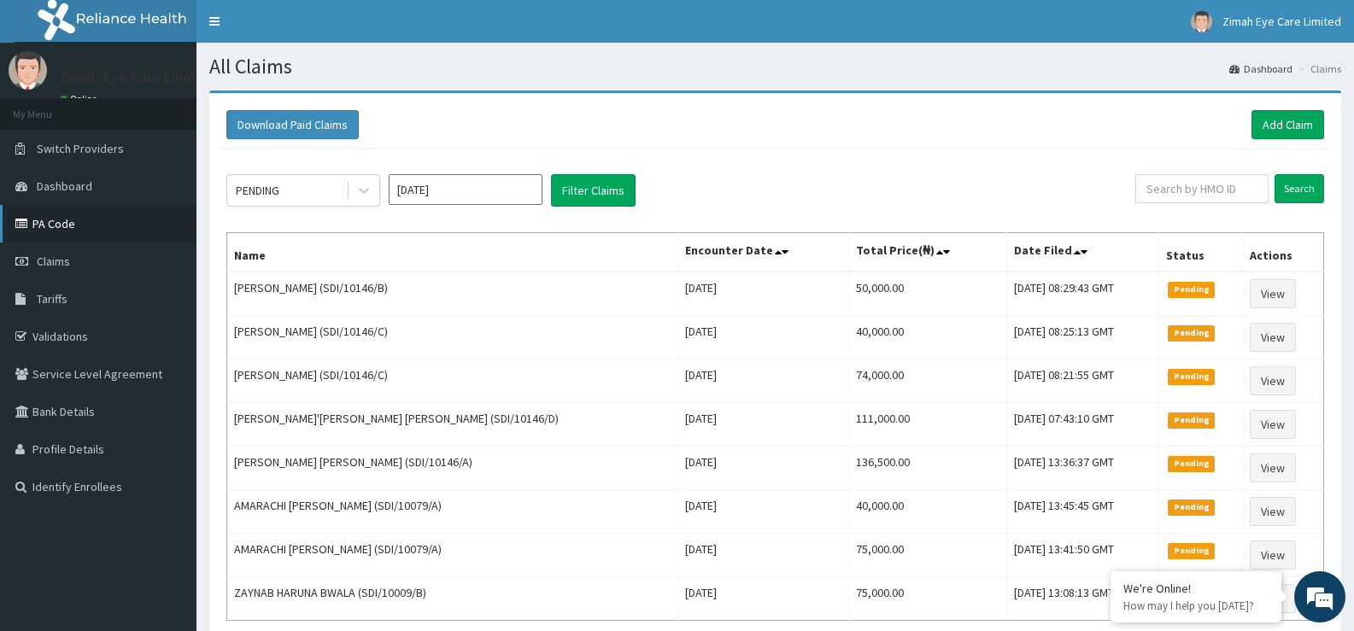
click at [72, 215] on link "PA Code" at bounding box center [98, 224] width 196 height 38
click at [1290, 122] on link "Add Claim" at bounding box center [1287, 124] width 73 height 29
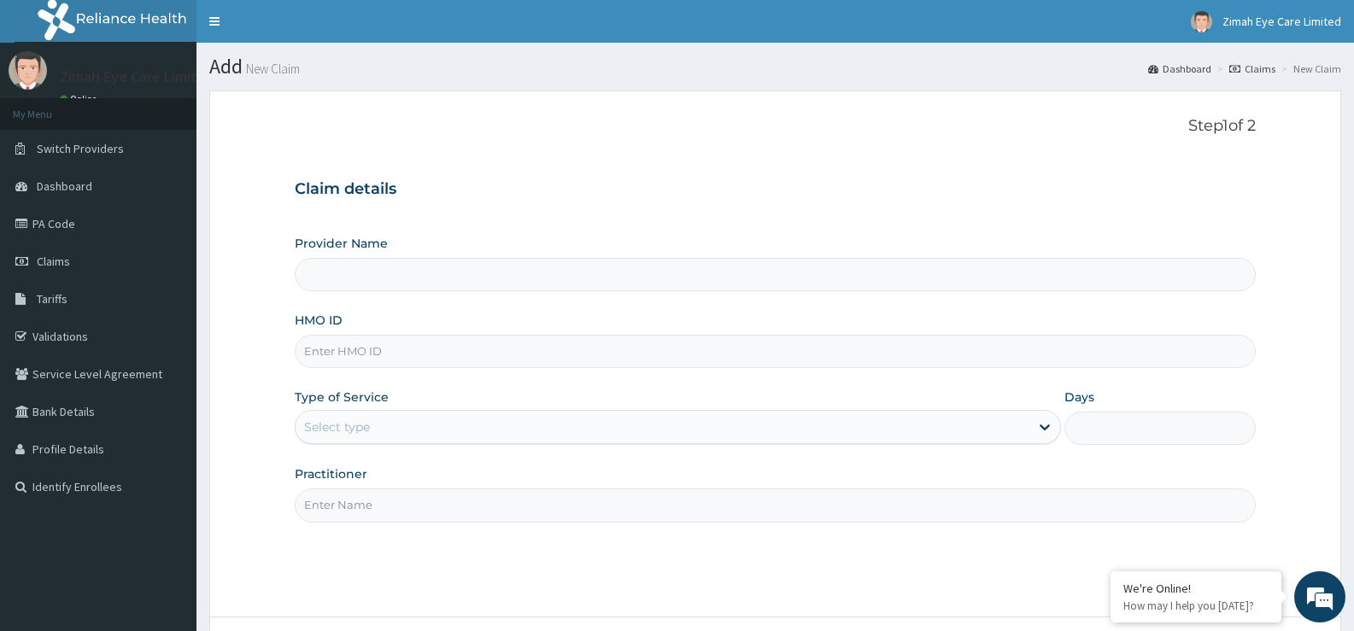
click at [483, 355] on input "HMO ID" at bounding box center [775, 351] width 961 height 33
type input "Zimah Eye Care"
type input "s"
type input "SDI/10146/B"
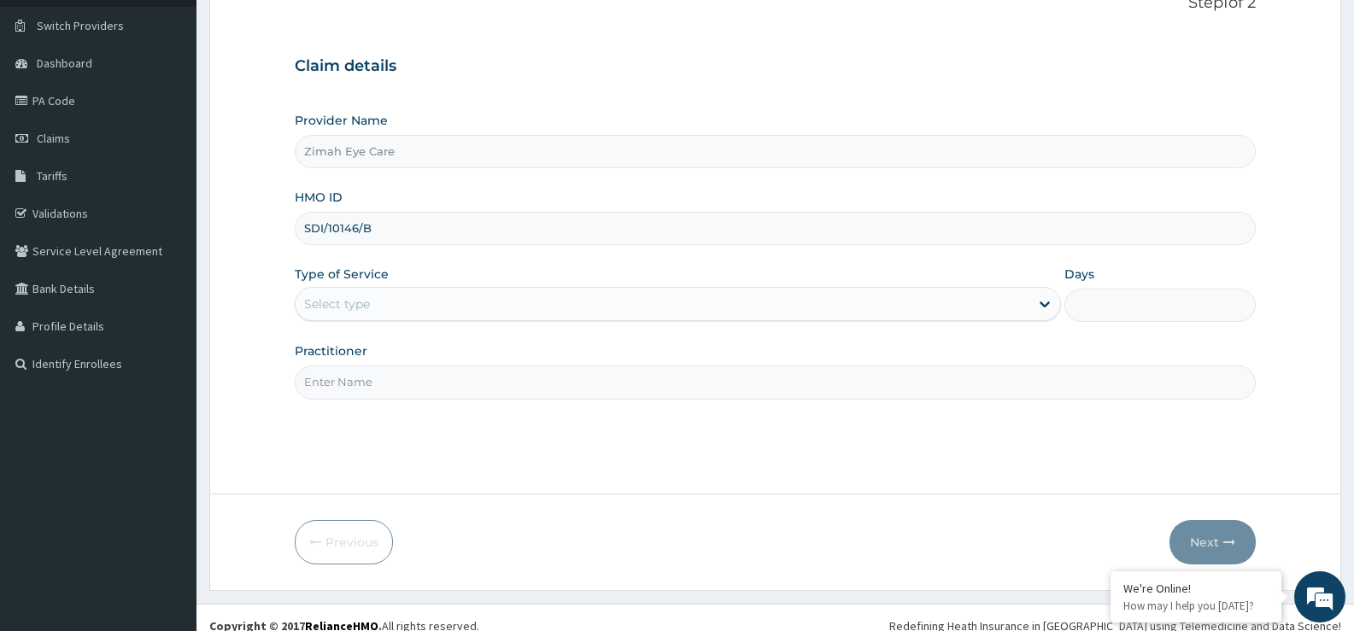
scroll to position [139, 0]
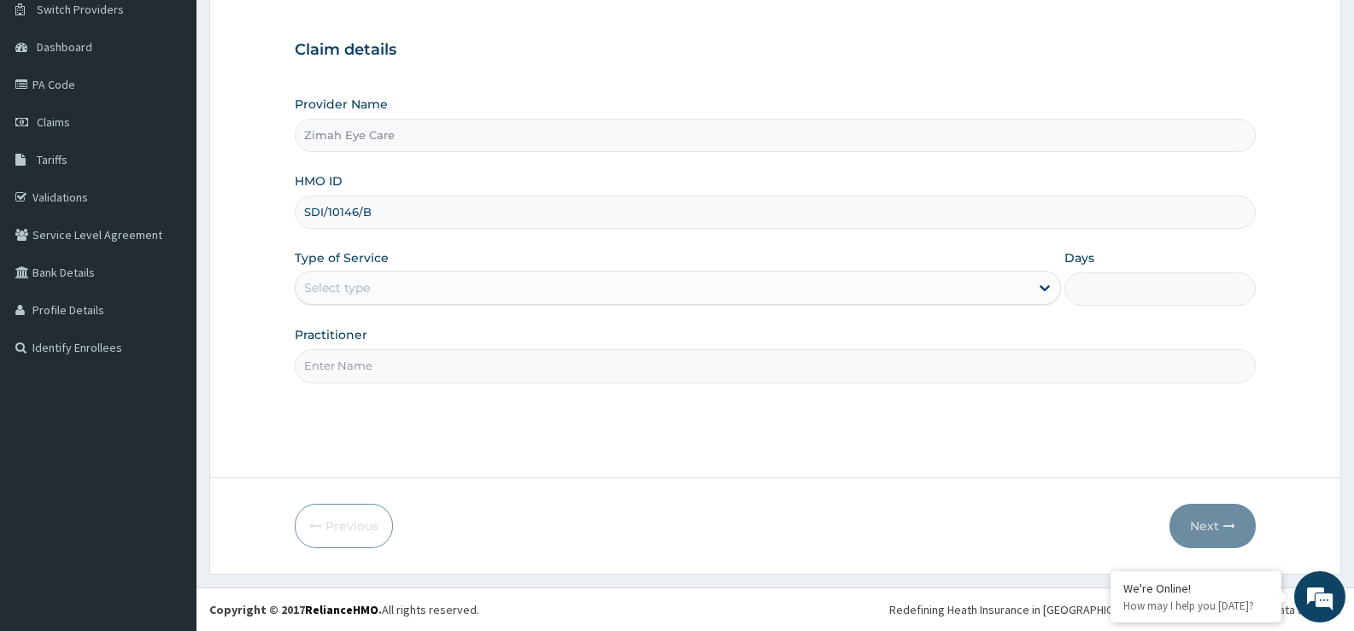
click at [530, 285] on div "Select type" at bounding box center [662, 287] width 733 height 27
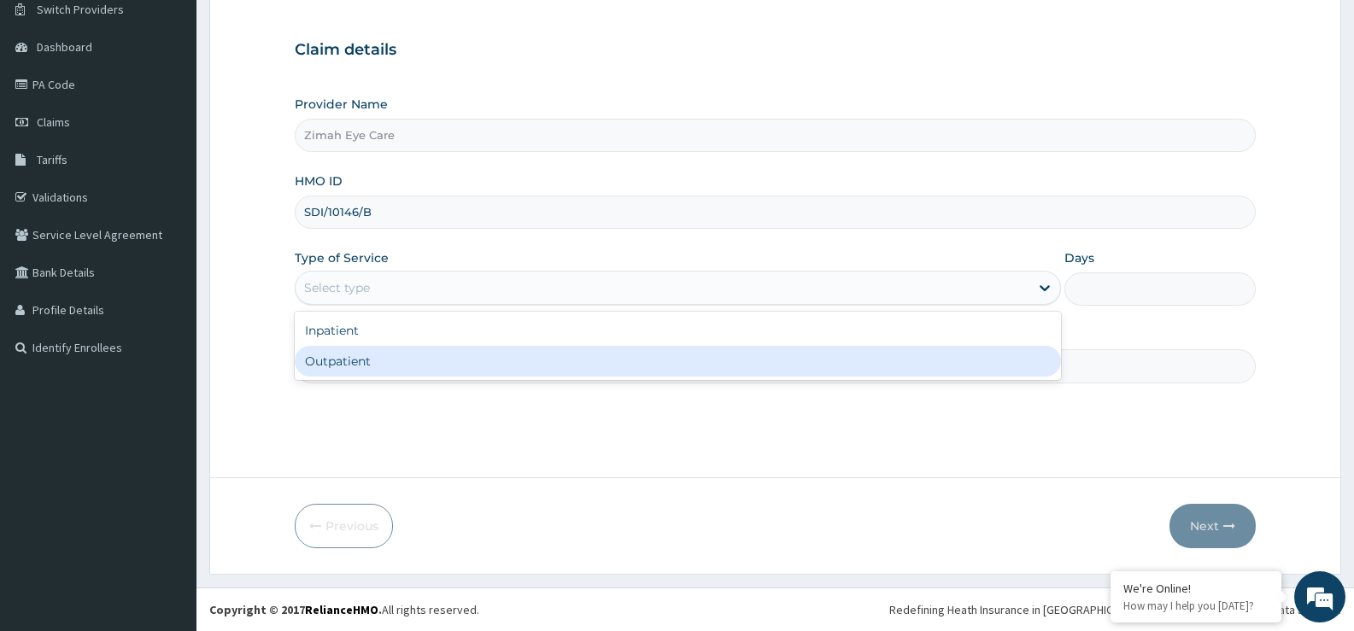
click at [510, 366] on div "Outpatient" at bounding box center [677, 361] width 765 height 31
type input "1"
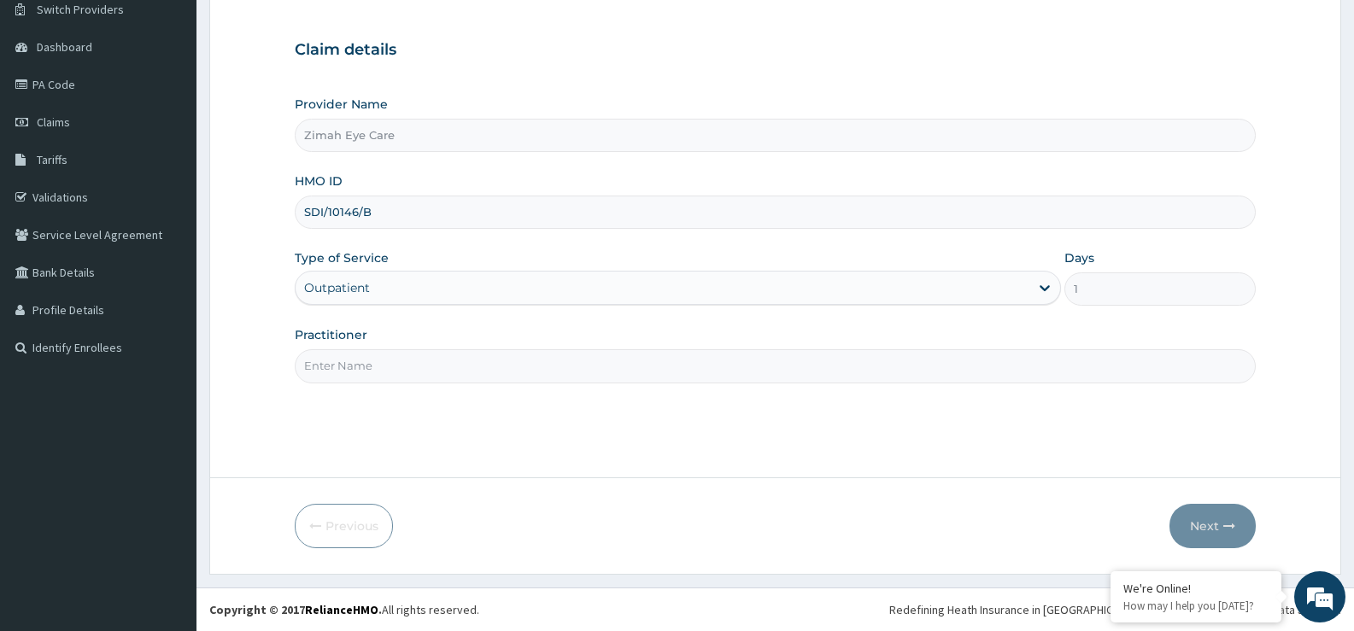
click at [510, 366] on input "Practitioner" at bounding box center [775, 365] width 961 height 33
type input "ZIMAH EYE CARE"
click at [1232, 542] on button "Next" at bounding box center [1212, 526] width 86 height 44
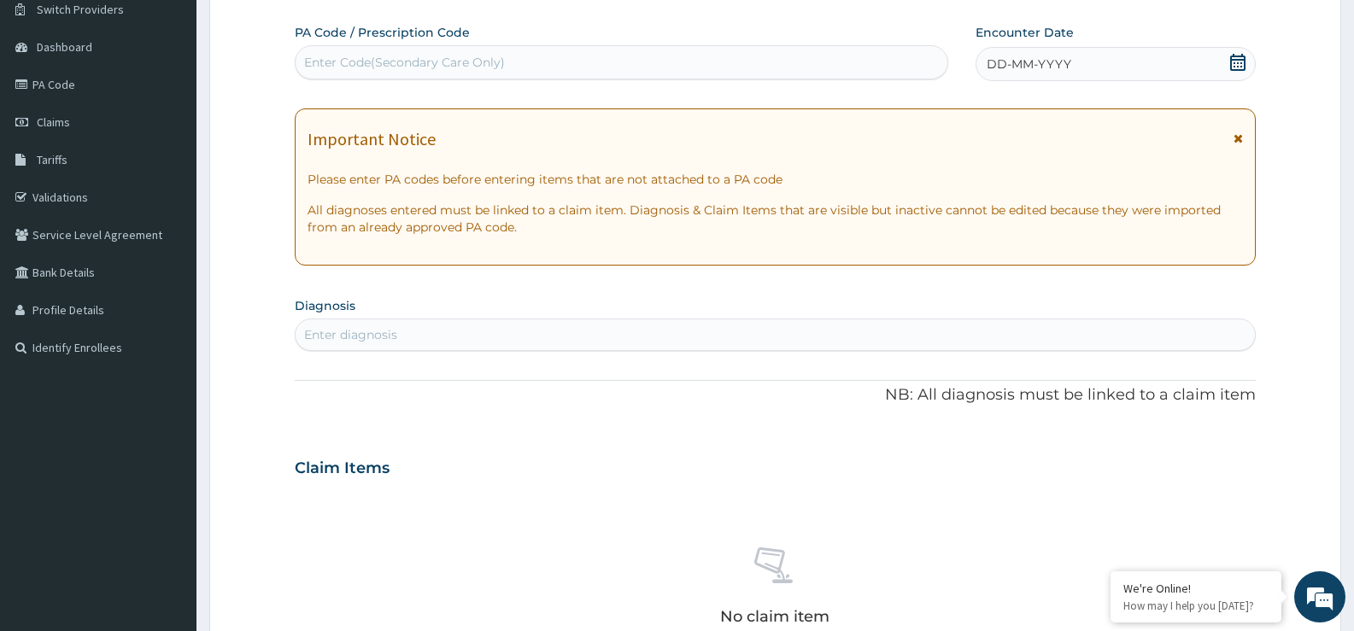
click at [529, 62] on div "Enter Code(Secondary Care Only)" at bounding box center [622, 62] width 652 height 27
paste input "PA/E73DF8"
type input "PA/E73DF8"
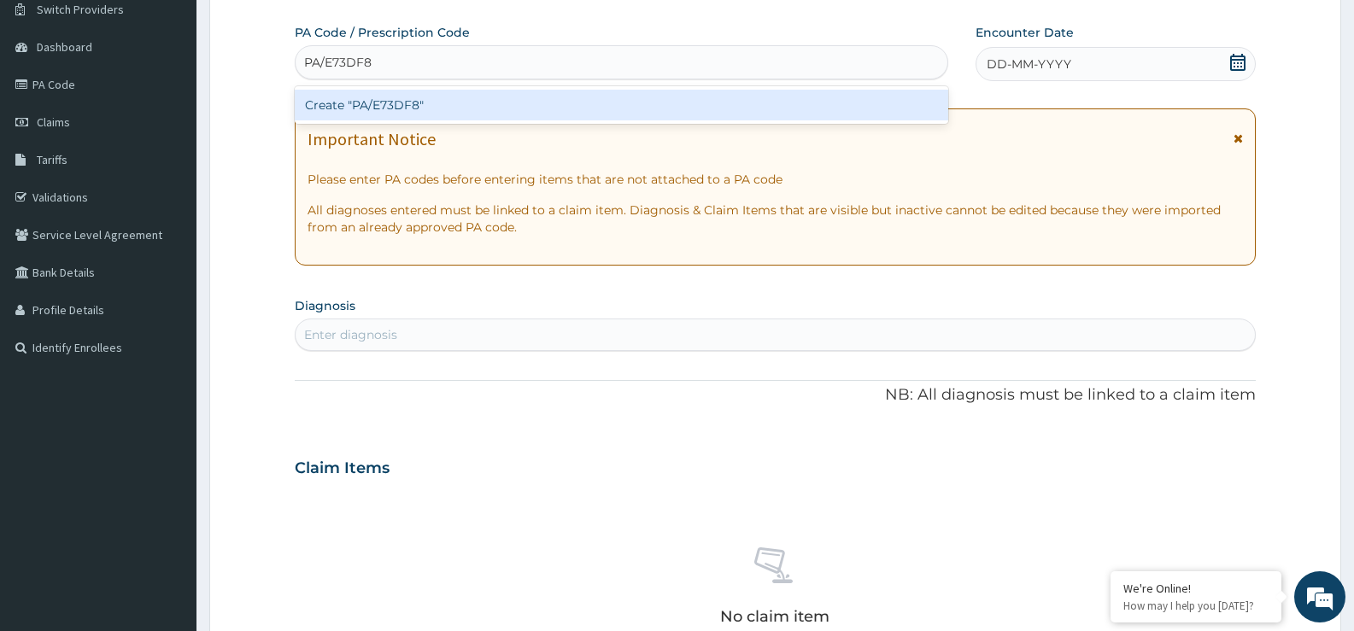
click at [527, 94] on div "Create "PA/E73DF8"" at bounding box center [622, 105] width 654 height 31
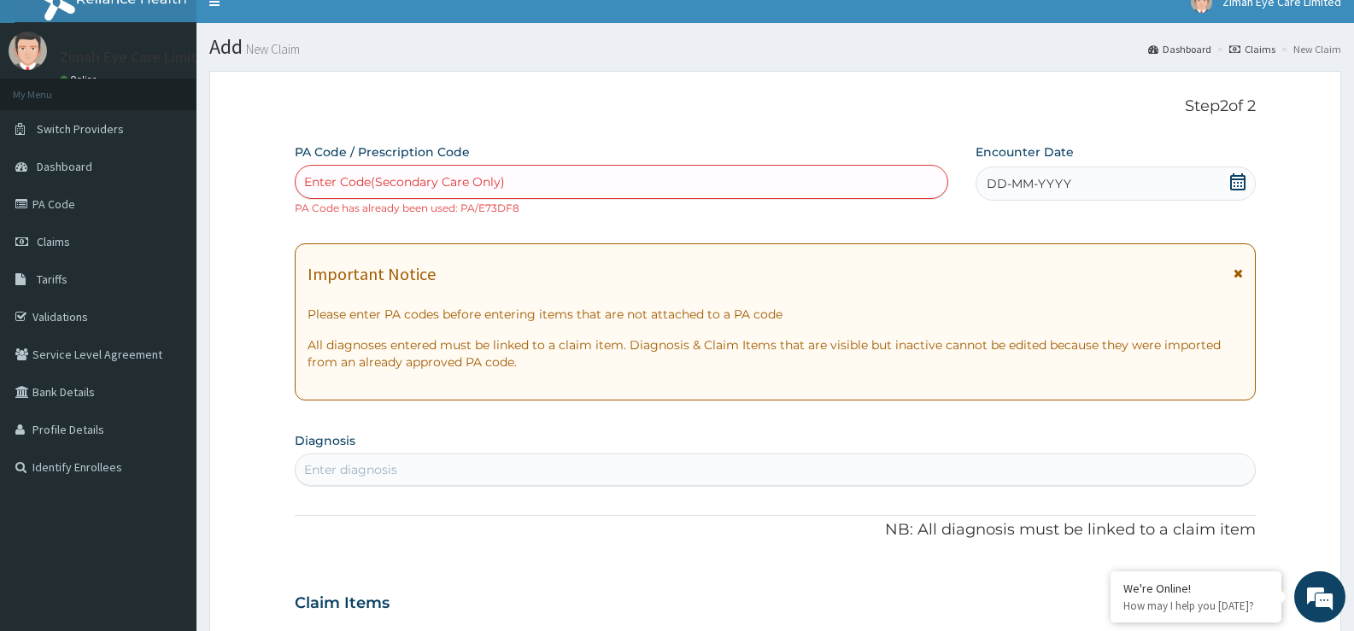
scroll to position [0, 0]
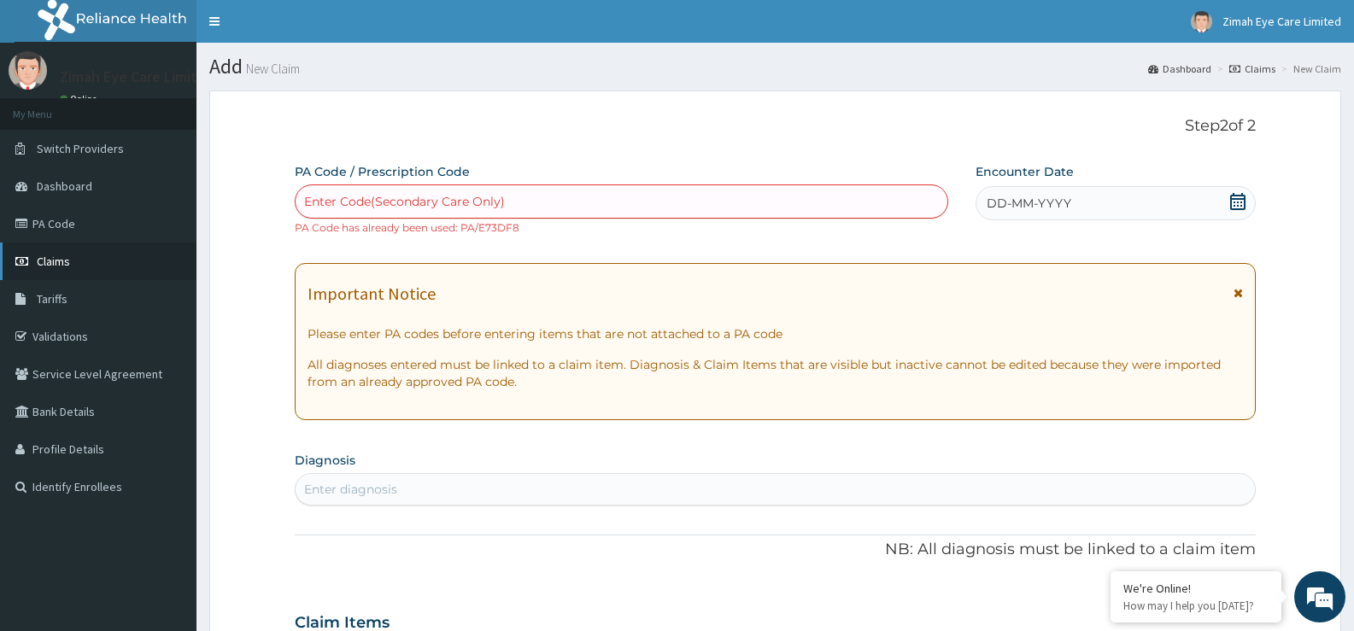
click at [75, 256] on link "Claims" at bounding box center [98, 262] width 196 height 38
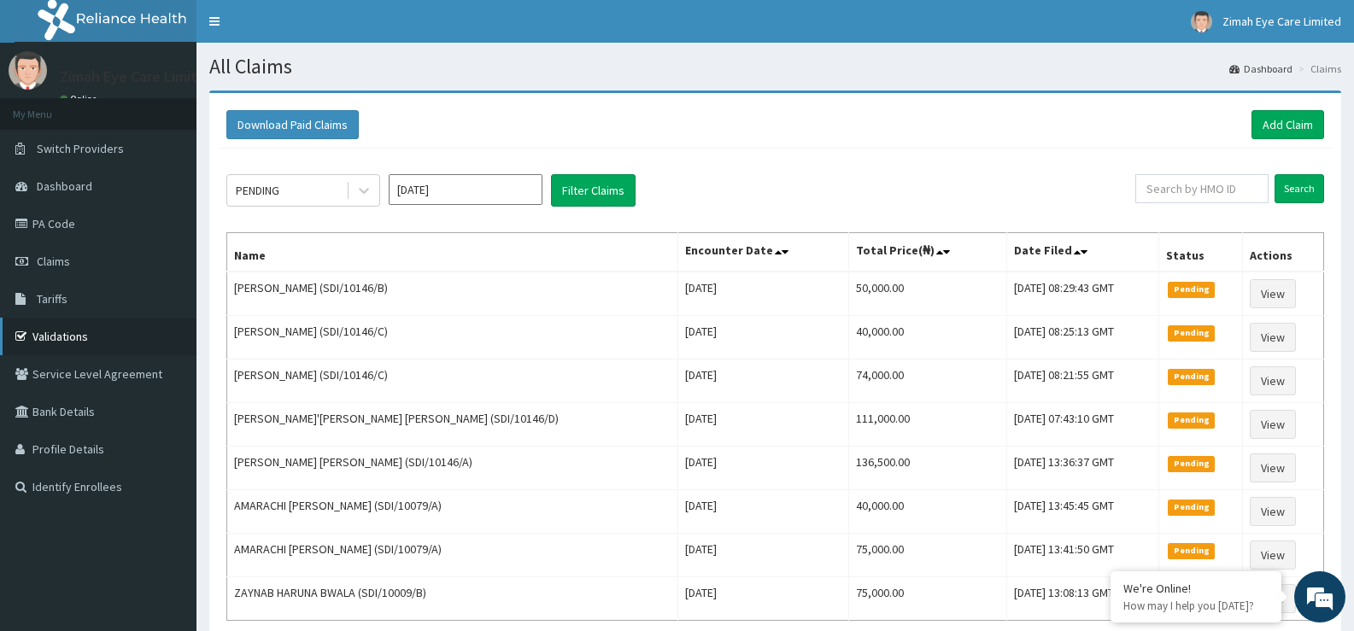
click at [81, 336] on link "Validations" at bounding box center [98, 337] width 196 height 38
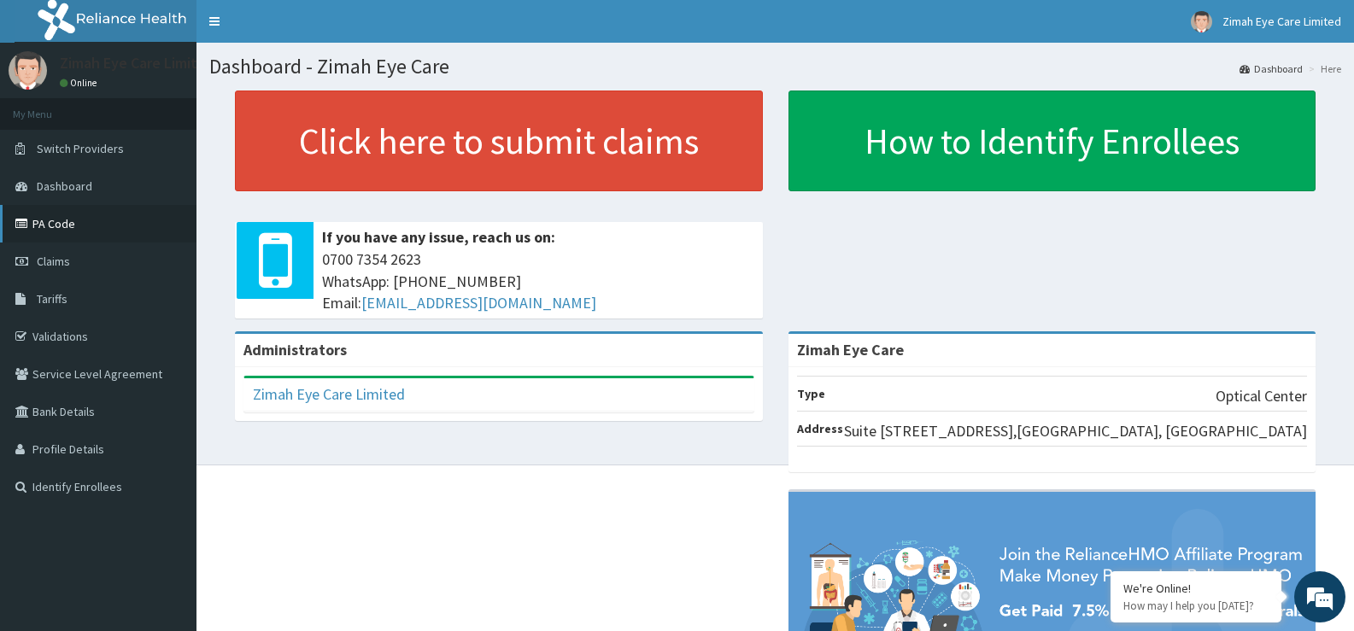
click at [85, 227] on link "PA Code" at bounding box center [98, 224] width 196 height 38
